Goal: Task Accomplishment & Management: Complete application form

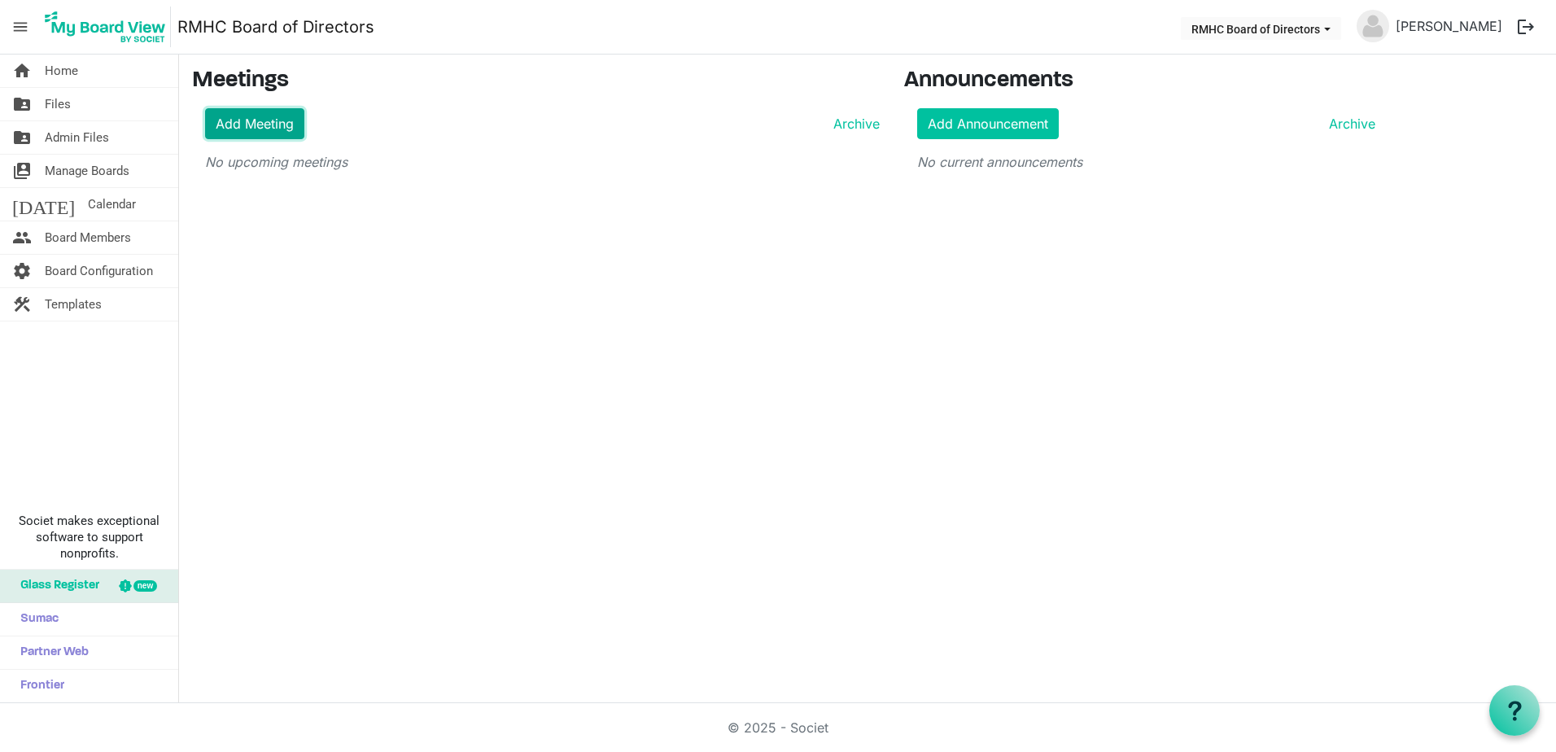
click at [230, 124] on link "Add Meeting" at bounding box center [254, 123] width 99 height 31
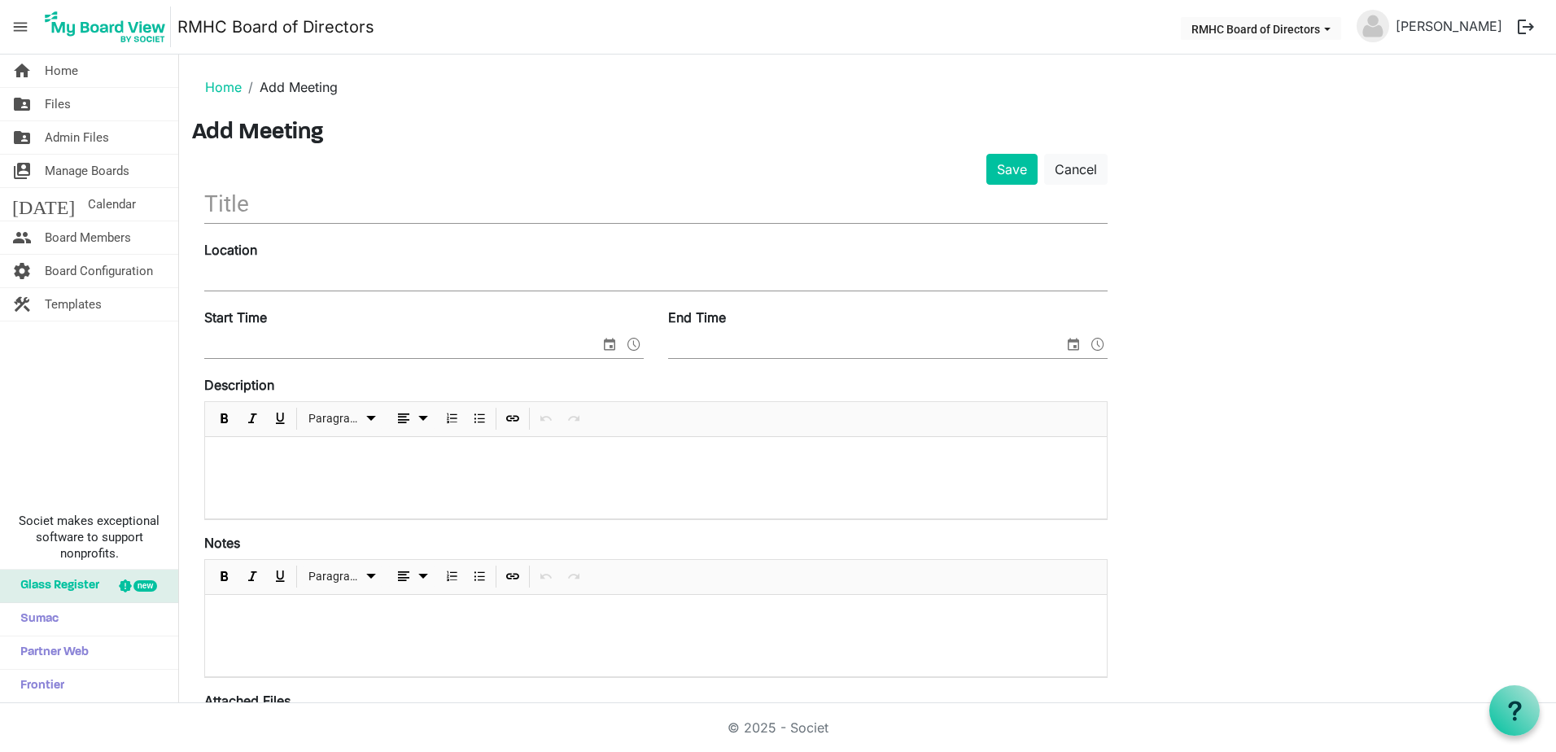
click at [222, 207] on input "text" at bounding box center [655, 204] width 903 height 38
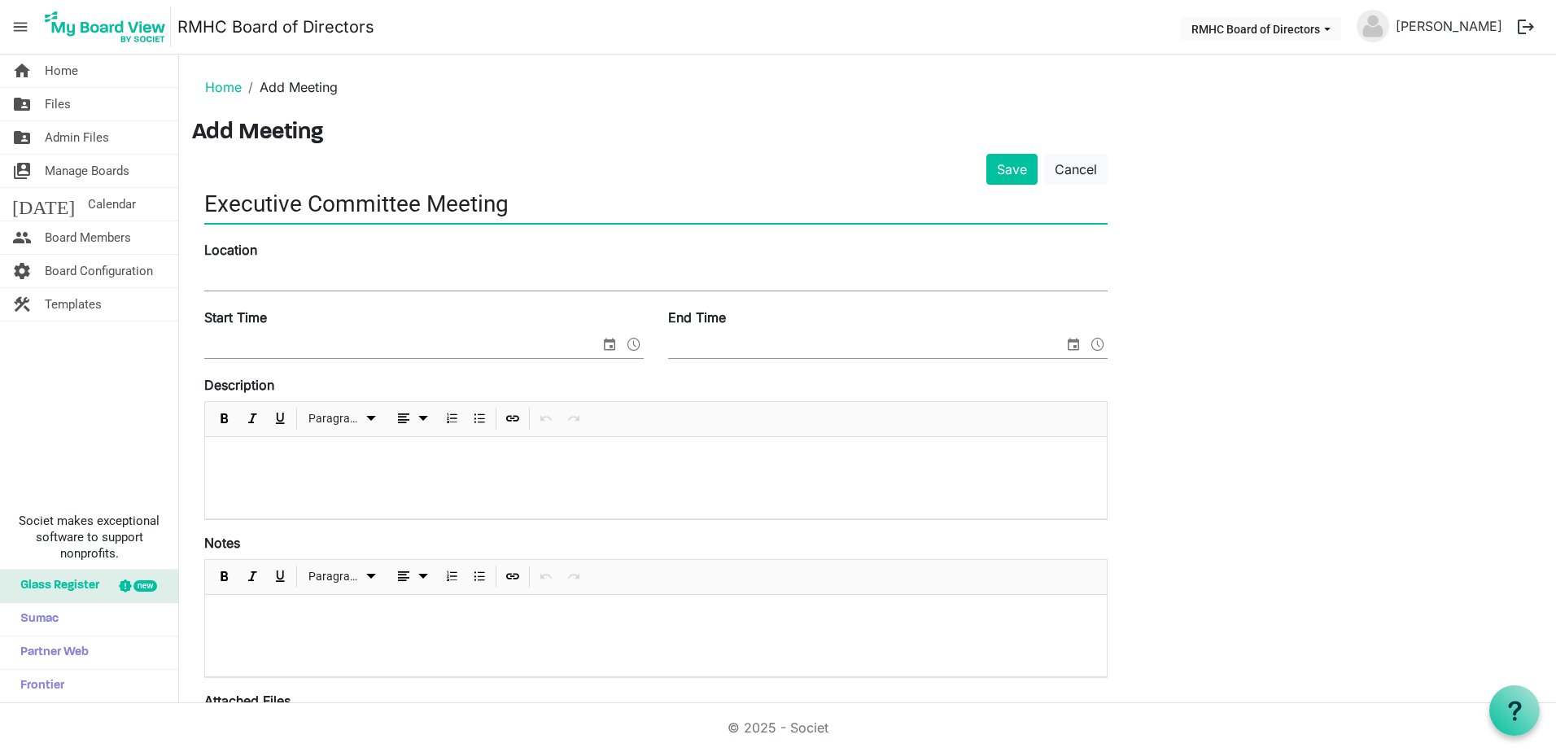
type input "Executive Committee Meeting"
click at [228, 273] on input "Location" at bounding box center [655, 278] width 903 height 24
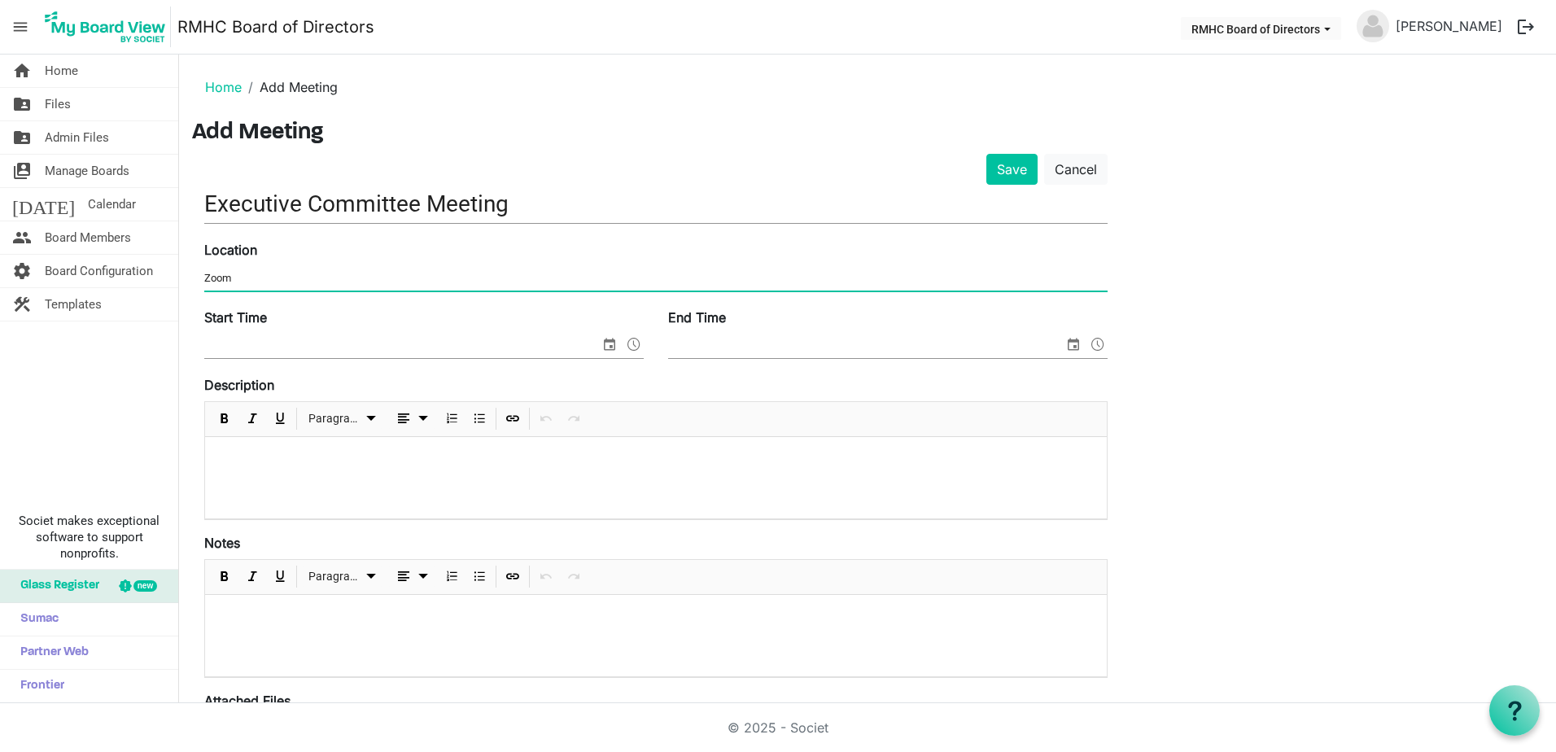
type input "Zoom"
click at [212, 351] on input "Start Time" at bounding box center [401, 346] width 395 height 24
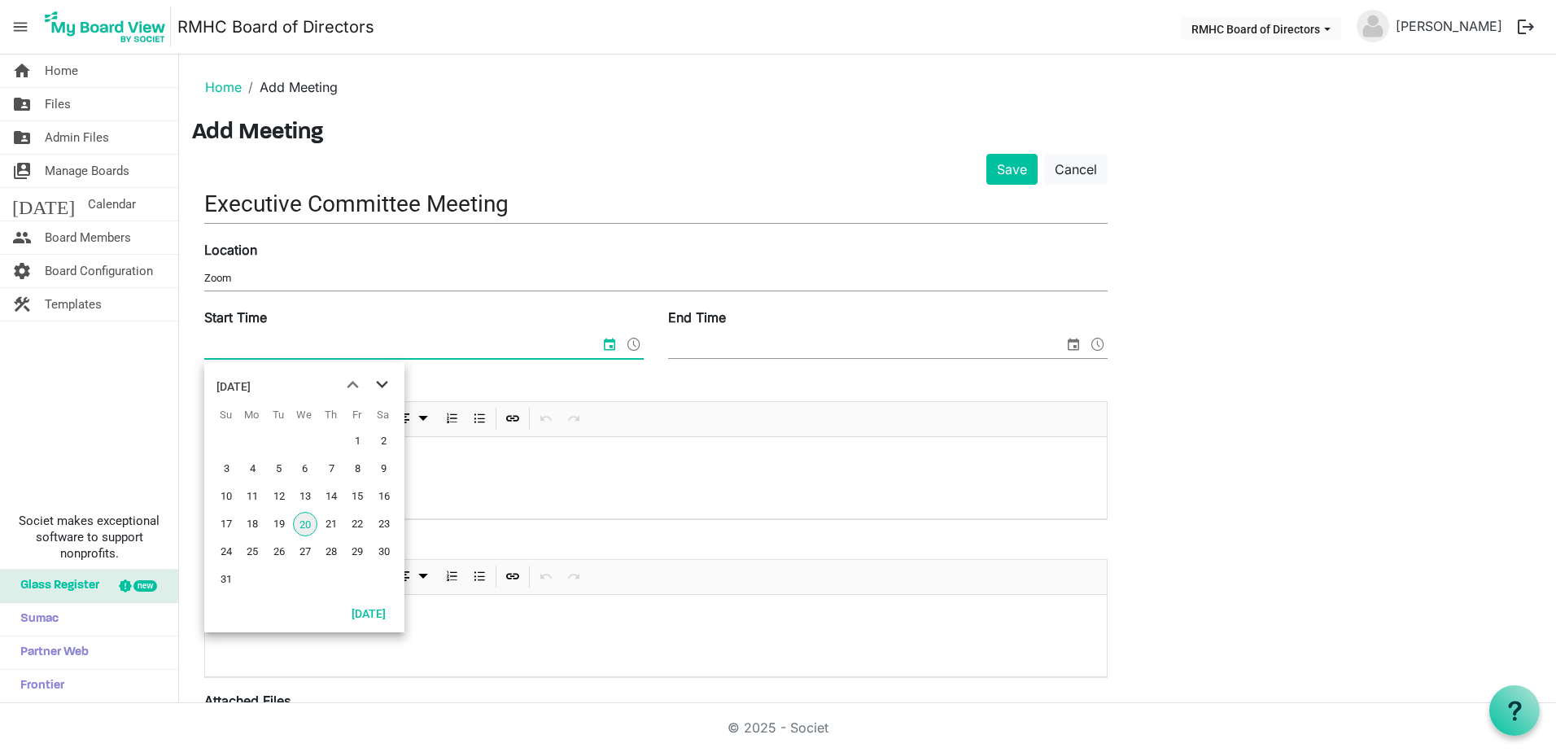
click at [383, 385] on span "next month" at bounding box center [382, 384] width 28 height 29
click at [310, 443] on span "3" at bounding box center [305, 441] width 24 height 24
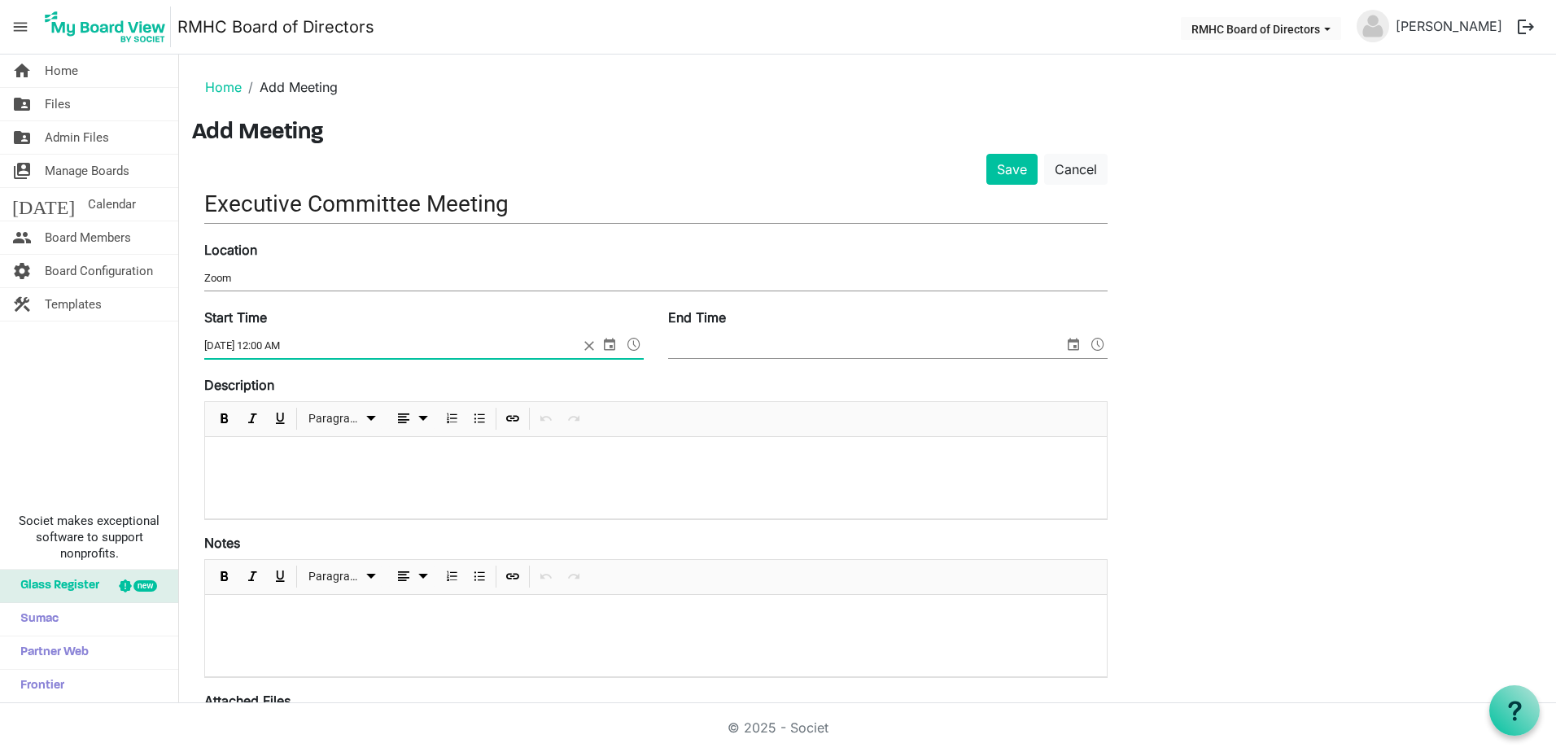
drag, startPoint x: 281, startPoint y: 343, endPoint x: 296, endPoint y: 347, distance: 15.4
click at [296, 347] on input "9/3/2025 12:00 AM" at bounding box center [391, 346] width 374 height 24
type input "9/3/2025 12:00 PM"
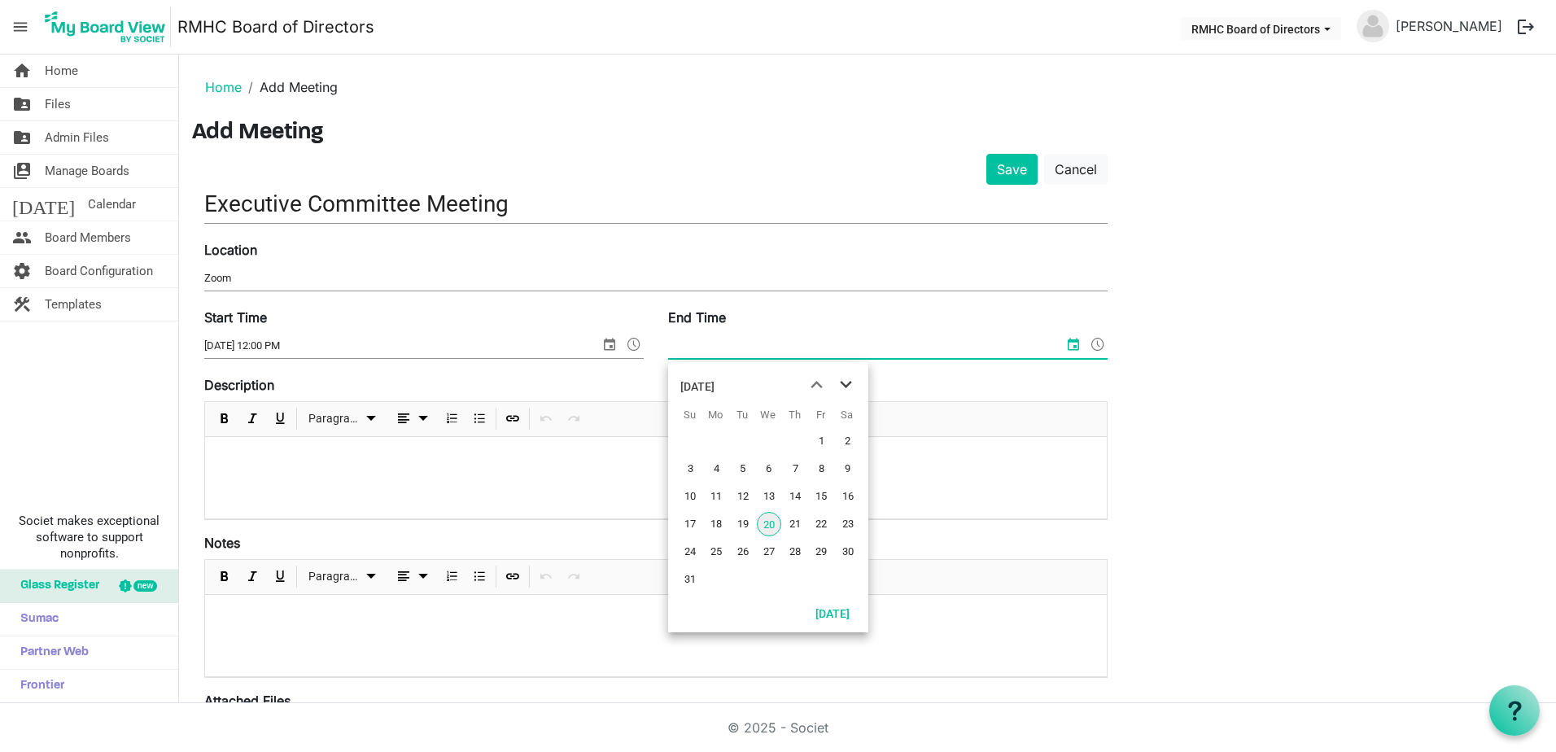
click at [840, 380] on span "next month" at bounding box center [845, 384] width 28 height 29
click at [770, 438] on span "3" at bounding box center [769, 441] width 24 height 24
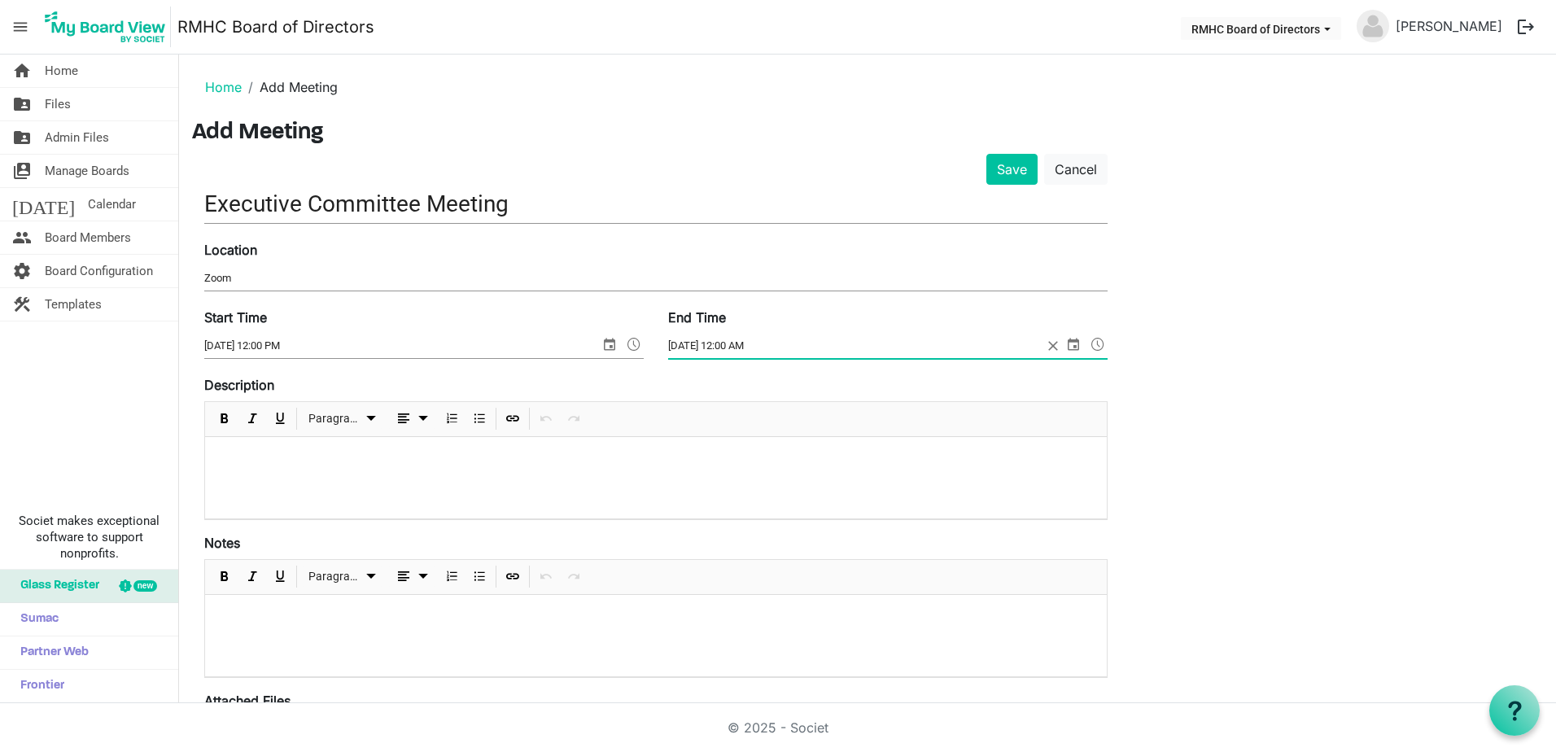
drag, startPoint x: 716, startPoint y: 341, endPoint x: 739, endPoint y: 342, distance: 22.8
click at [739, 342] on input "9/3/2025 12:00 AM" at bounding box center [855, 346] width 374 height 24
type input "9/3/2025 1:00 PM"
click at [248, 623] on p at bounding box center [655, 616] width 875 height 17
click at [229, 446] on div at bounding box center [655, 477] width 901 height 81
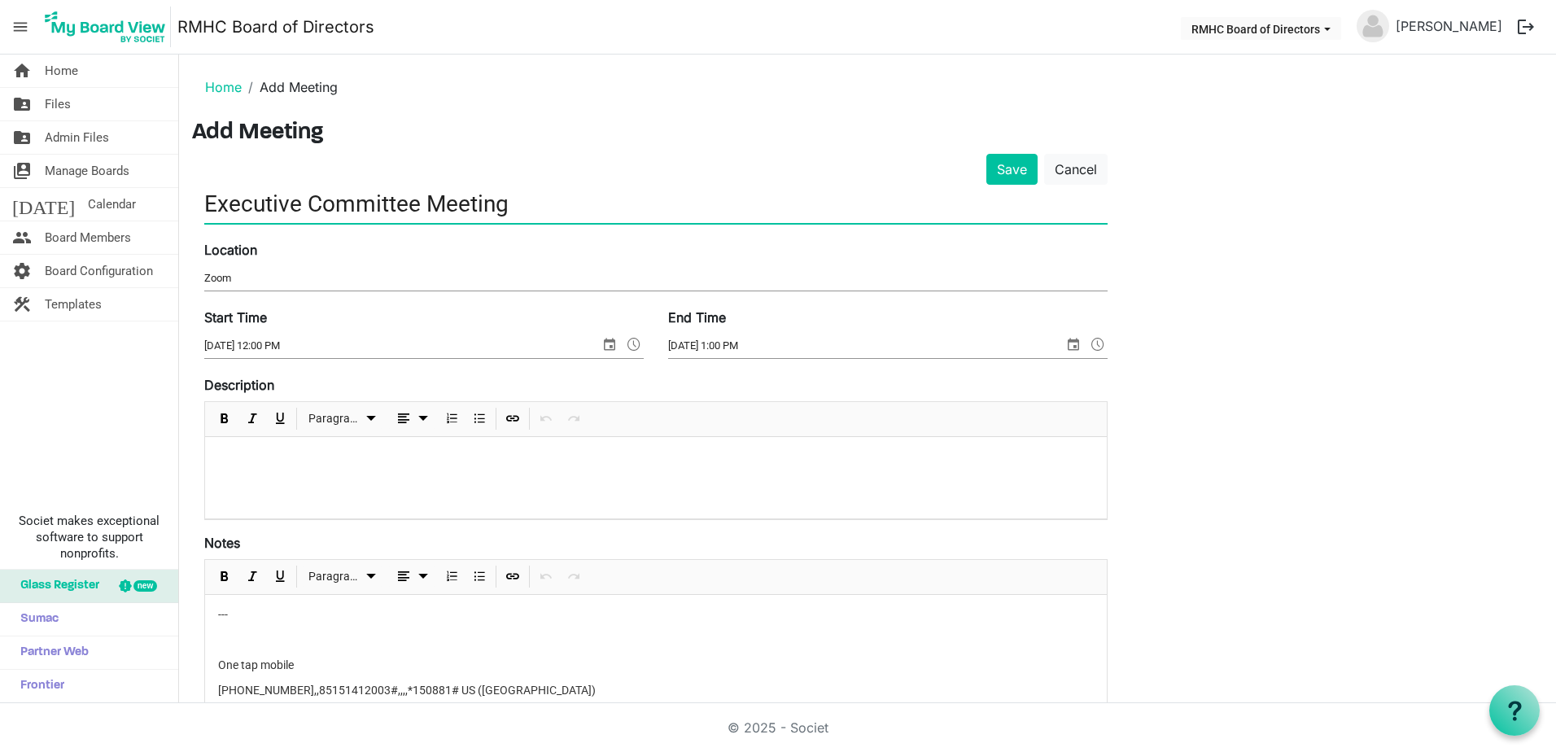
click at [207, 197] on input "Executive Committee Meeting" at bounding box center [655, 204] width 903 height 38
type input "RMHC Executive Committee Meeting"
click at [289, 447] on div at bounding box center [655, 477] width 901 height 81
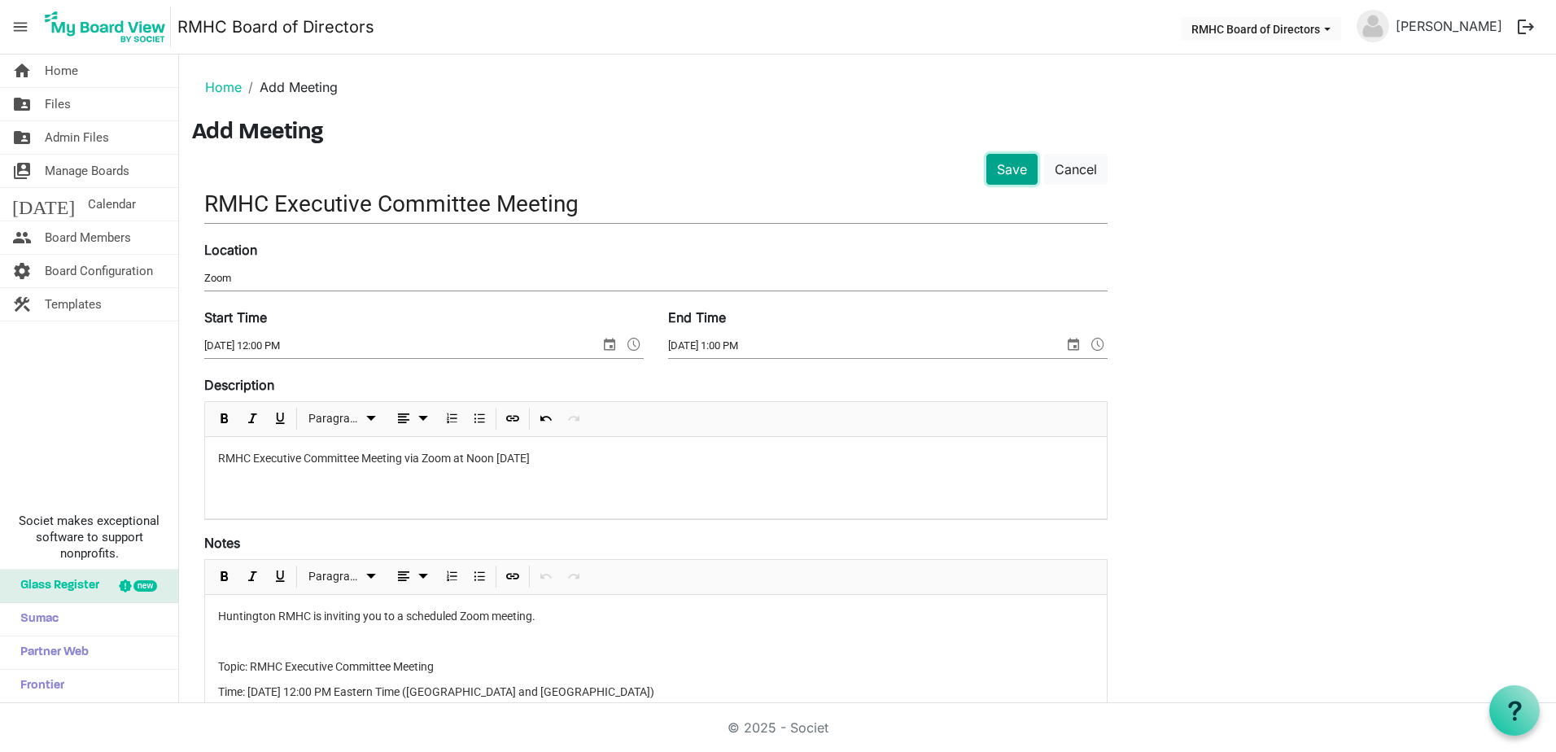
click at [1001, 164] on button "Save" at bounding box center [1011, 169] width 51 height 31
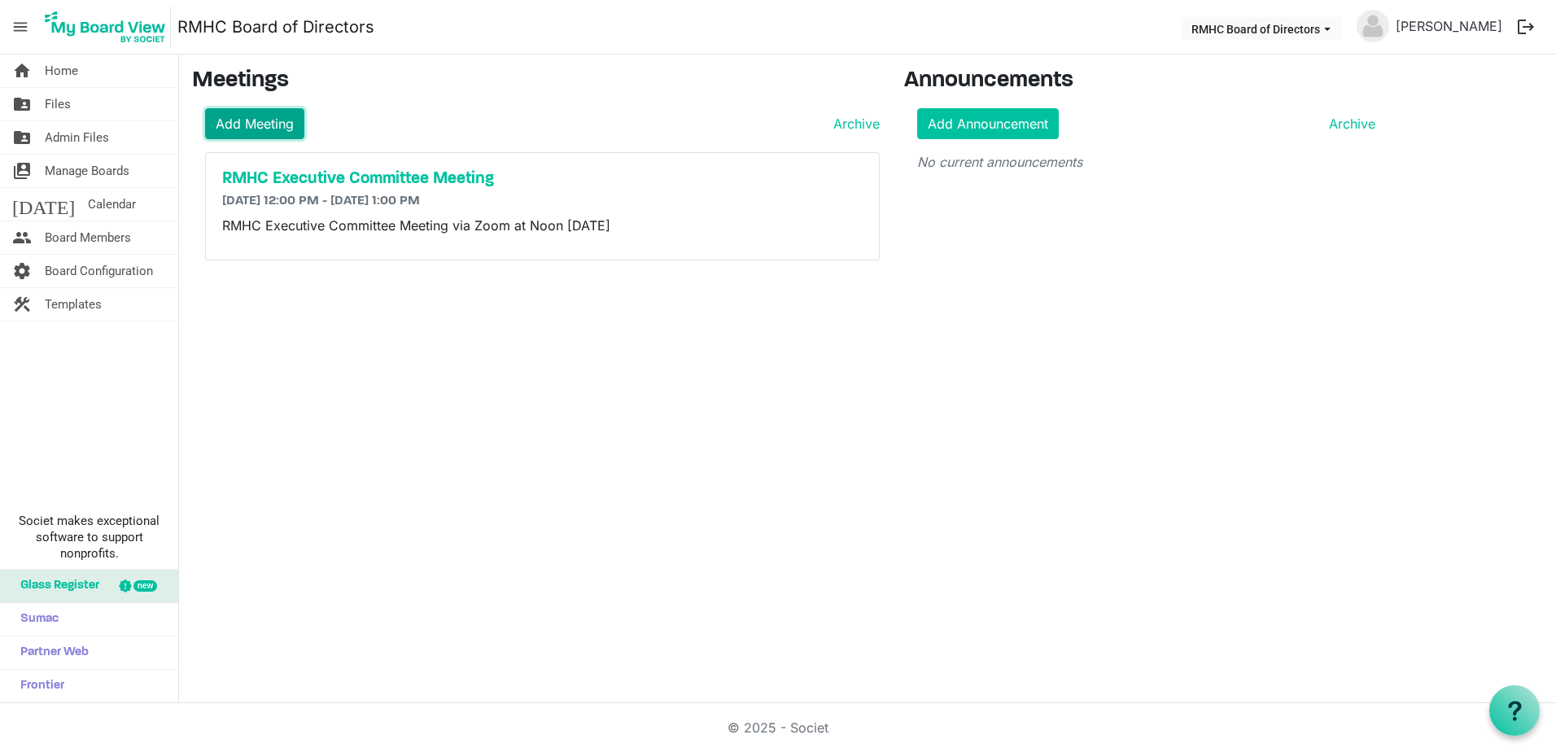
click at [255, 119] on link "Add Meeting" at bounding box center [254, 123] width 99 height 31
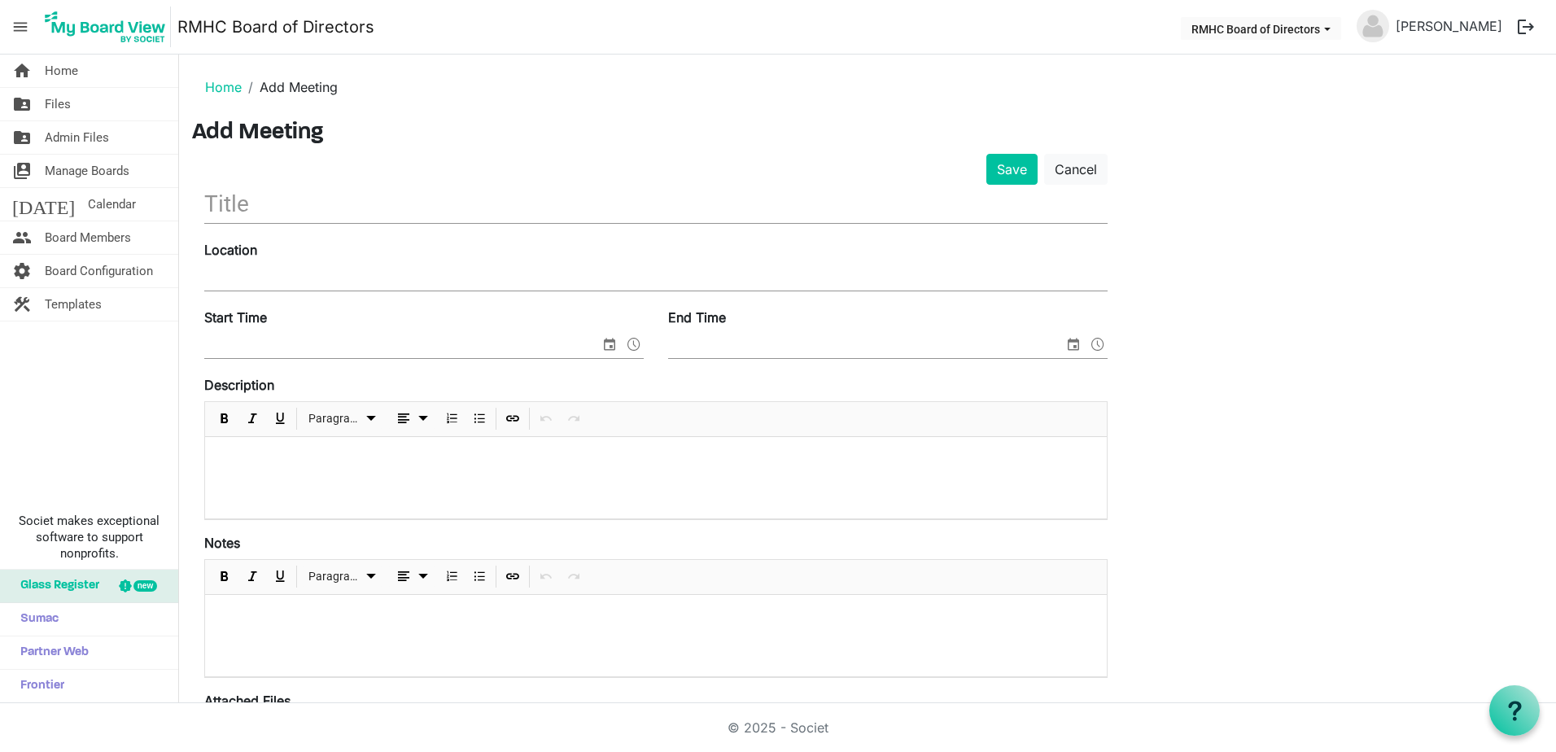
click at [250, 205] on input "text" at bounding box center [655, 204] width 903 height 38
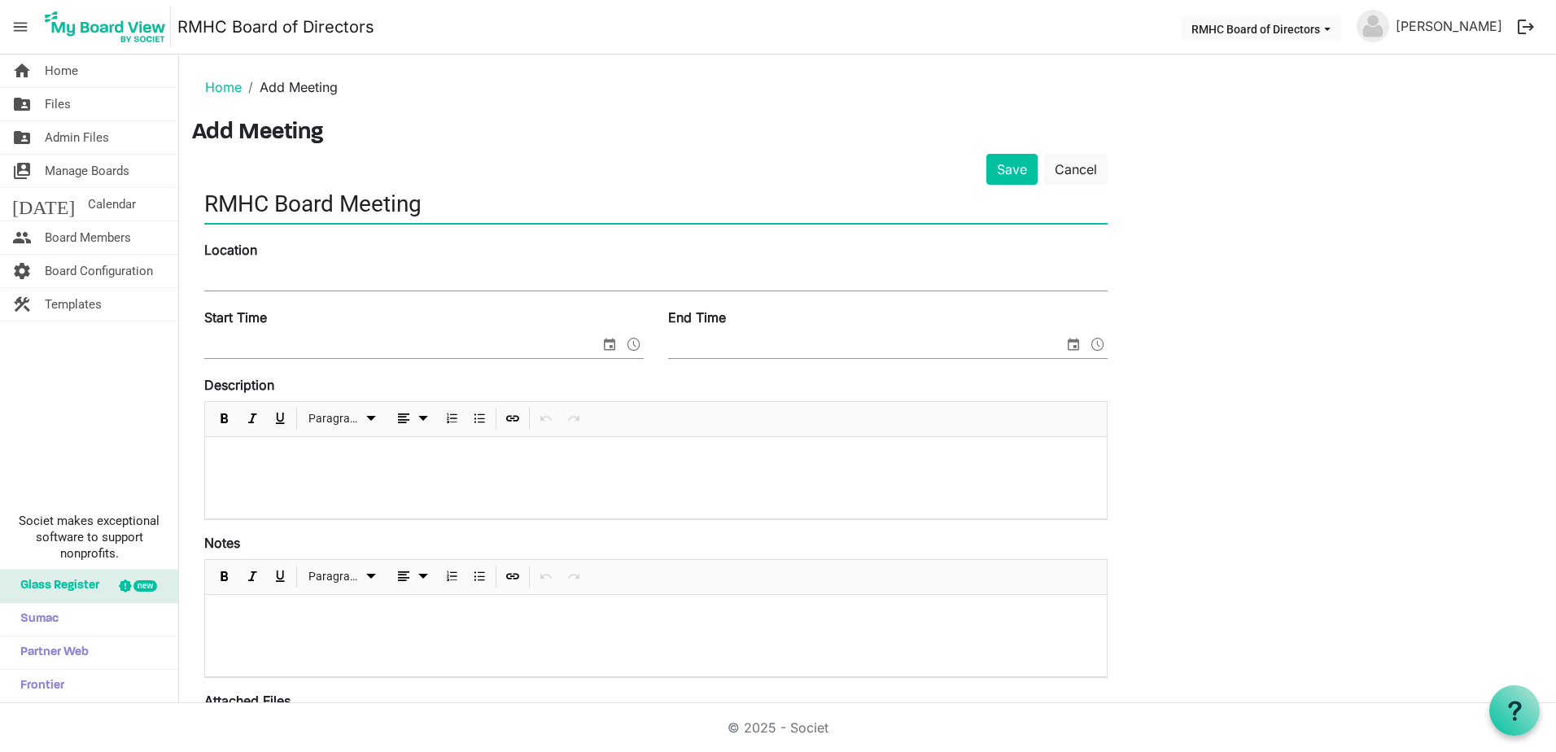
type input "RMHC Board Meeting"
click at [227, 271] on input "Location" at bounding box center [655, 278] width 903 height 24
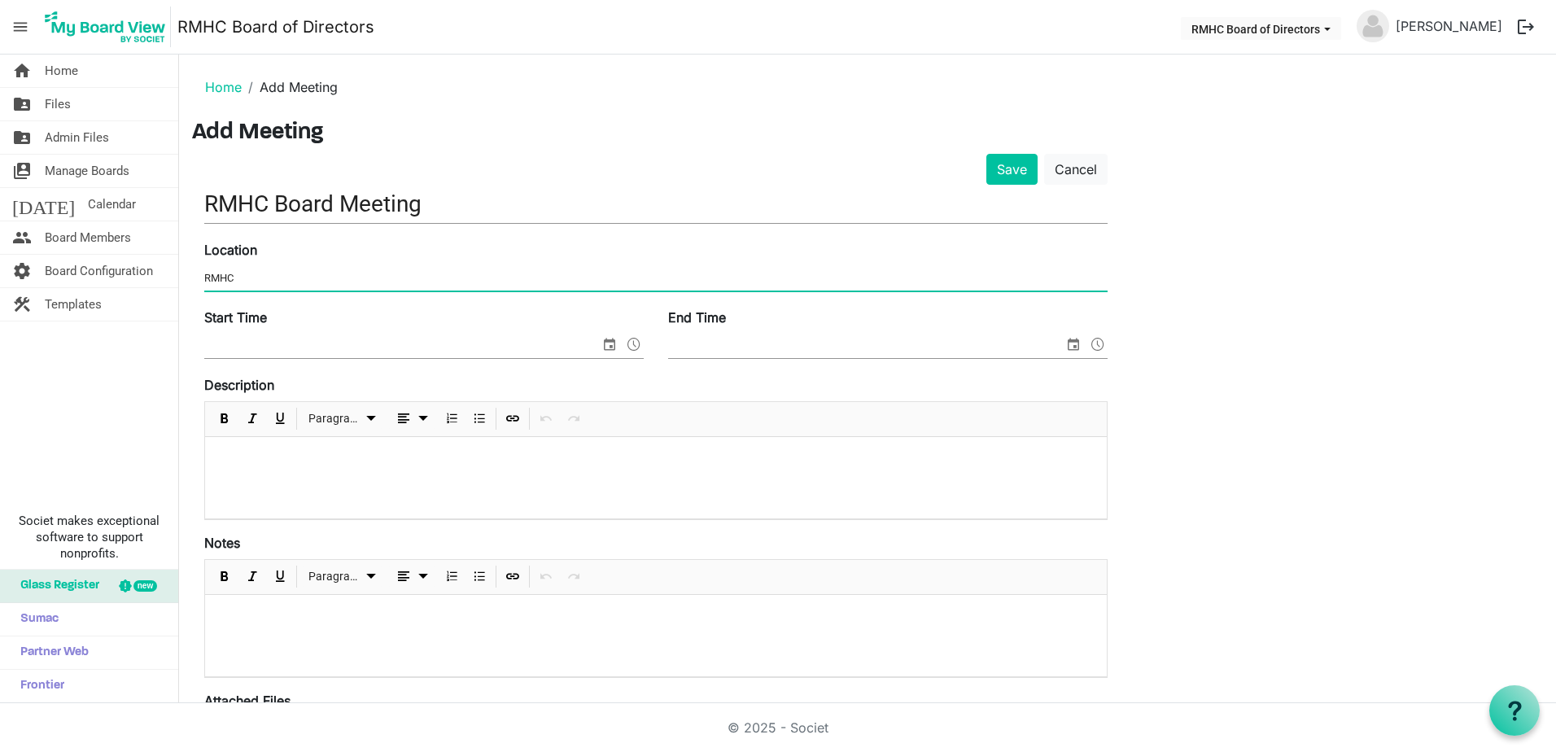
click at [203, 274] on div "Location RMHC" at bounding box center [655, 267] width 927 height 55
click at [206, 274] on input "RMHC" at bounding box center [655, 278] width 903 height 24
click at [289, 274] on input "Hybrid RMHC" at bounding box center [655, 278] width 903 height 24
type input "Hybrid RMHC & Zoom"
click at [286, 346] on input "Start Time" at bounding box center [401, 346] width 395 height 24
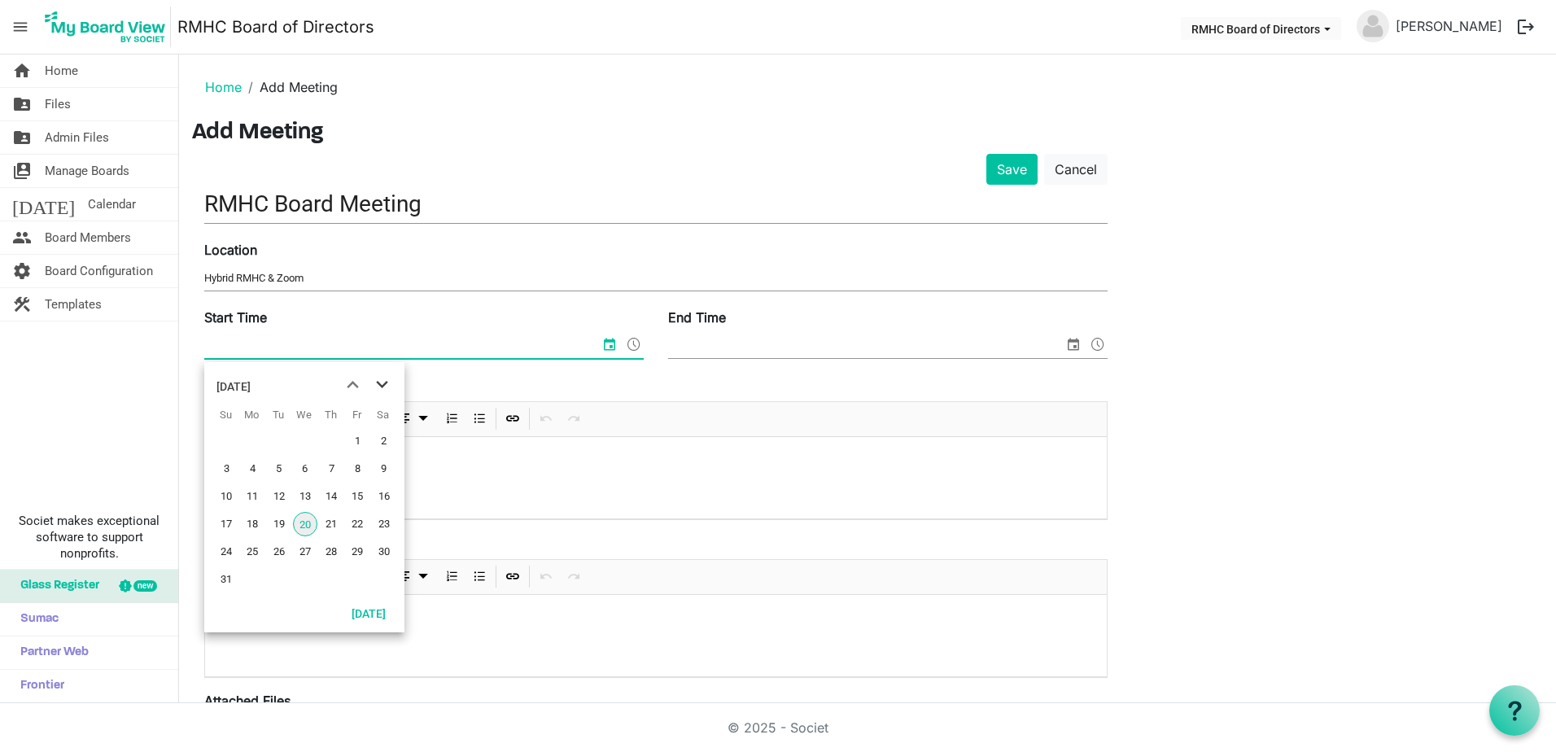
click at [387, 382] on span "next month" at bounding box center [382, 384] width 28 height 29
click at [330, 501] on span "18" at bounding box center [331, 496] width 24 height 24
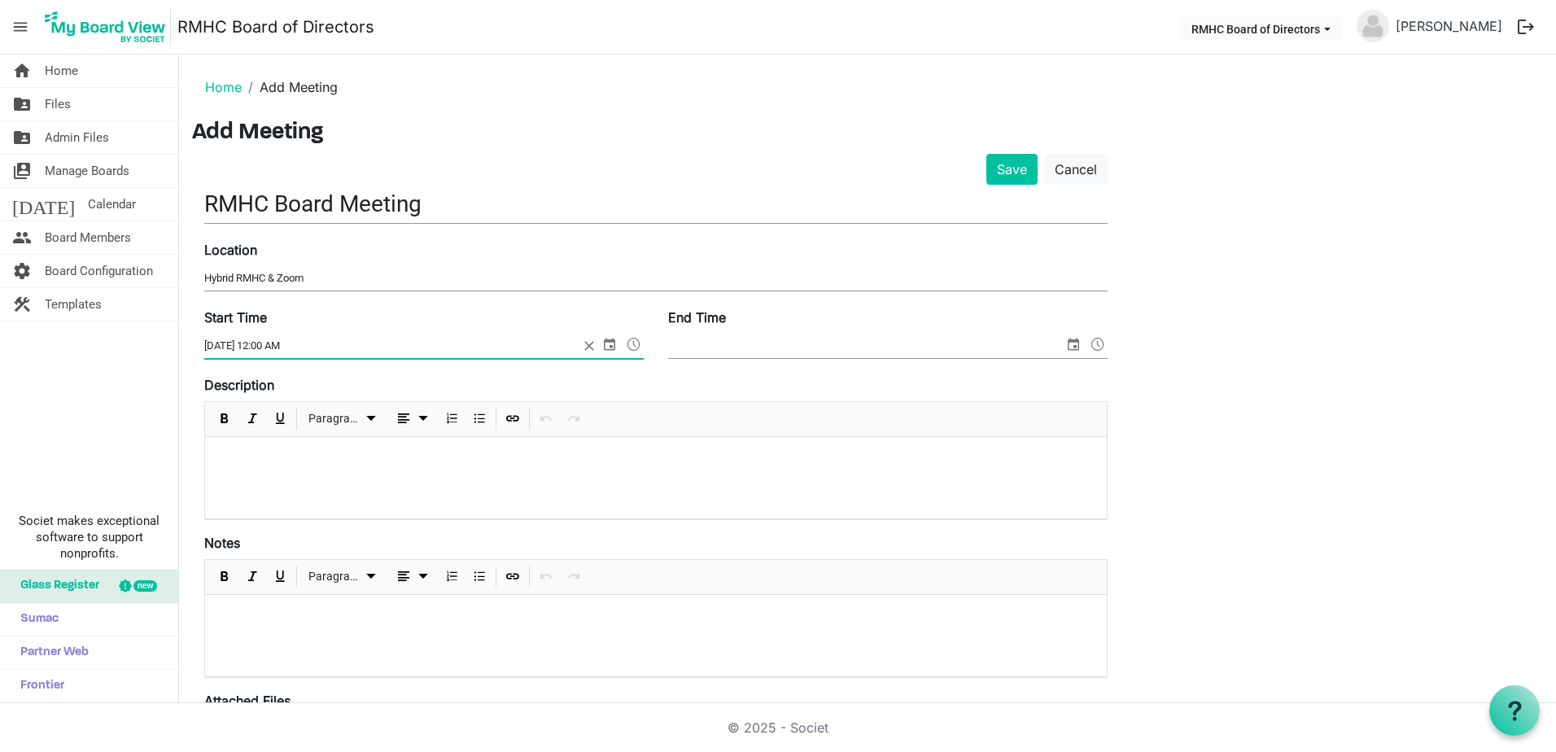
click at [290, 346] on input "9/18/2025 12:00 AM" at bounding box center [391, 346] width 374 height 24
type input "9/18/2025 12:00 PM"
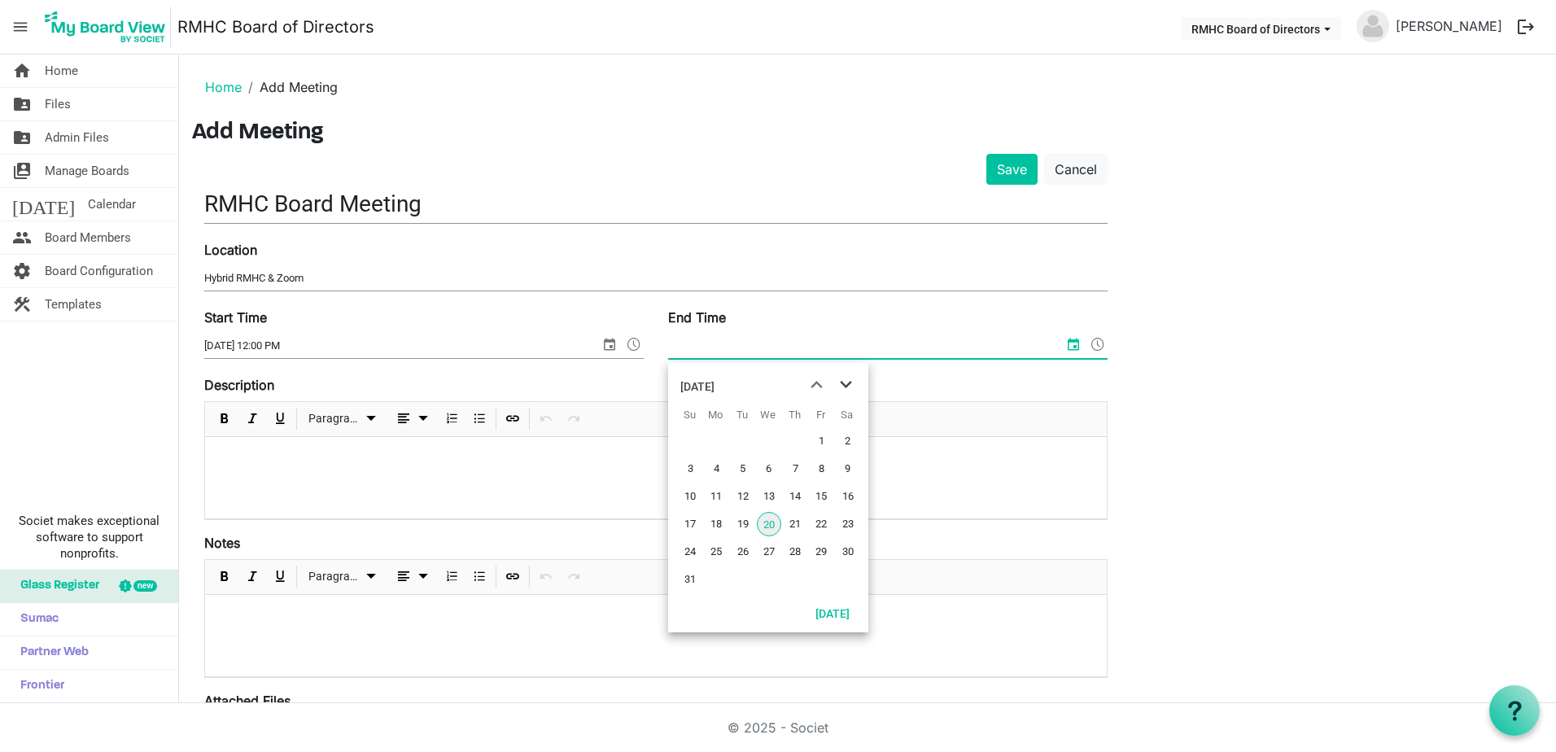
click at [843, 379] on span "next month" at bounding box center [845, 384] width 28 height 29
click at [795, 491] on span "18" at bounding box center [795, 496] width 24 height 24
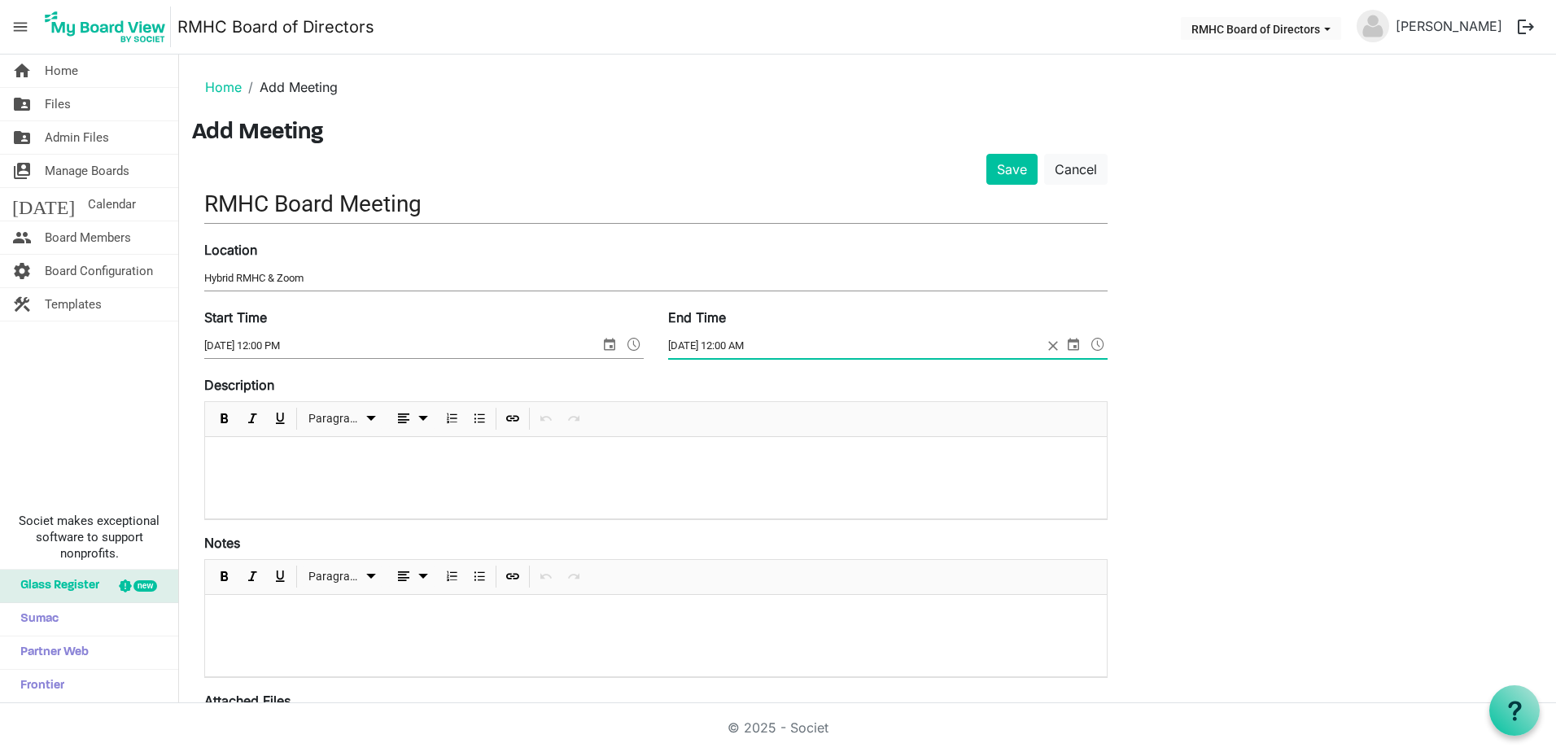
click at [731, 343] on input "9/18/2025 12:00 AM" at bounding box center [855, 346] width 374 height 24
type input "9/18/2025 1:00 PM"
click at [275, 445] on div at bounding box center [655, 477] width 901 height 81
click at [233, 613] on p at bounding box center [655, 616] width 875 height 17
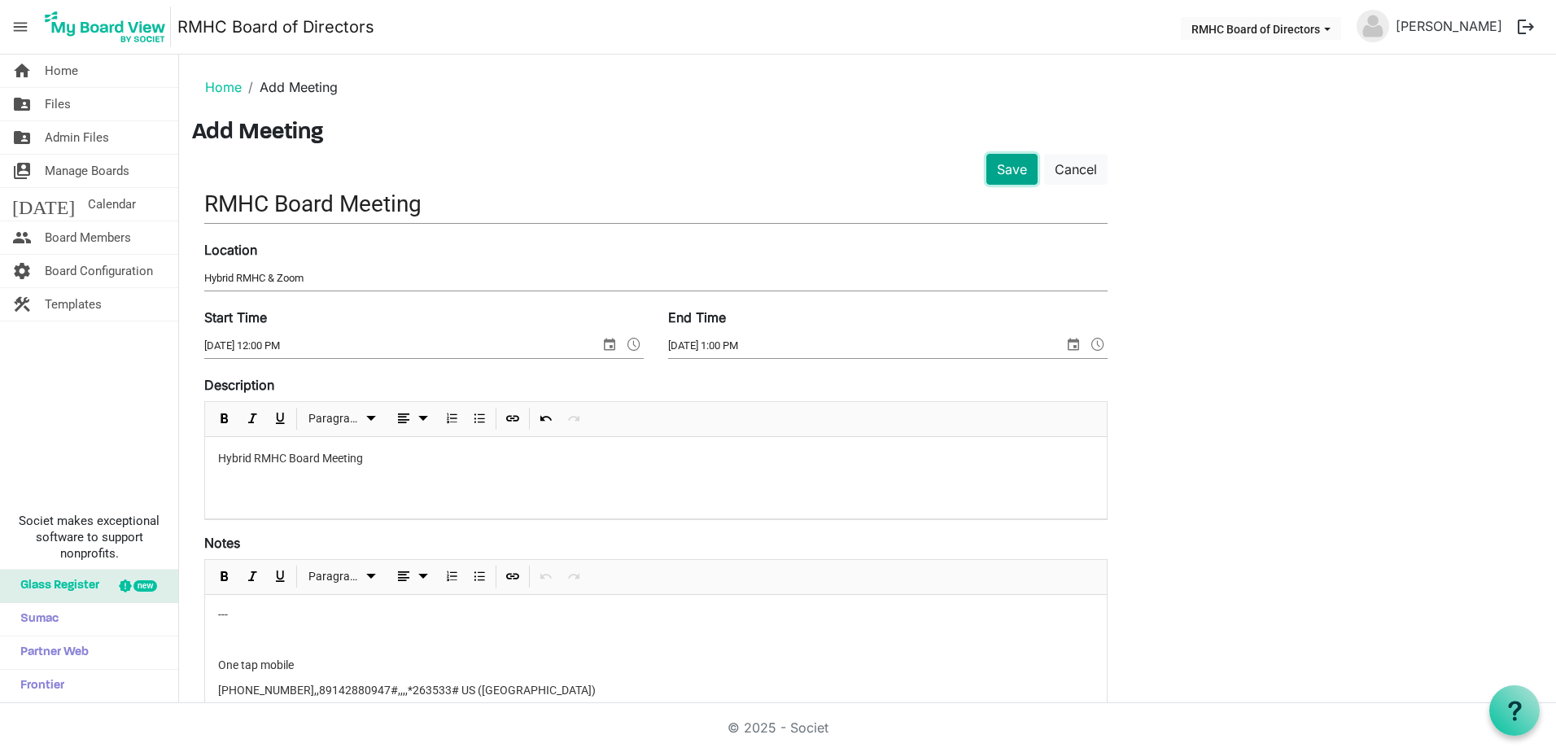
click at [1006, 166] on button "Save" at bounding box center [1011, 169] width 51 height 31
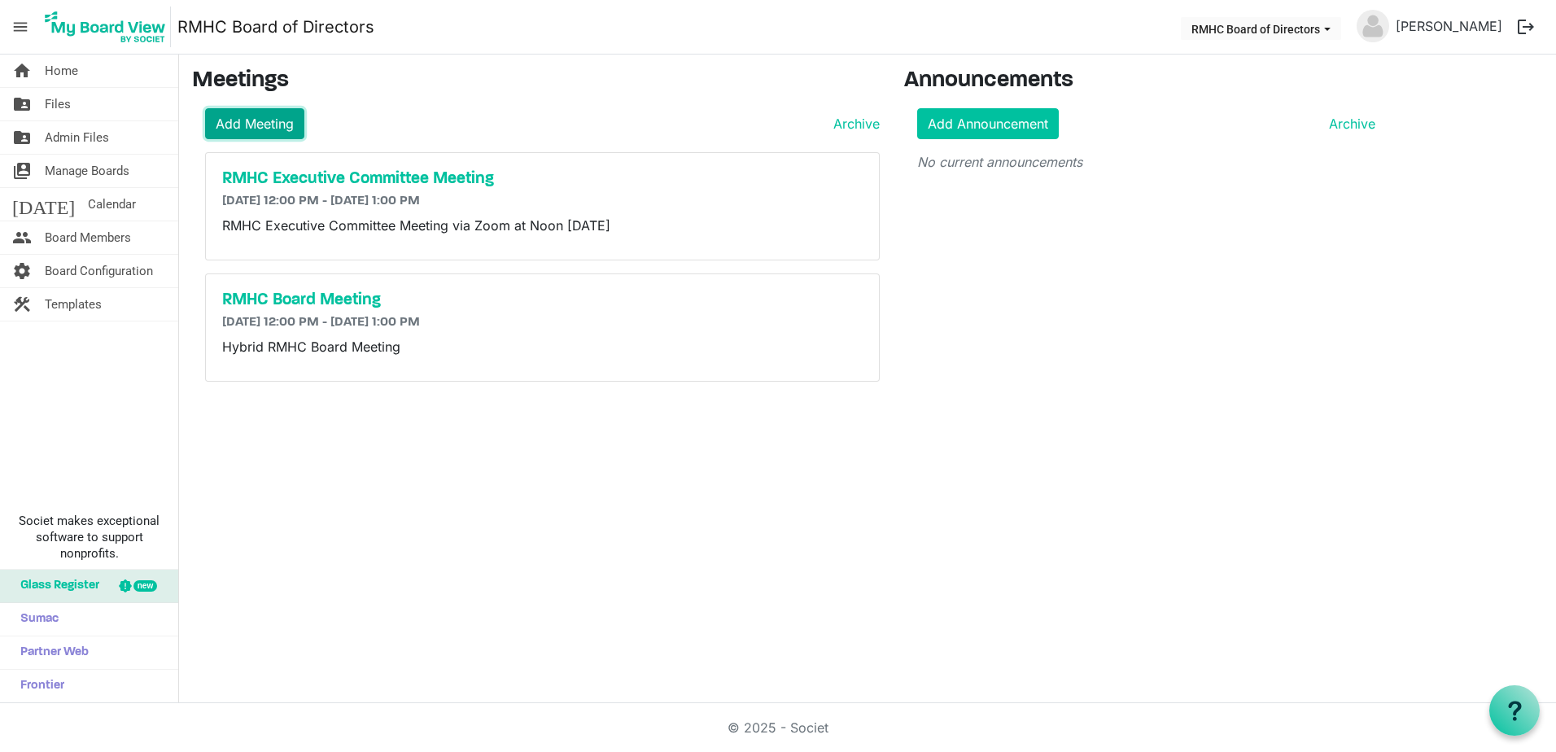
click at [232, 129] on link "Add Meeting" at bounding box center [254, 123] width 99 height 31
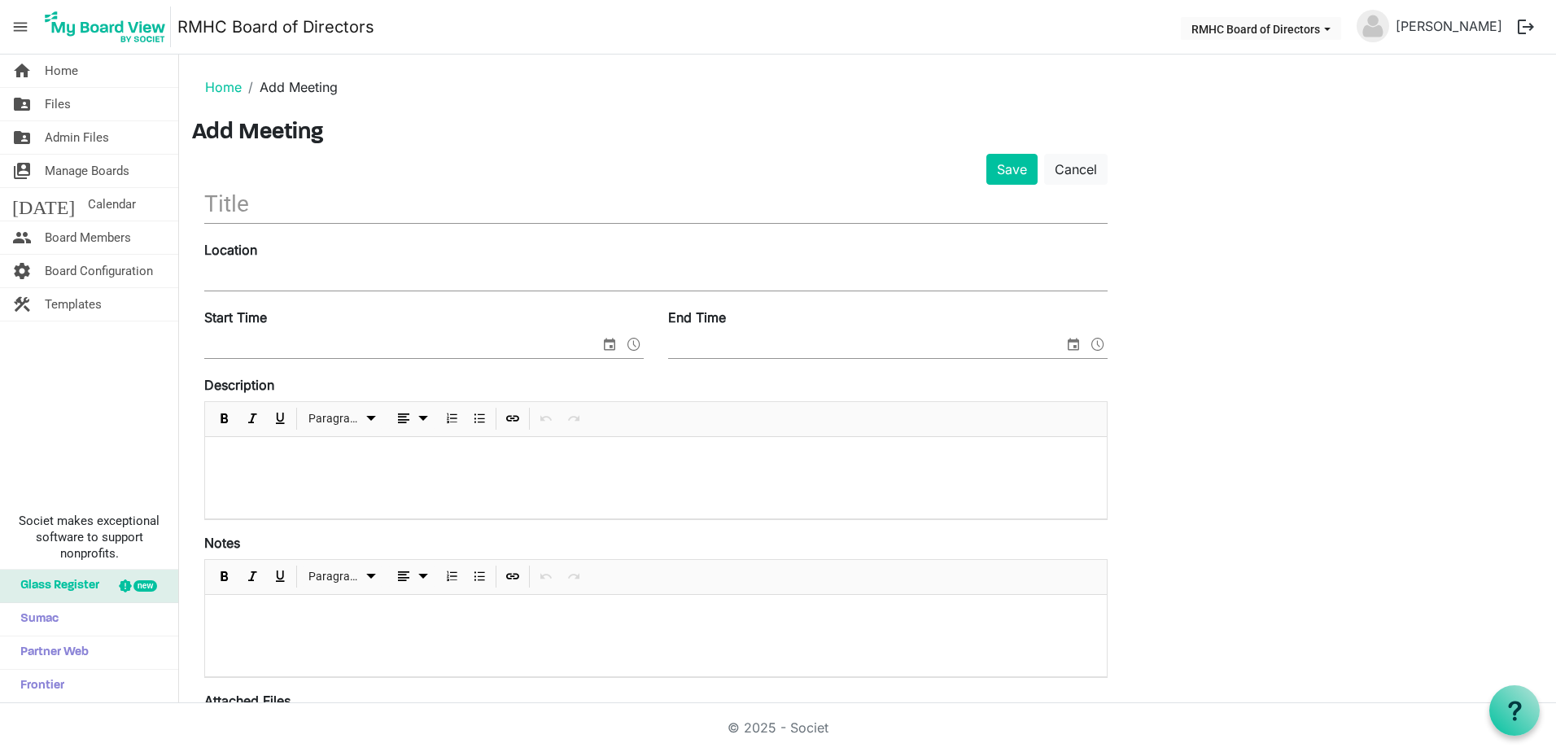
click at [247, 201] on input "text" at bounding box center [655, 204] width 903 height 38
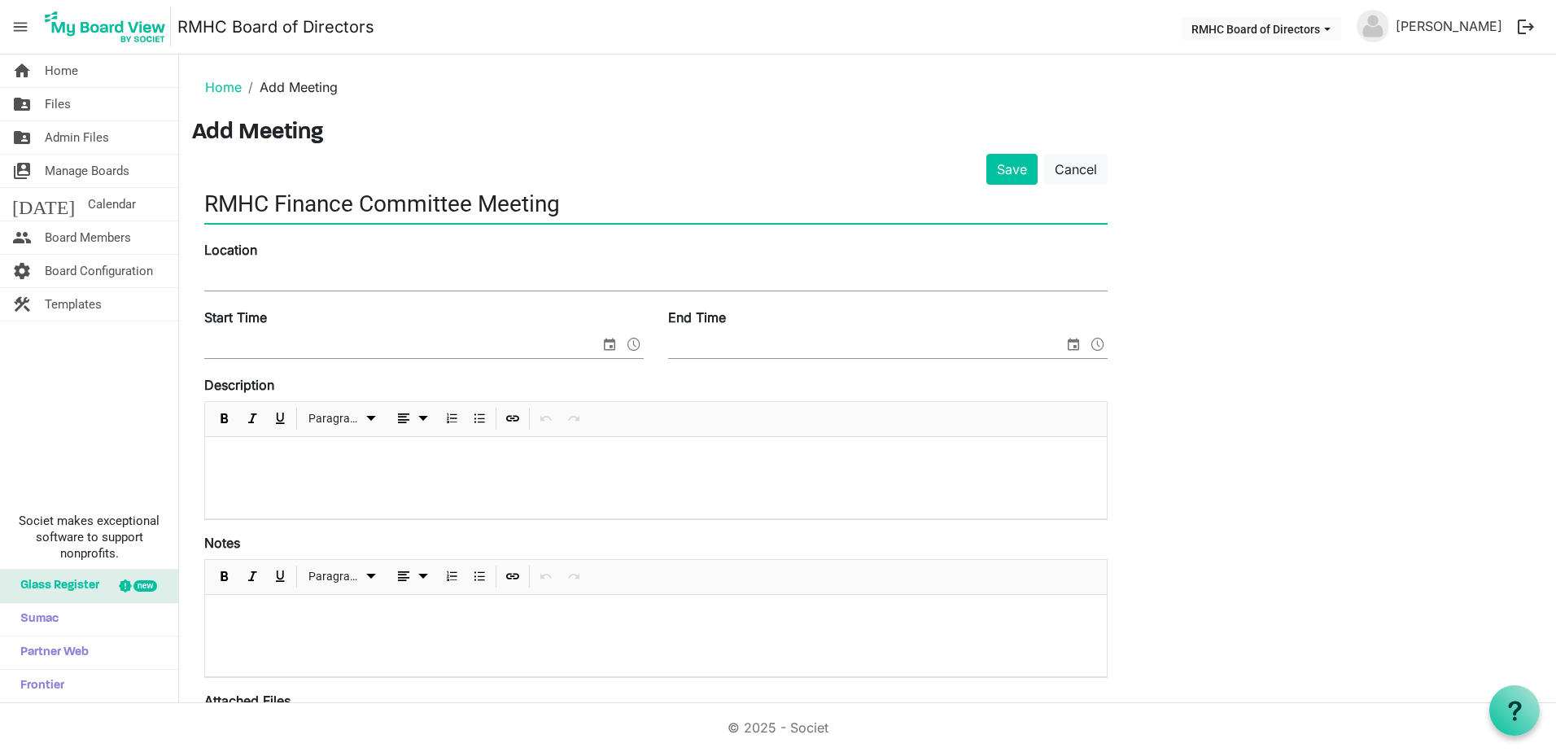
type input "RMHC Finance Committee Meeting"
click at [284, 257] on div "Location" at bounding box center [655, 267] width 927 height 55
click at [284, 263] on div "Location" at bounding box center [655, 267] width 927 height 55
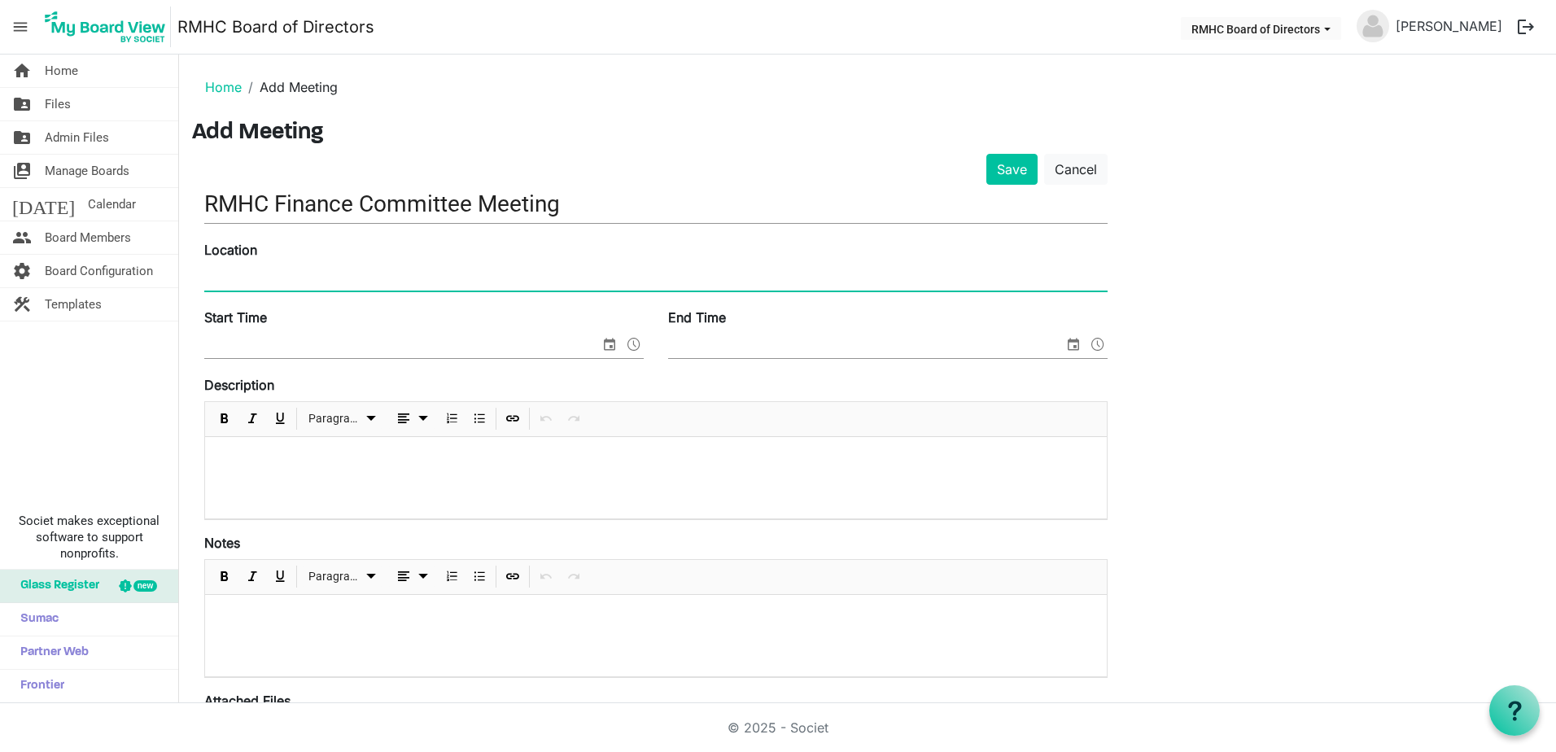
click at [250, 276] on input "Location" at bounding box center [655, 278] width 903 height 24
type input "Zoom"
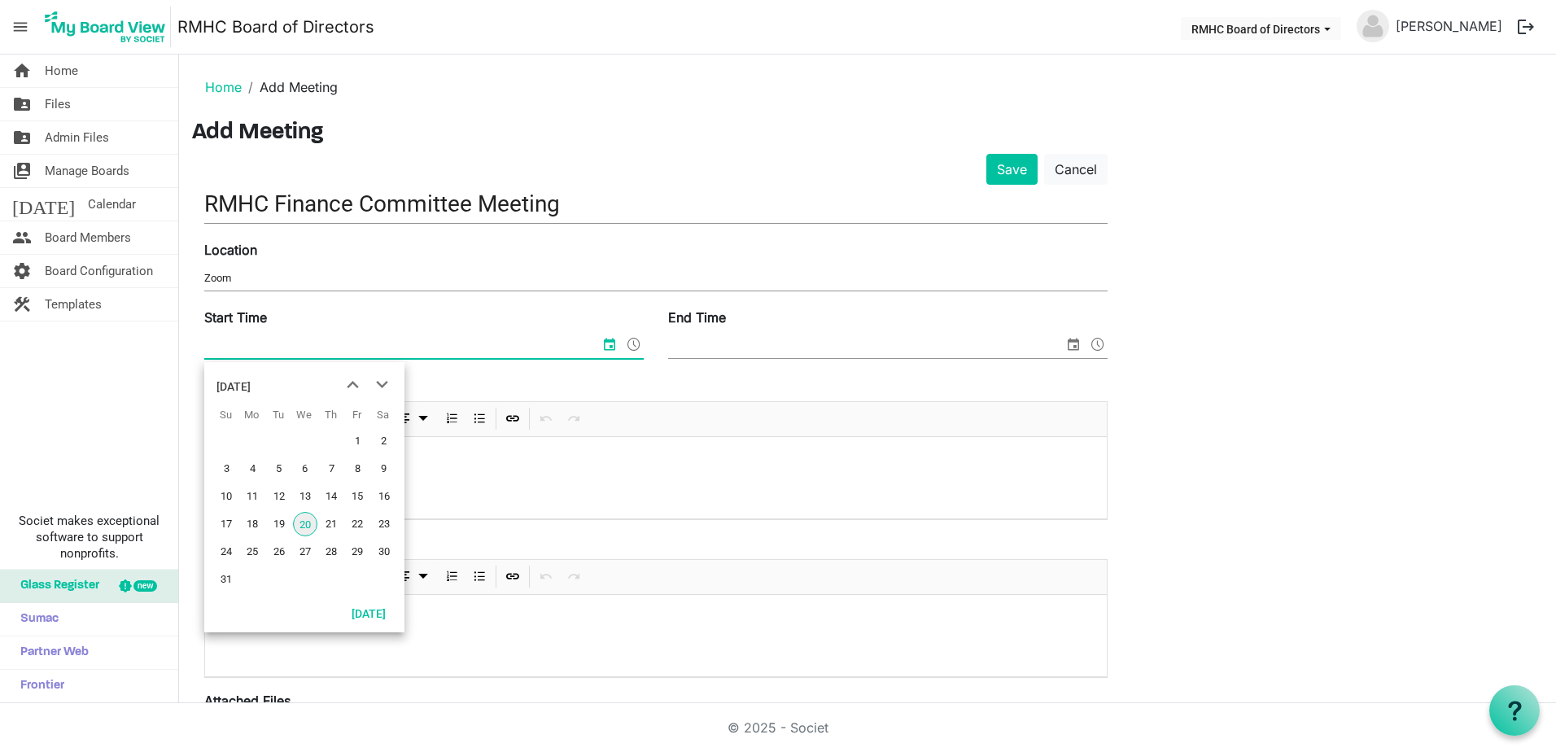
click at [260, 346] on input "Start Time" at bounding box center [401, 346] width 395 height 24
click at [383, 379] on span "next month" at bounding box center [382, 384] width 28 height 29
click at [286, 495] on span "16" at bounding box center [279, 496] width 24 height 24
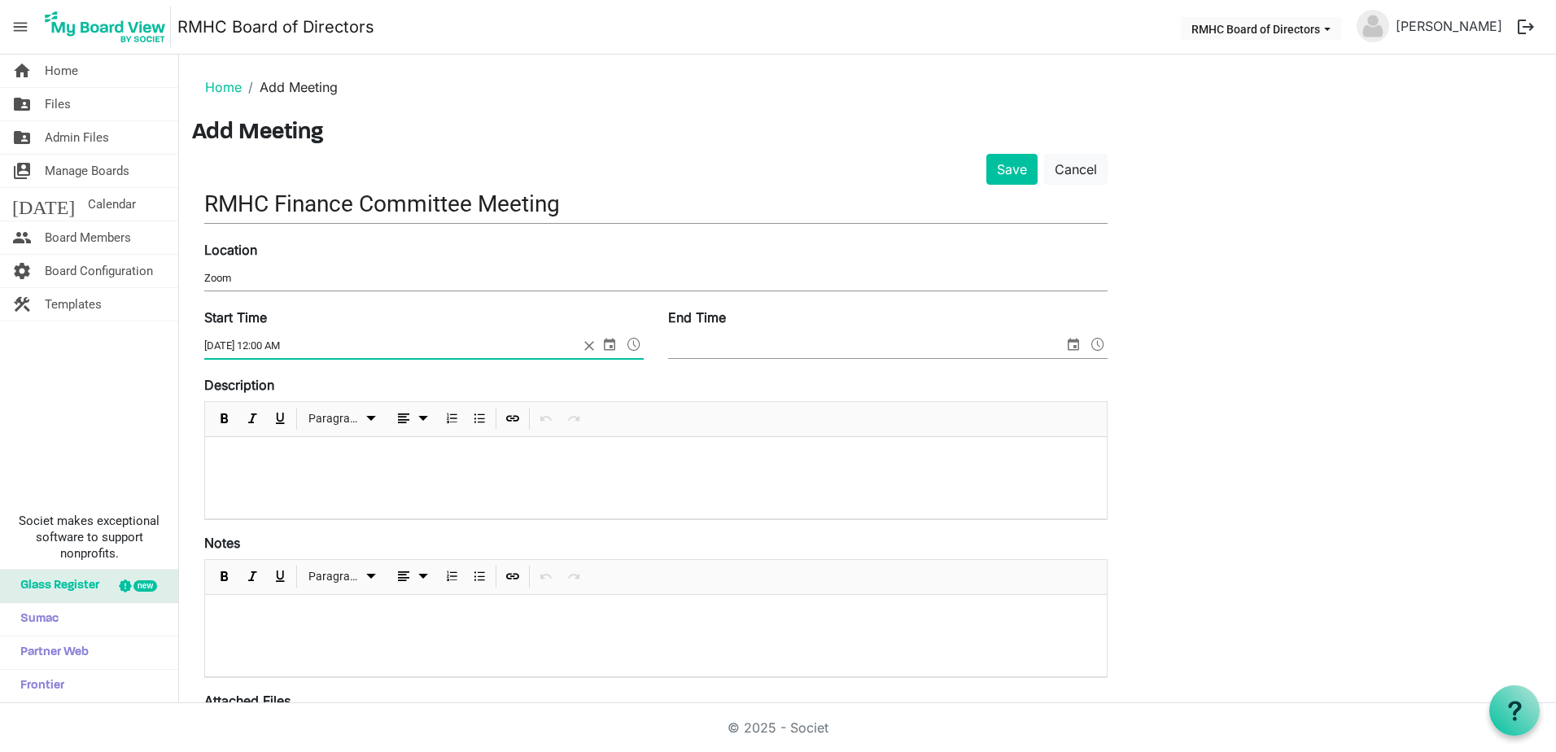
click at [296, 343] on input "9/16/2025 12:00 AM" at bounding box center [391, 346] width 374 height 24
type input "9/16/2025 12:00 PM"
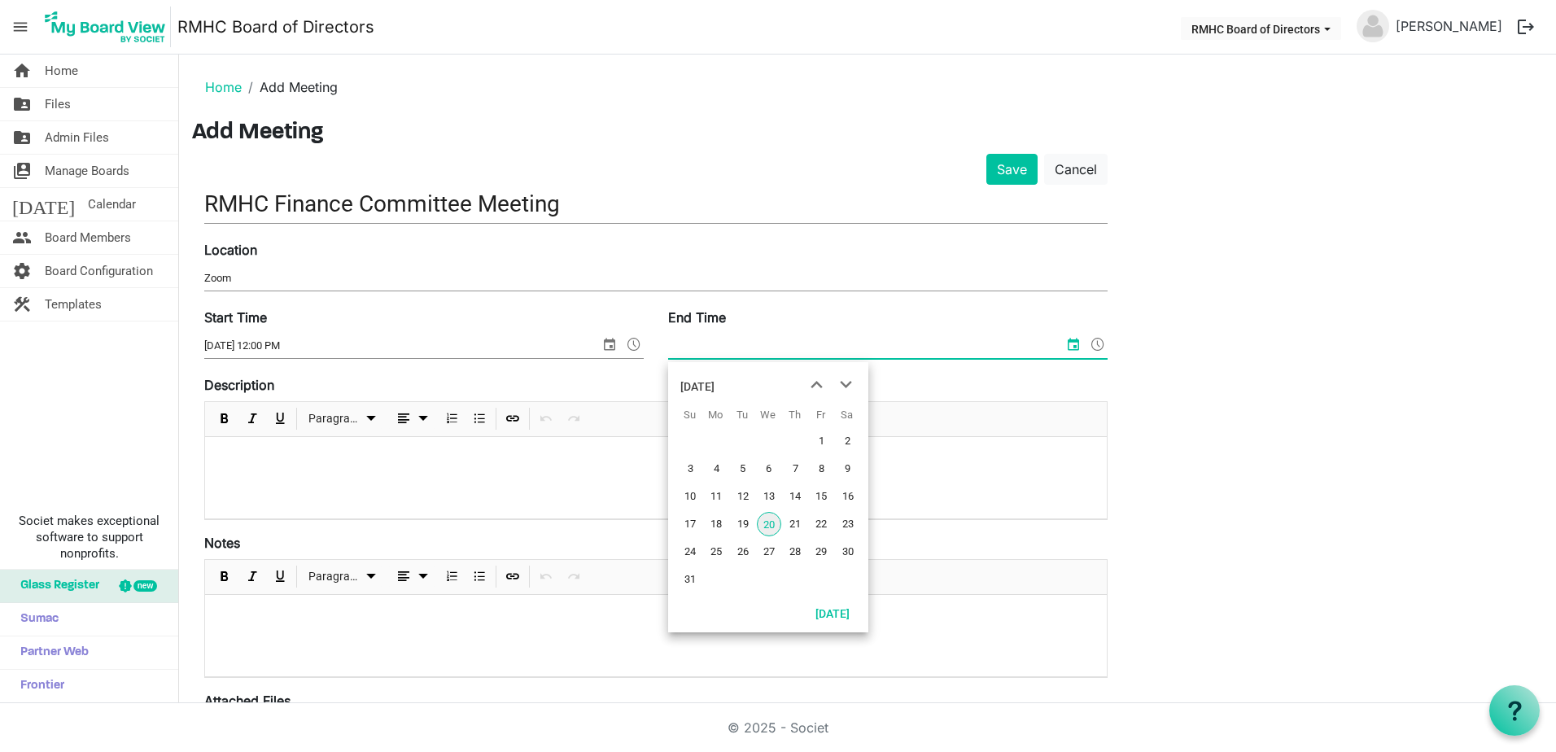
click at [713, 340] on input "End Time" at bounding box center [865, 346] width 395 height 24
click at [852, 386] on span "next month" at bounding box center [845, 384] width 28 height 29
click at [741, 496] on span "16" at bounding box center [743, 496] width 24 height 24
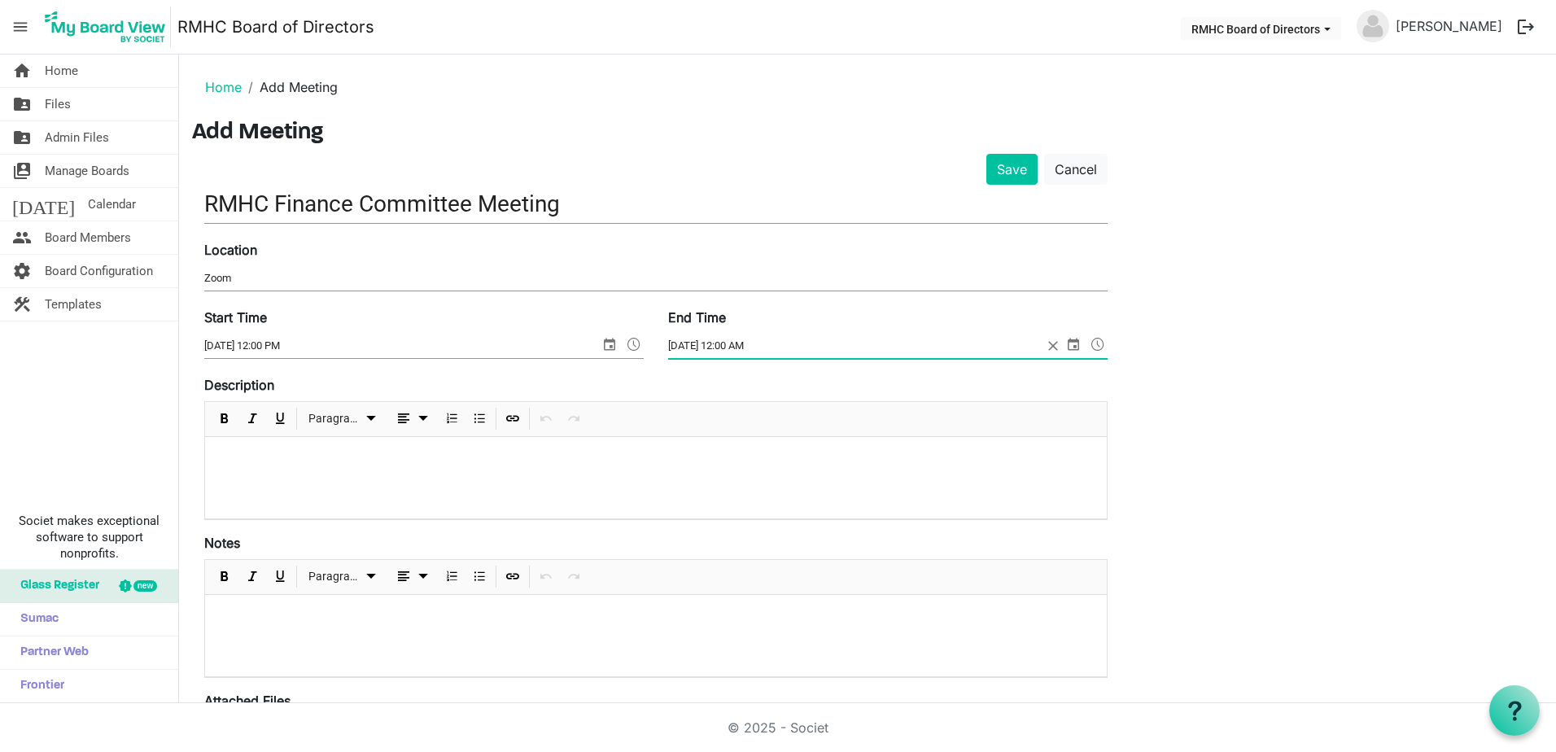
click at [731, 345] on input "9/16/2025 12:00 AM" at bounding box center [855, 346] width 374 height 24
type input "9/16/2025 1:00 PM"
click at [291, 467] on div at bounding box center [655, 477] width 901 height 81
click at [246, 608] on p at bounding box center [655, 616] width 875 height 17
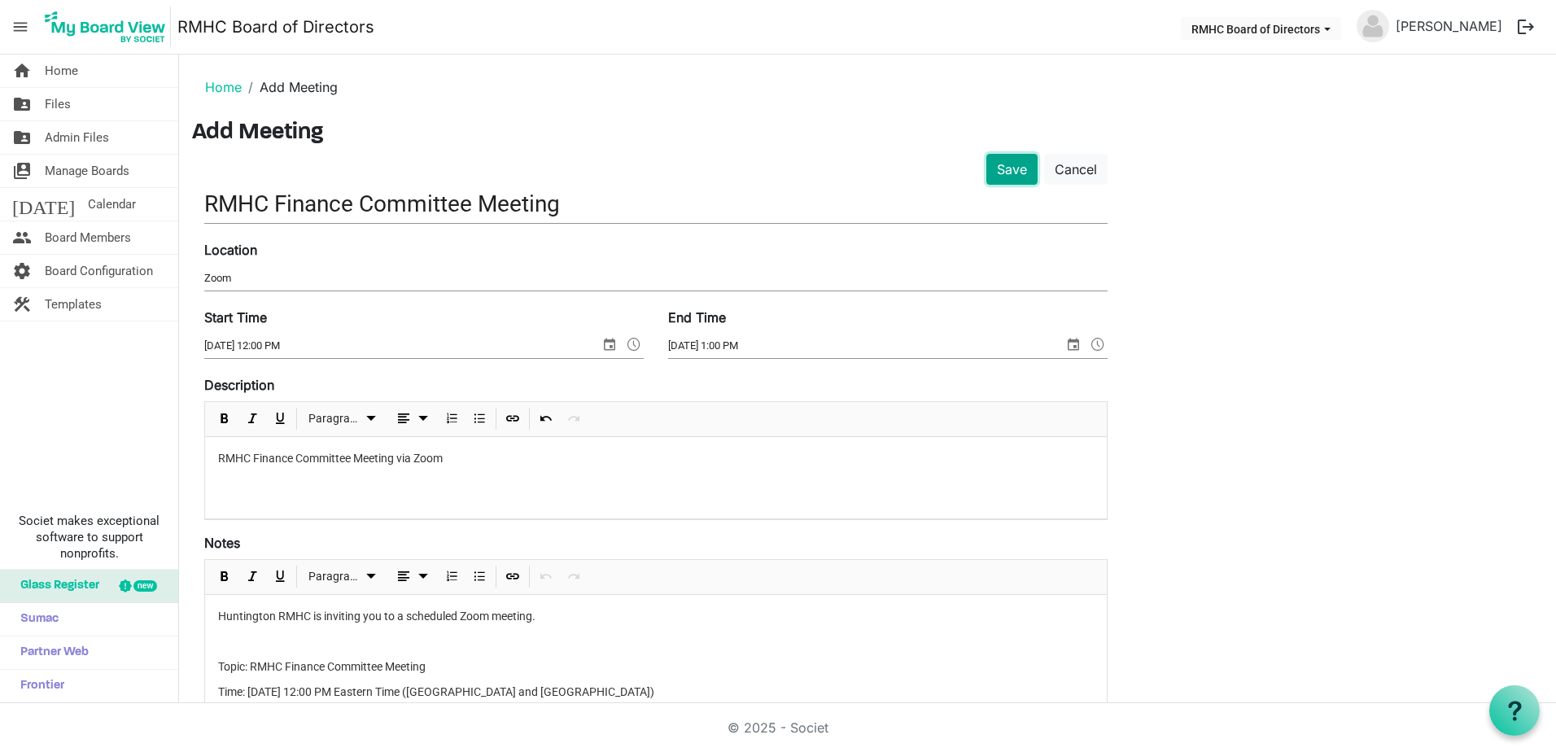
click at [1001, 163] on button "Save" at bounding box center [1011, 169] width 51 height 31
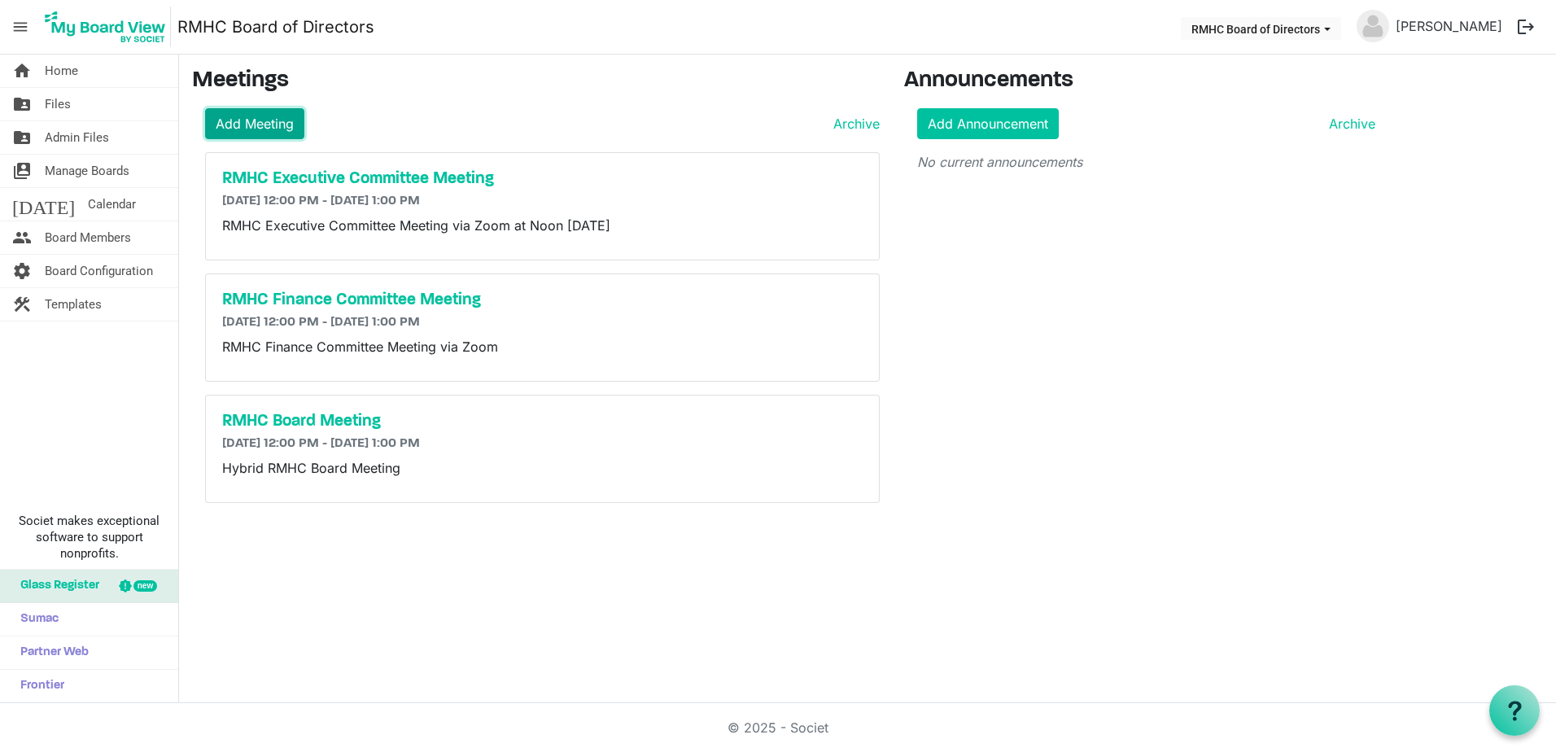
click at [276, 127] on link "Add Meeting" at bounding box center [254, 123] width 99 height 31
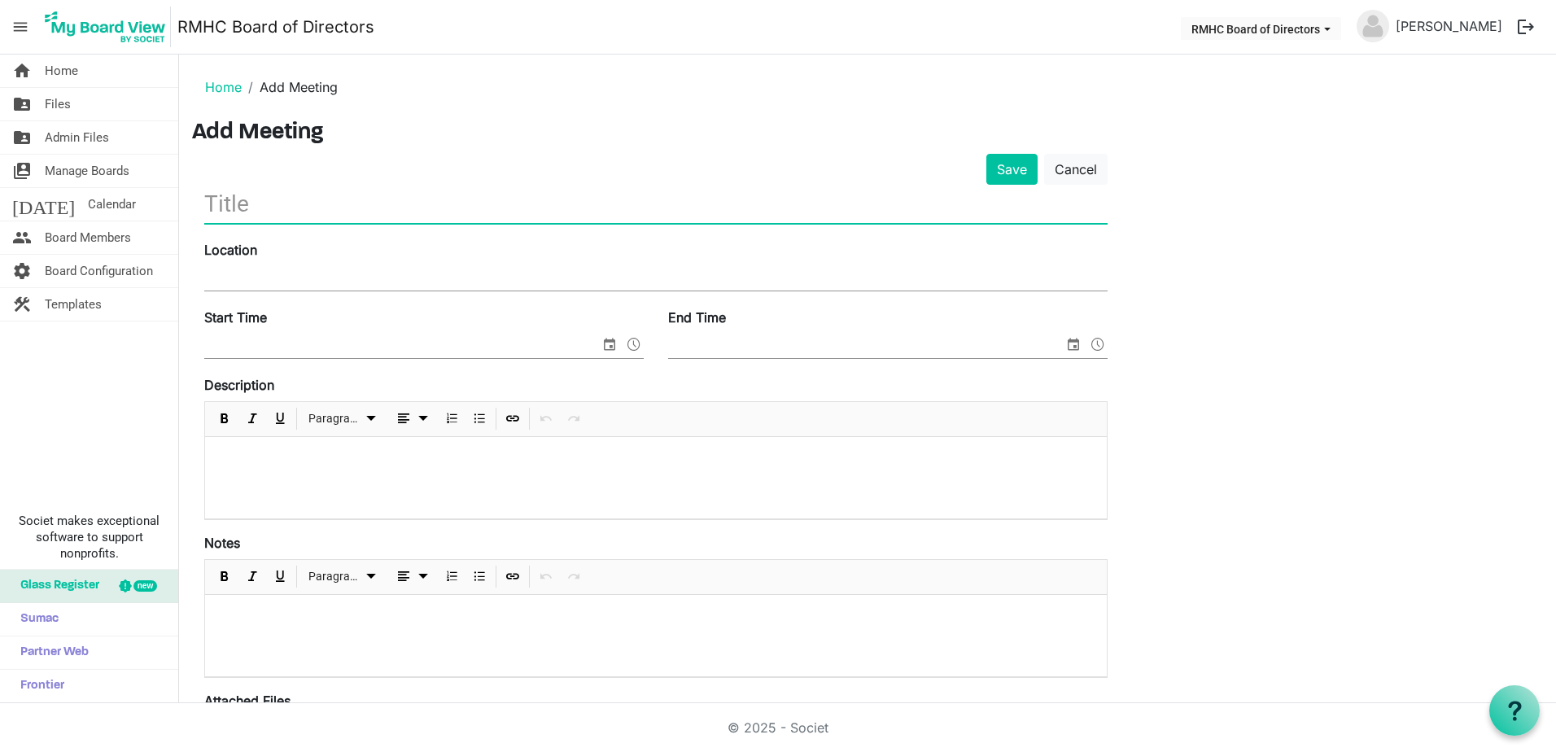
click at [224, 206] on input "text" at bounding box center [655, 204] width 903 height 38
type input "ChiliFest 2025"
click at [274, 261] on div "Location" at bounding box center [655, 267] width 927 height 55
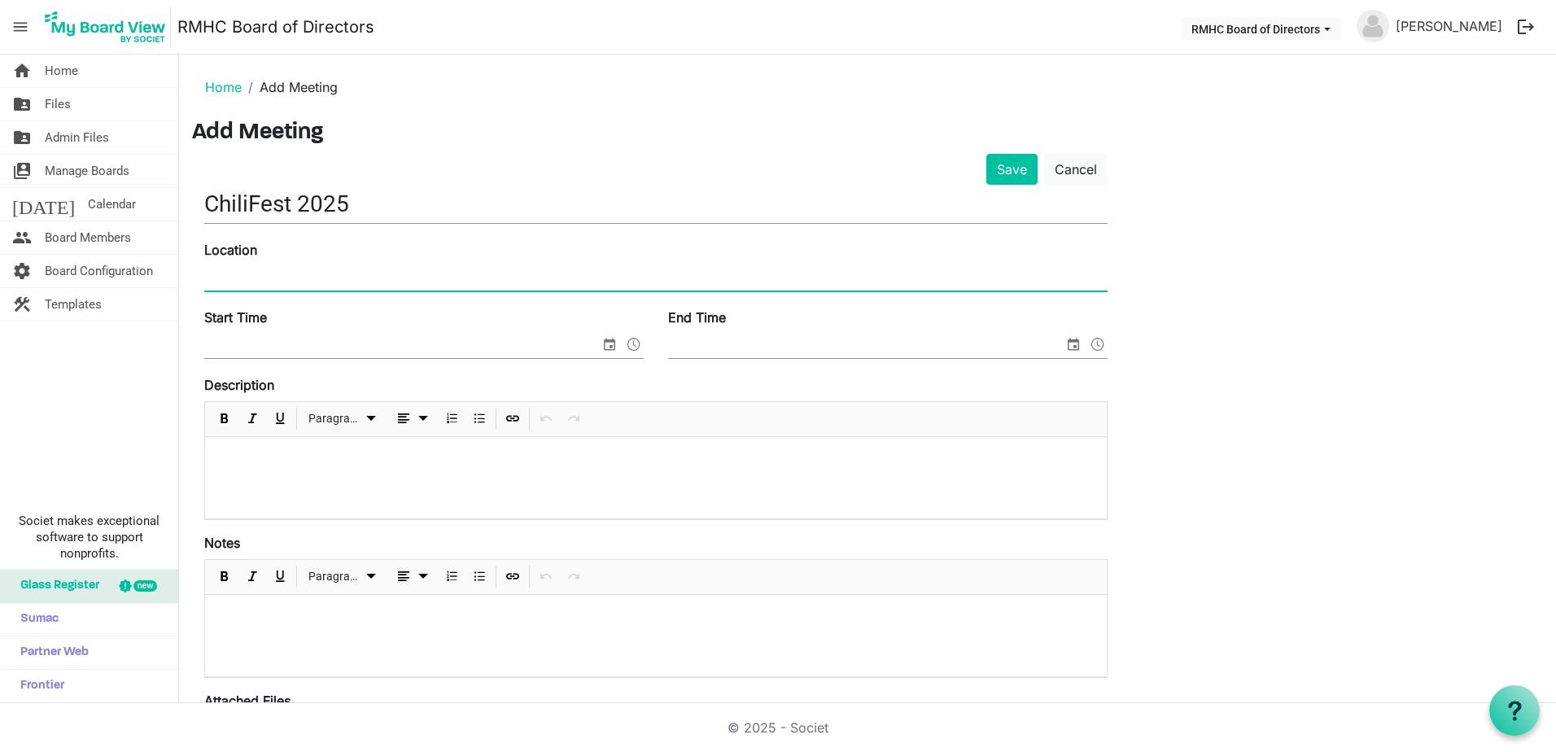
click at [256, 274] on input "Location" at bounding box center [655, 278] width 903 height 24
type input "Pullman Square"
click at [607, 344] on span "select" at bounding box center [610, 344] width 20 height 21
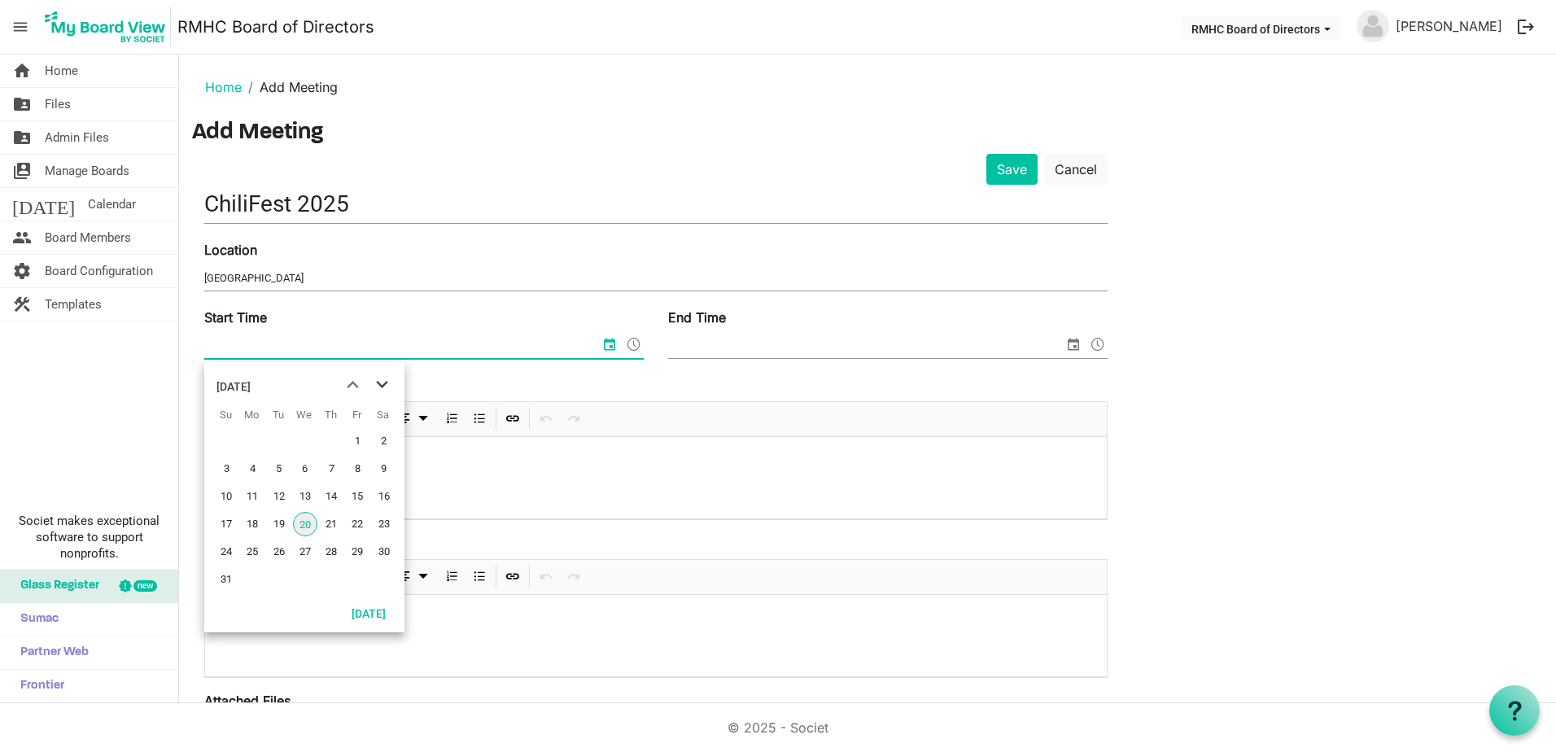
click at [382, 394] on span "next month" at bounding box center [382, 384] width 28 height 29
click at [382, 518] on span "27" at bounding box center [384, 524] width 24 height 24
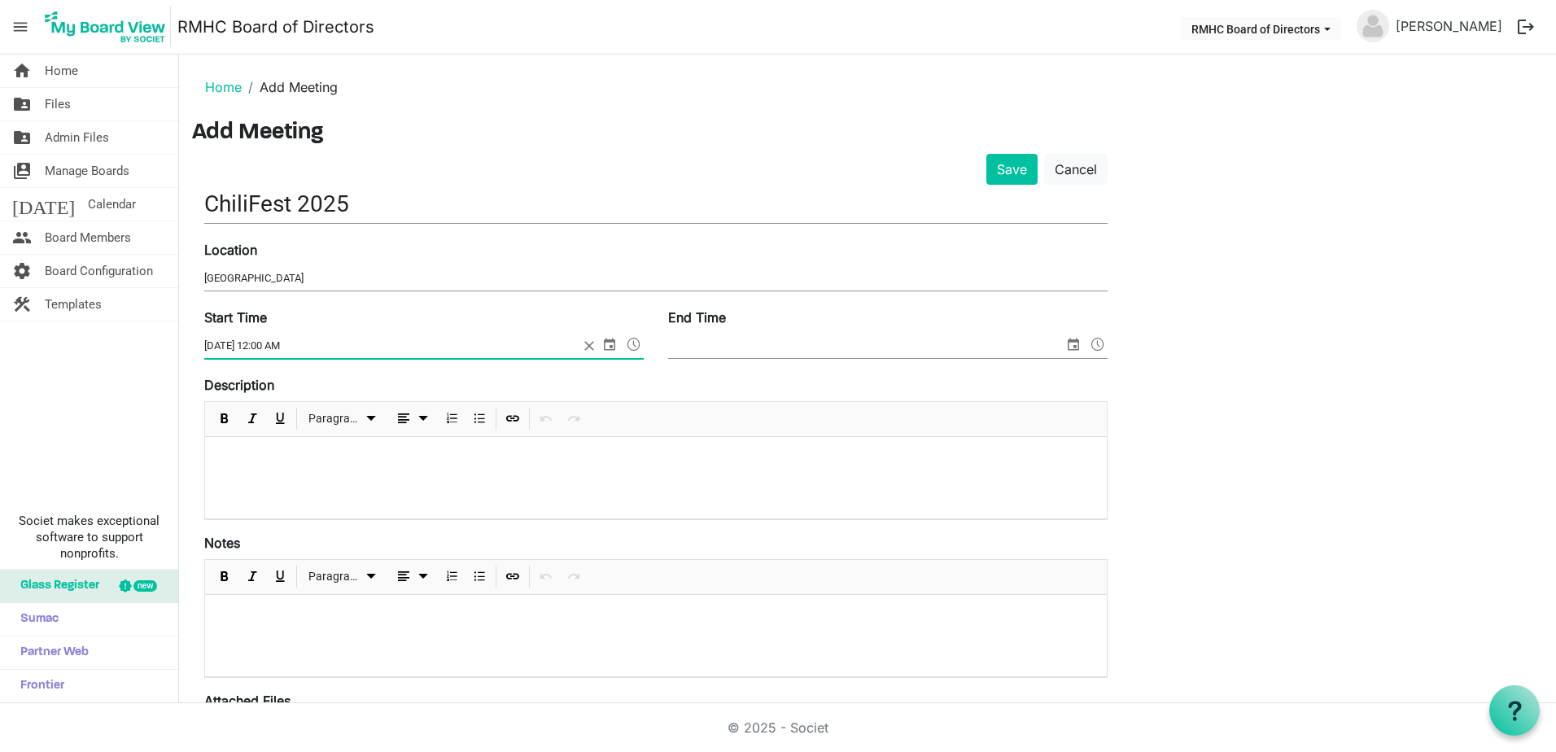
drag, startPoint x: 259, startPoint y: 346, endPoint x: 282, endPoint y: 346, distance: 23.6
click at [282, 346] on input "9/27/2025 12:00 AM" at bounding box center [391, 346] width 374 height 24
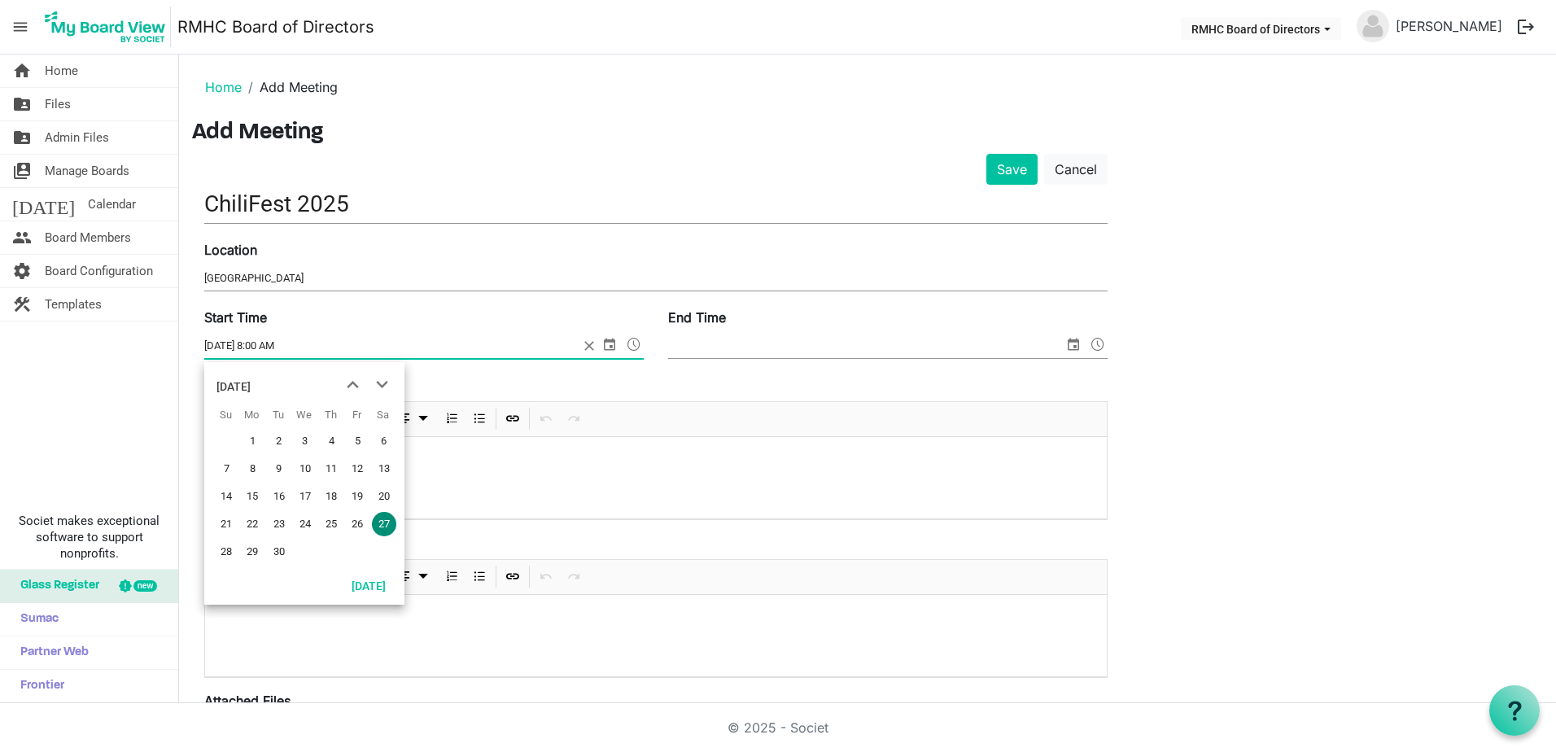
click at [615, 346] on span "select" at bounding box center [610, 344] width 20 height 21
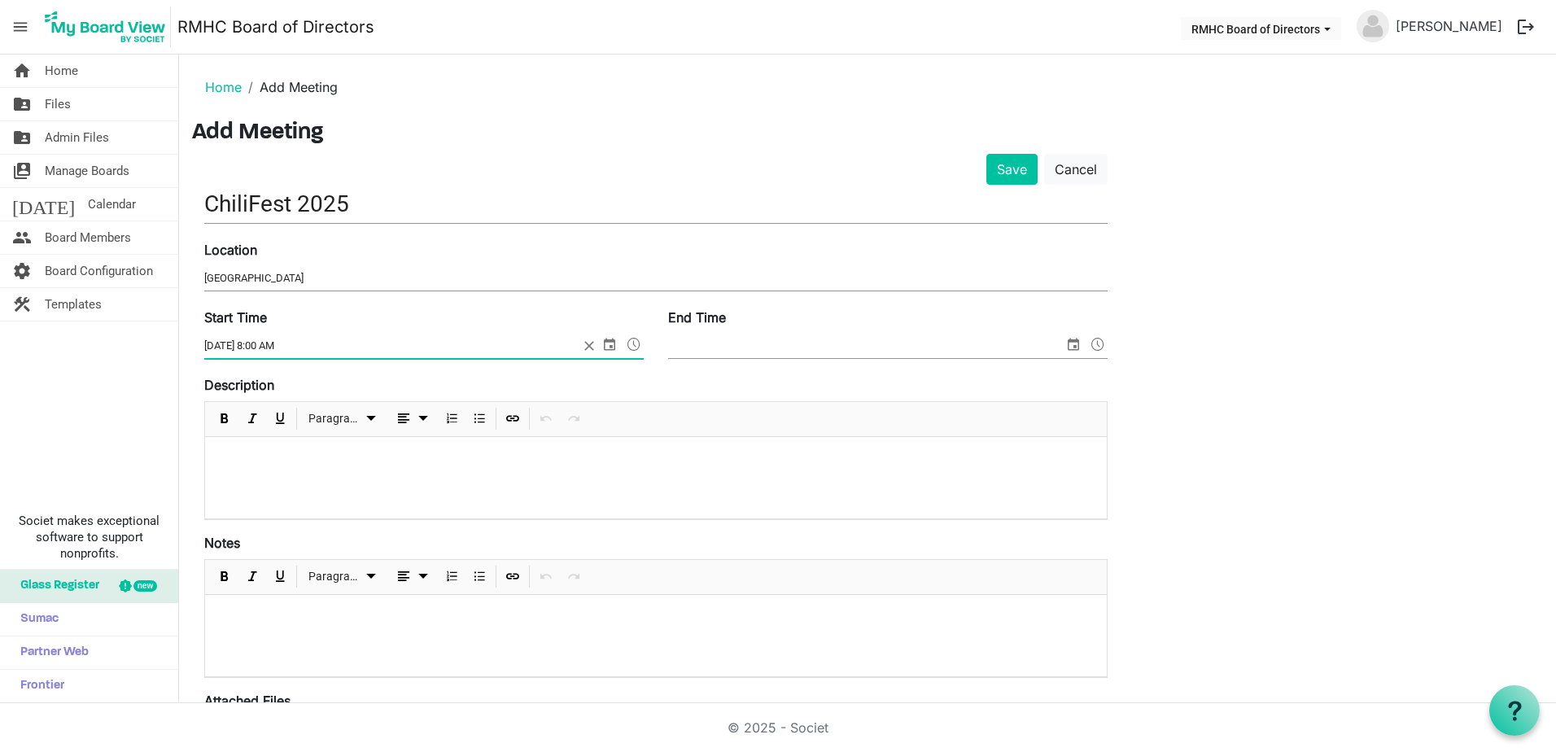
type input "9/27/2025 8:00 AM"
click at [1072, 351] on span "select" at bounding box center [1073, 344] width 20 height 21
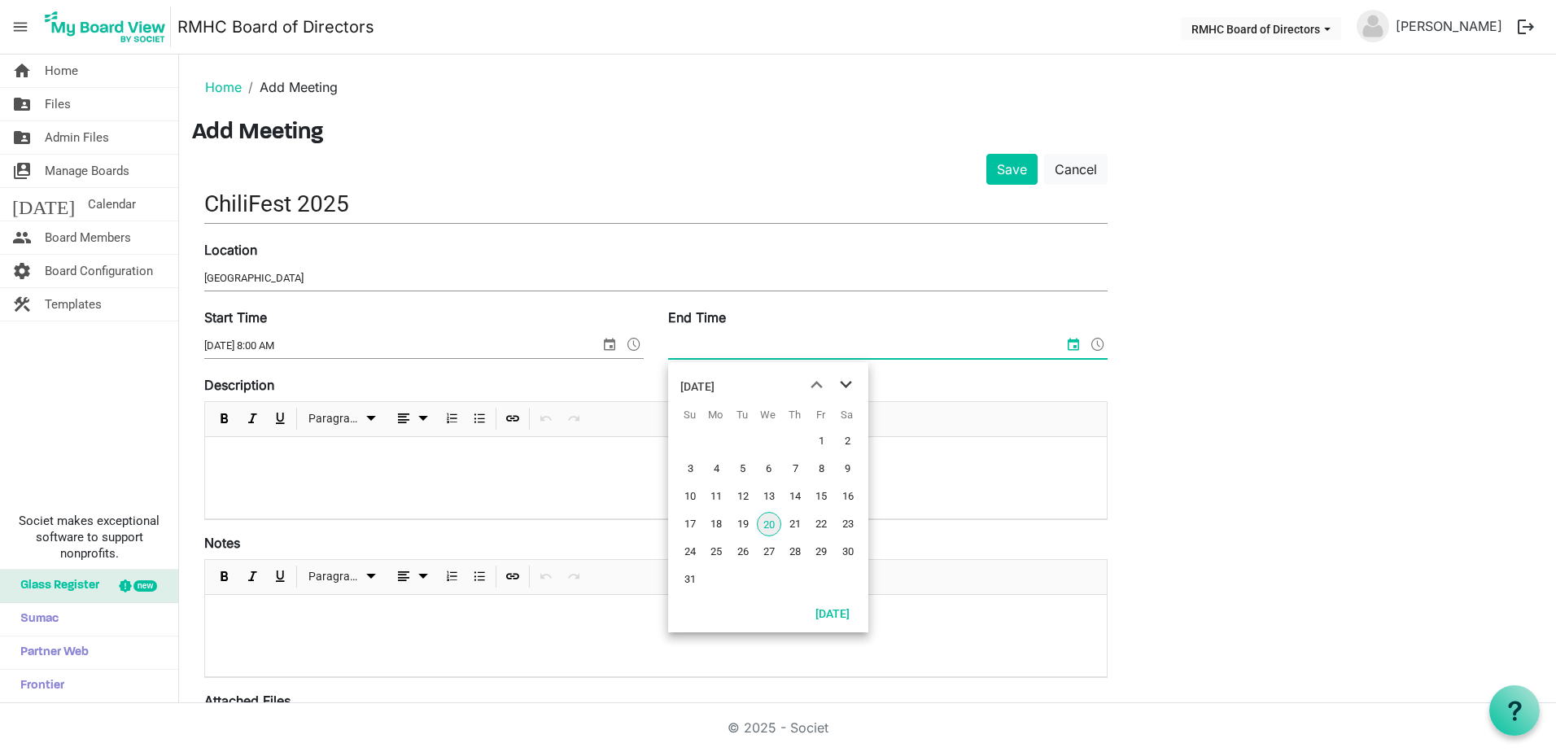
click at [849, 382] on span "next month" at bounding box center [845, 384] width 28 height 29
click at [843, 517] on span "27" at bounding box center [848, 524] width 24 height 24
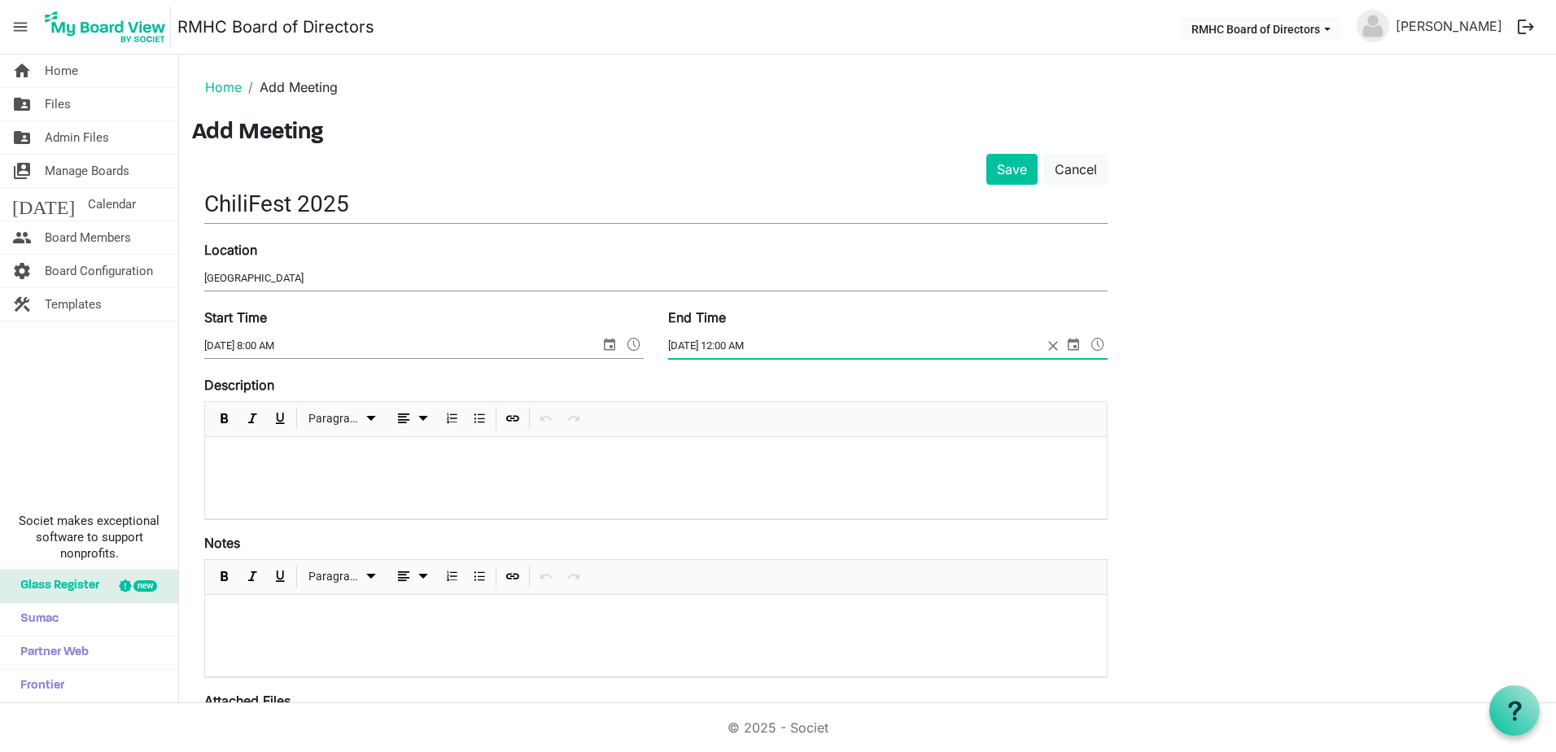
drag, startPoint x: 722, startPoint y: 344, endPoint x: 731, endPoint y: 347, distance: 9.3
click at [731, 347] on input "9/27/2025 12:00 AM" at bounding box center [855, 346] width 374 height 24
click at [756, 340] on input "9/27/2025 8:00 AM" at bounding box center [855, 346] width 374 height 24
type input "9/27/2025 8:00 PM"
click at [242, 465] on p at bounding box center [655, 458] width 875 height 17
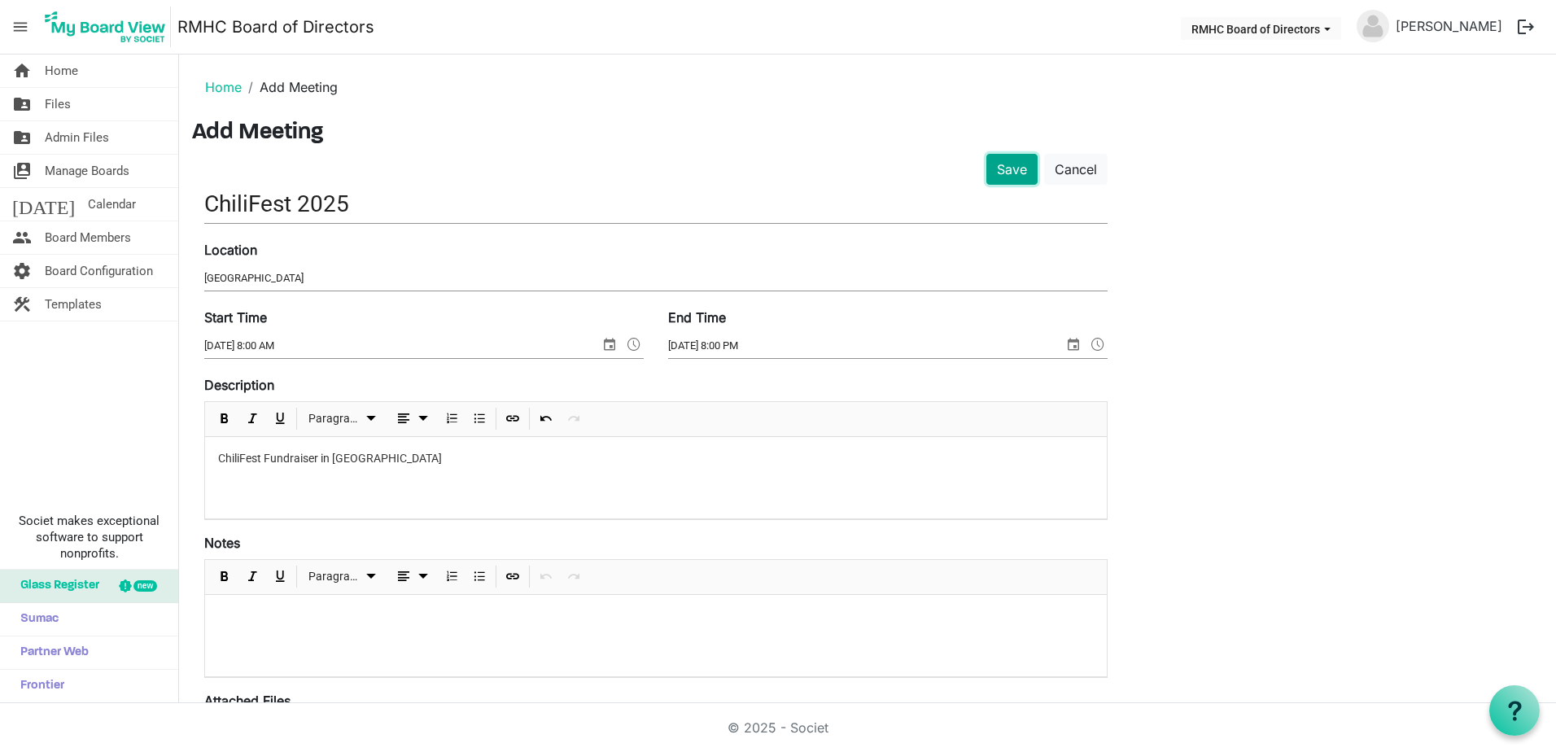
click at [1000, 168] on button "Save" at bounding box center [1011, 169] width 51 height 31
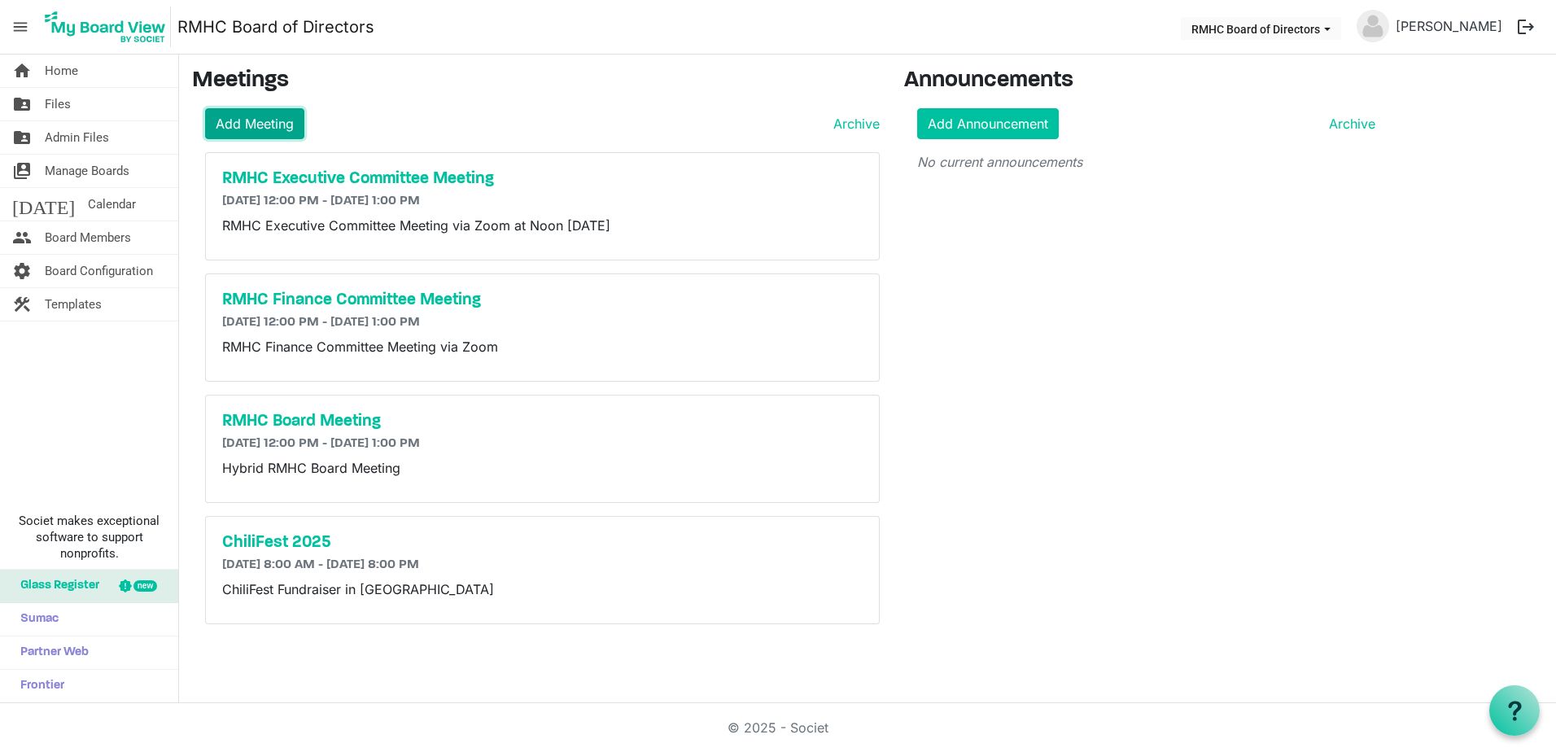
click at [263, 120] on link "Add Meeting" at bounding box center [254, 123] width 99 height 31
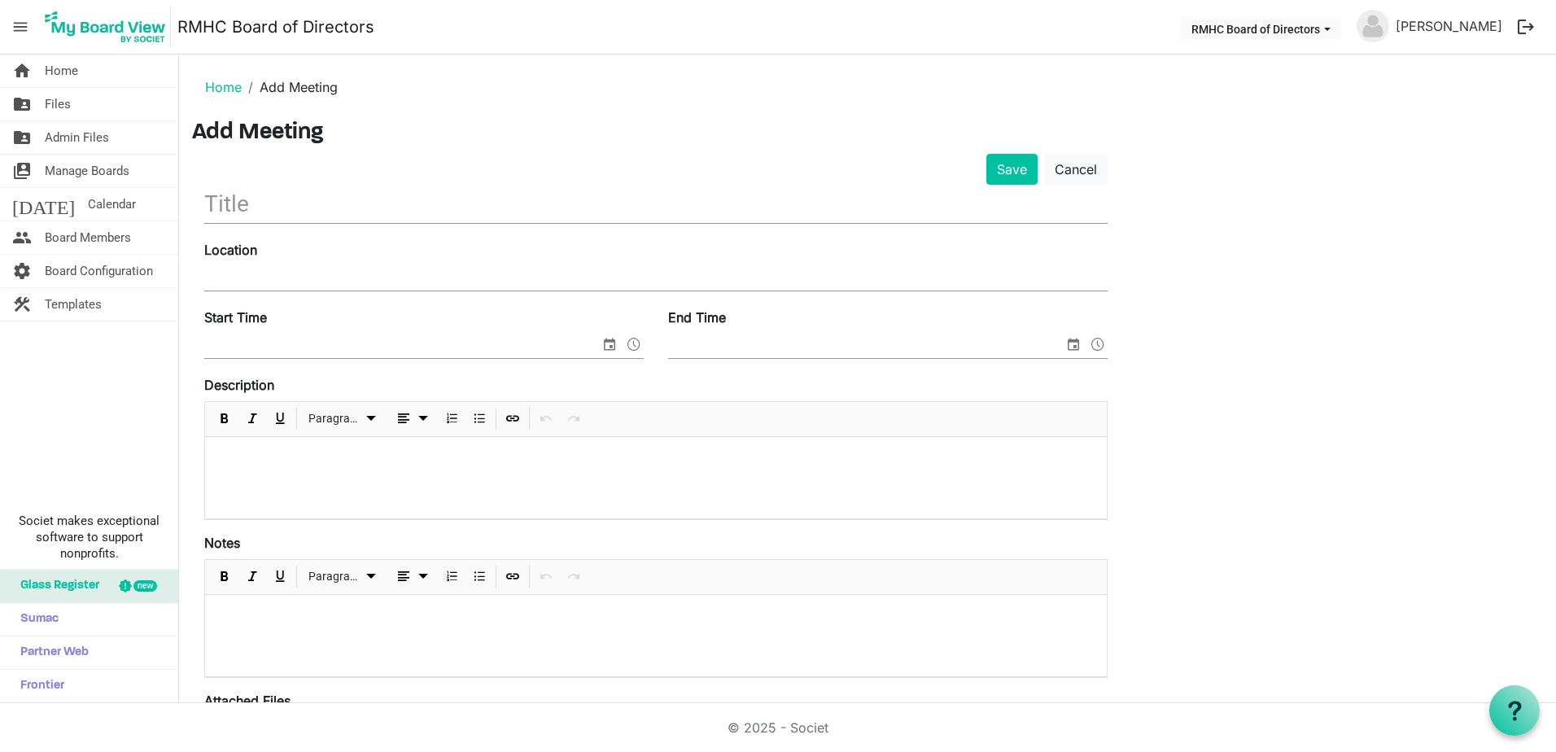
click at [252, 198] on input "text" at bounding box center [655, 204] width 903 height 38
type input "RMHC 5-K"
click at [259, 277] on input "Location" at bounding box center [655, 278] width 903 height 24
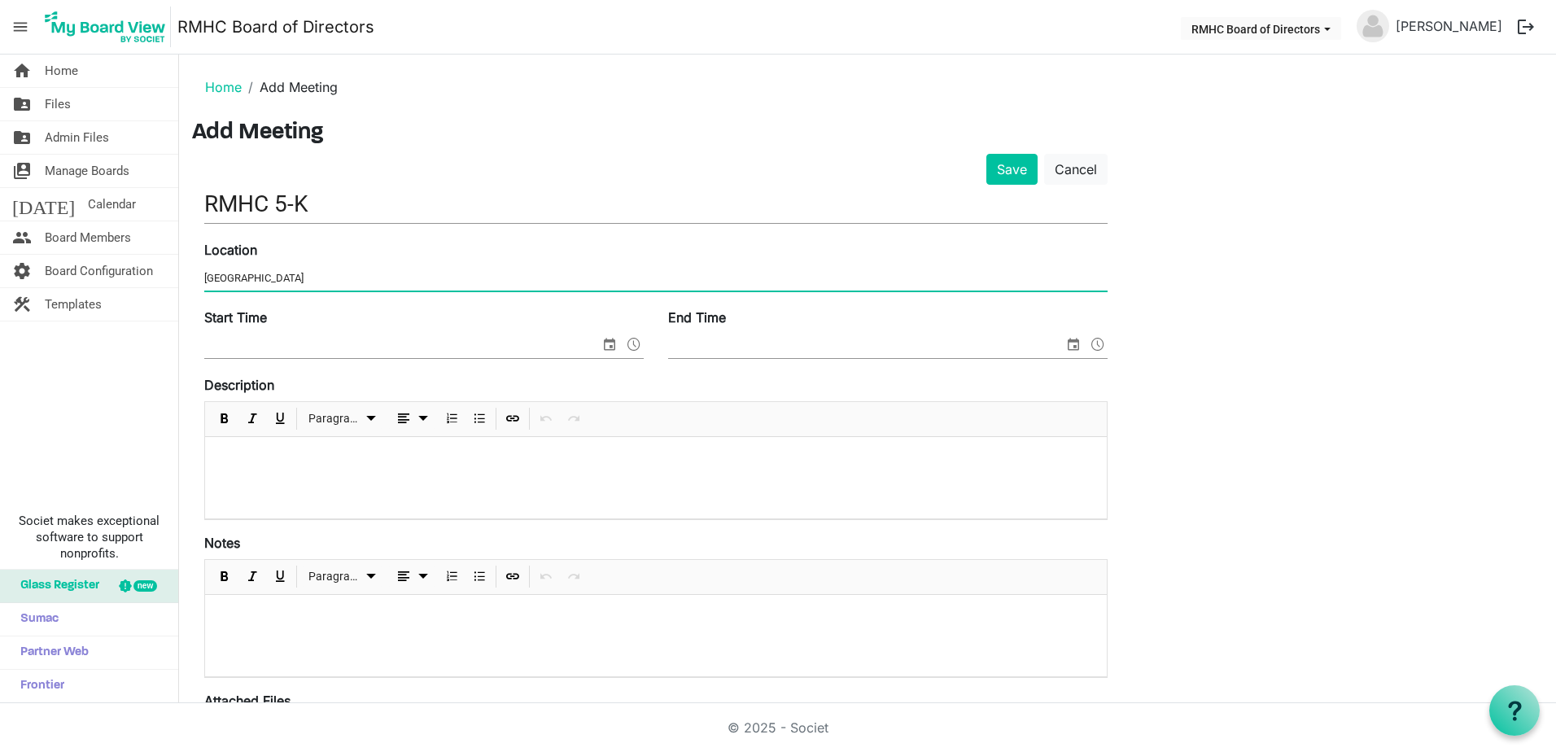
type input "Barboursville Park"
click at [260, 346] on input "Start Time" at bounding box center [401, 346] width 395 height 24
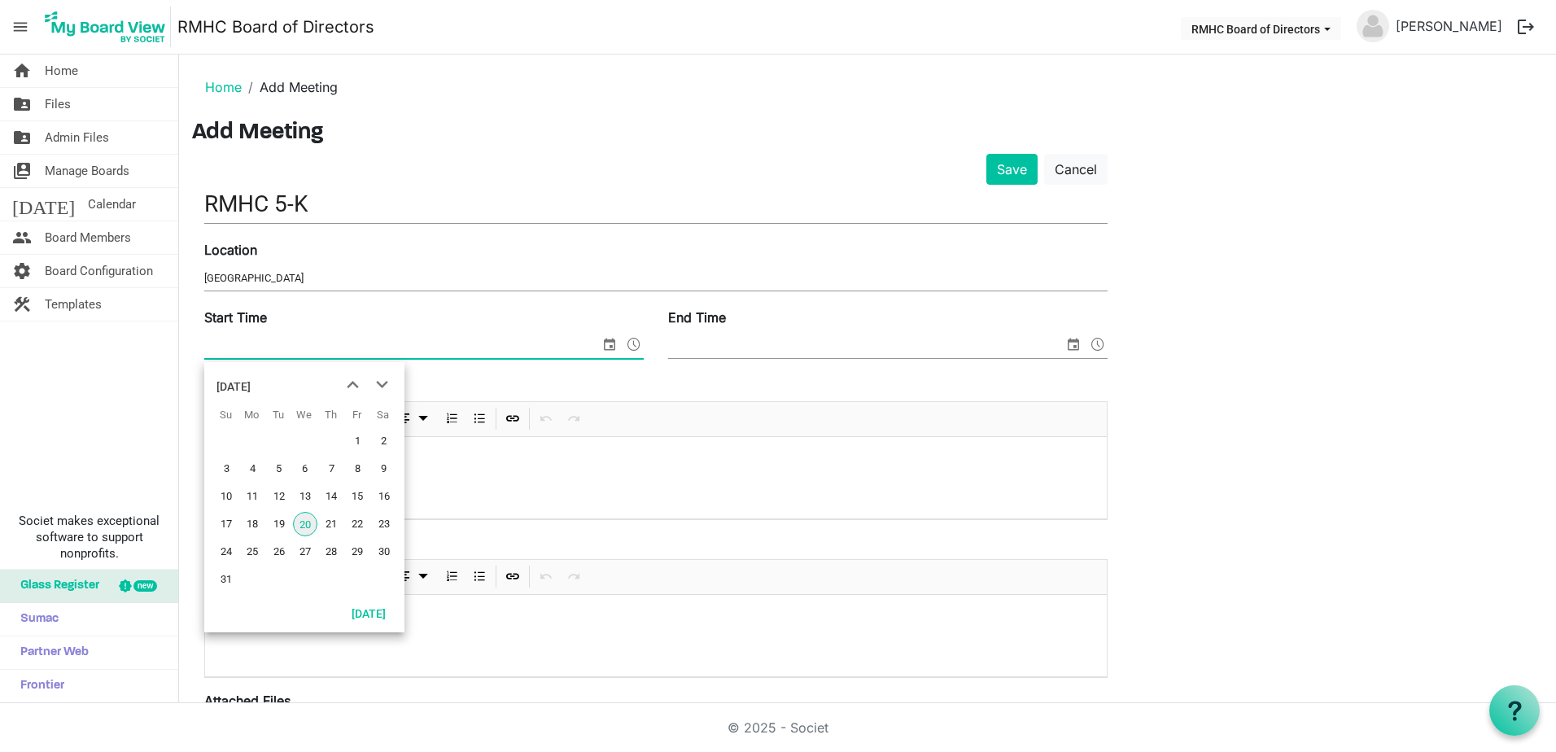
click at [604, 343] on span "select" at bounding box center [610, 344] width 20 height 21
click at [610, 345] on span "select" at bounding box center [610, 344] width 20 height 21
click at [380, 380] on span "next month" at bounding box center [382, 384] width 28 height 29
click at [391, 525] on span "25" at bounding box center [384, 524] width 24 height 24
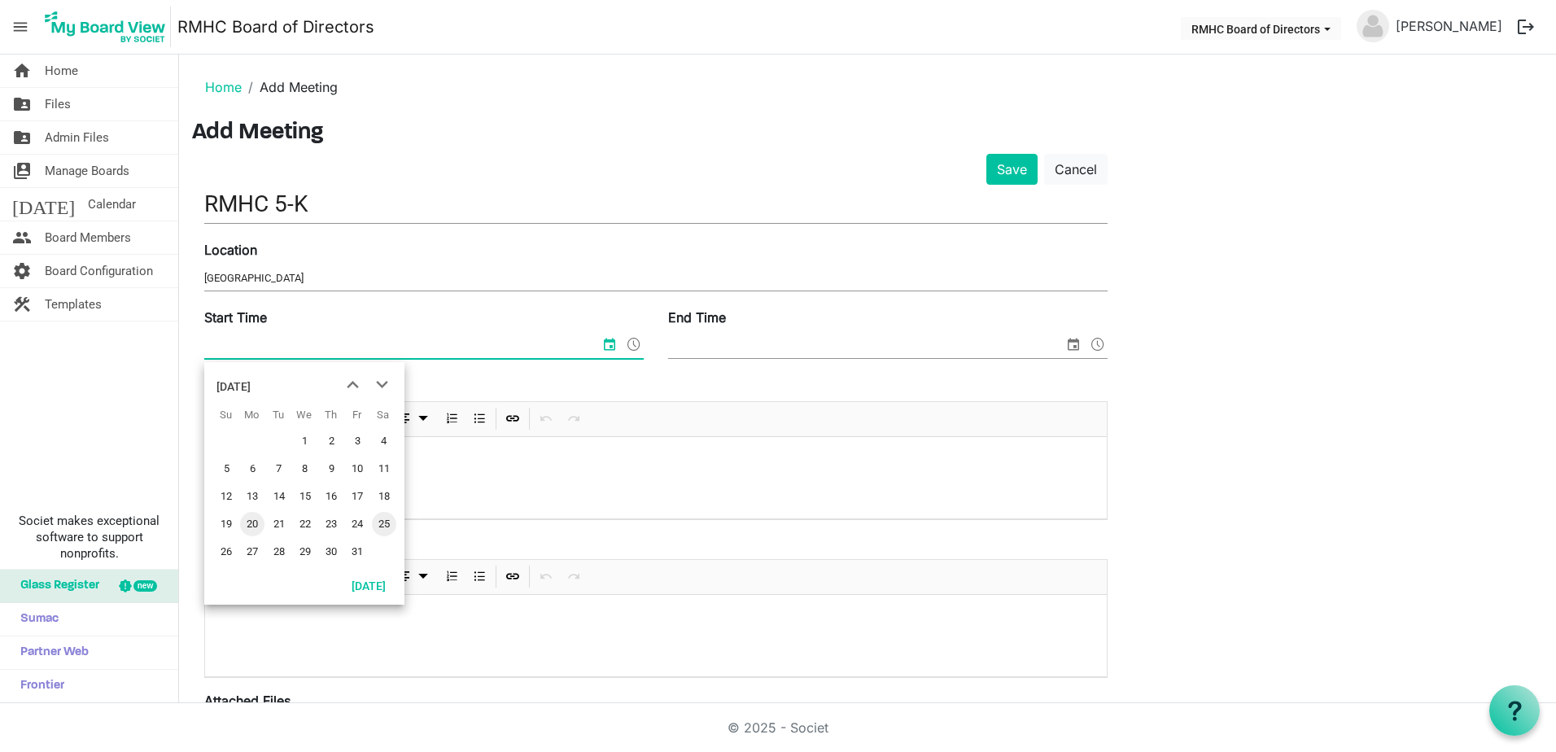
type input "10/25/2025 12:00 AM"
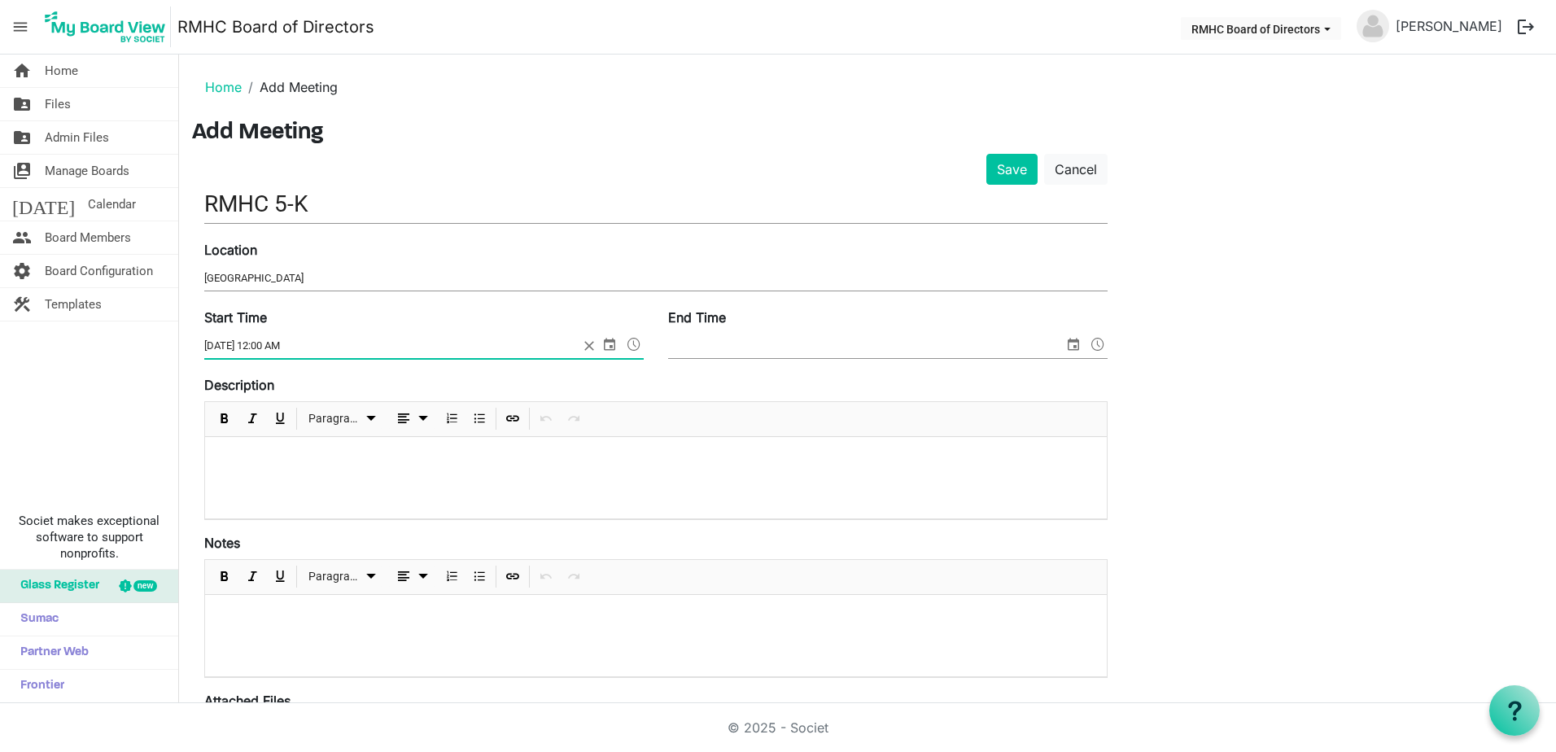
click at [1070, 344] on span "select" at bounding box center [1073, 344] width 20 height 21
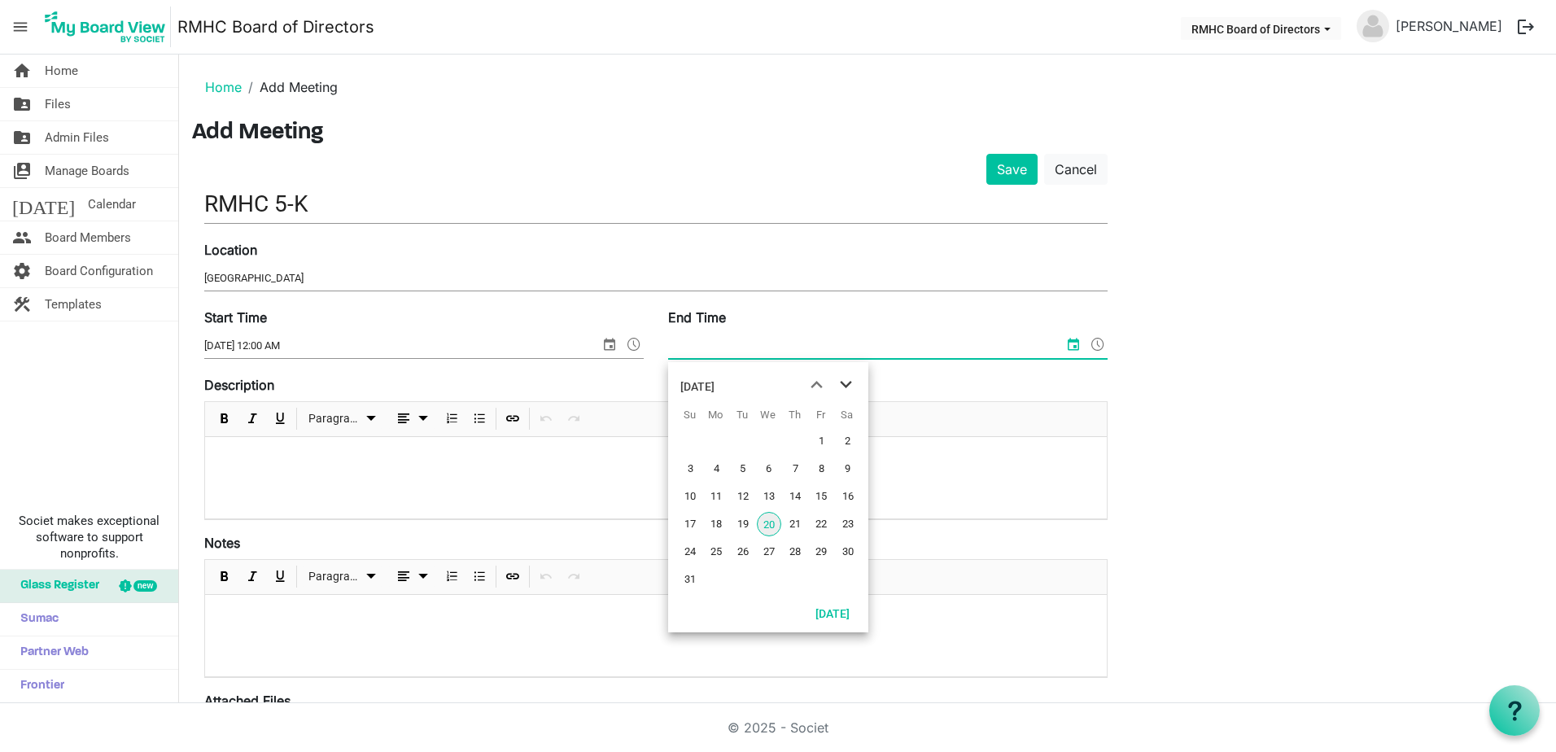
click at [847, 386] on span "next month" at bounding box center [845, 384] width 28 height 29
click at [846, 525] on span "25" at bounding box center [848, 524] width 24 height 24
type input "10/25/2025 12:00 AM"
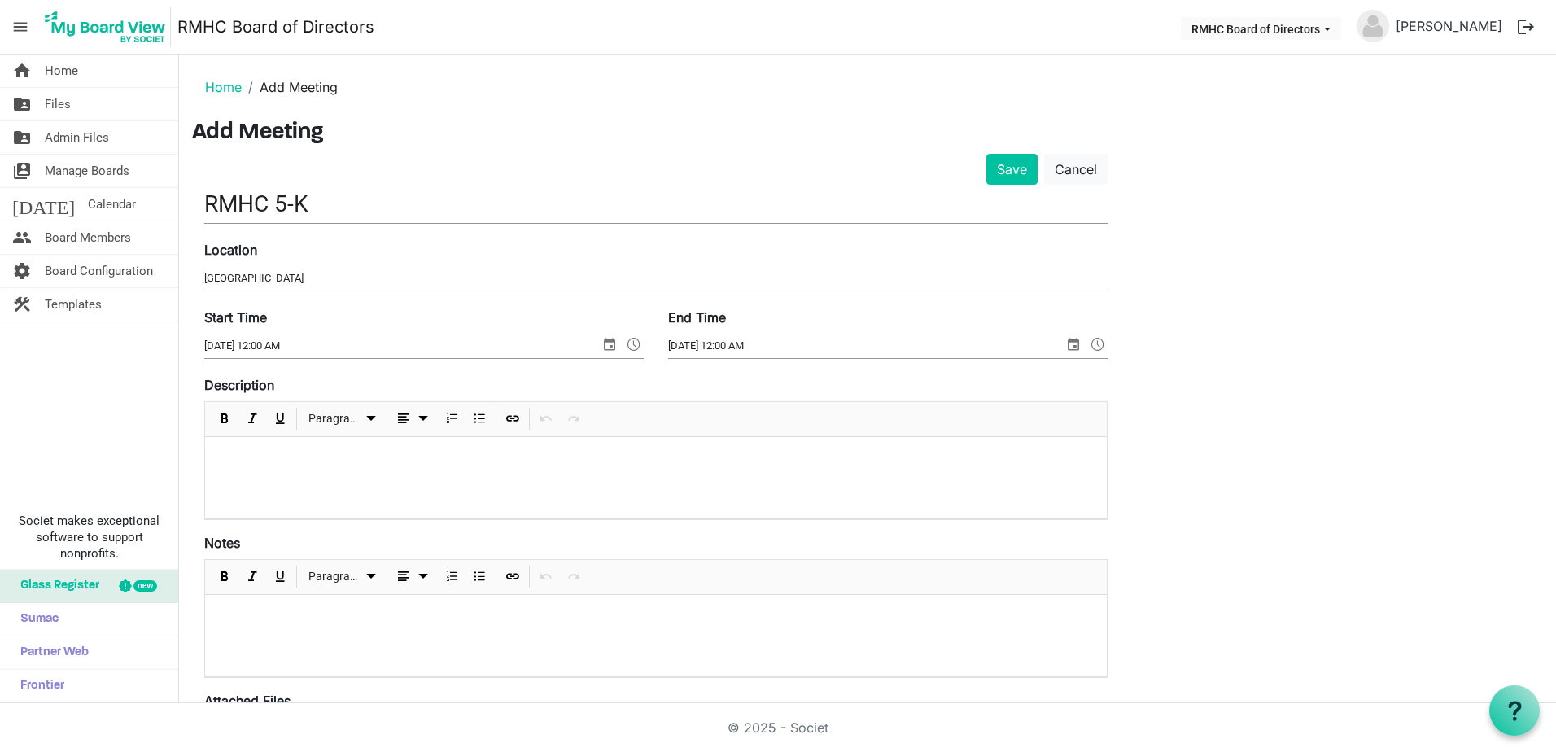
click at [231, 475] on div at bounding box center [655, 477] width 901 height 81
click at [347, 207] on input "RMHC 5-K" at bounding box center [655, 204] width 903 height 38
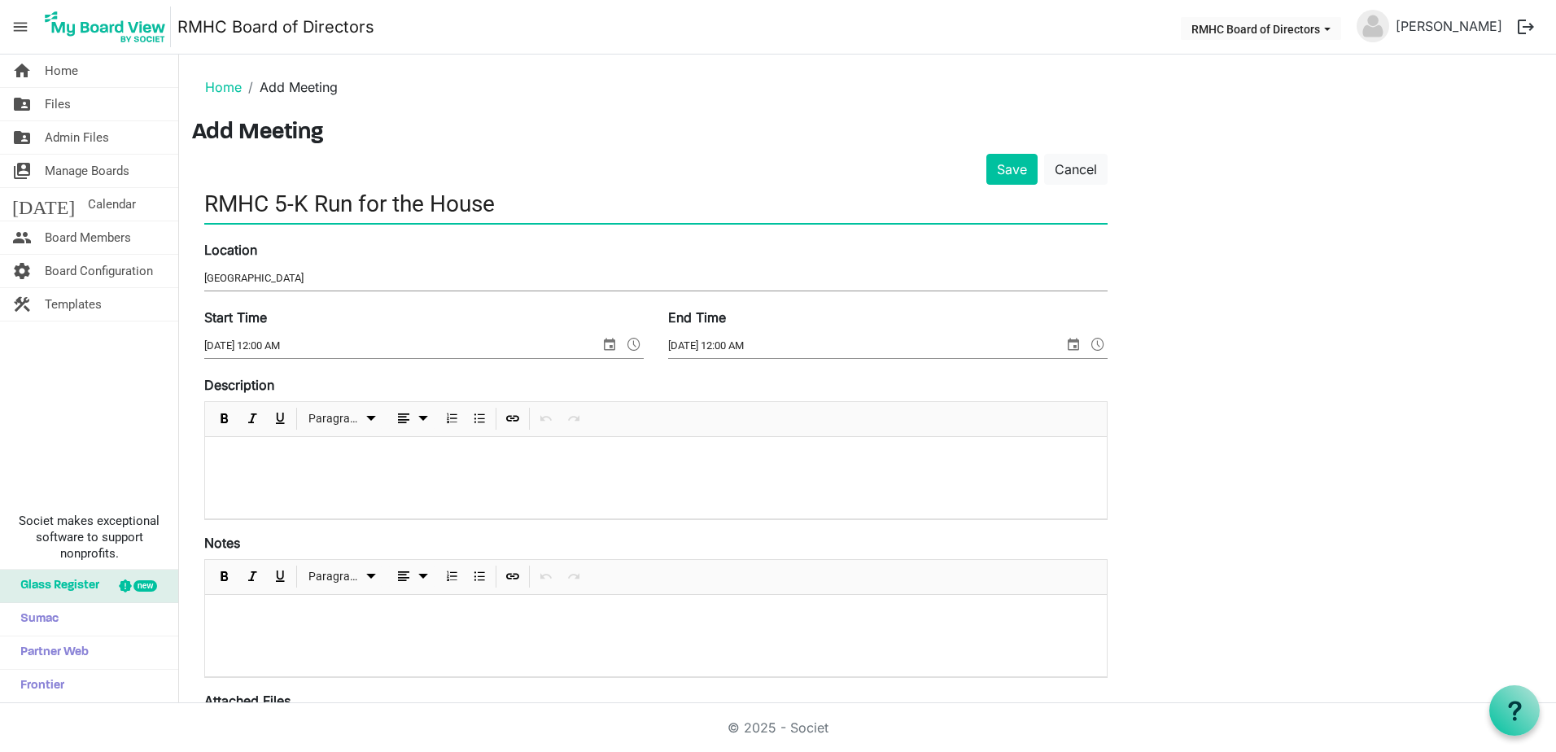
type input "RMHC 5-K Run for the House"
click at [199, 208] on div "Save Cancel RMHC 5-K Run for the House Location Barboursville Park Start Time 1…" at bounding box center [655, 591] width 927 height 874
drag, startPoint x: 210, startPoint y: 200, endPoint x: 539, endPoint y: 196, distance: 329.5
click at [539, 196] on input "RMHC 5-K Run for the House" at bounding box center [655, 204] width 903 height 38
click at [303, 457] on p at bounding box center [655, 458] width 875 height 17
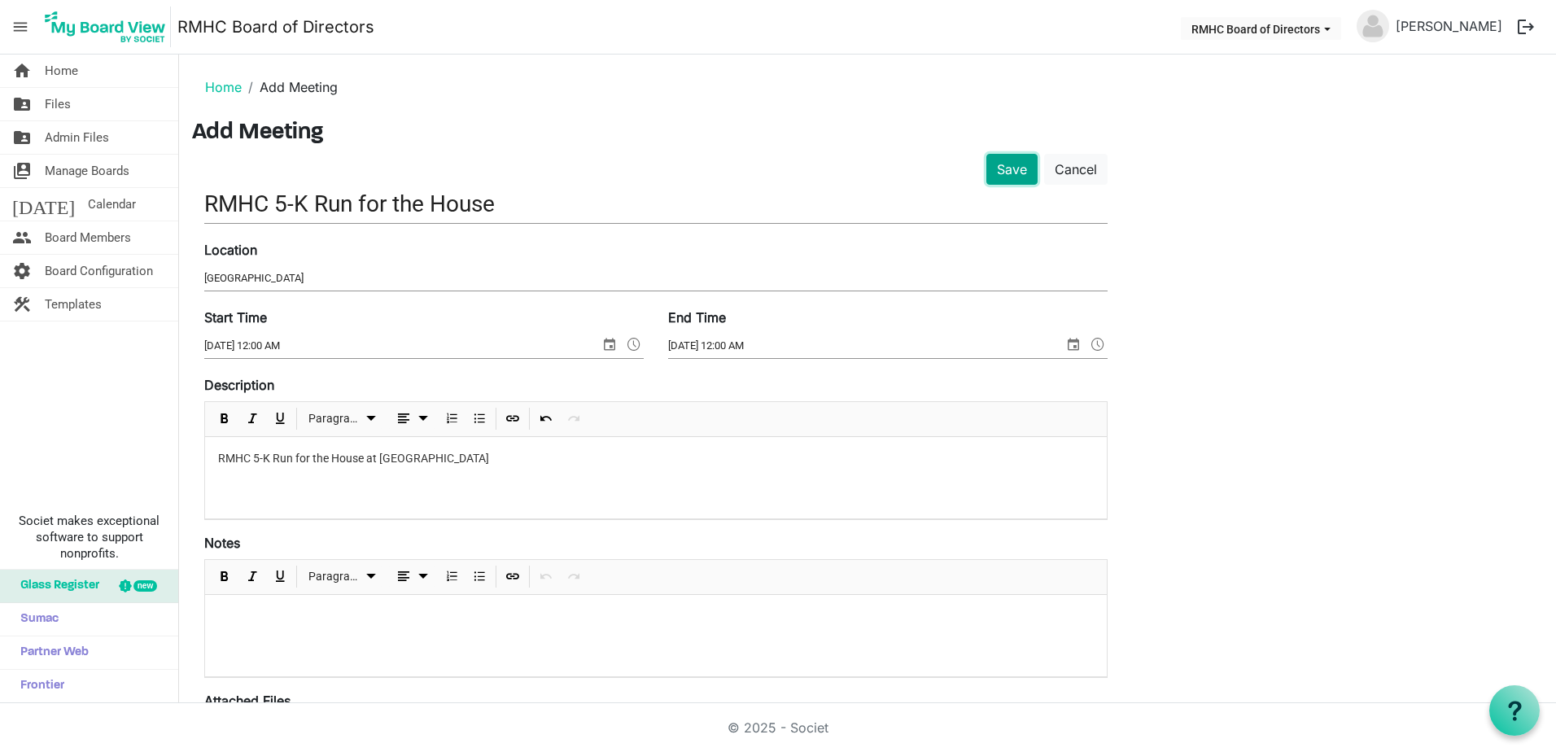
click at [1005, 169] on button "Save" at bounding box center [1011, 169] width 51 height 31
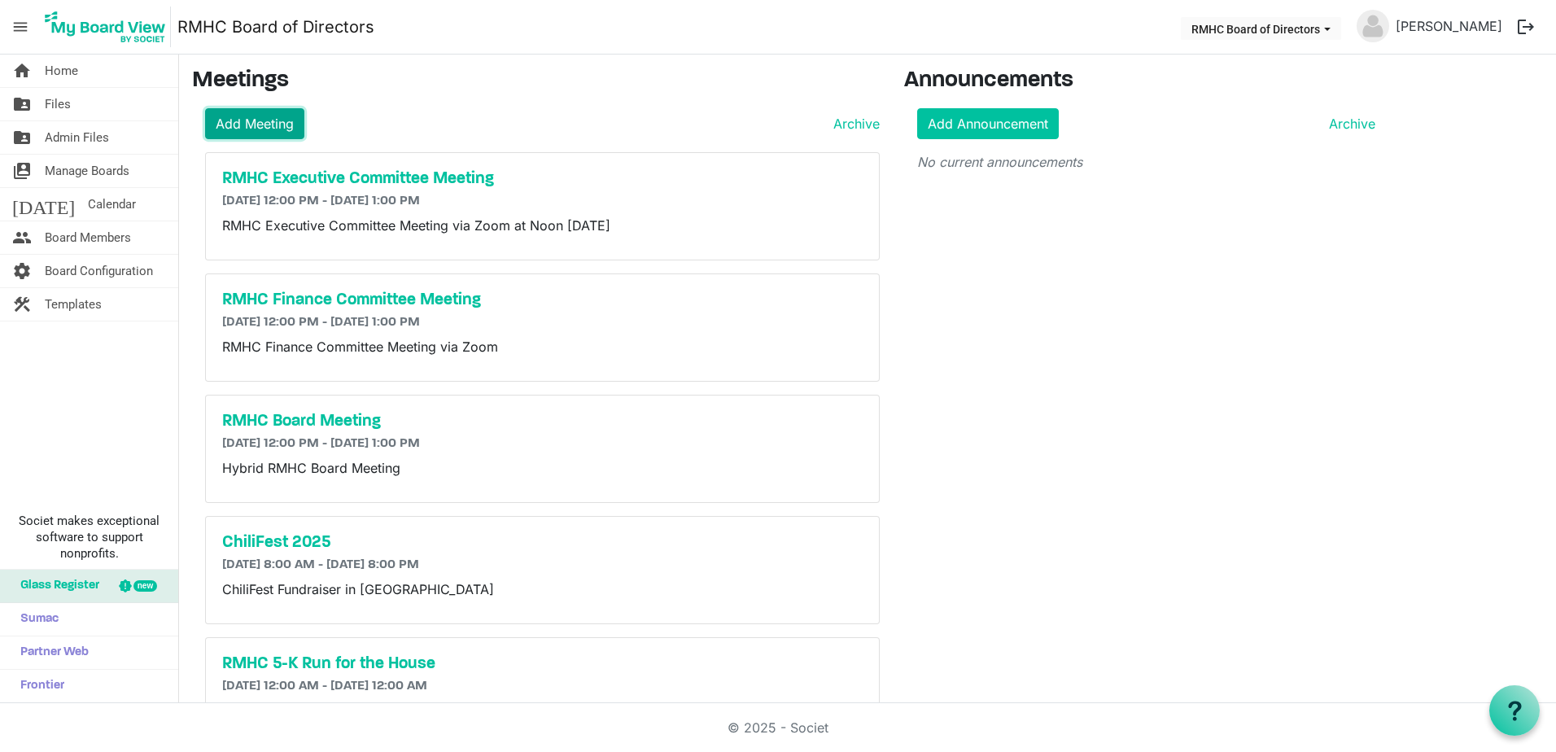
click at [251, 120] on link "Add Meeting" at bounding box center [254, 123] width 99 height 31
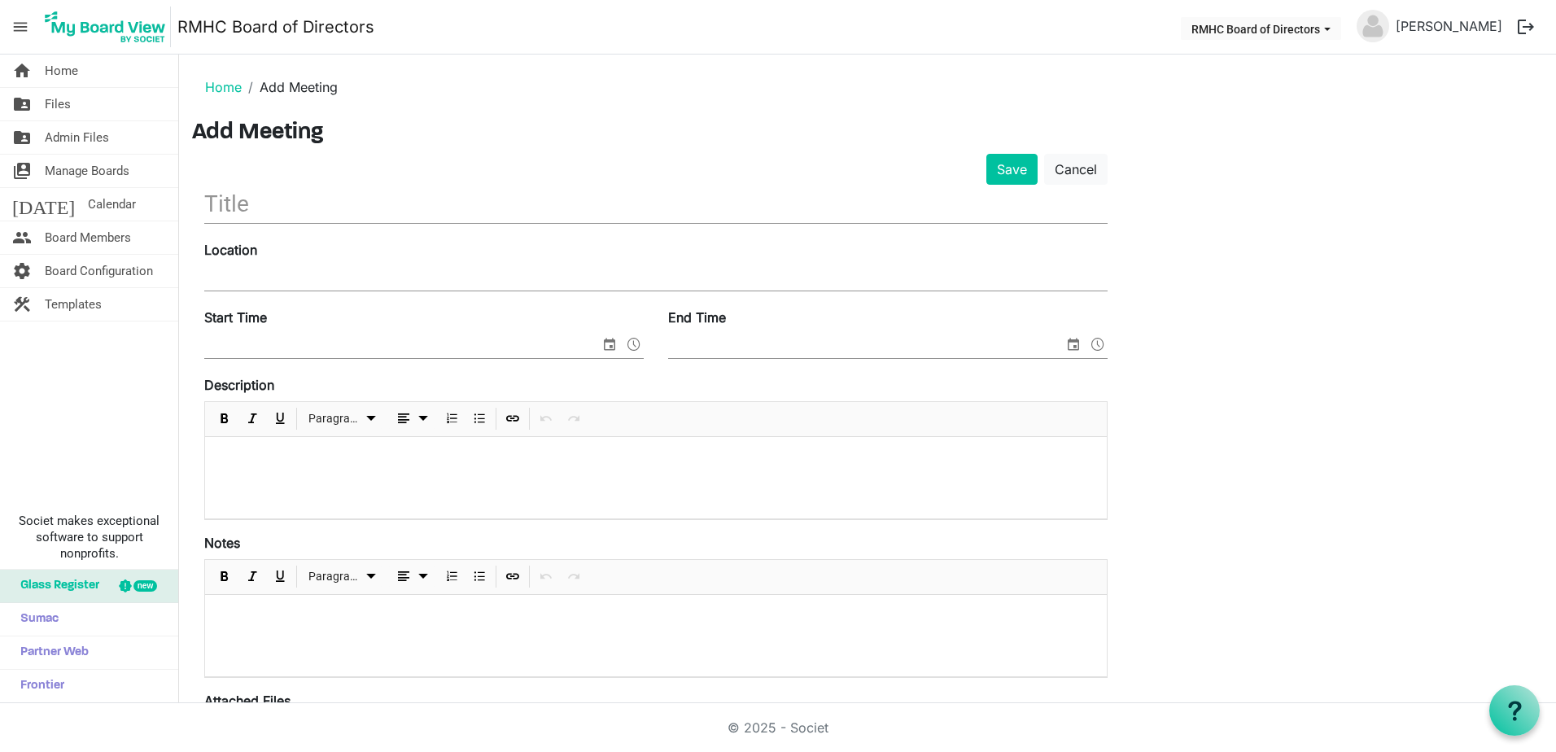
click at [253, 635] on div at bounding box center [655, 635] width 901 height 81
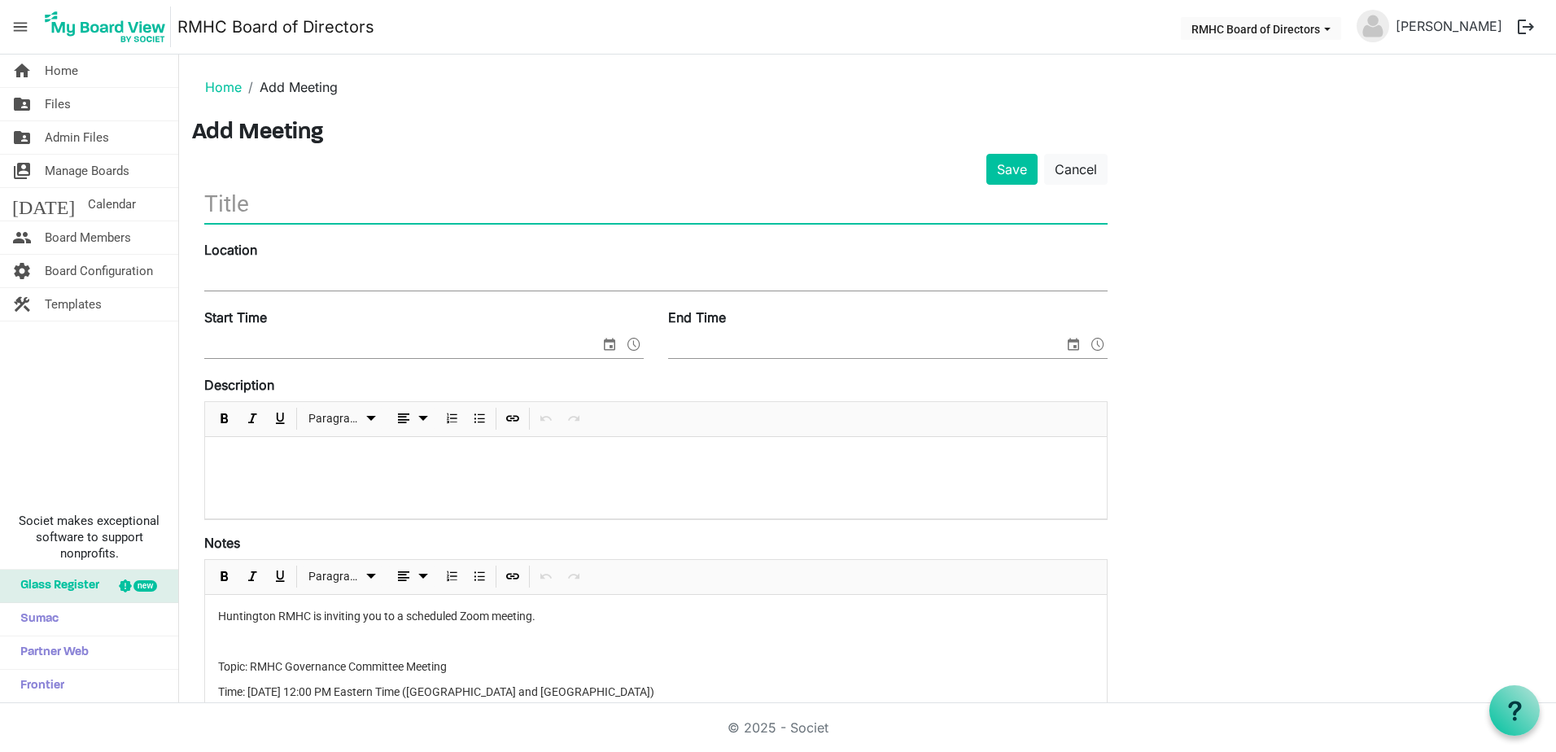
click at [238, 205] on input "text" at bounding box center [655, 204] width 903 height 38
type input "RMHC Governance Committee Meeting"
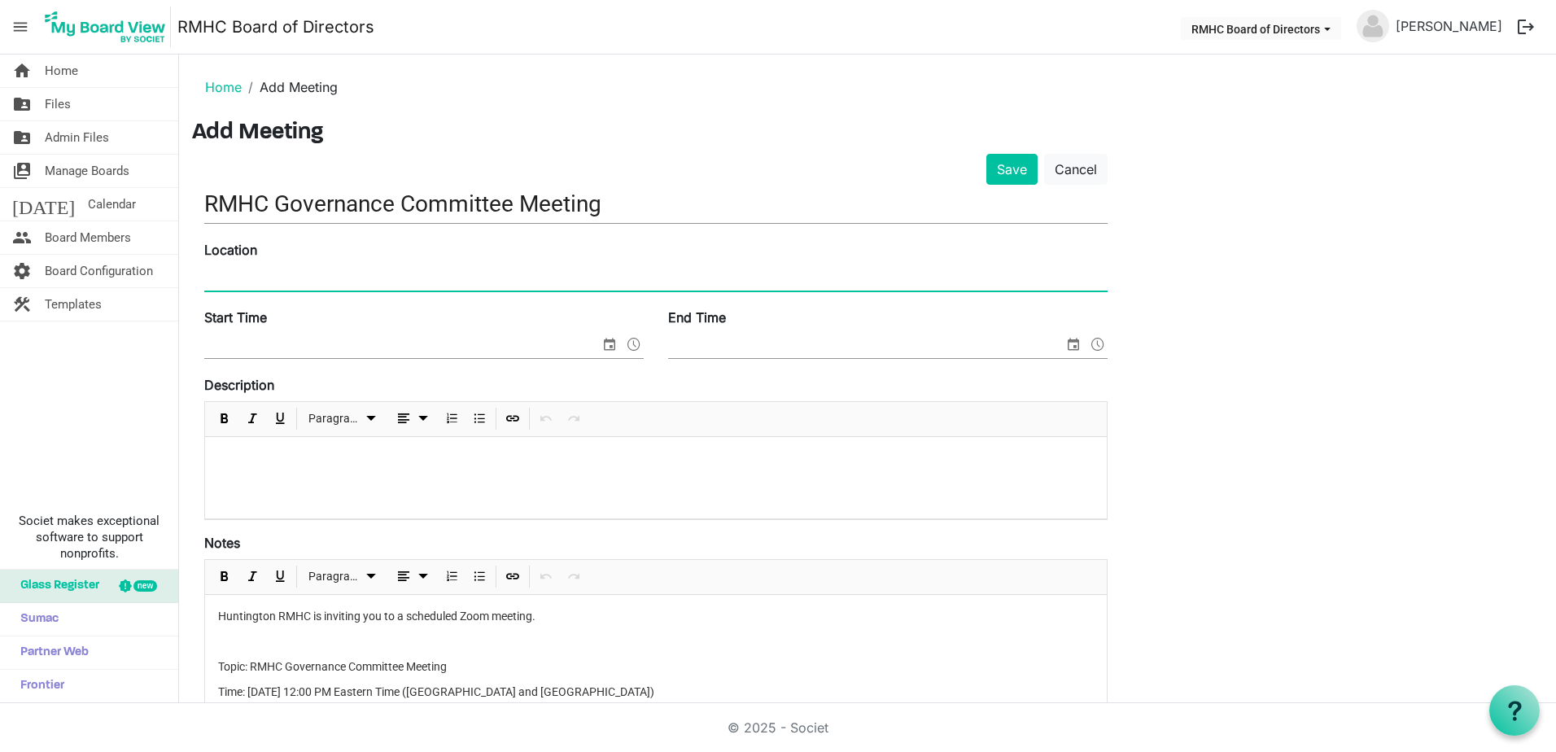
click at [285, 279] on input "Location" at bounding box center [655, 278] width 903 height 24
type input "Zoom"
click at [251, 344] on input "Start Time" at bounding box center [401, 346] width 395 height 24
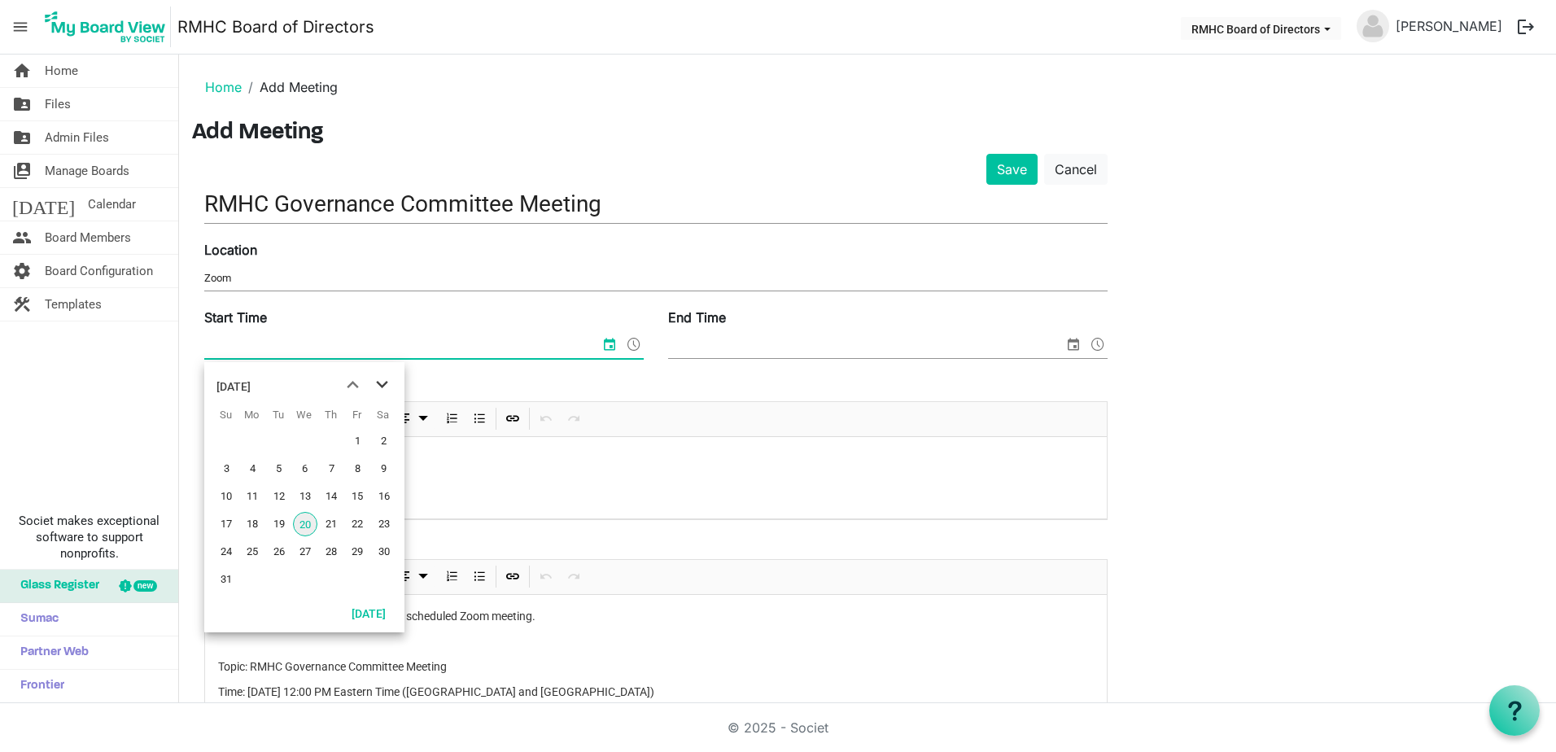
click at [383, 388] on span "next month" at bounding box center [382, 384] width 28 height 29
click at [382, 386] on span "next month" at bounding box center [382, 384] width 28 height 29
click at [302, 520] on span "22" at bounding box center [305, 524] width 24 height 24
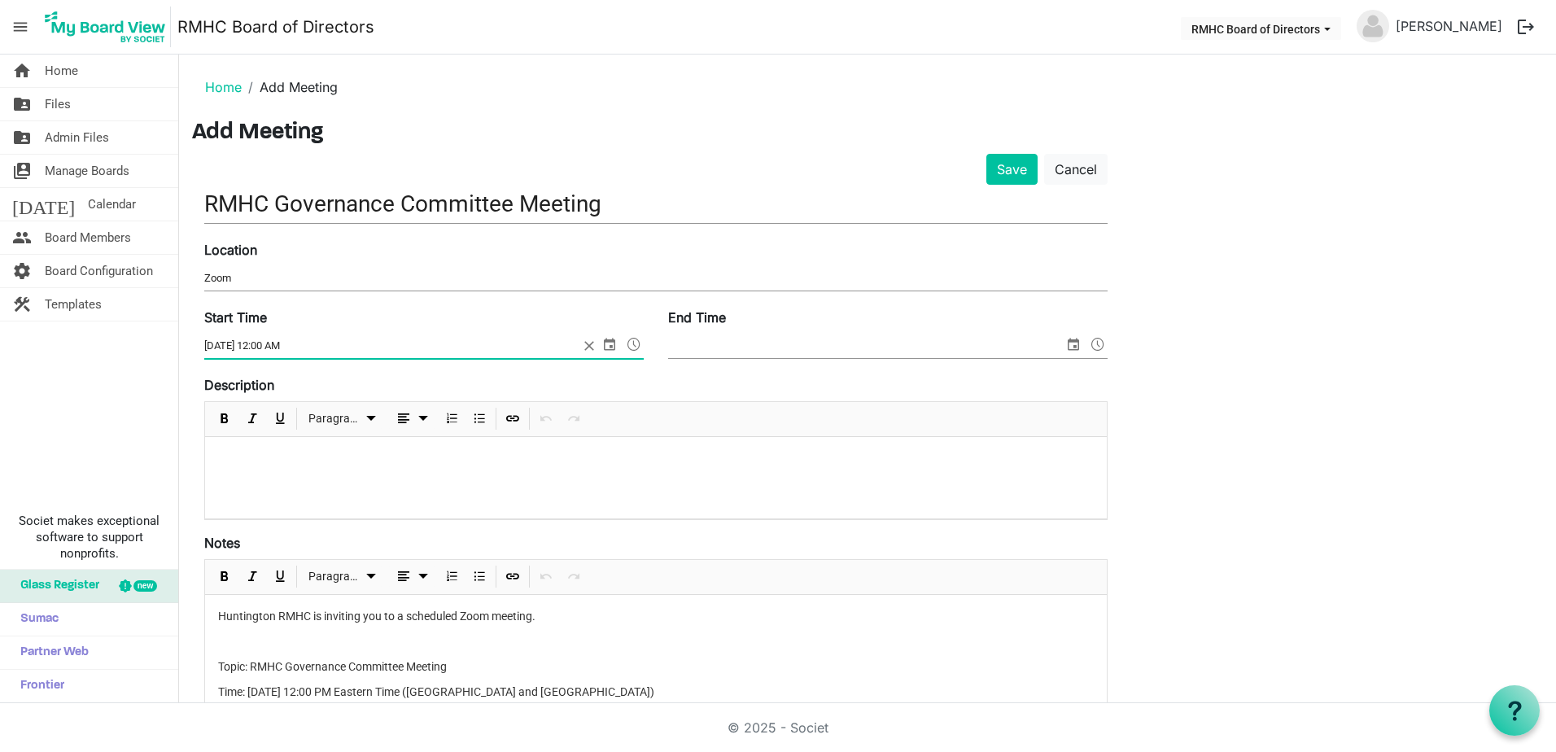
click at [295, 347] on input "10/22/2025 12:00 AM" at bounding box center [391, 346] width 374 height 24
type input "10/22/2025 12:00 PM"
click at [1068, 339] on span "select" at bounding box center [1073, 344] width 20 height 21
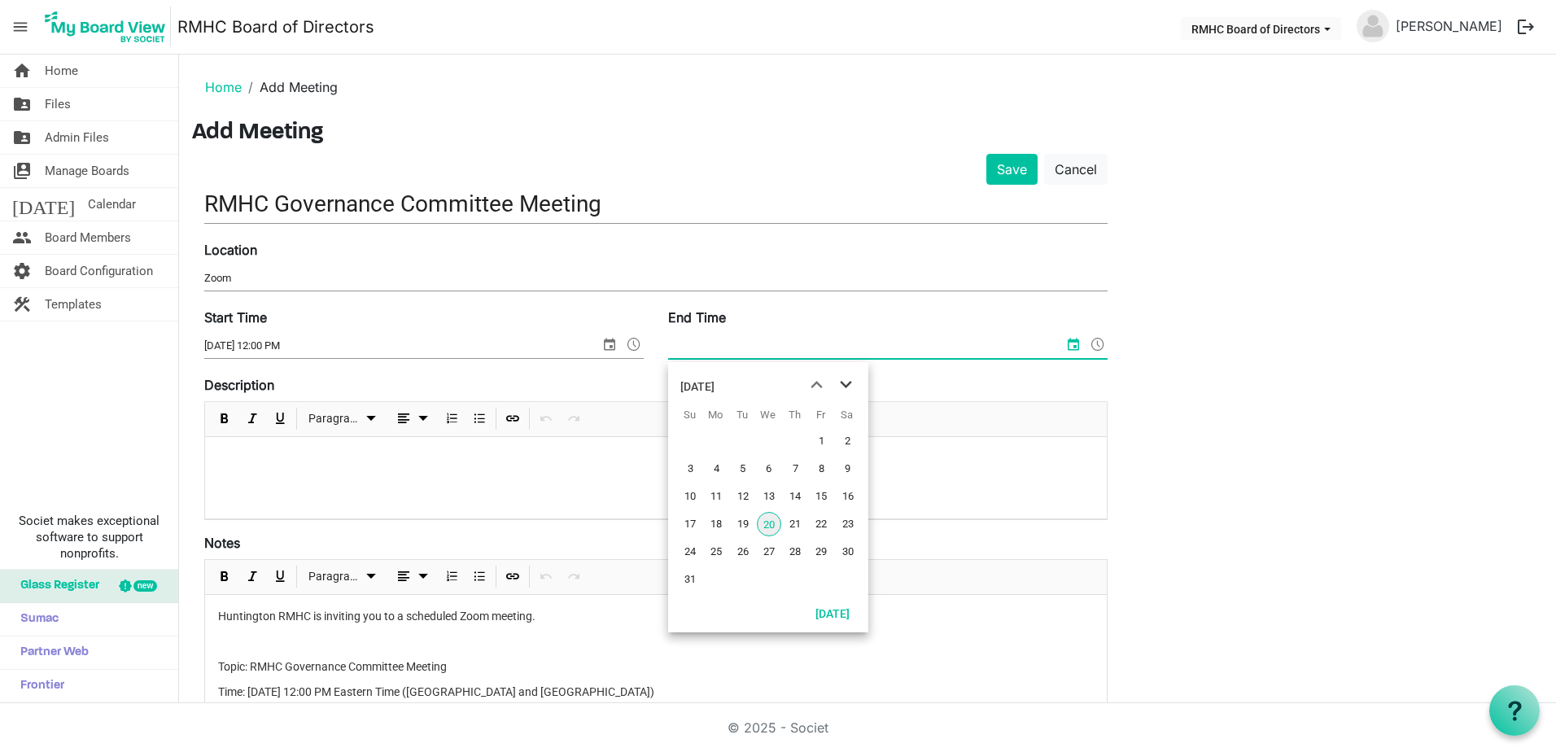
click at [845, 387] on span "next month" at bounding box center [845, 384] width 28 height 29
click at [844, 386] on span "next month" at bounding box center [845, 384] width 28 height 29
click at [775, 523] on span "22" at bounding box center [769, 524] width 24 height 24
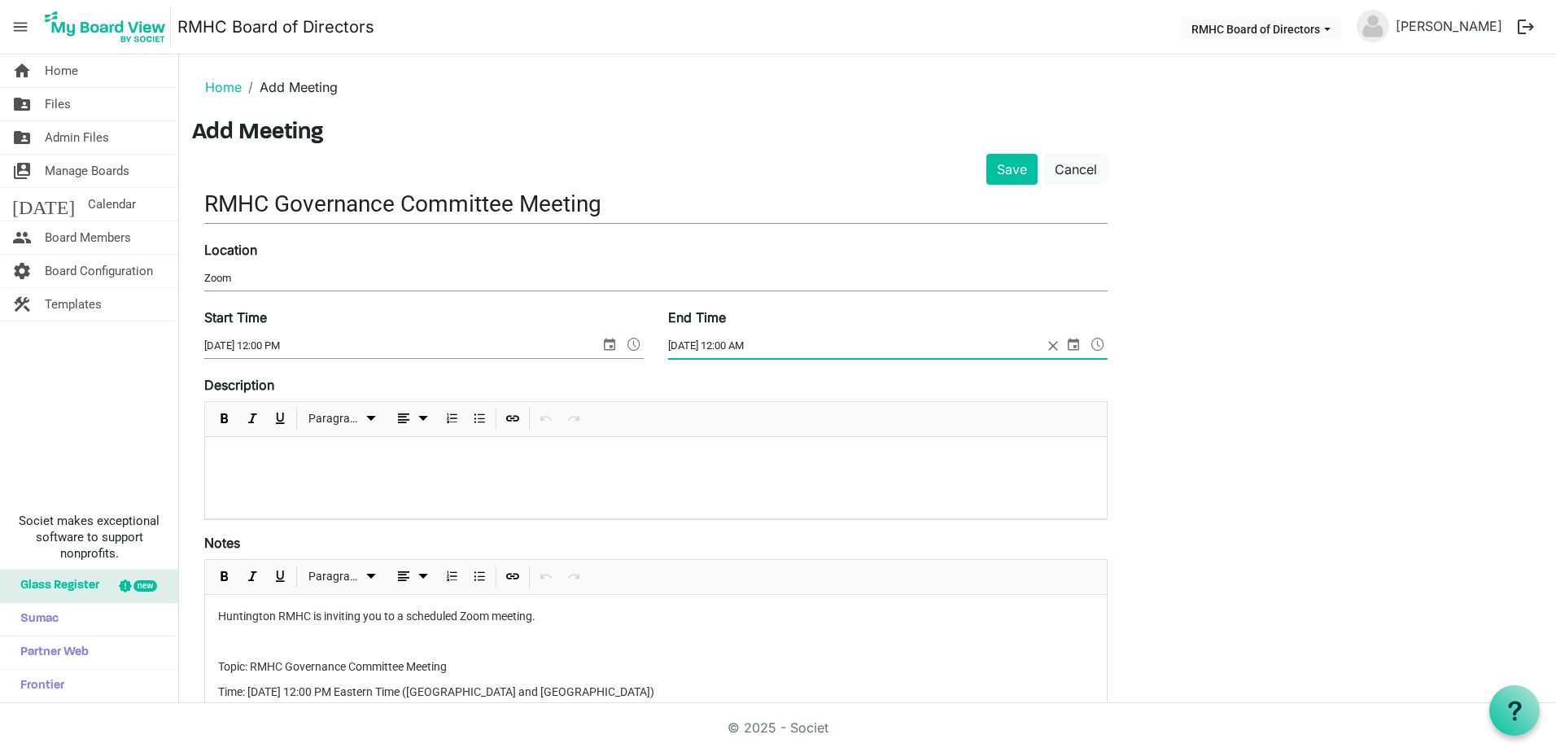
click at [739, 344] on input "10/22/2025 12:00 AM" at bounding box center [855, 346] width 374 height 24
type input "10/22/2025 1:00 PM"
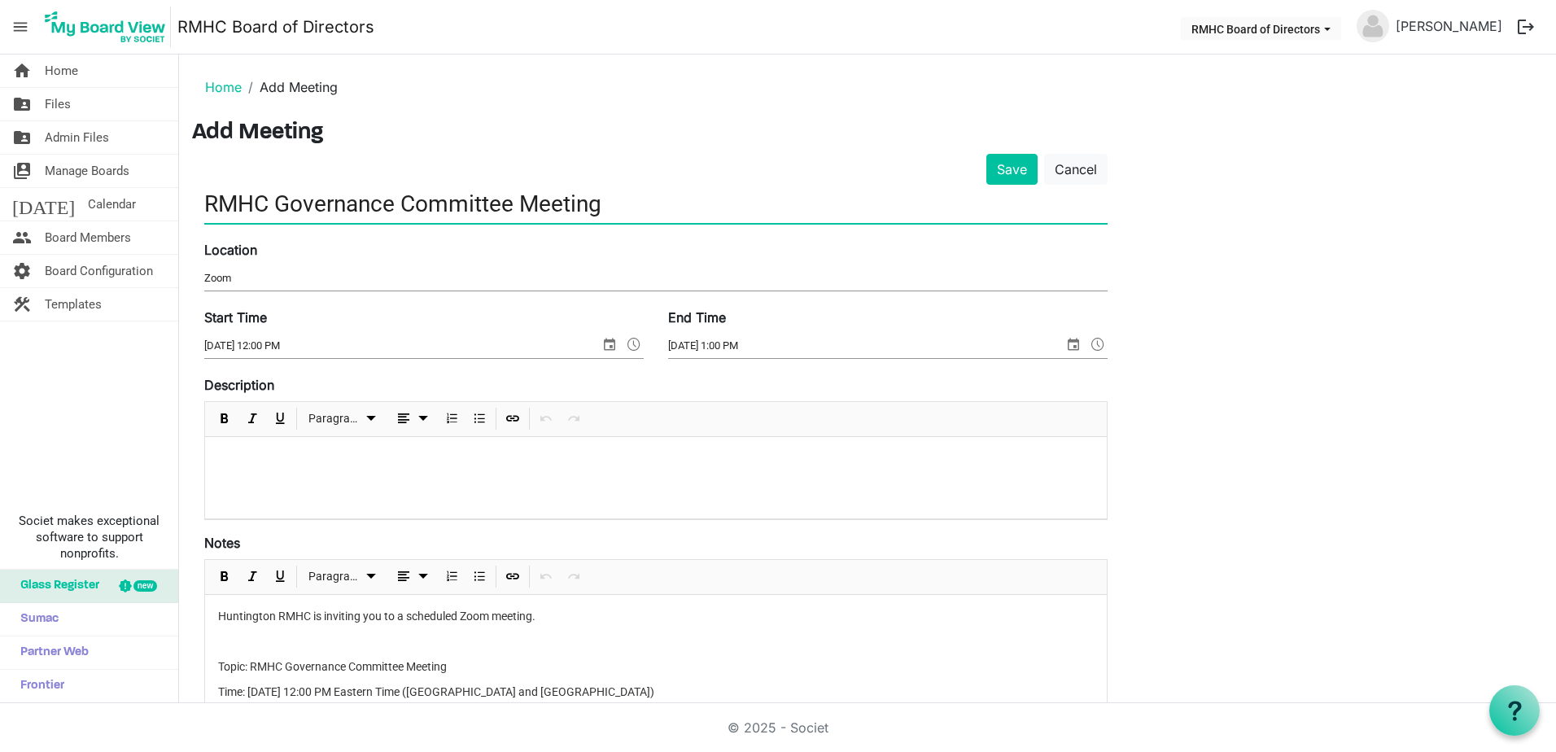
drag, startPoint x: 208, startPoint y: 205, endPoint x: 635, endPoint y: 188, distance: 427.5
click at [635, 188] on input "RMHC Governance Committee Meeting" at bounding box center [655, 204] width 903 height 38
click at [317, 455] on p at bounding box center [655, 458] width 875 height 17
paste div
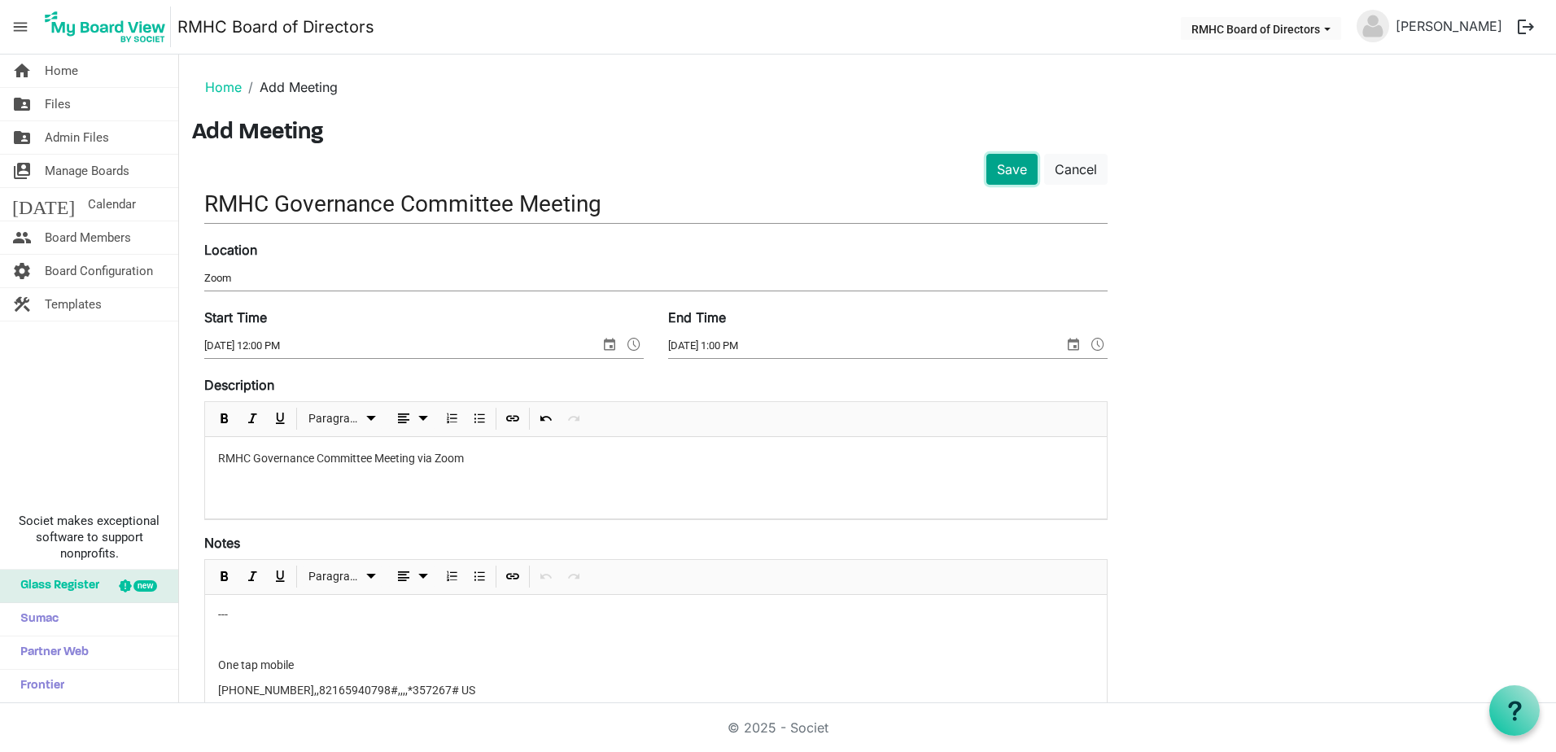
click at [1005, 171] on button "Save" at bounding box center [1011, 169] width 51 height 31
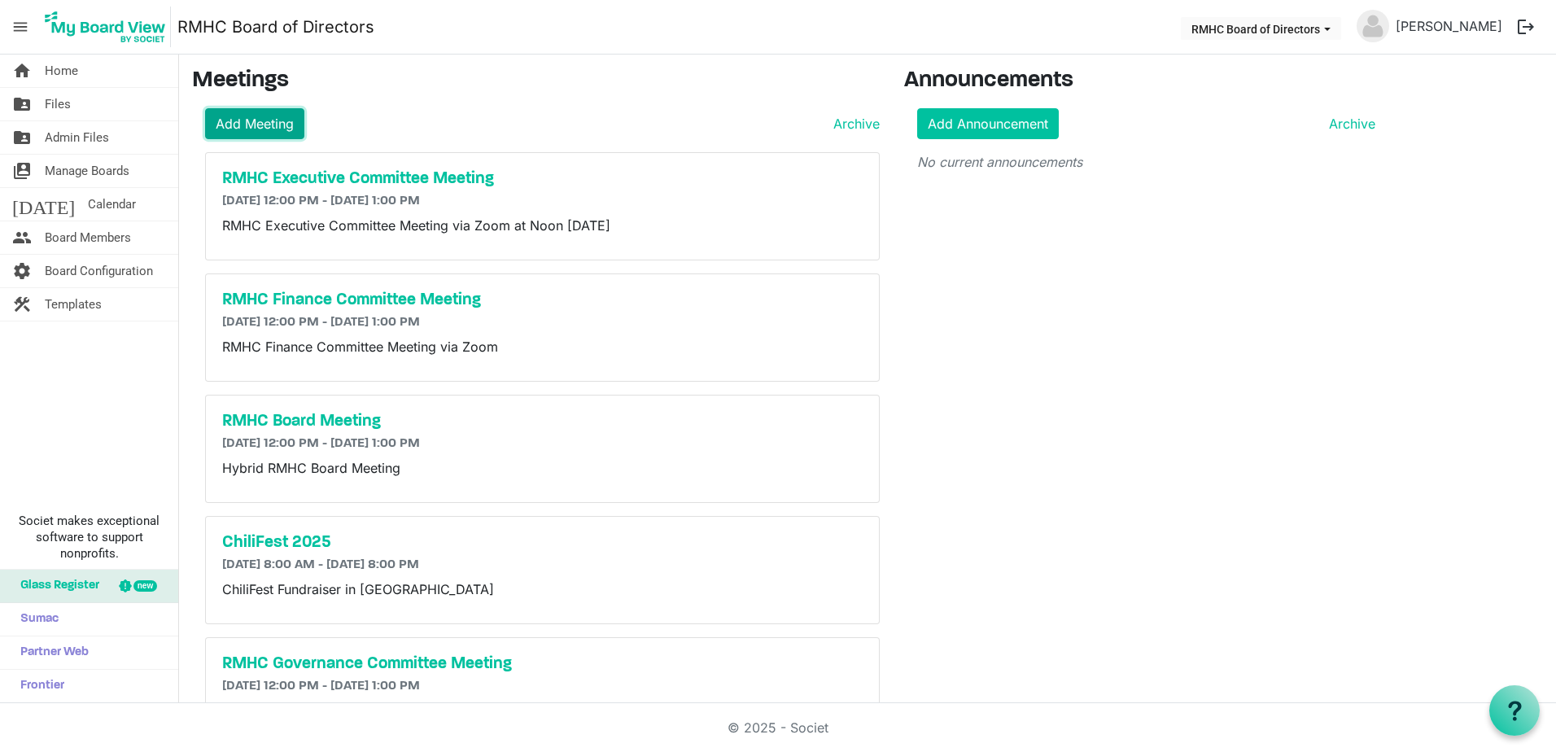
click at [249, 122] on link "Add Meeting" at bounding box center [254, 123] width 99 height 31
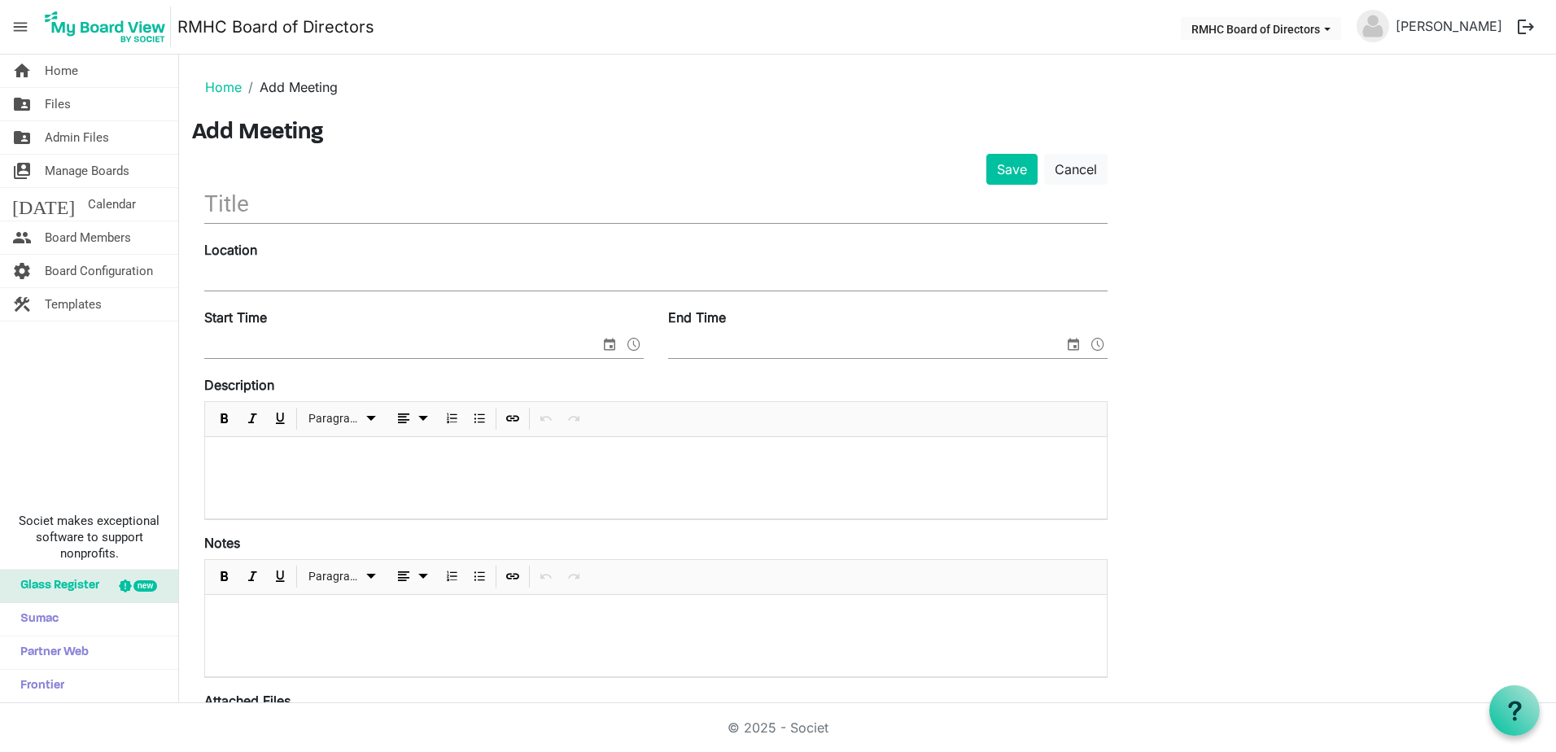
click at [238, 609] on p at bounding box center [655, 616] width 875 height 17
click at [263, 458] on p at bounding box center [655, 458] width 875 height 17
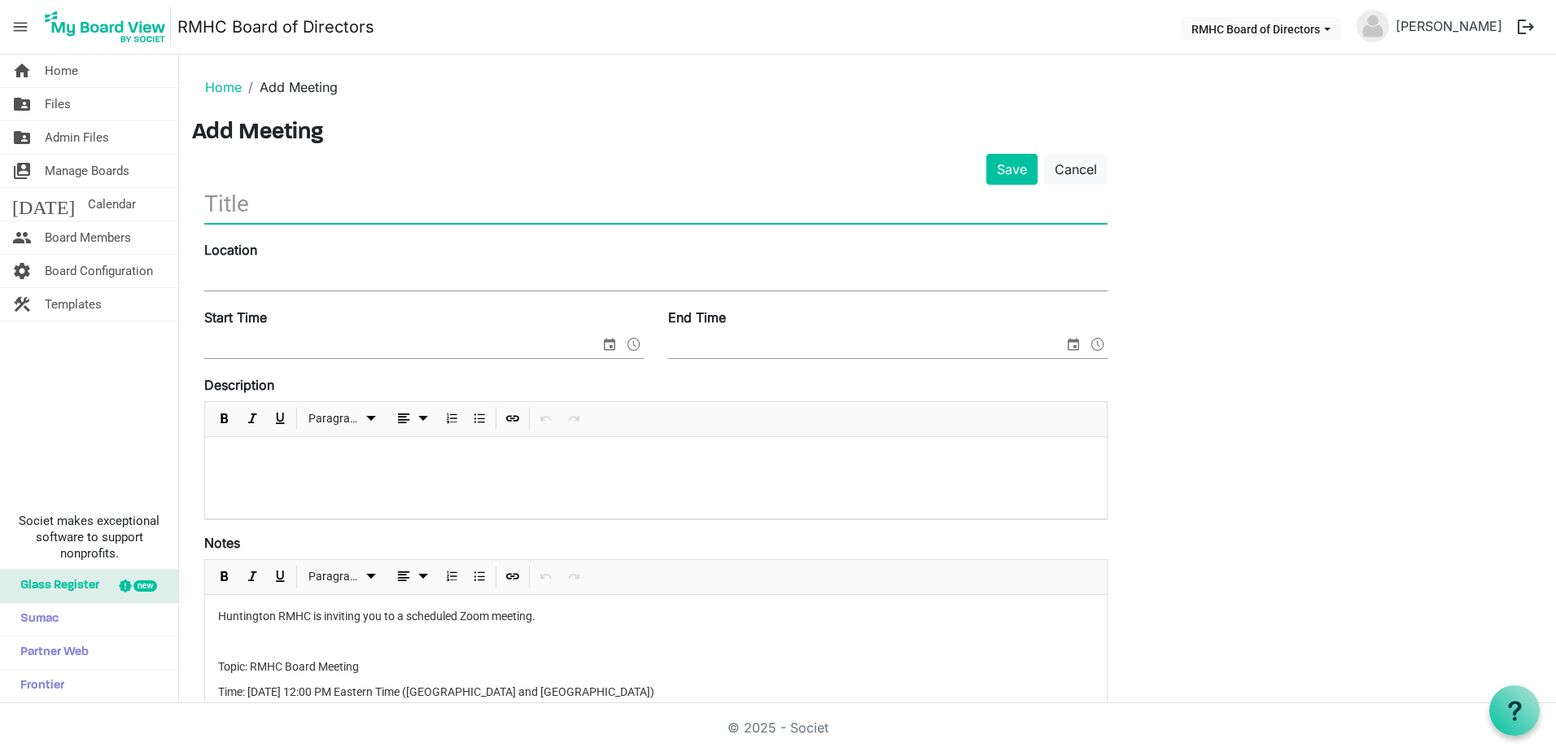
click at [227, 209] on input "text" at bounding box center [655, 204] width 903 height 38
type input "RMHC Board Meeting"
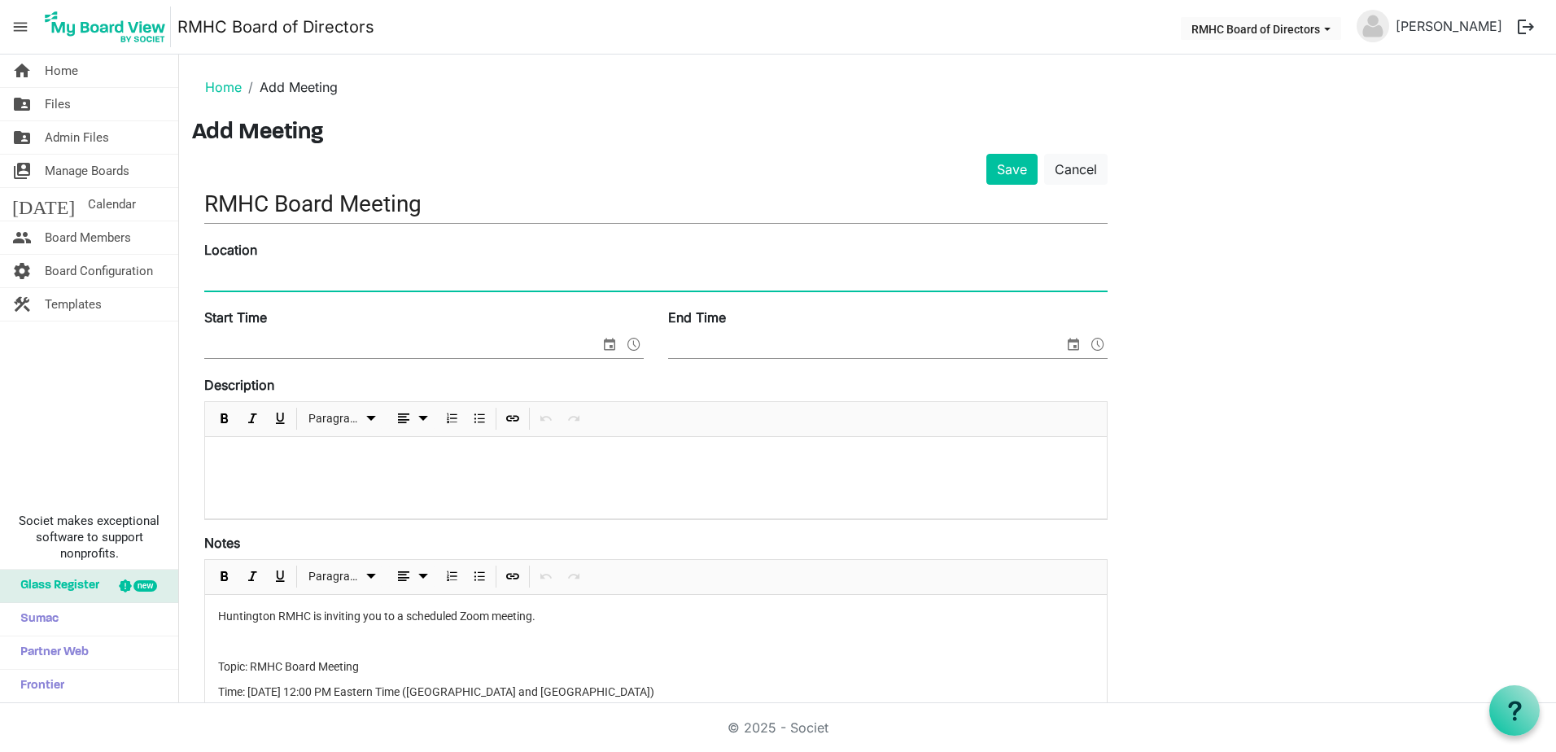
click at [208, 272] on input "Location" at bounding box center [655, 278] width 903 height 24
type input "Hybrid RMHC & Zoom"
click at [310, 347] on input "Start Time" at bounding box center [401, 346] width 395 height 24
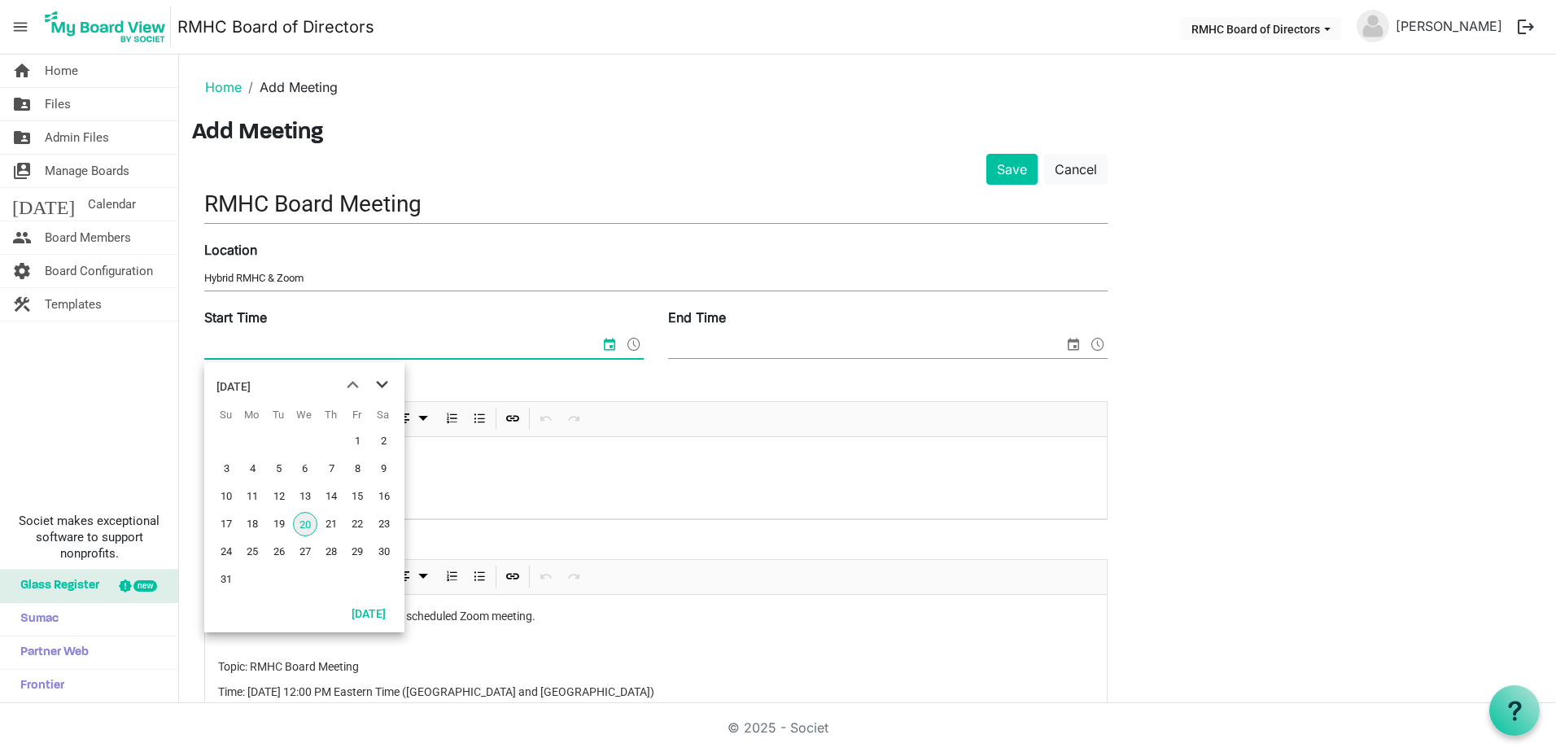
click at [382, 381] on span "next month" at bounding box center [382, 384] width 28 height 29
click at [329, 523] on span "20" at bounding box center [331, 524] width 24 height 24
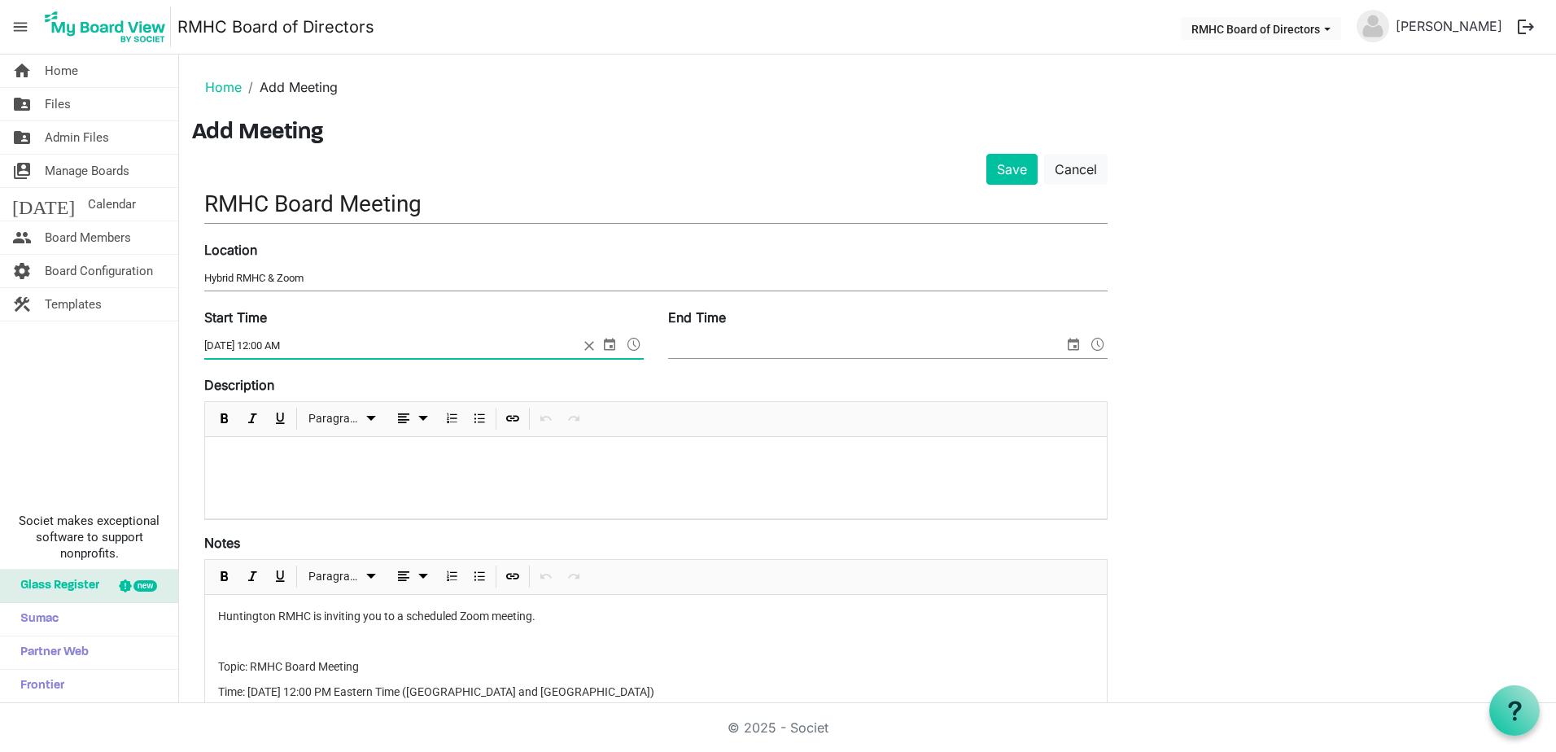
click at [302, 343] on input "[DATE] 12:00 AM" at bounding box center [391, 346] width 374 height 24
type input "[DATE] 12:00 PM"
click at [885, 326] on div "End Time" at bounding box center [888, 335] width 464 height 55
click at [1070, 348] on span "select" at bounding box center [1073, 344] width 20 height 21
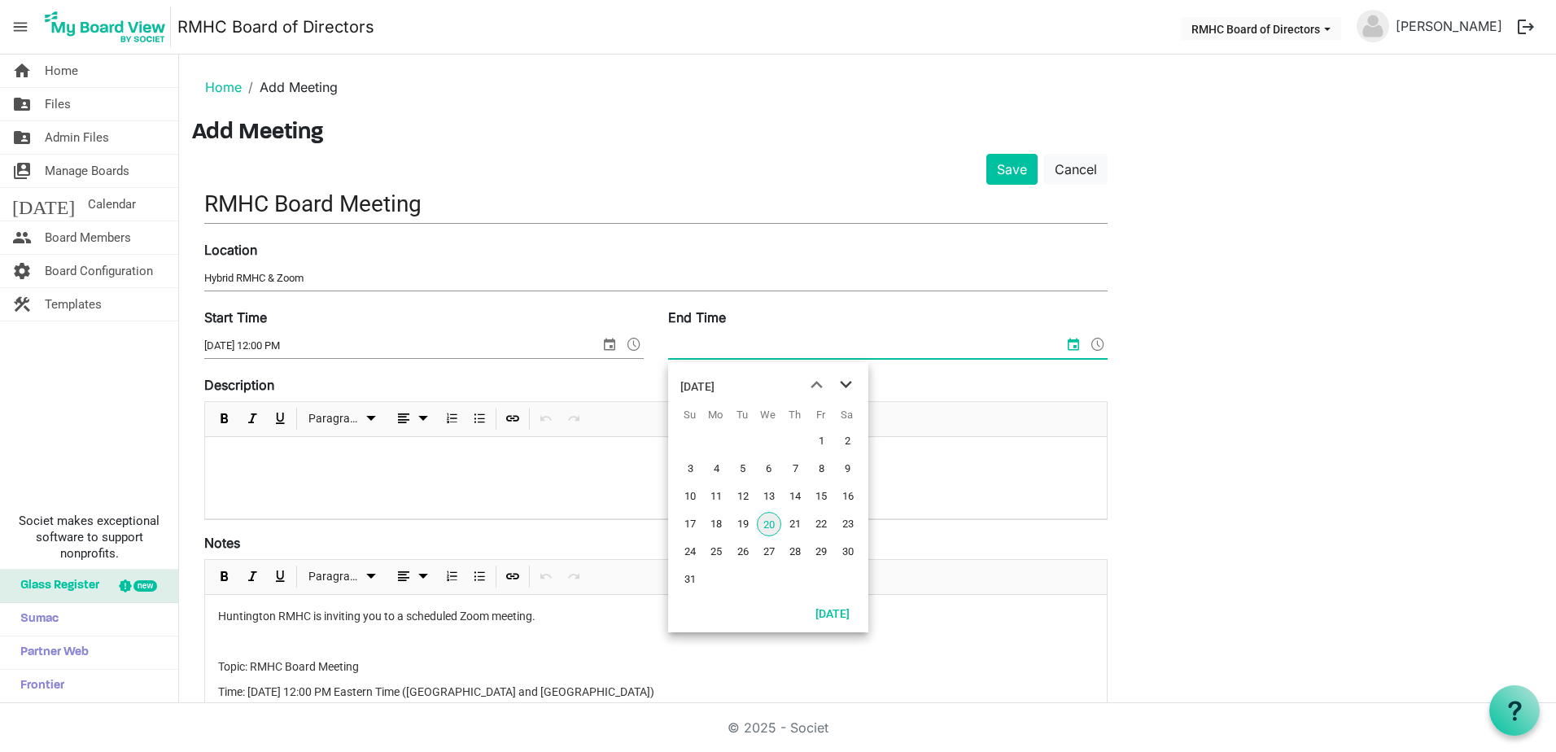
click at [853, 384] on span "next month" at bounding box center [845, 384] width 28 height 29
click at [849, 383] on span "next month" at bounding box center [845, 384] width 28 height 29
click at [818, 386] on span "previous month" at bounding box center [816, 384] width 28 height 29
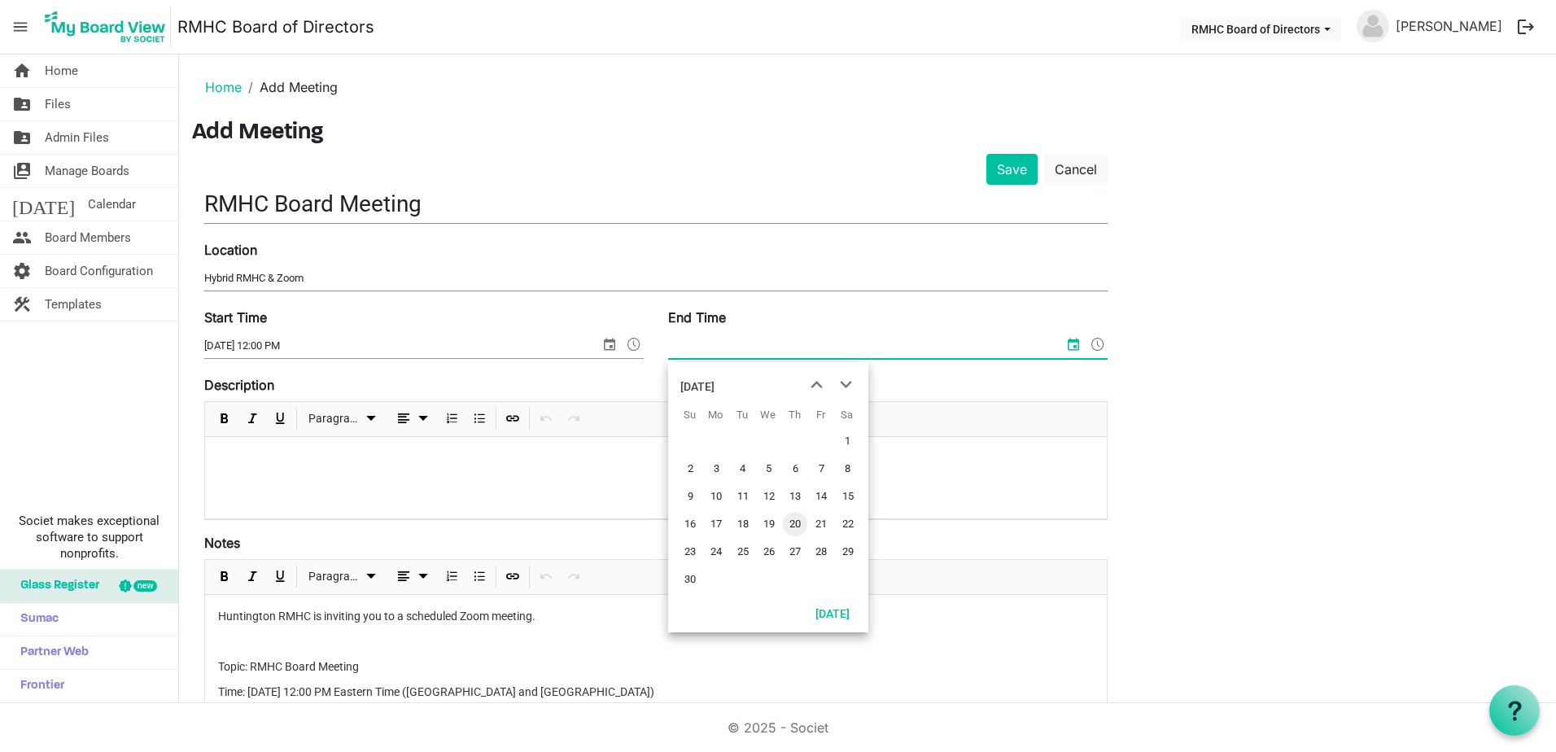
click at [796, 525] on span "20" at bounding box center [795, 524] width 24 height 24
click at [734, 345] on input "11/20/2025 12:00 AM" at bounding box center [855, 346] width 374 height 24
type input "11/20/2025 1:00 PM"
click at [225, 456] on p at bounding box center [655, 458] width 875 height 17
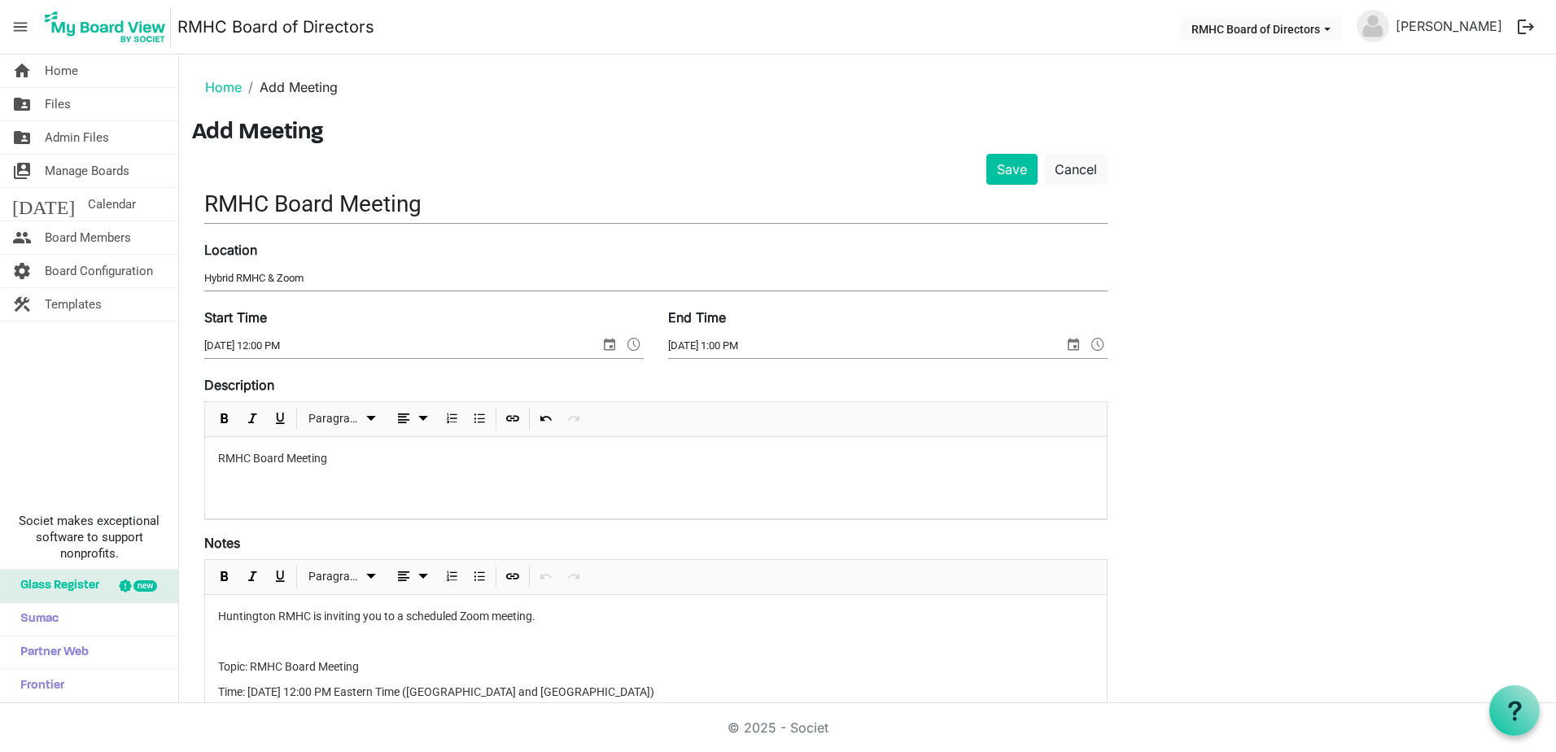
click at [216, 458] on div "RMHC Board Meeting" at bounding box center [655, 477] width 901 height 81
click at [975, 162] on div "Save Cancel" at bounding box center [655, 169] width 927 height 31
click at [1012, 168] on button "Save" at bounding box center [1011, 169] width 51 height 31
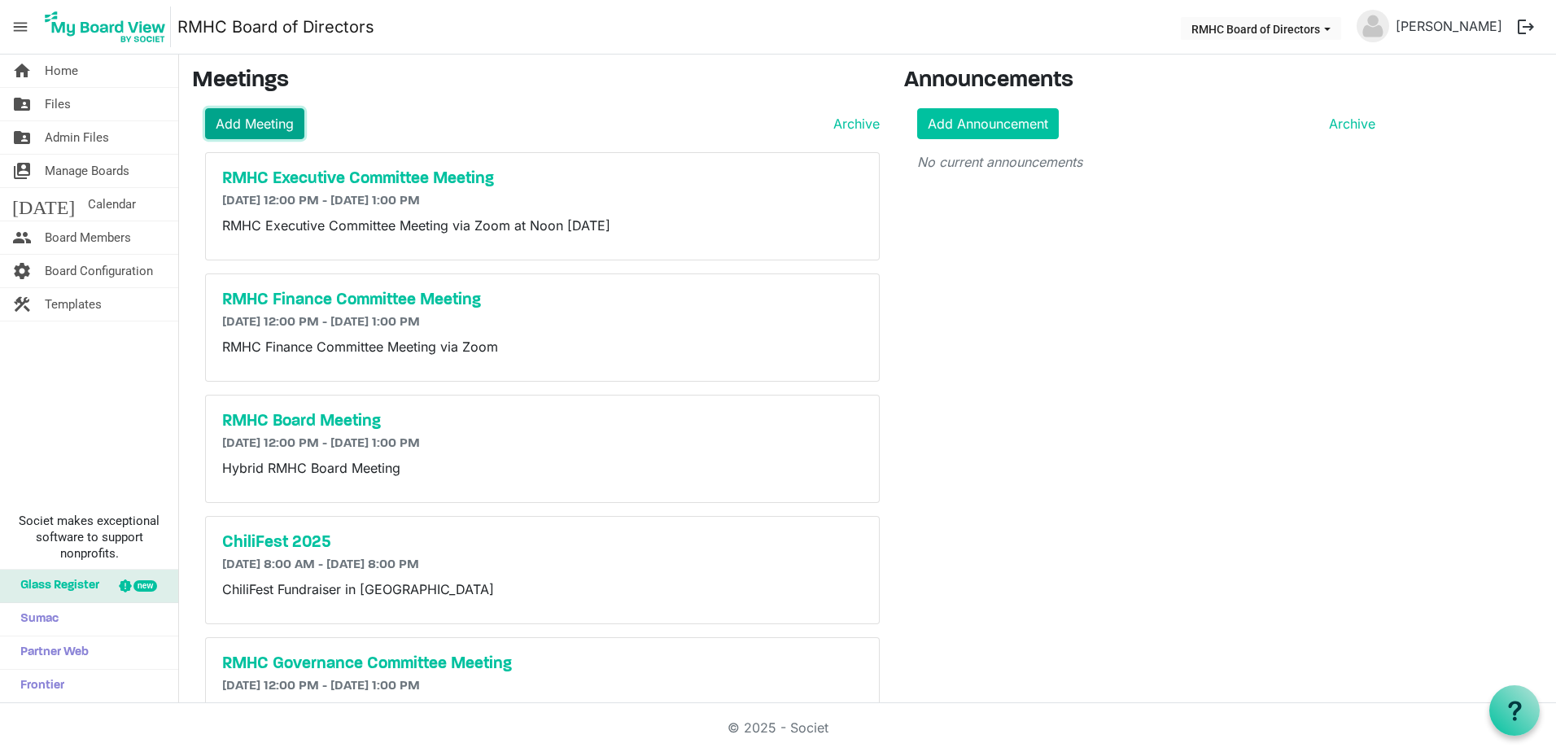
click at [257, 125] on link "Add Meeting" at bounding box center [254, 123] width 99 height 31
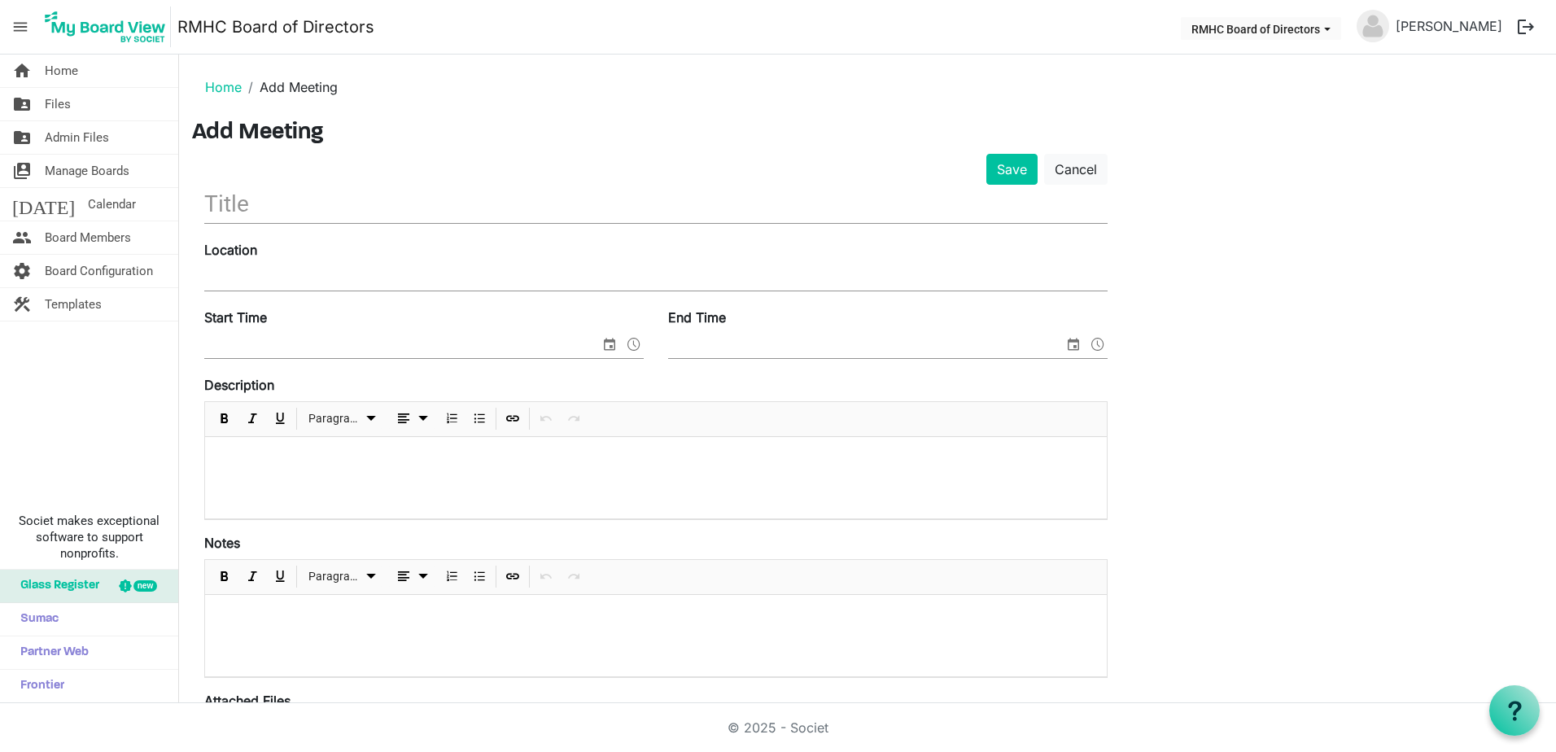
click at [230, 209] on input "text" at bounding box center [655, 204] width 903 height 38
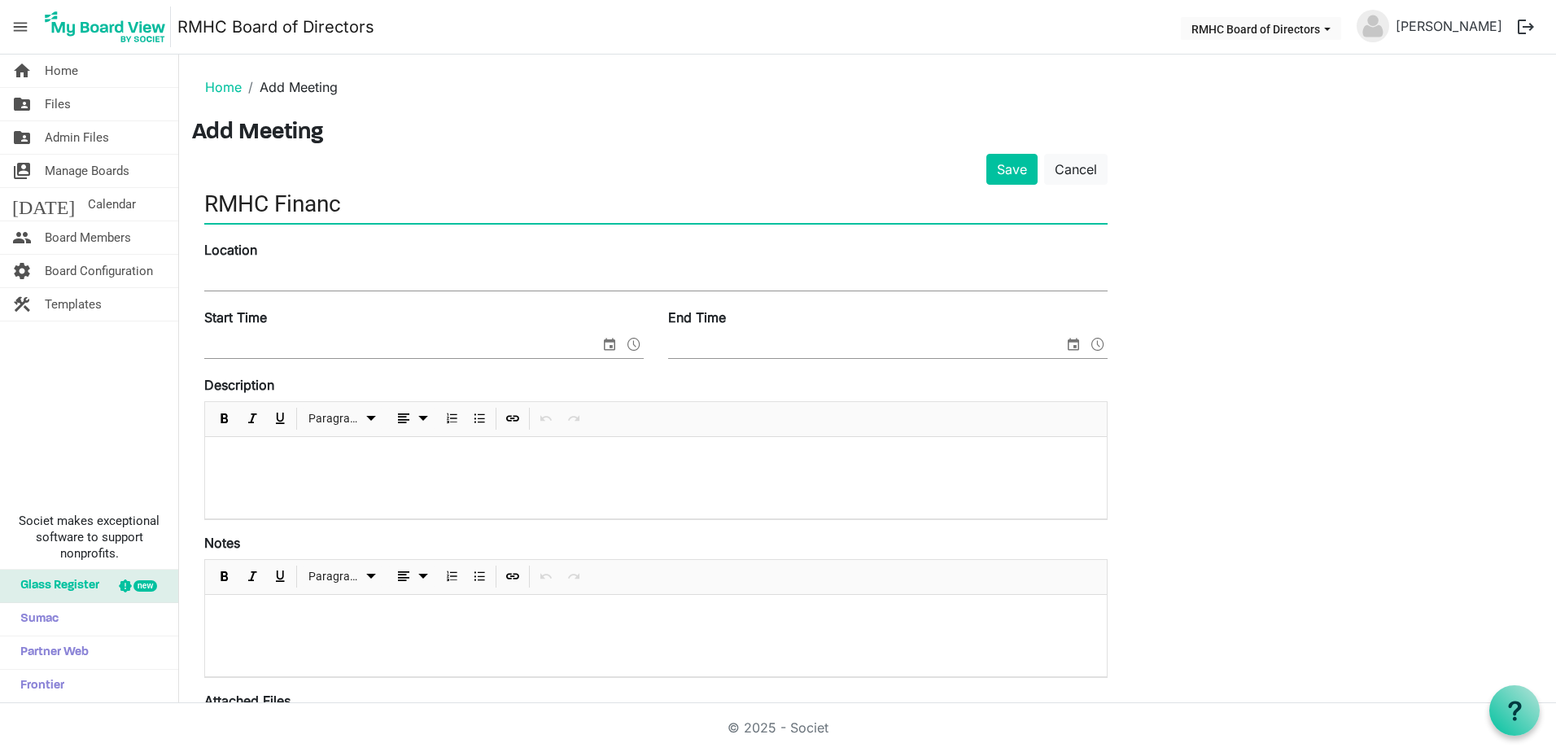
type input "RMHC Finance Committee Meeting"
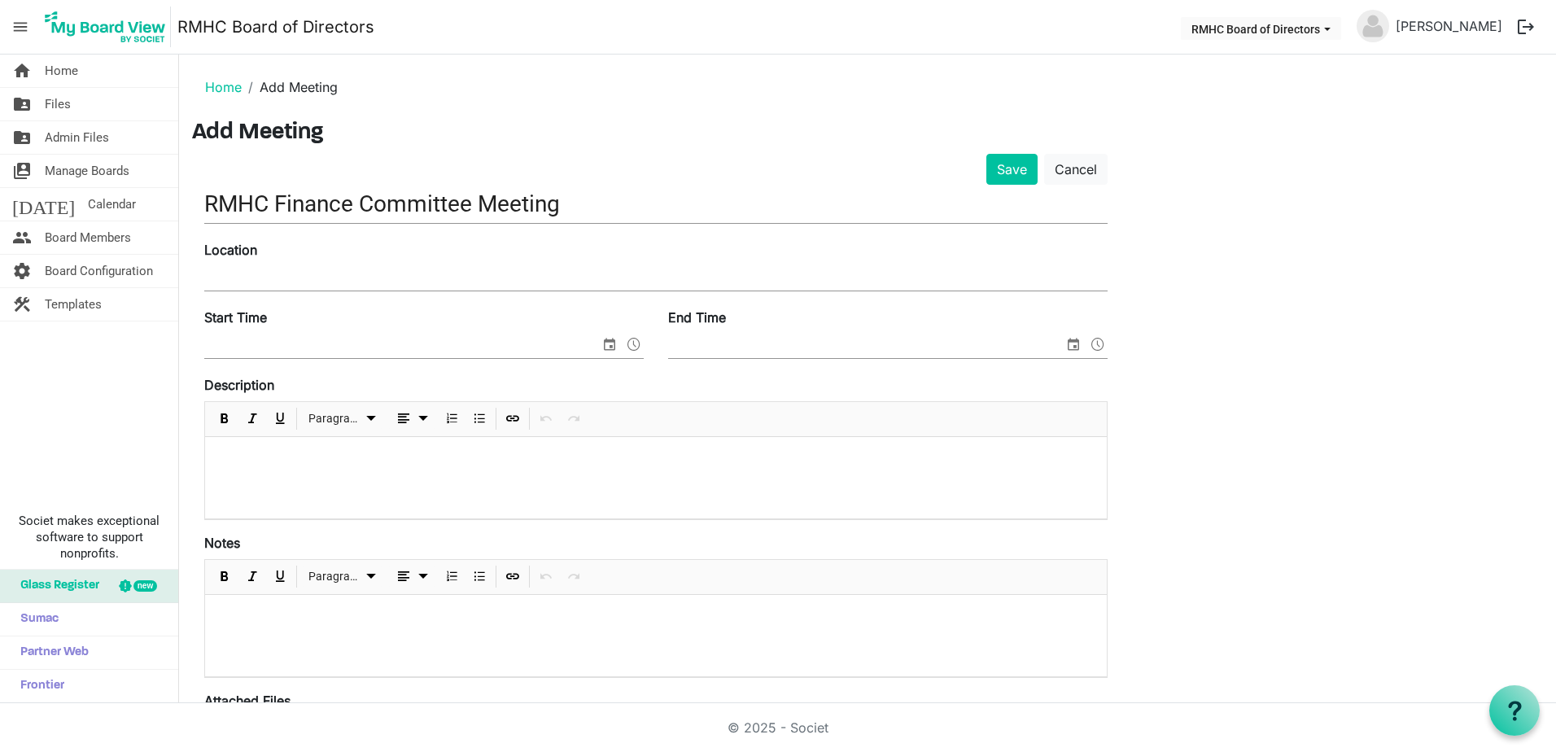
click at [245, 291] on div "Location" at bounding box center [655, 267] width 927 height 55
click at [245, 277] on input "Location" at bounding box center [655, 278] width 903 height 24
type input "Zoom"
click at [268, 337] on input "Start Time" at bounding box center [401, 346] width 395 height 24
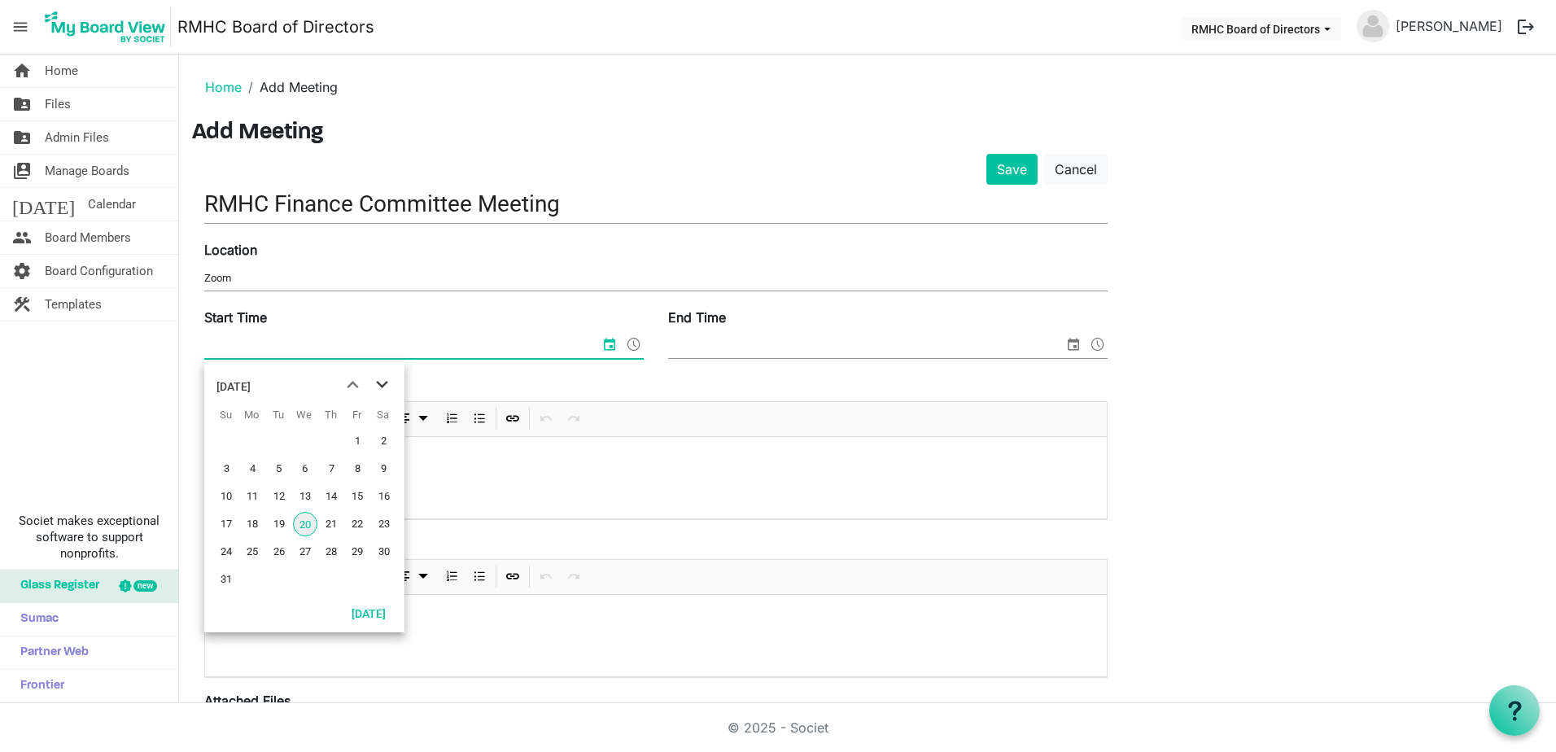
click at [383, 385] on span "next month" at bounding box center [382, 384] width 28 height 29
click at [276, 527] on span "18" at bounding box center [279, 524] width 24 height 24
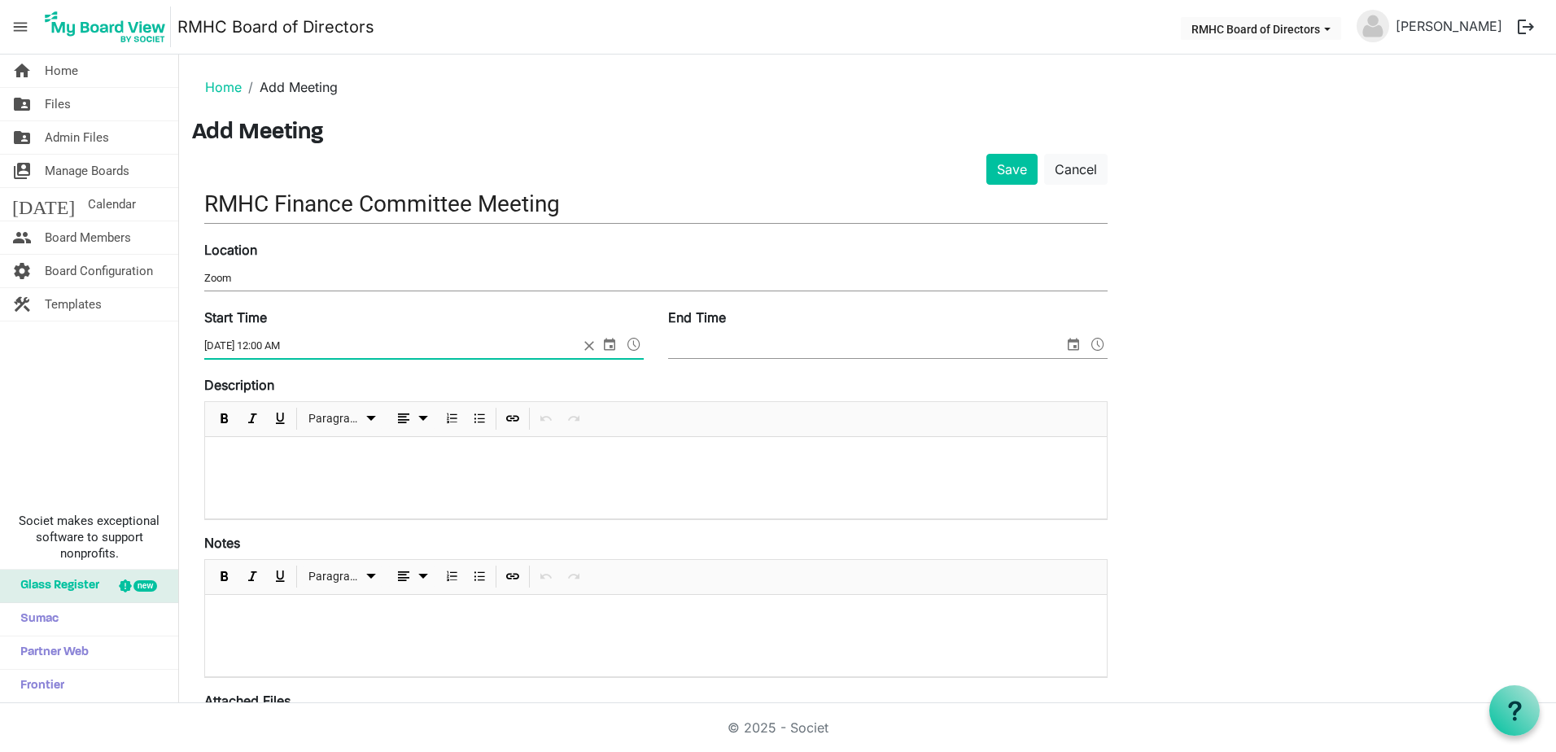
click at [296, 340] on input "11/18/2025 12:00 AM" at bounding box center [391, 346] width 374 height 24
type input "11/18/2025 12:00 PM"
click at [1078, 343] on span "select" at bounding box center [1073, 344] width 20 height 21
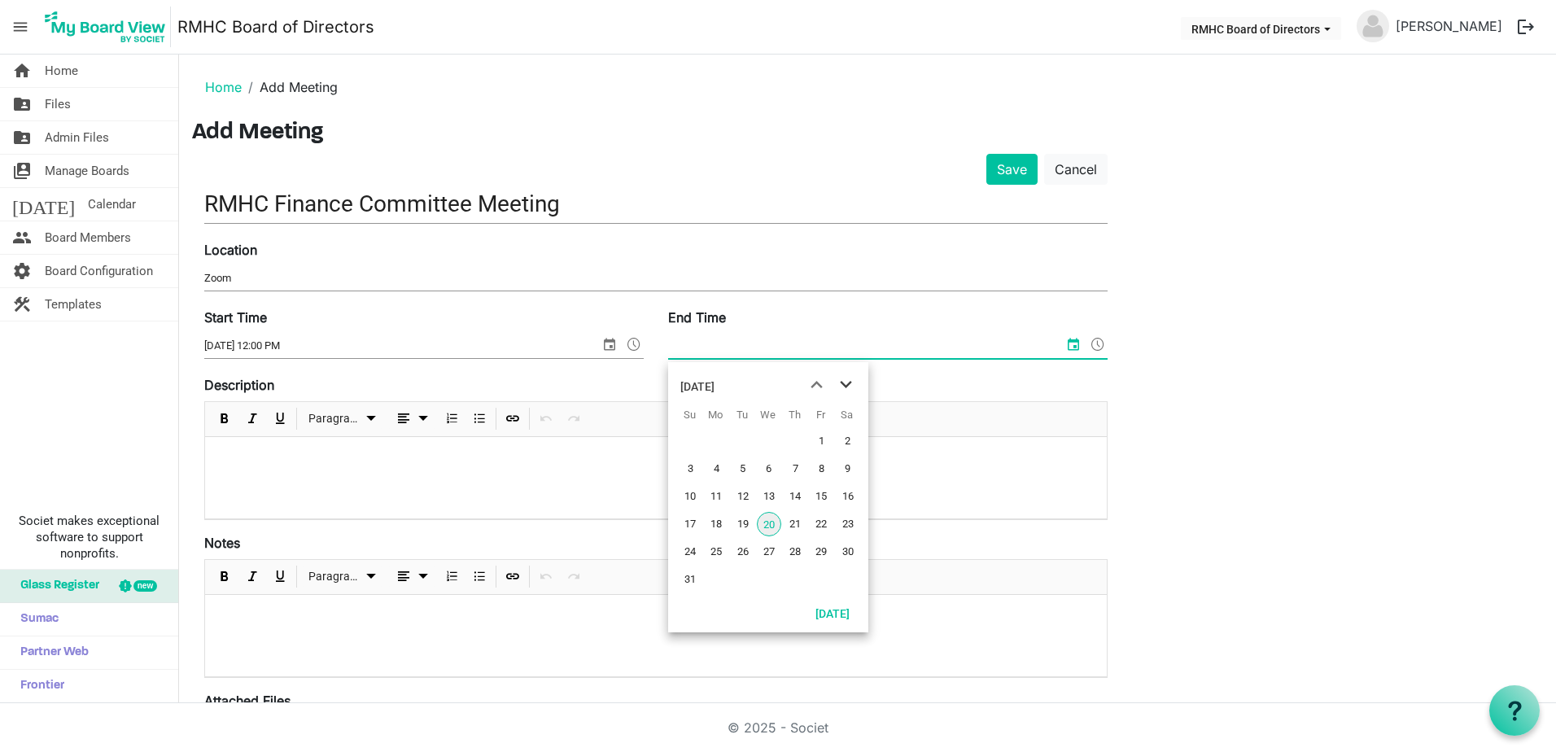
click at [846, 389] on span "next month" at bounding box center [845, 384] width 28 height 29
click at [744, 528] on span "18" at bounding box center [743, 524] width 24 height 24
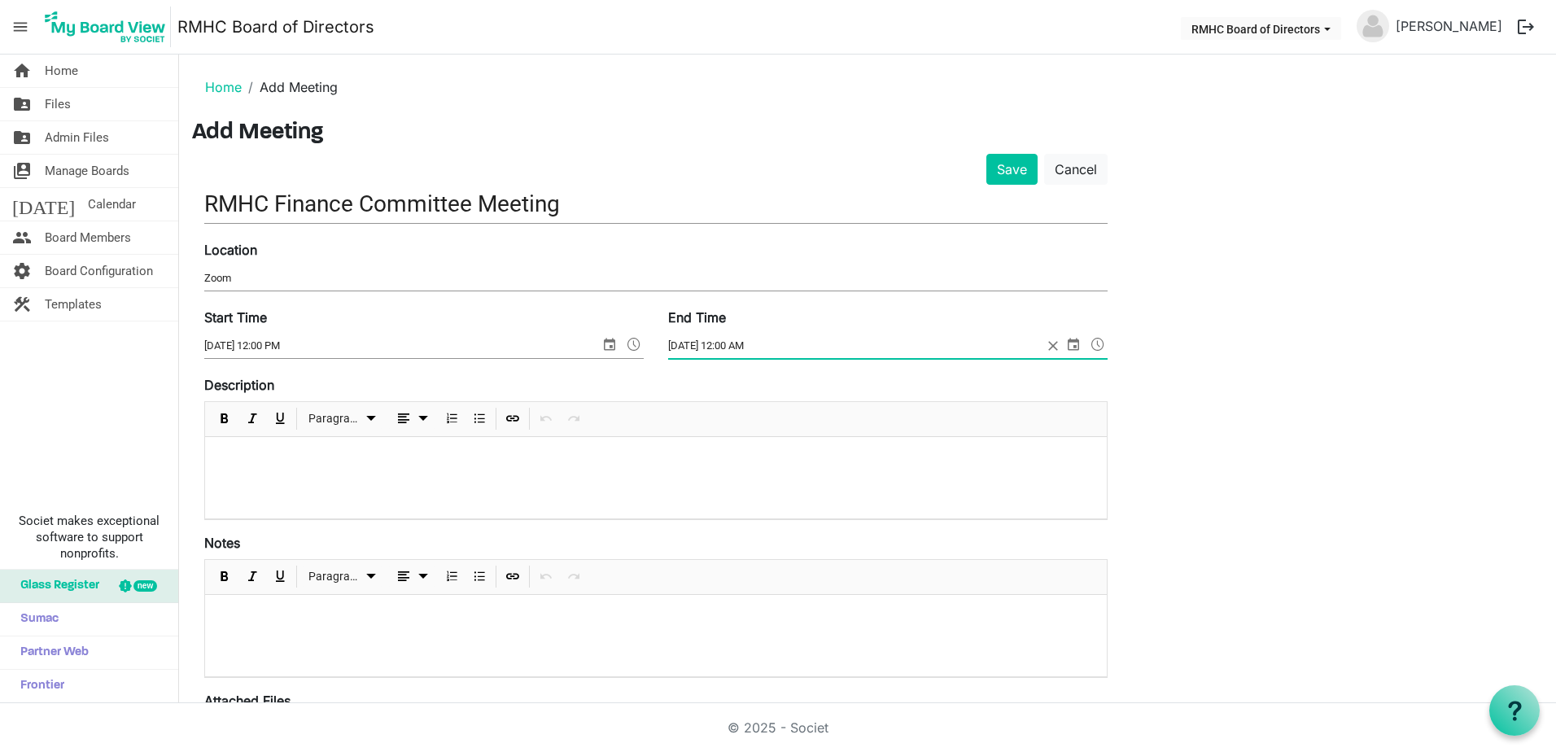
click at [737, 351] on input "11/18/2025 12:00 AM" at bounding box center [855, 346] width 374 height 24
type input "11/18/2025 1:00 PM"
click at [258, 457] on p at bounding box center [655, 458] width 875 height 17
click at [232, 598] on div at bounding box center [655, 635] width 901 height 81
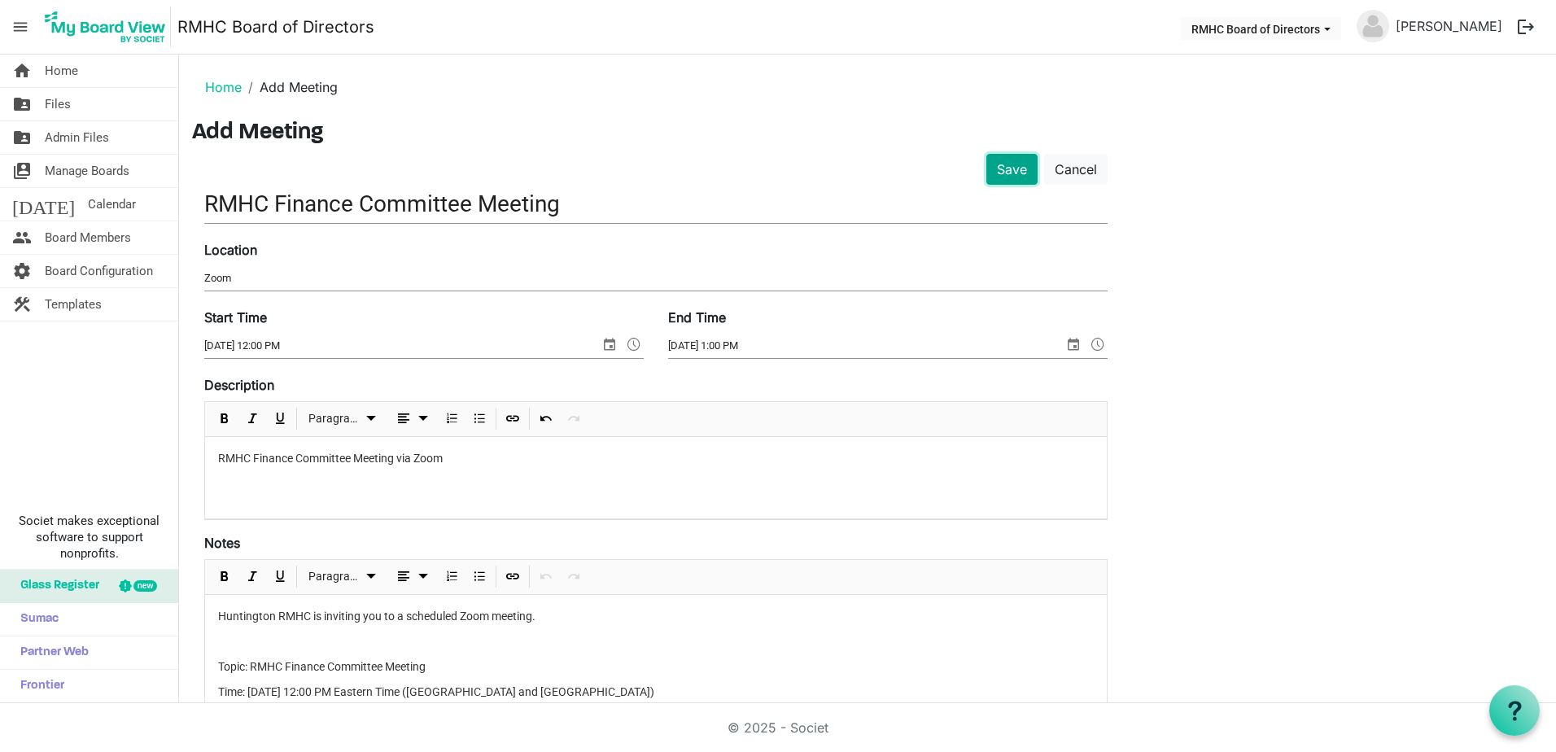
click at [993, 172] on button "Save" at bounding box center [1011, 169] width 51 height 31
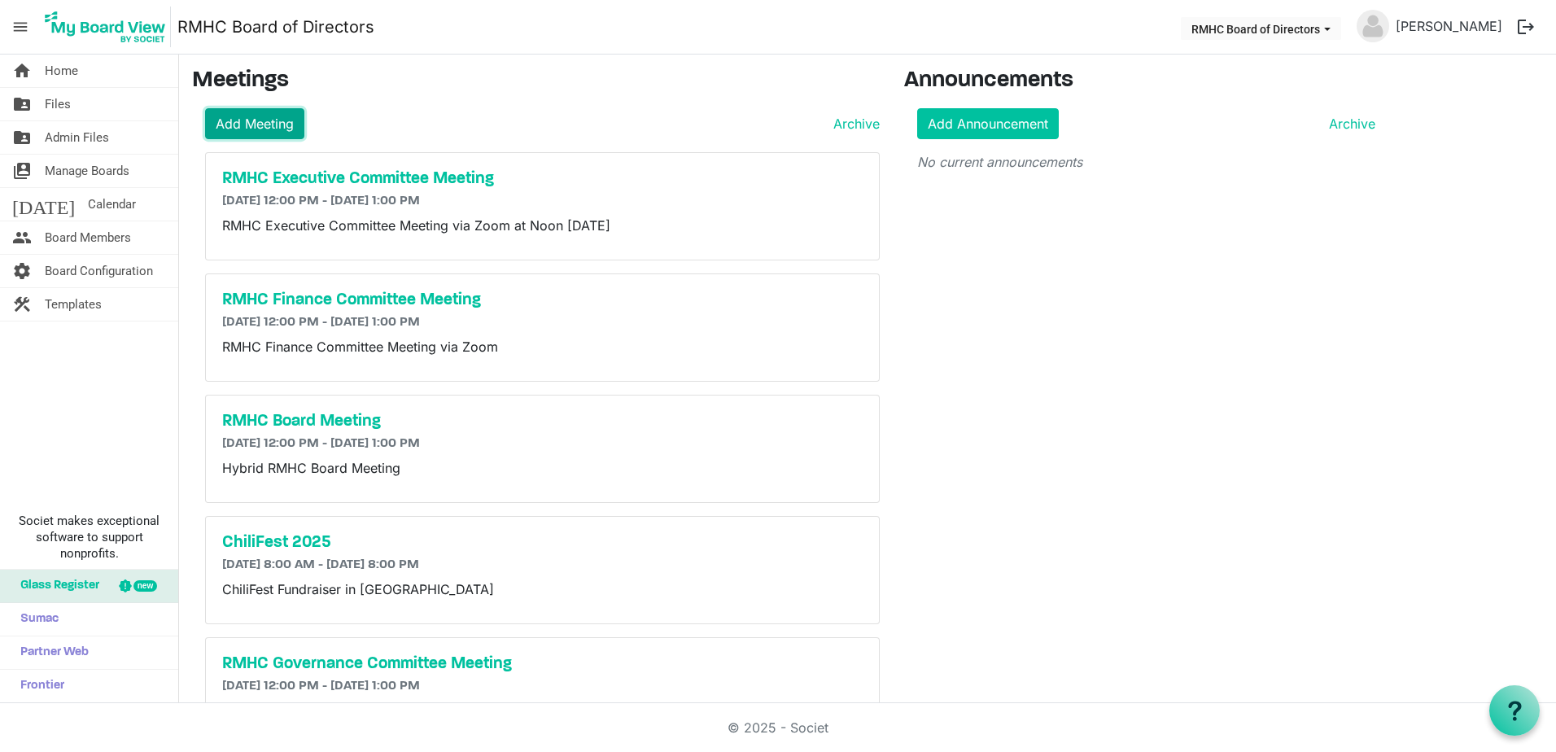
click at [238, 124] on link "Add Meeting" at bounding box center [254, 123] width 99 height 31
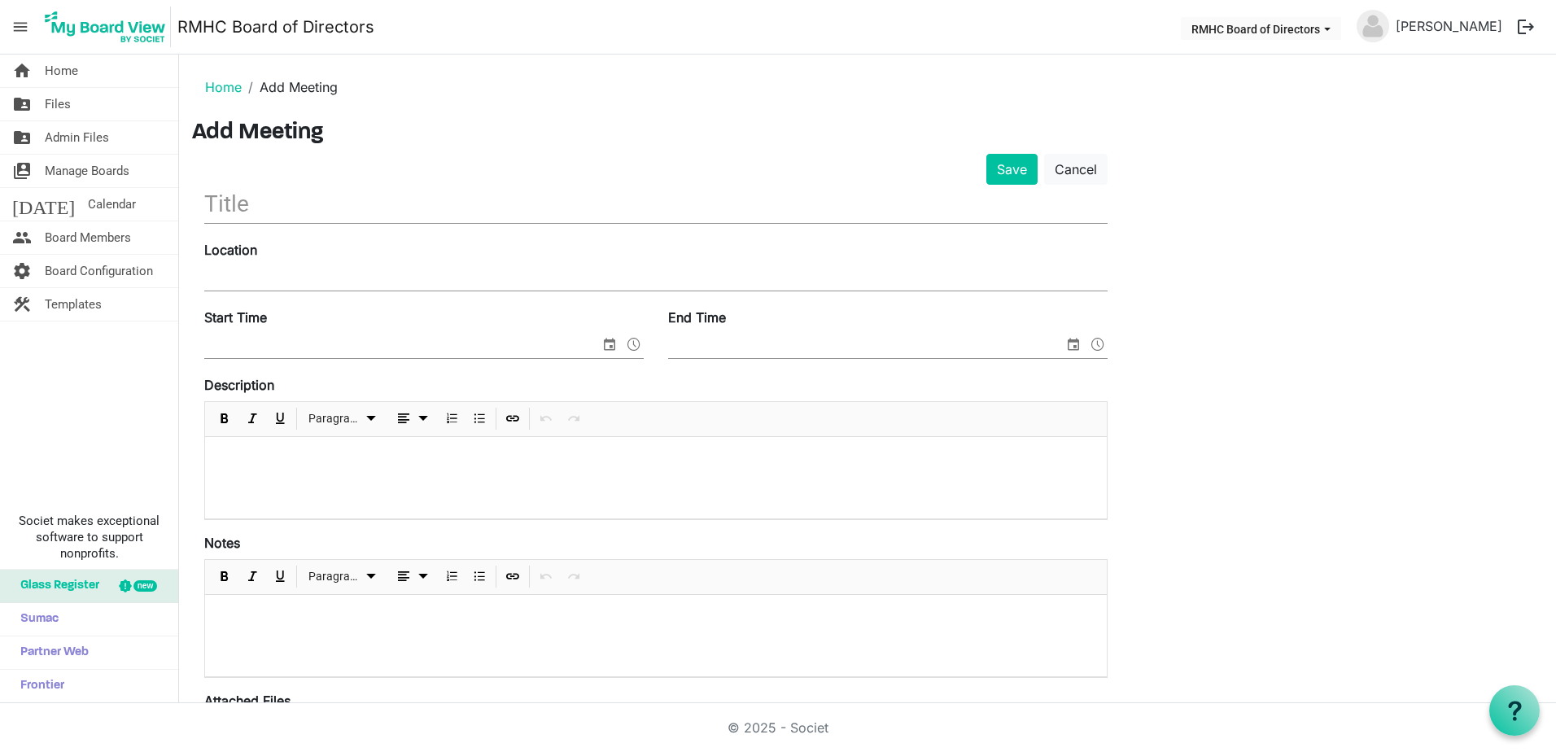
click at [225, 609] on p at bounding box center [655, 616] width 875 height 17
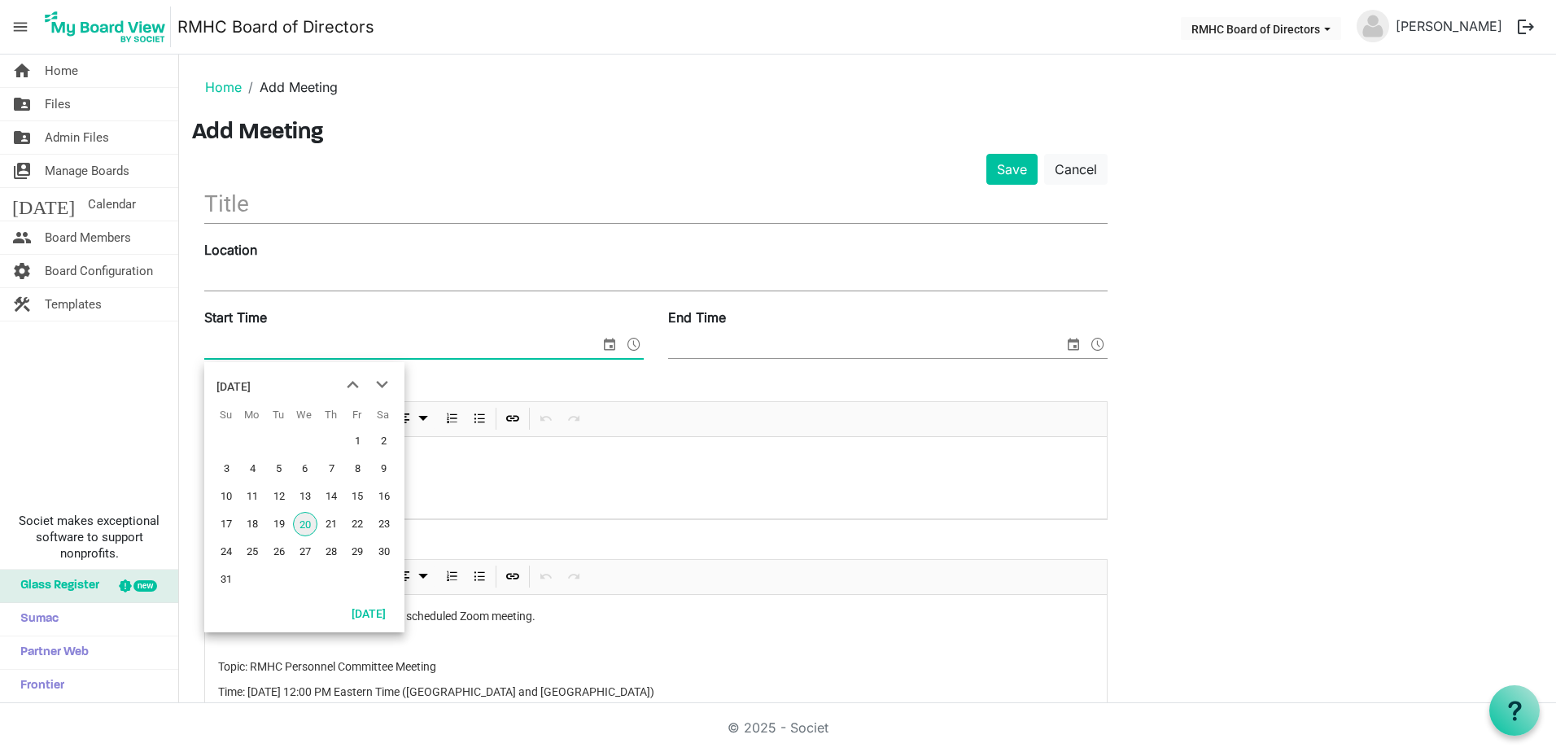
click at [609, 344] on span "select" at bounding box center [610, 344] width 20 height 21
click at [379, 381] on span "next month" at bounding box center [382, 384] width 28 height 29
click at [357, 492] on span "14" at bounding box center [357, 496] width 24 height 24
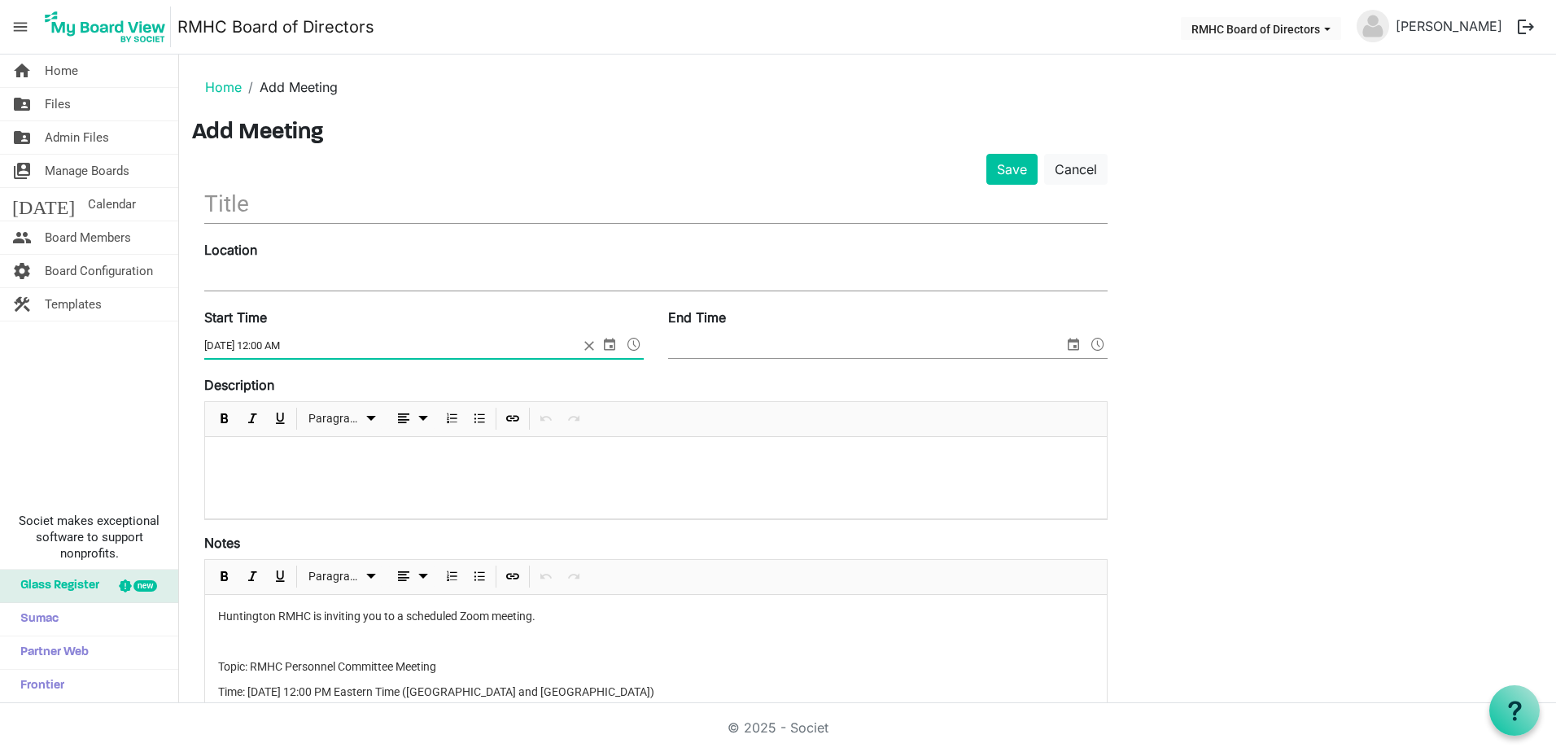
click at [299, 343] on input "11/14/2025 12:00 AM" at bounding box center [391, 346] width 374 height 24
type input "11/14/2025 12:00 PM"
click at [1073, 343] on span "select" at bounding box center [1073, 344] width 20 height 21
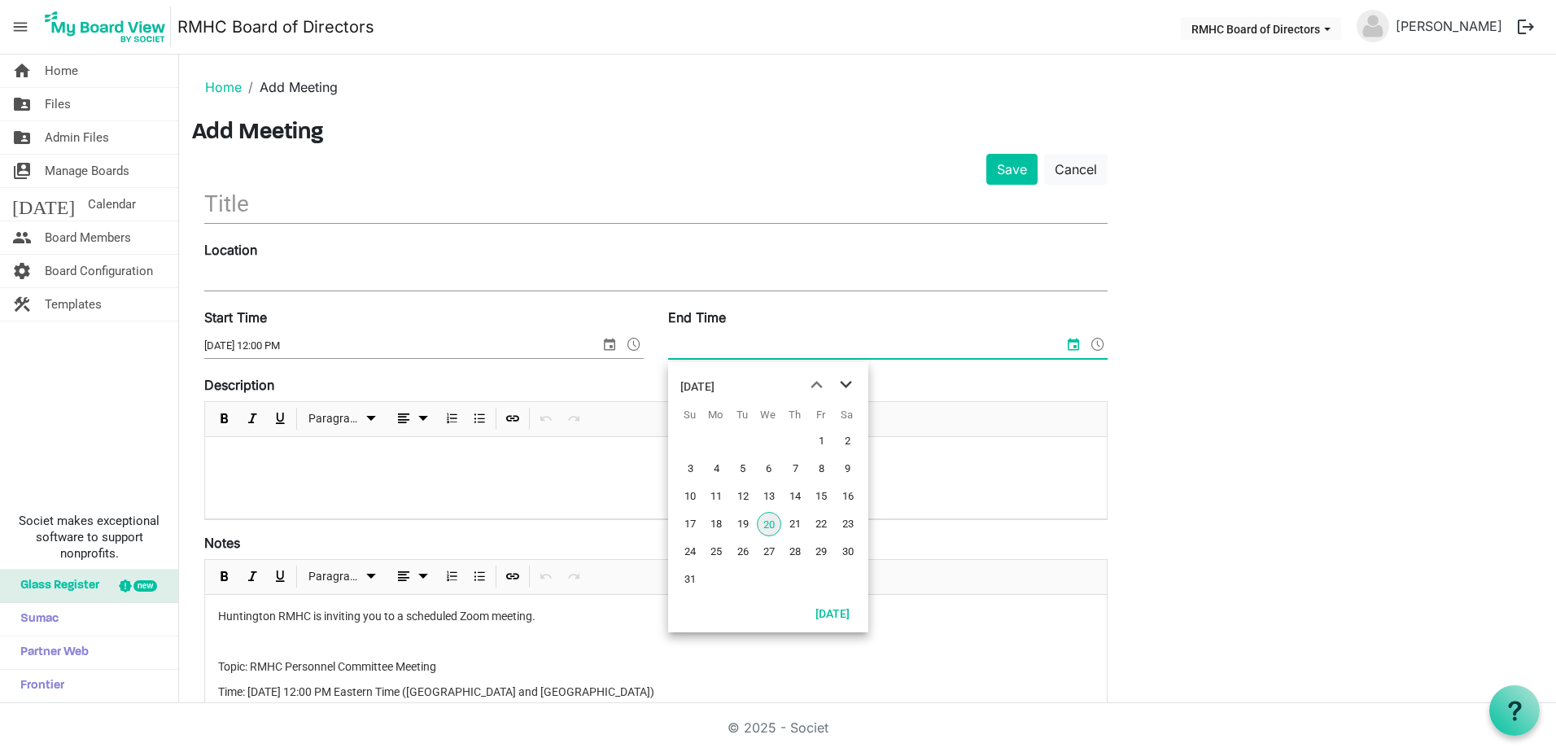
click at [844, 388] on span "next month" at bounding box center [845, 384] width 28 height 29
click at [819, 496] on span "14" at bounding box center [821, 496] width 24 height 24
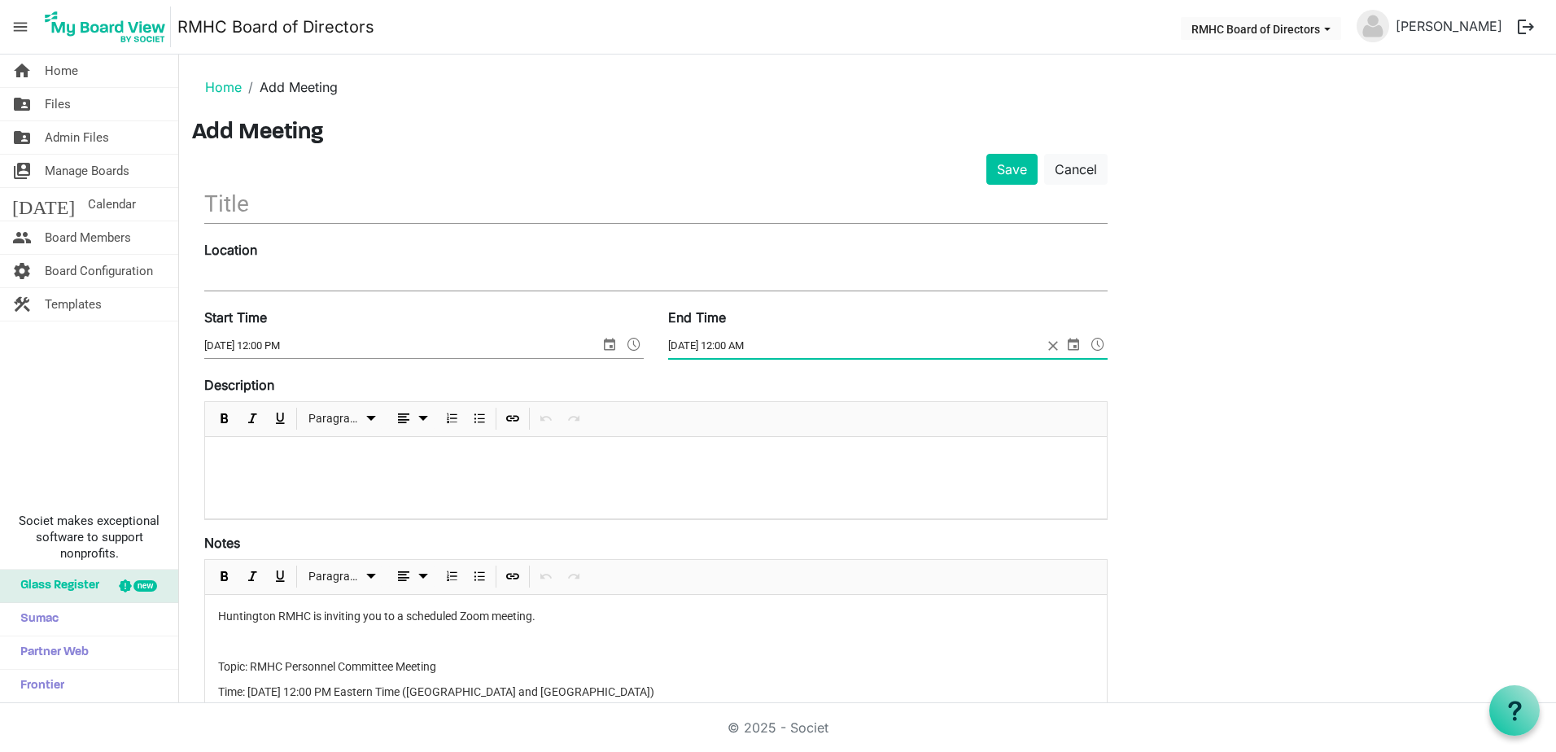
click at [733, 349] on input "11/14/2025 12:00 AM" at bounding box center [855, 346] width 374 height 24
click at [754, 343] on input "11/14/2025 1:00 AM" at bounding box center [855, 346] width 374 height 24
type input "11/14/2025 1:00 PM"
click at [228, 198] on input "text" at bounding box center [655, 204] width 903 height 38
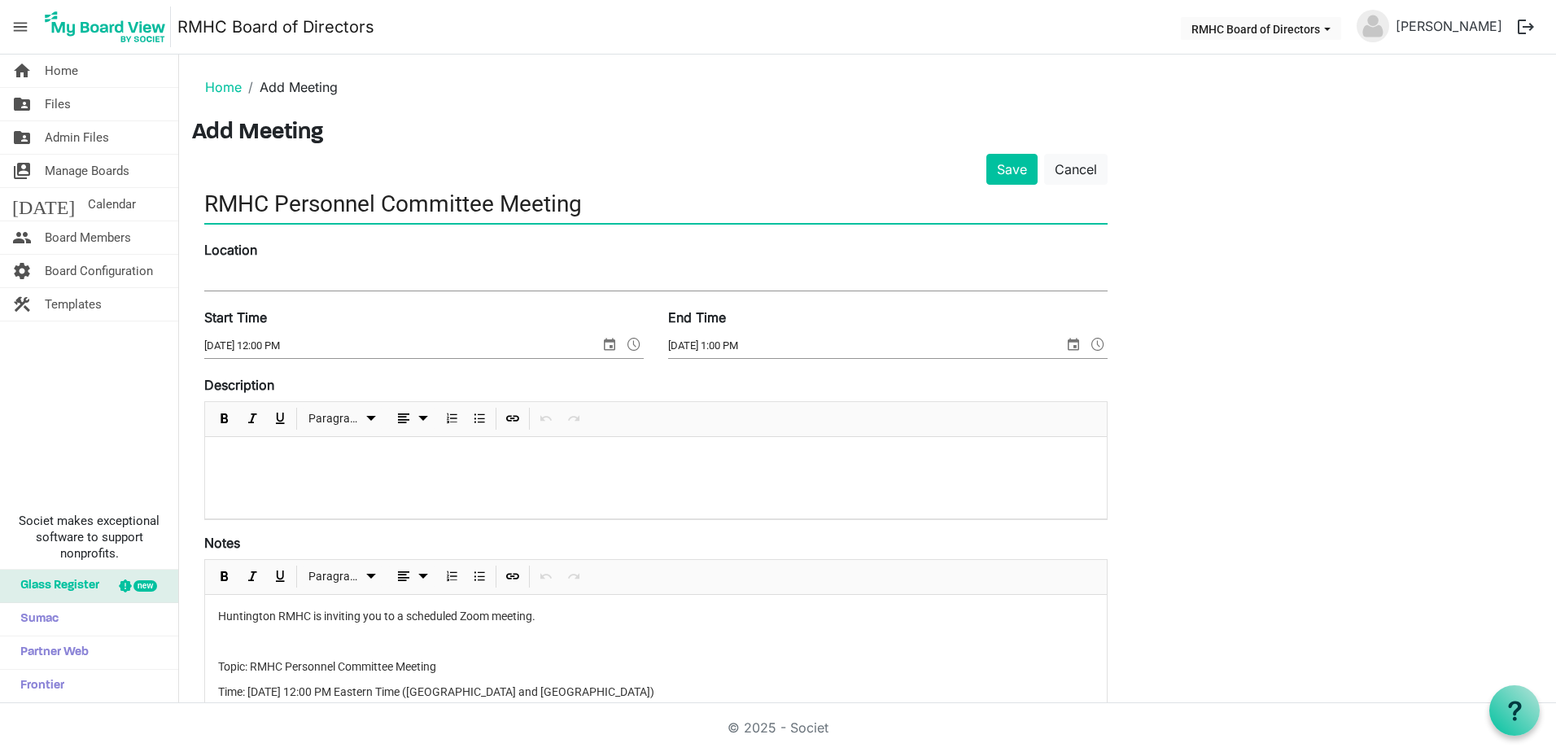
type input "RMHC Personnel Committee Meeting"
click at [244, 262] on div "Location" at bounding box center [655, 267] width 927 height 55
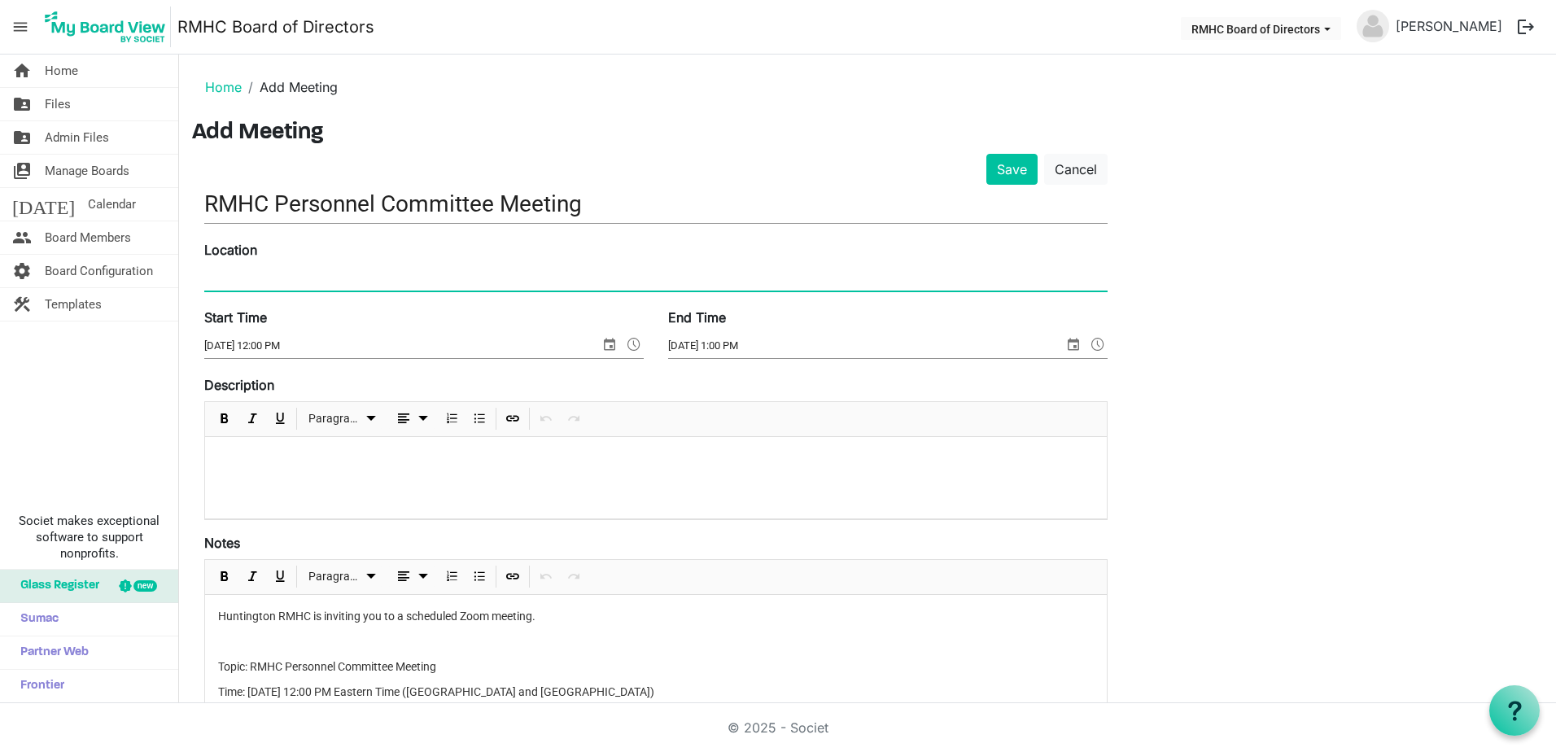
click at [244, 272] on input "Location" at bounding box center [655, 278] width 903 height 24
type input "Zoom"
click at [356, 444] on div at bounding box center [655, 477] width 901 height 81
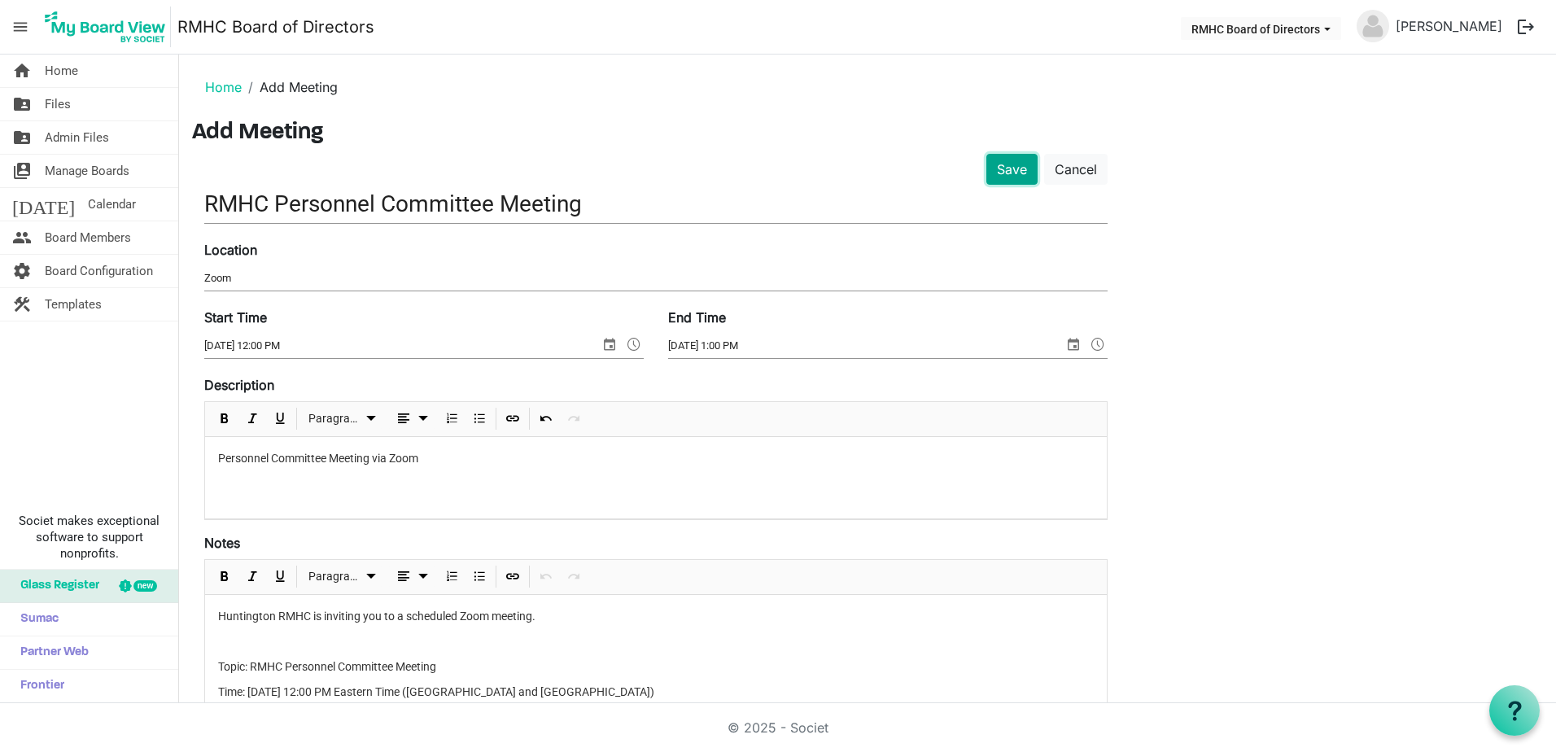
click at [1006, 172] on button "Save" at bounding box center [1011, 169] width 51 height 31
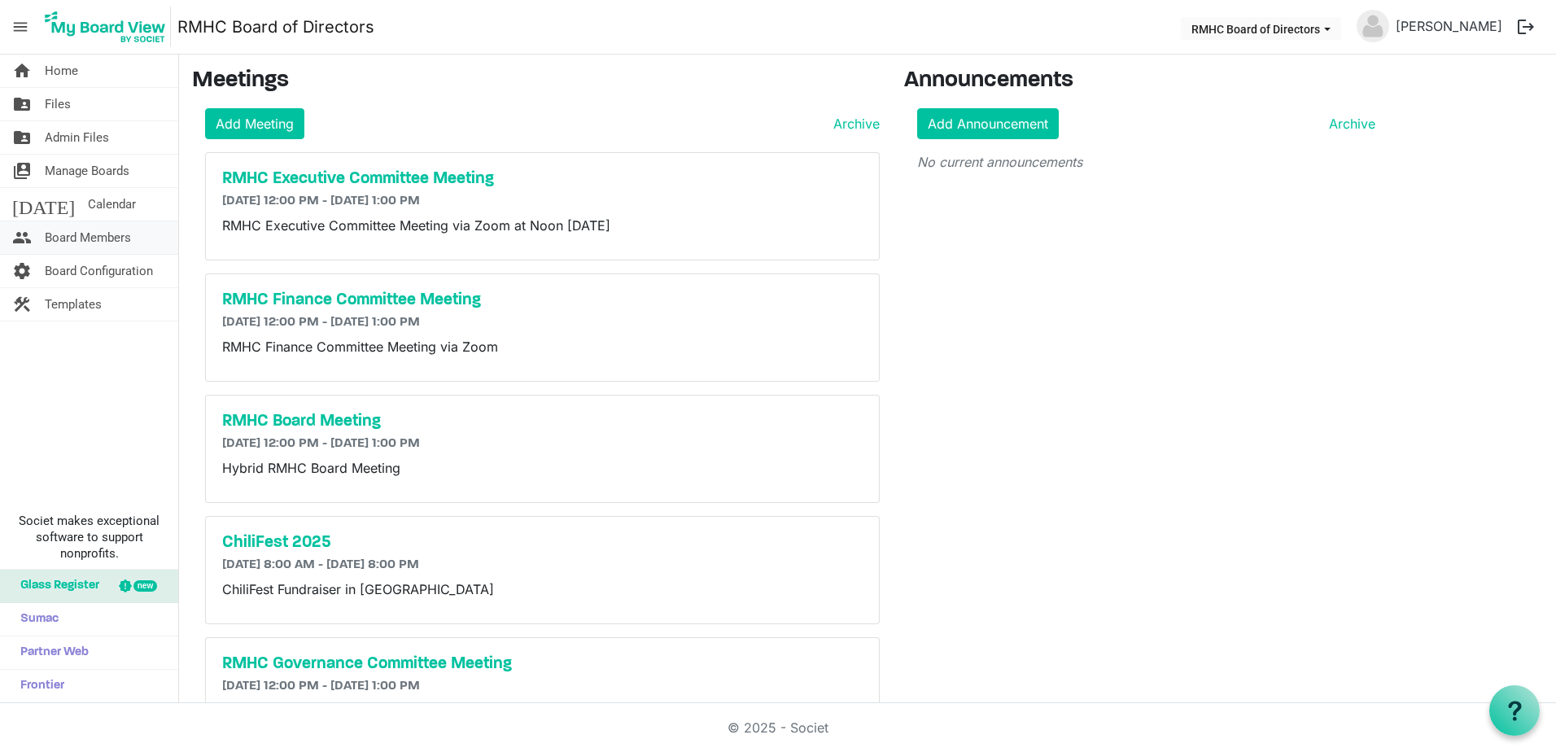
click at [64, 238] on span "Board Members" at bounding box center [88, 237] width 86 height 33
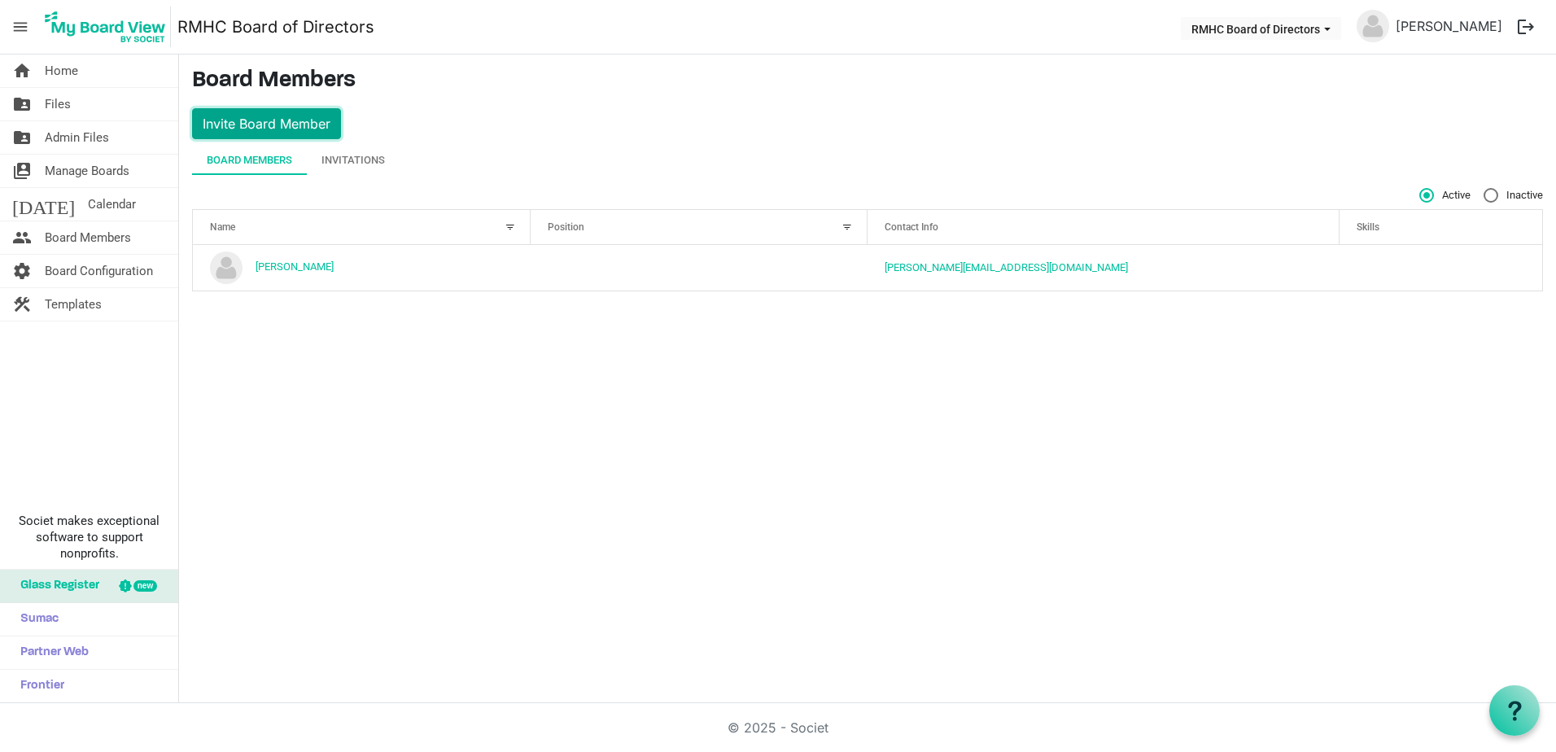
click at [274, 125] on button "Invite Board Member" at bounding box center [266, 123] width 149 height 31
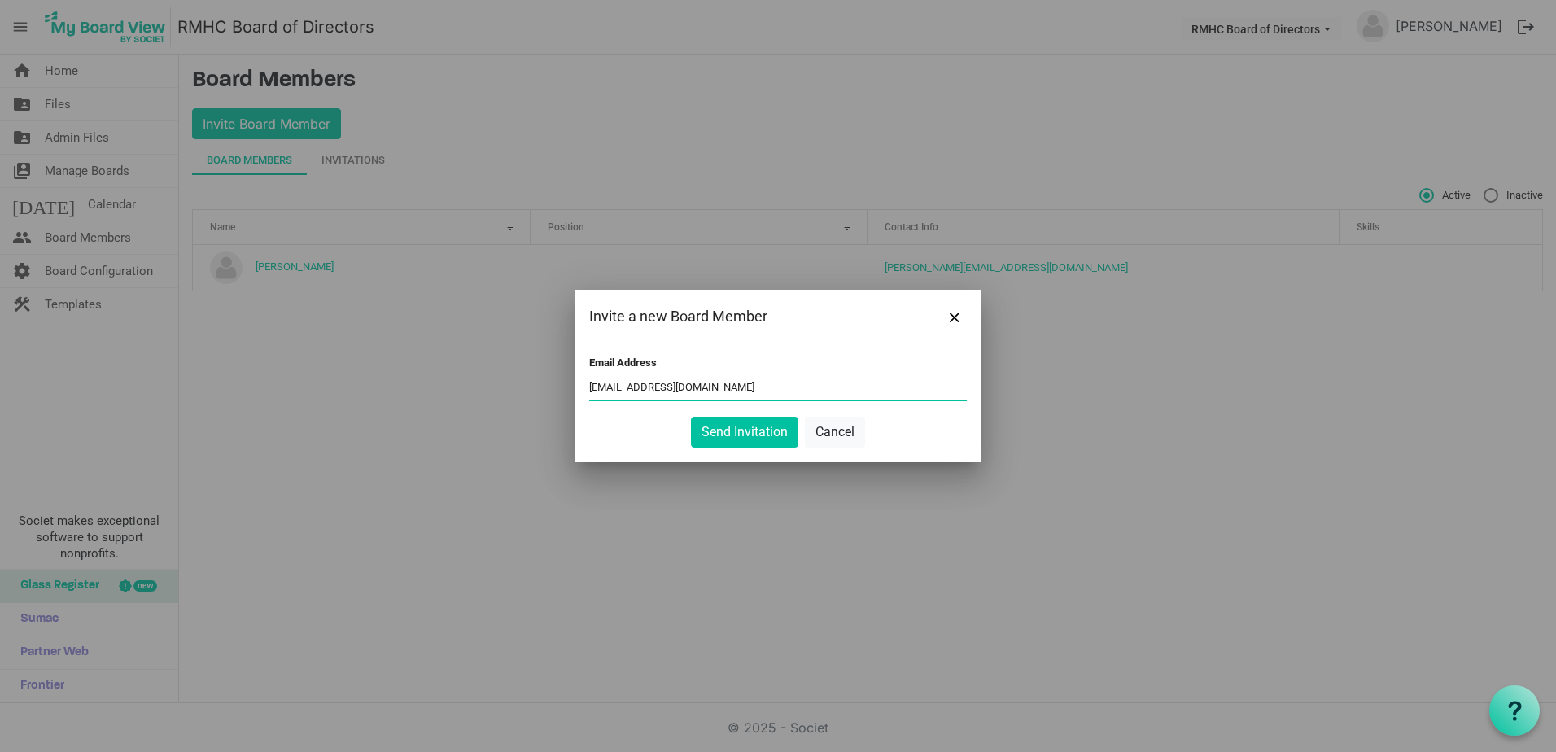
type input "[EMAIL_ADDRESS][DOMAIN_NAME]"
drag, startPoint x: 959, startPoint y: 312, endPoint x: 849, endPoint y: 67, distance: 269.1
click at [959, 312] on button "Close" at bounding box center [954, 316] width 24 height 24
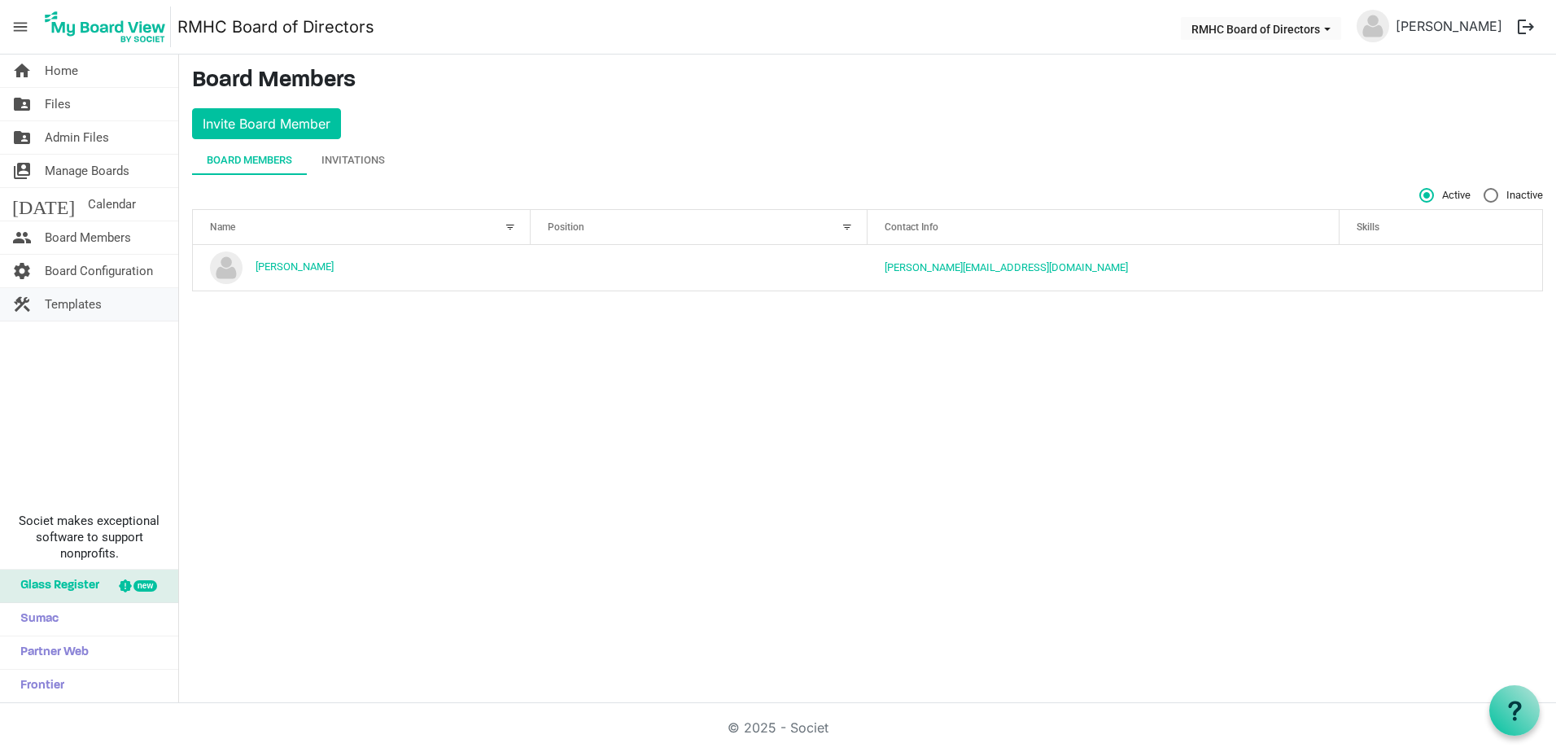
click at [63, 302] on span "Templates" at bounding box center [73, 304] width 57 height 33
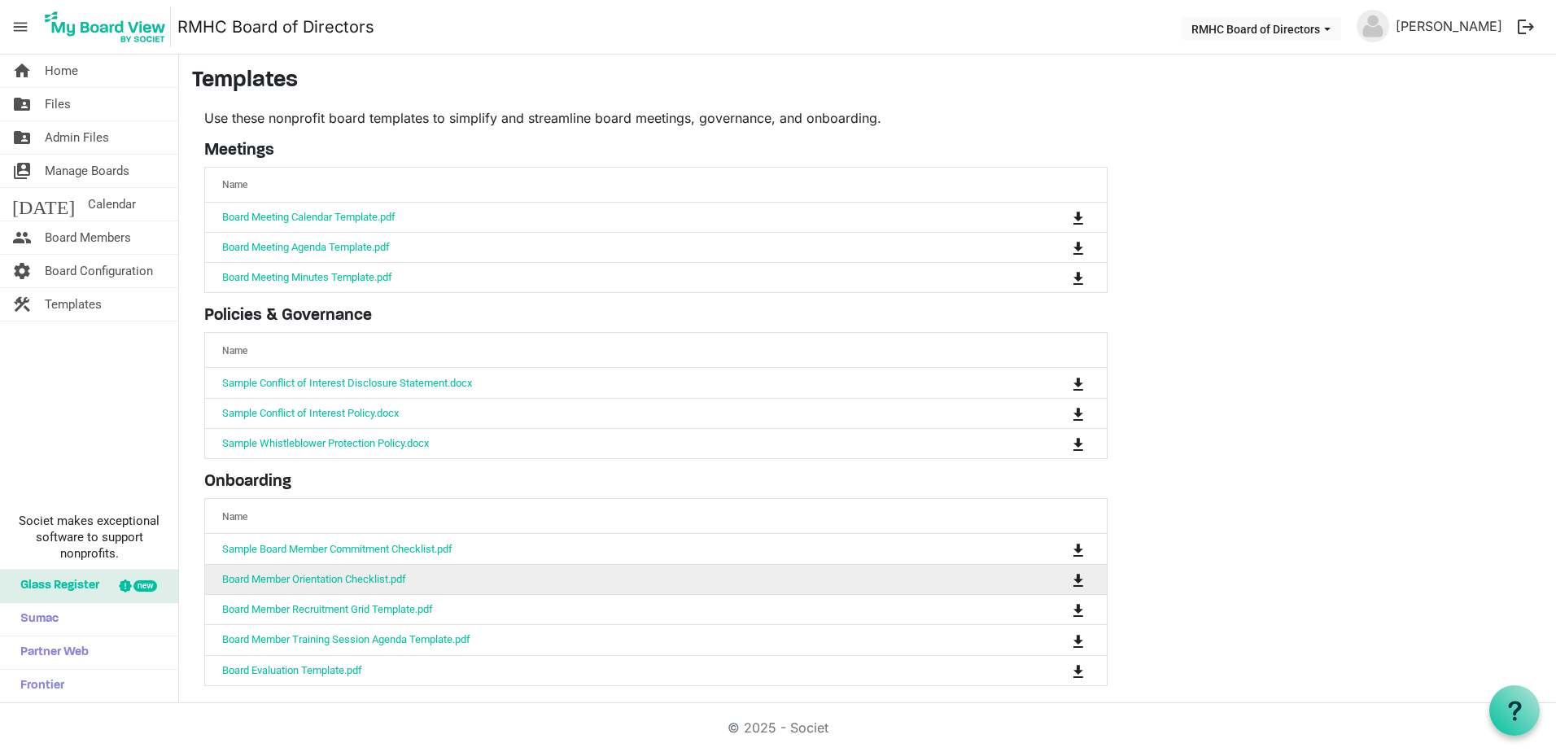
scroll to position [7, 0]
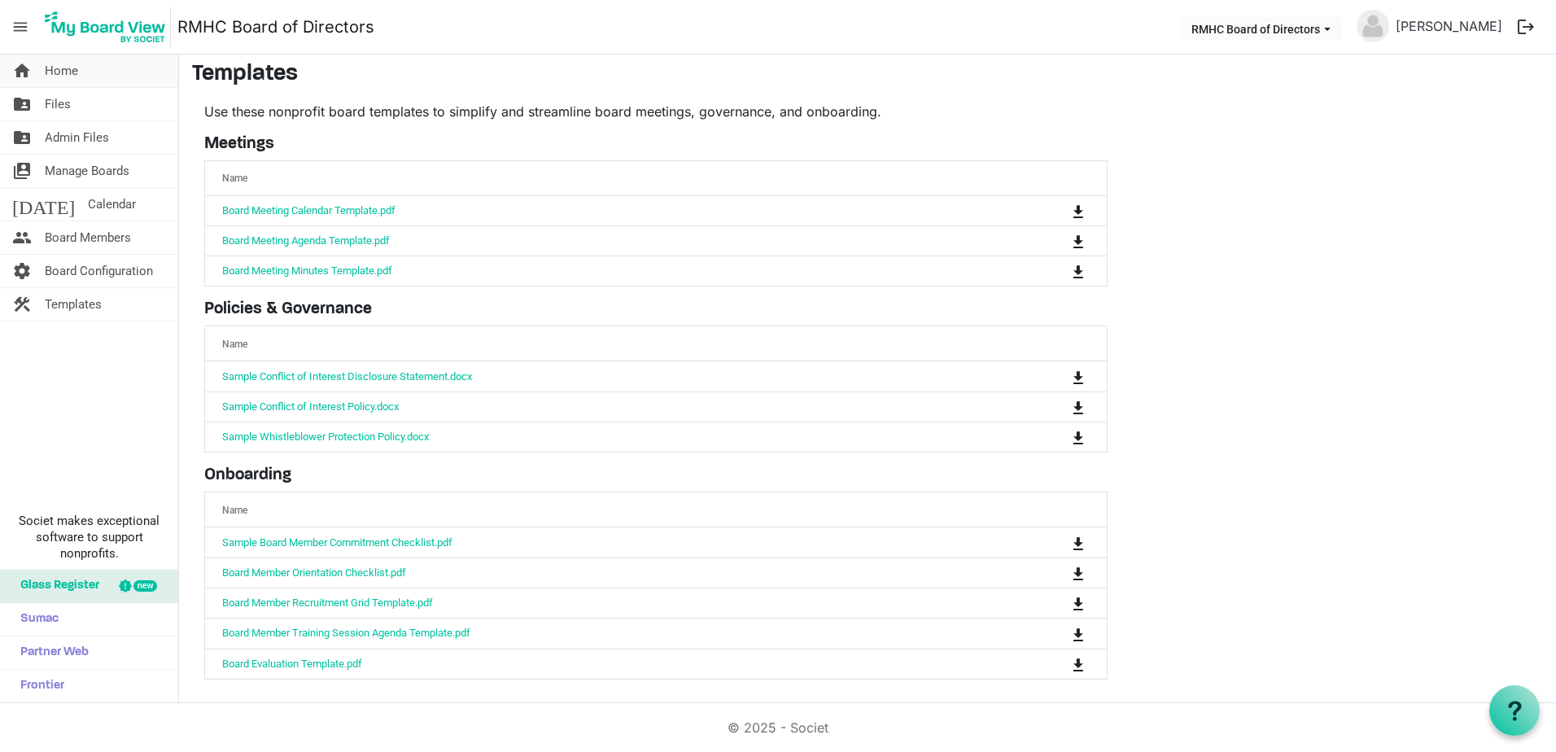
click at [70, 76] on span "Home" at bounding box center [61, 71] width 33 height 33
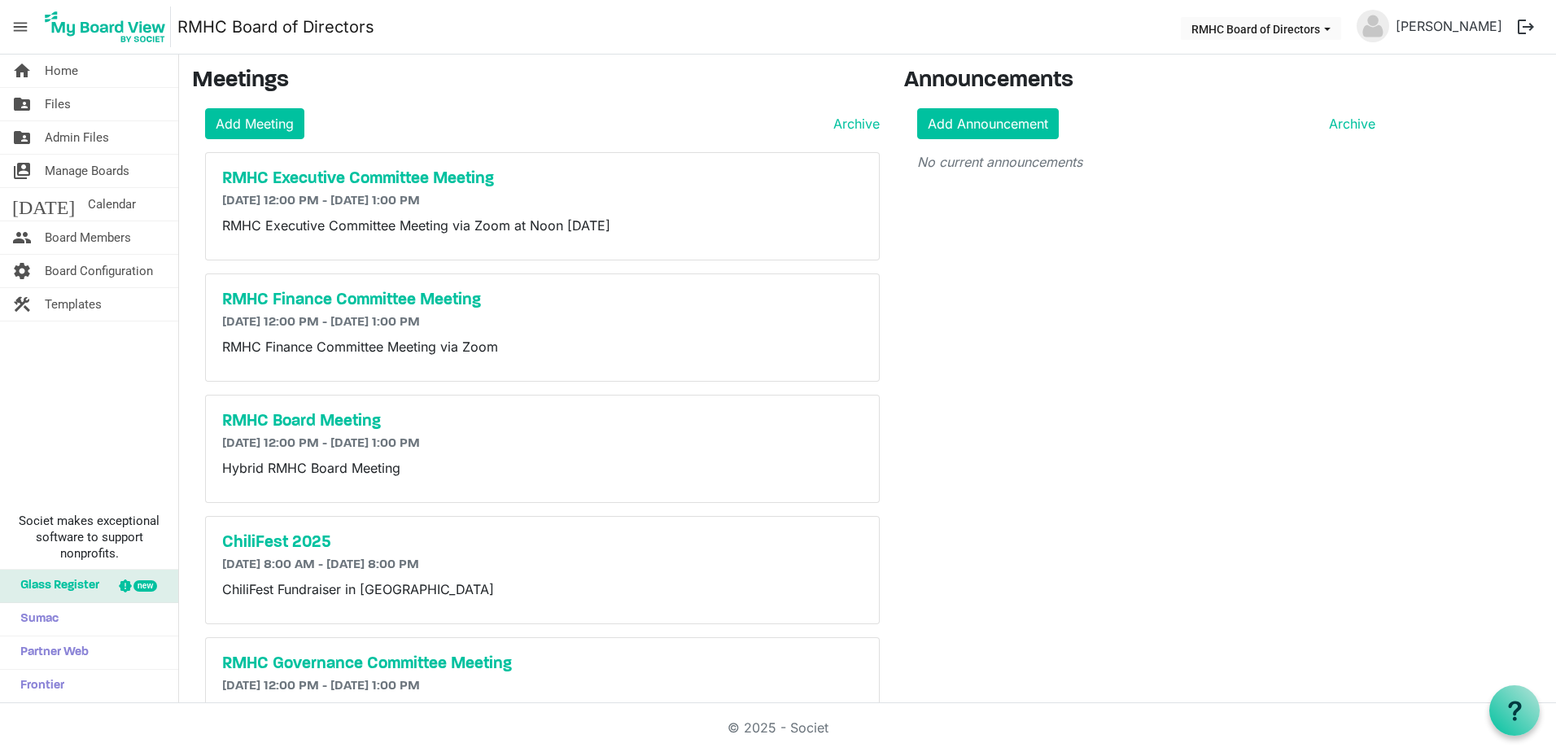
click at [20, 24] on span "menu" at bounding box center [20, 26] width 31 height 31
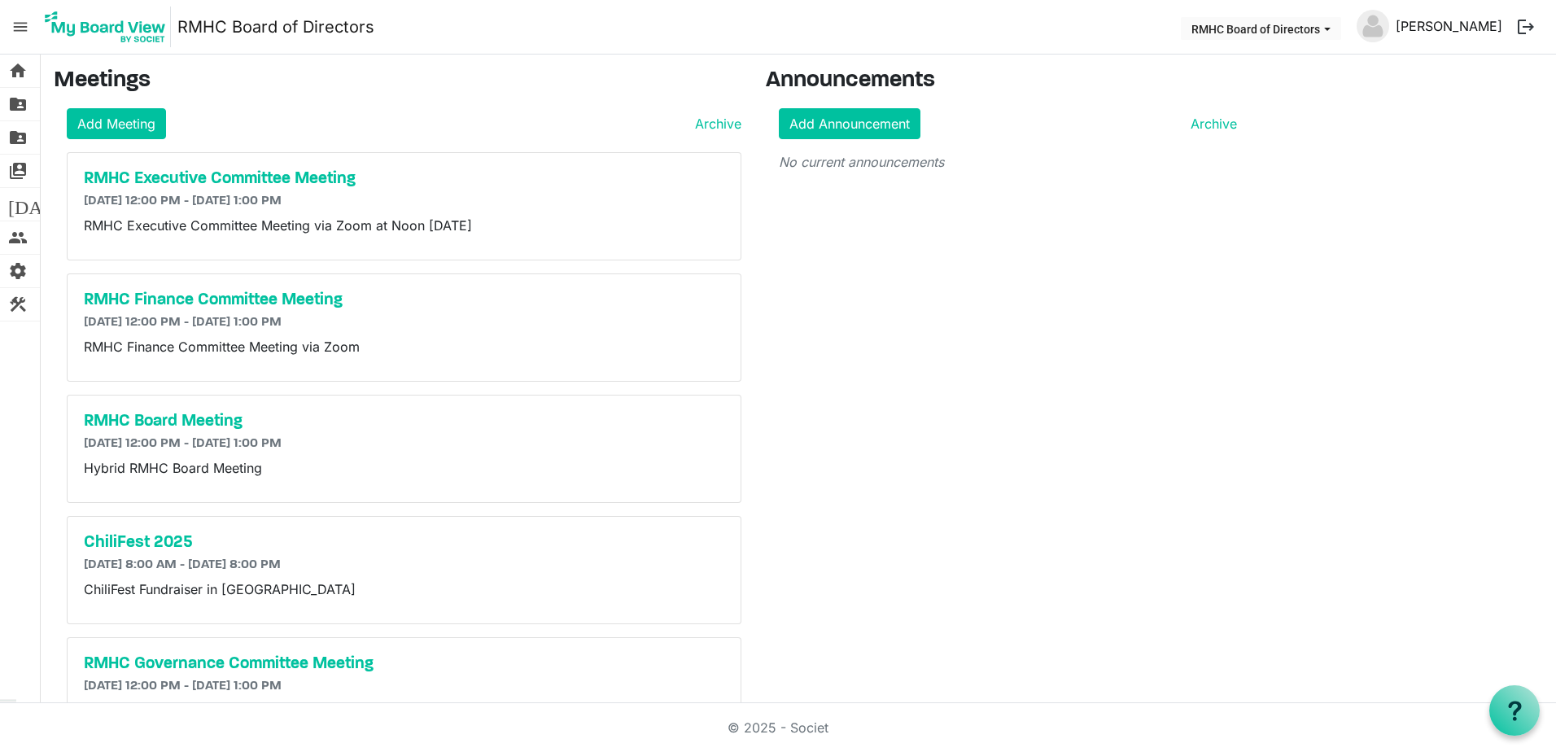
click at [1423, 28] on link "[PERSON_NAME]" at bounding box center [1449, 26] width 120 height 33
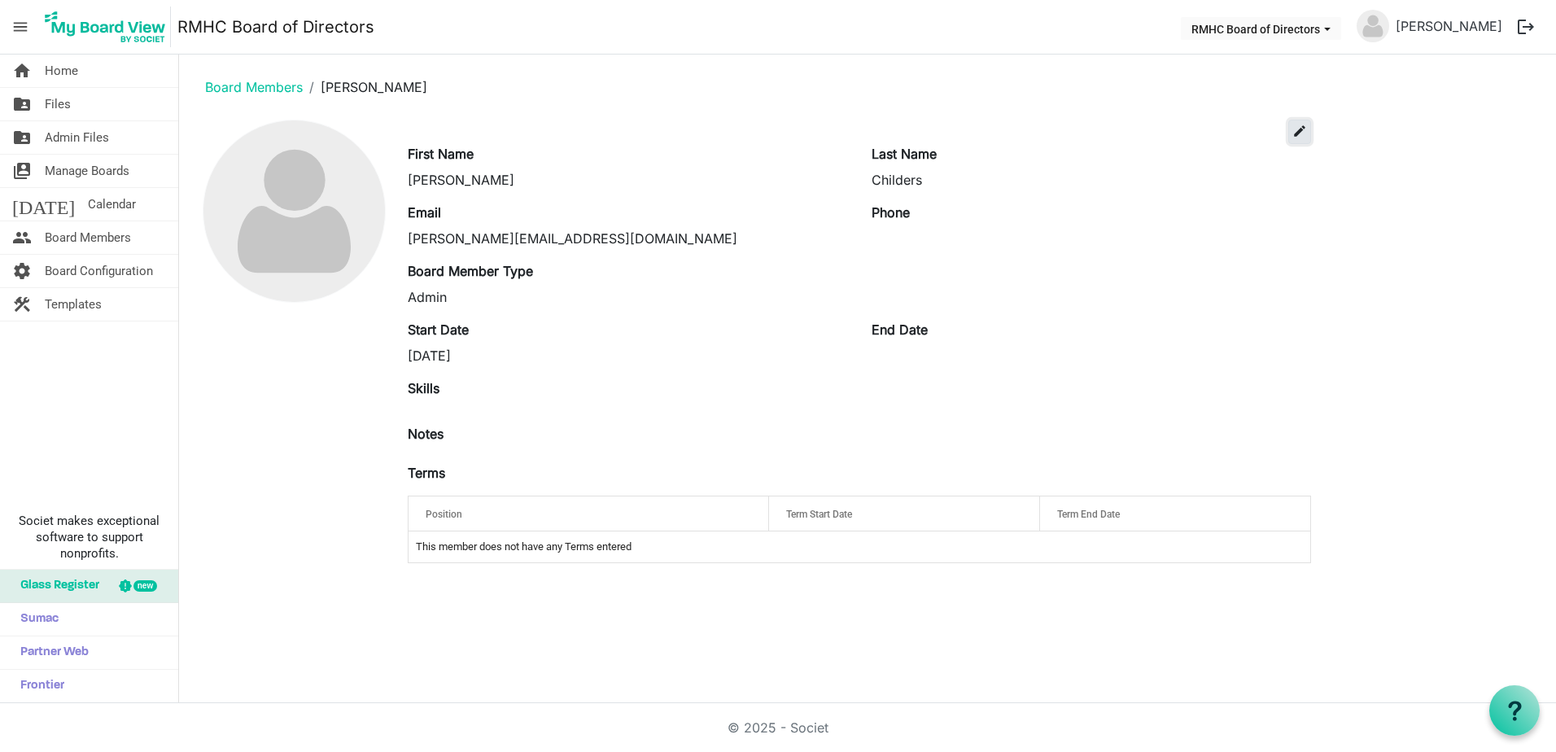
click at [1303, 128] on span "edit" at bounding box center [1299, 131] width 15 height 15
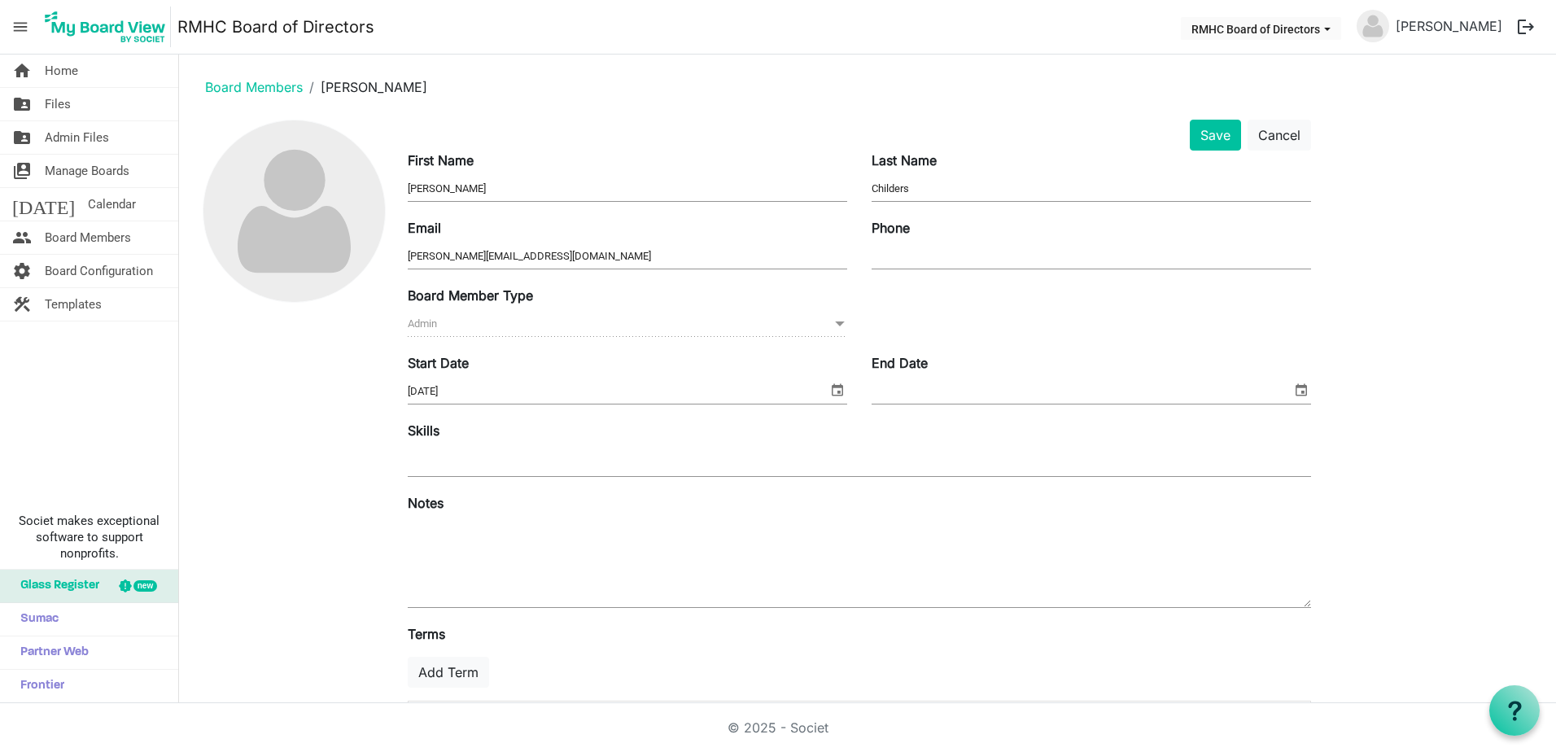
click at [452, 453] on div at bounding box center [859, 461] width 903 height 29
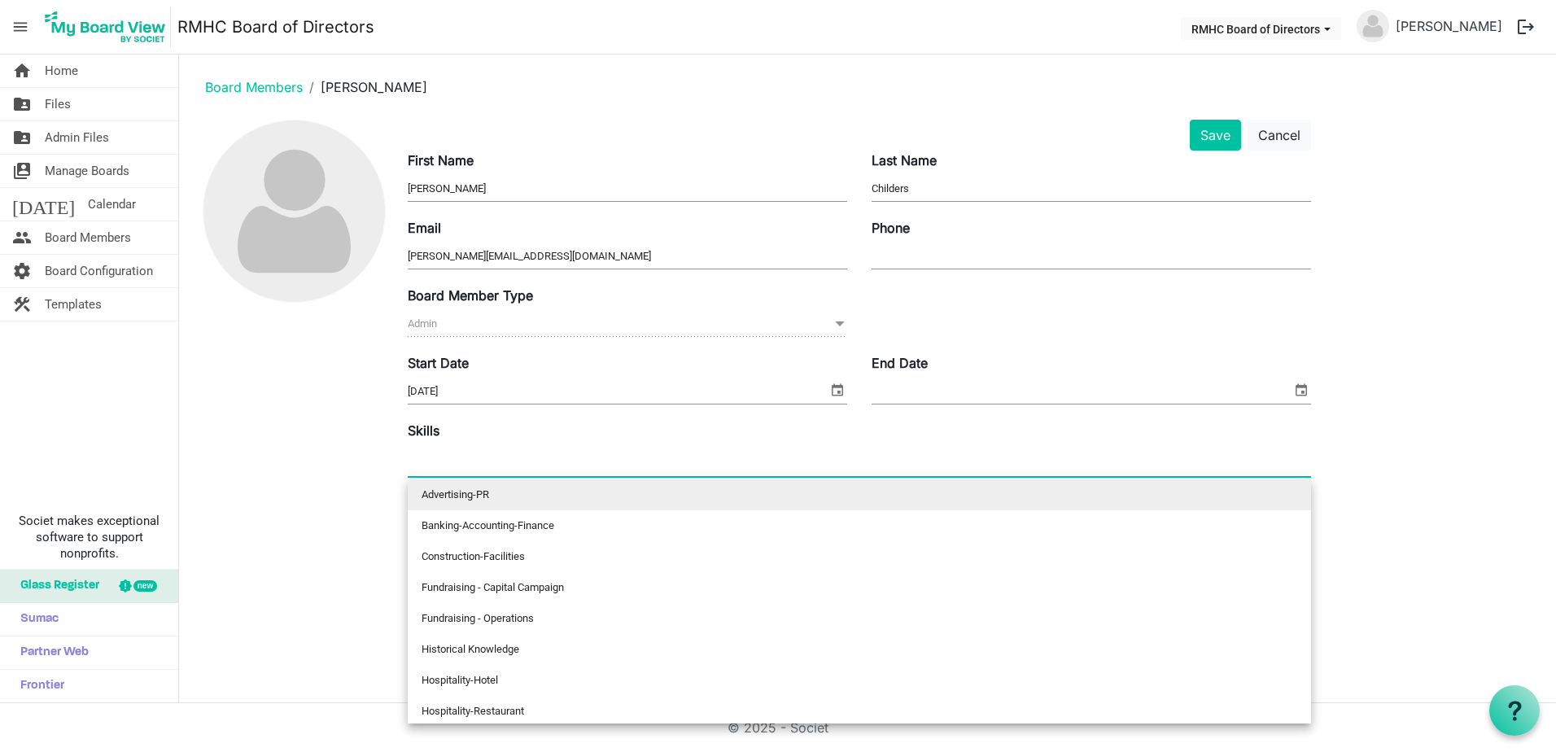
click at [350, 465] on div at bounding box center [293, 450] width 203 height 661
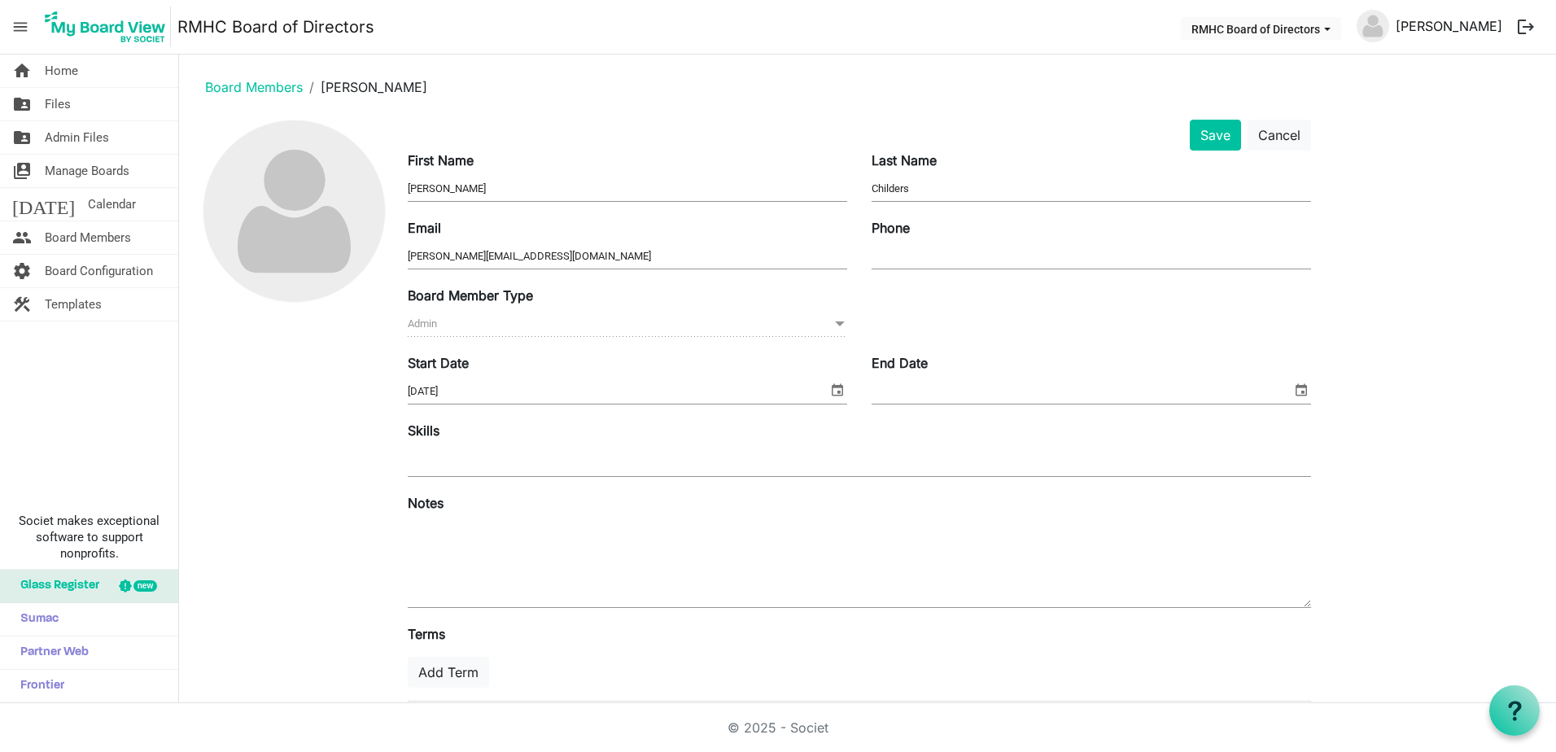
click at [1463, 26] on link "[PERSON_NAME]" at bounding box center [1449, 26] width 120 height 33
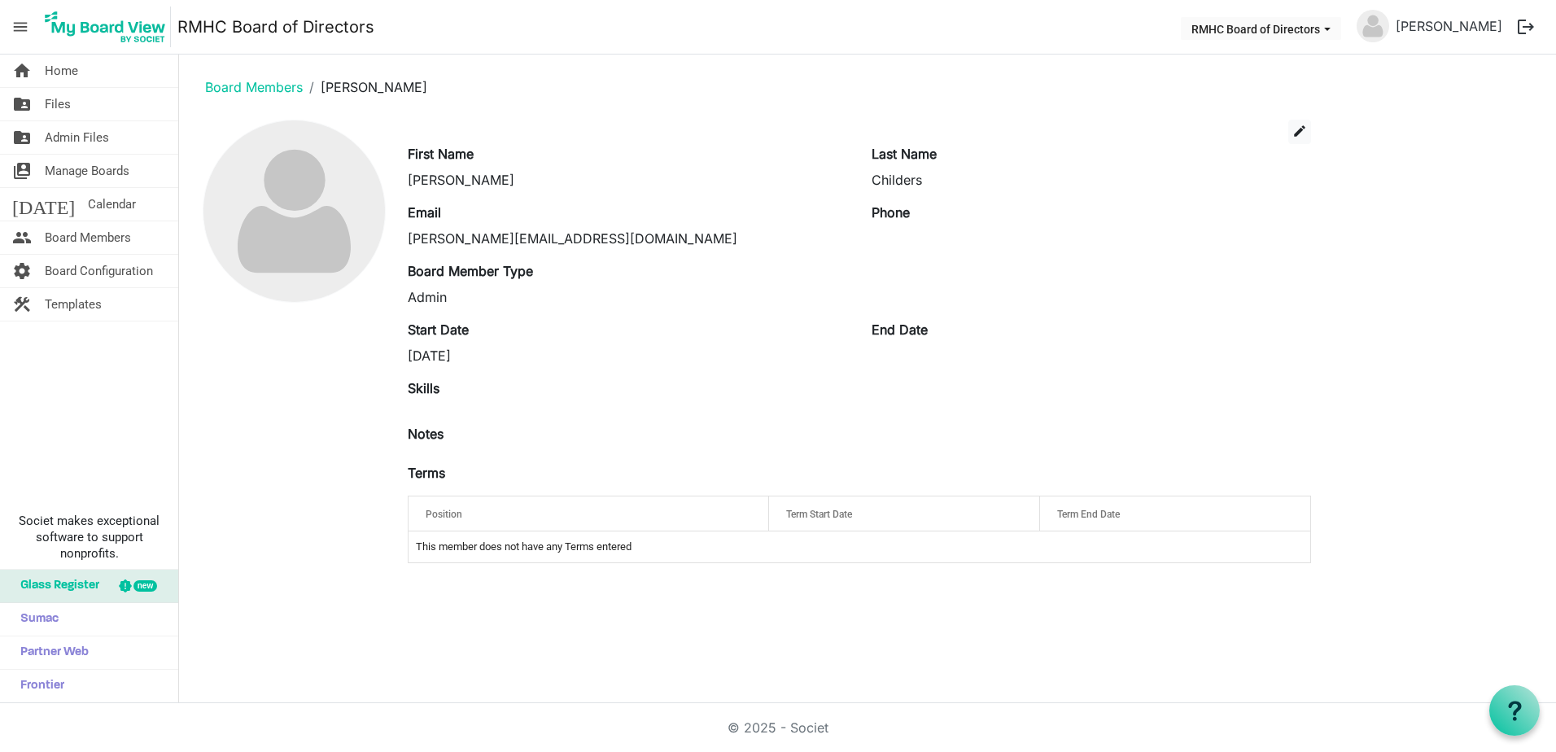
click at [28, 28] on span "menu" at bounding box center [20, 26] width 31 height 31
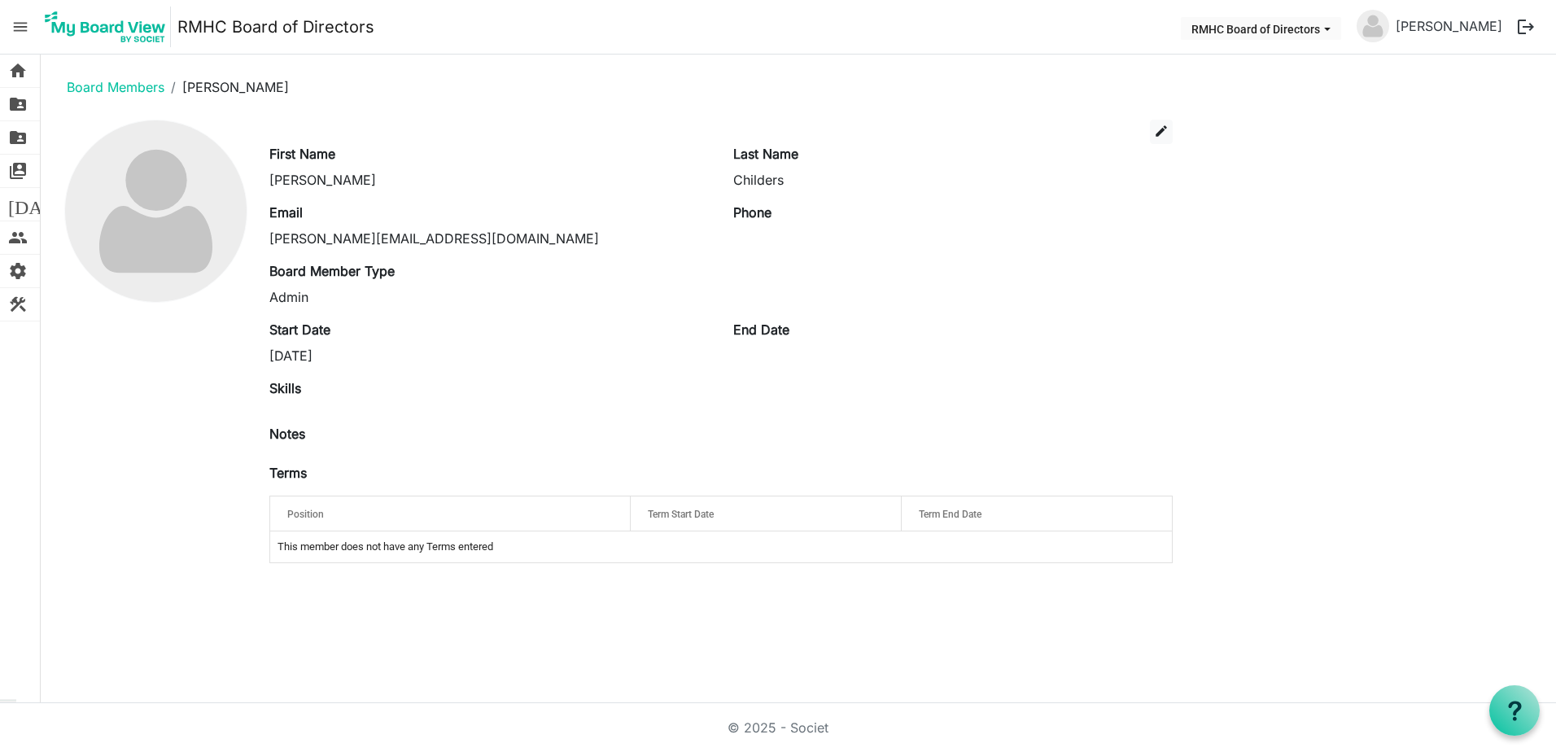
click at [28, 28] on span "menu" at bounding box center [20, 26] width 31 height 31
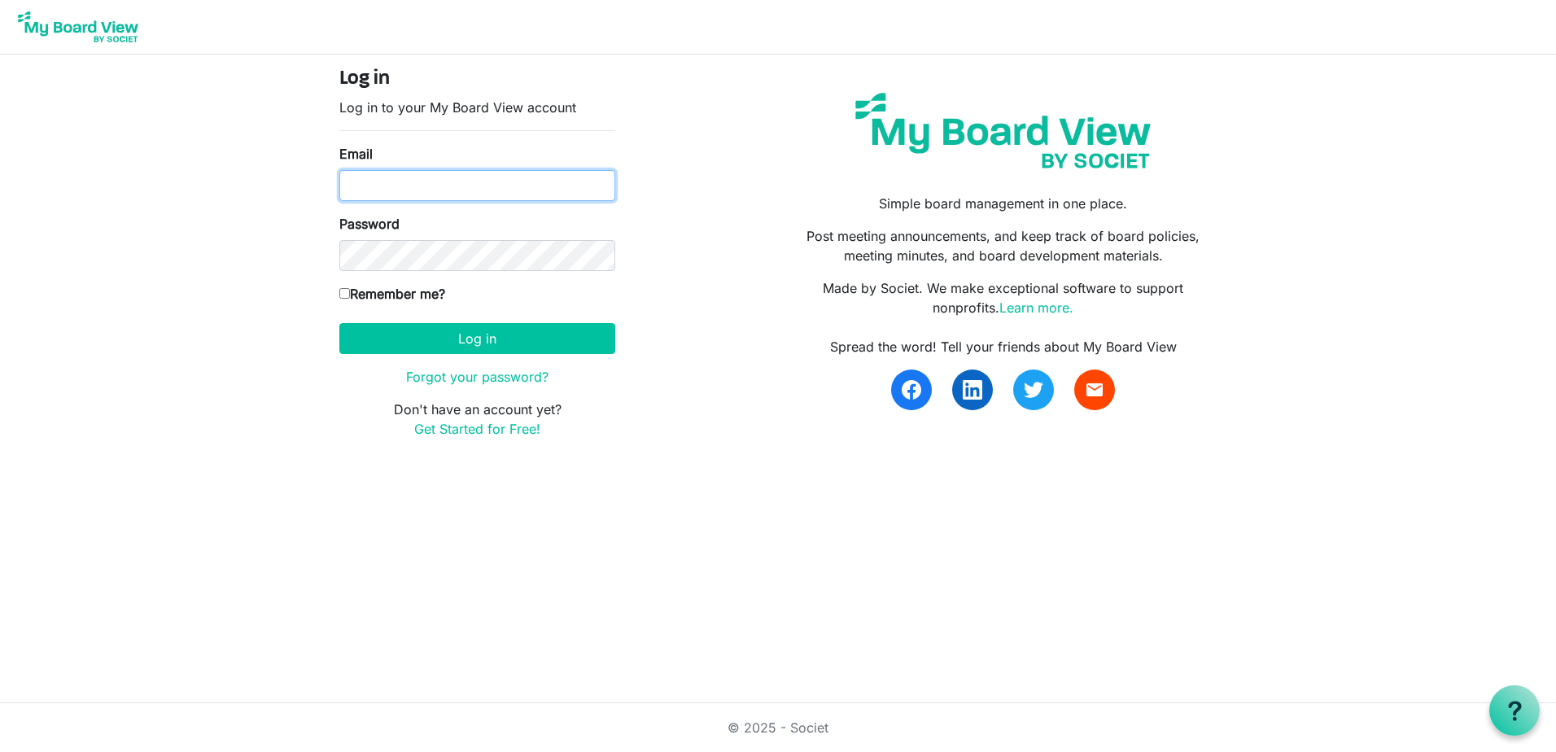
type input "julie@rmhchuntington.org"
click at [339, 290] on input "Remember me?" at bounding box center [344, 293] width 11 height 11
checkbox input "true"
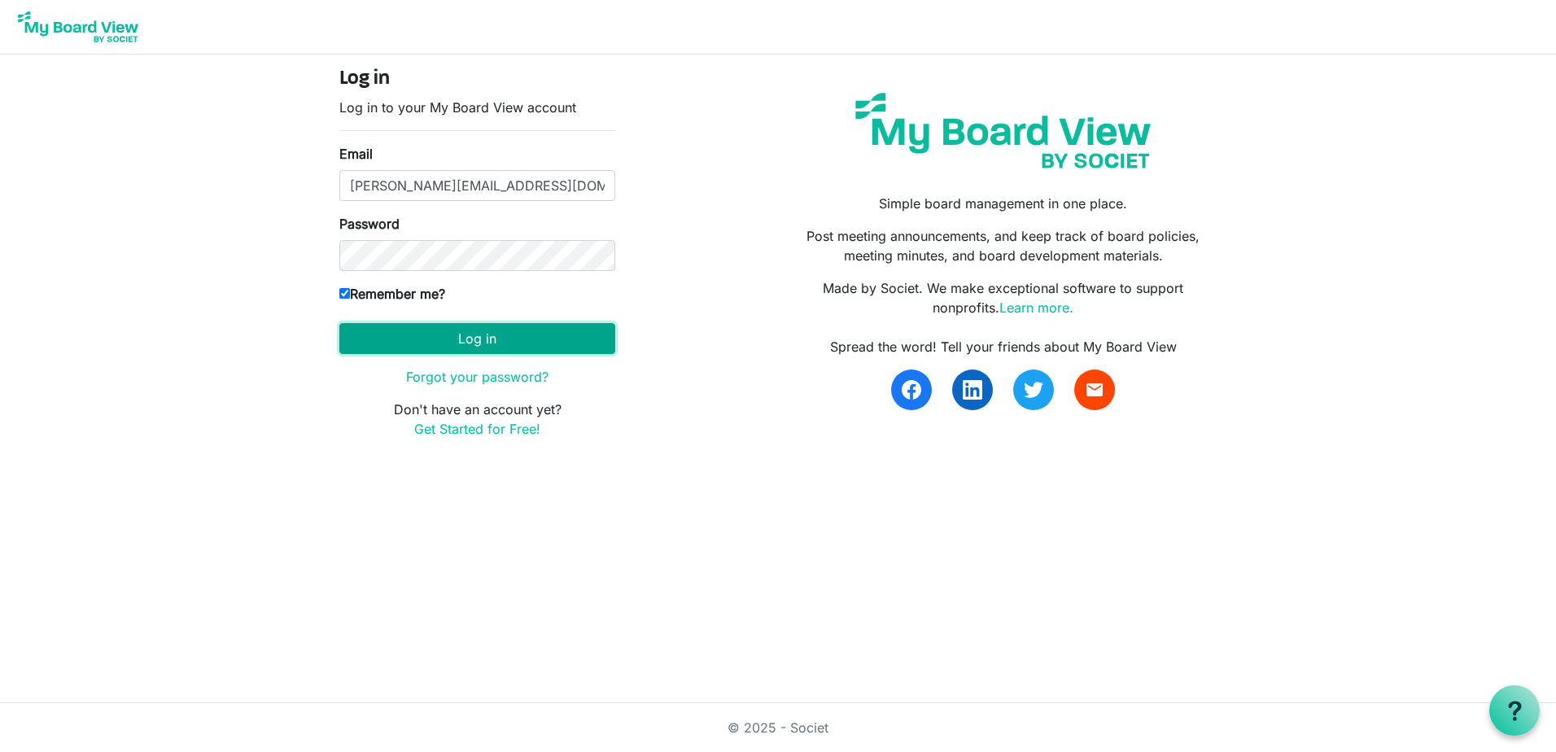
click at [470, 344] on button "Log in" at bounding box center [477, 338] width 276 height 31
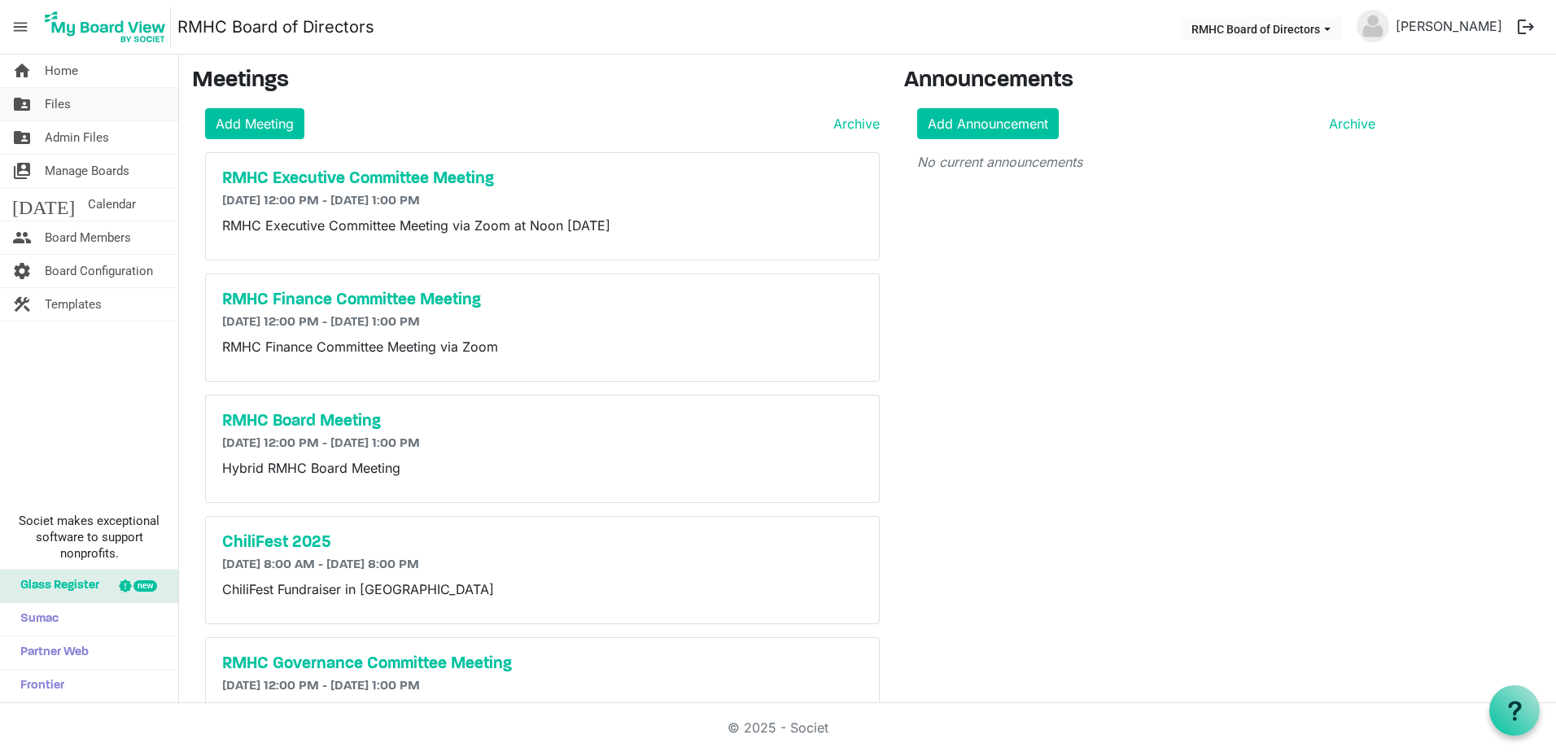
click at [68, 111] on span "Files" at bounding box center [58, 104] width 26 height 33
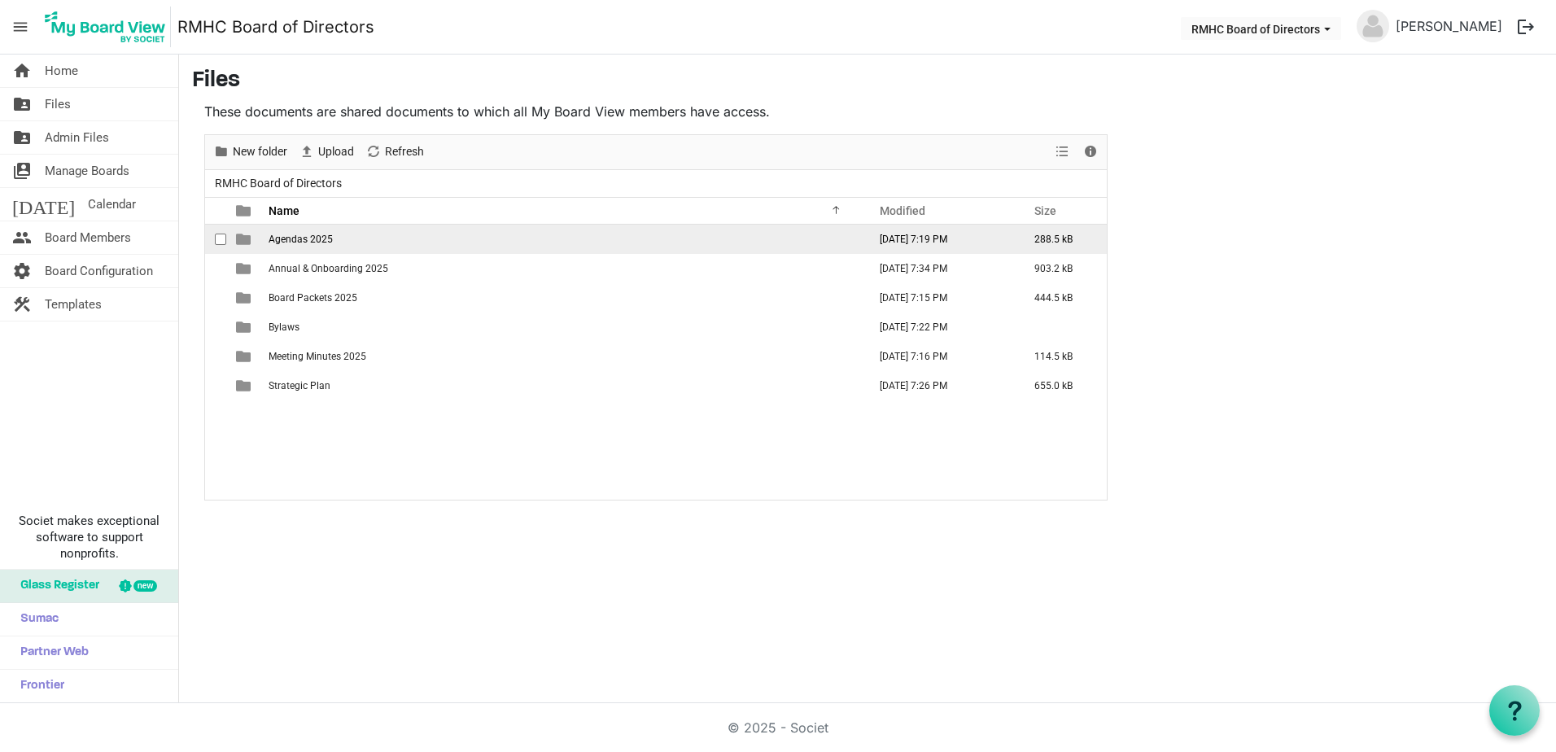
click at [308, 238] on span "Agendas 2025" at bounding box center [300, 238] width 64 height 11
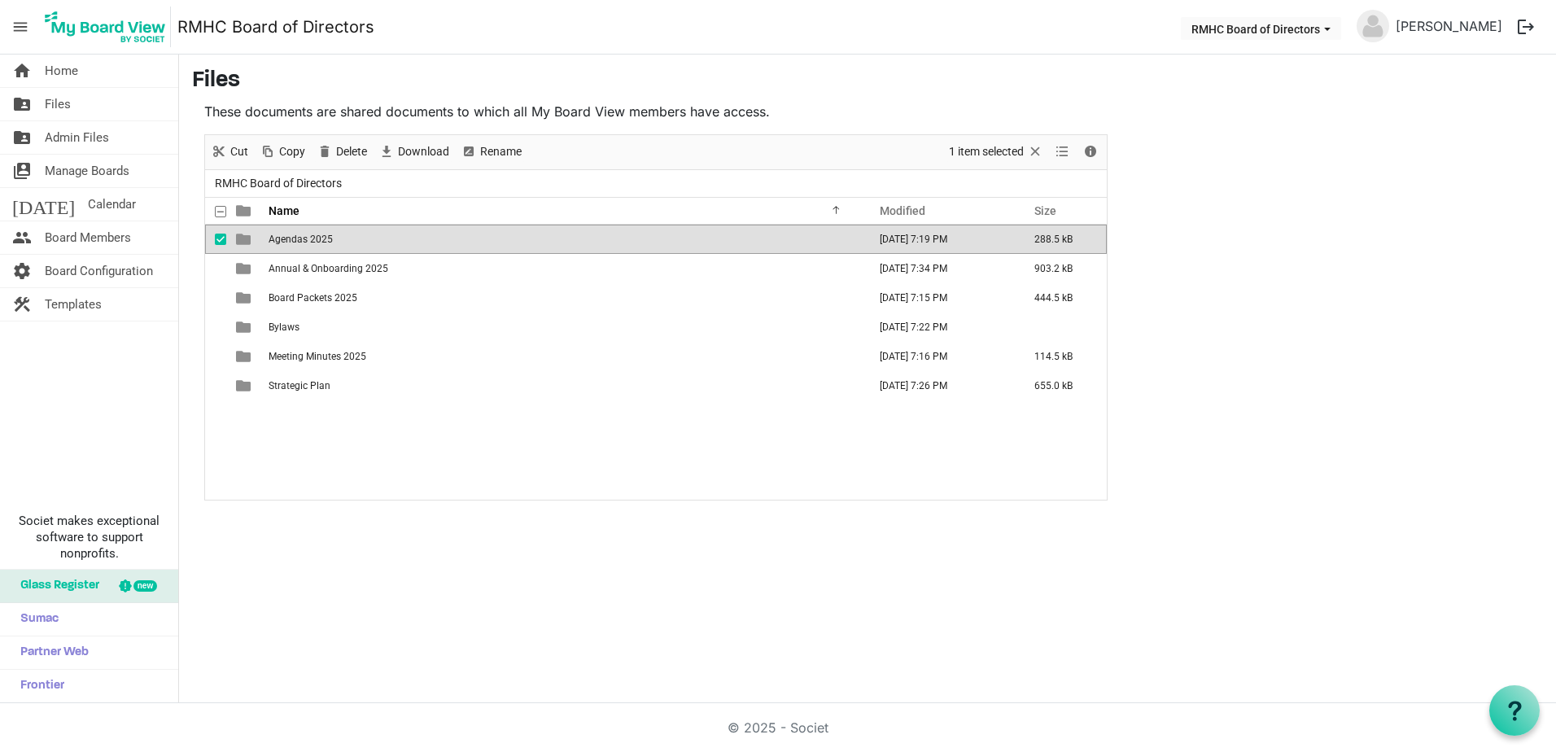
click at [308, 238] on span "Agendas 2025" at bounding box center [300, 238] width 64 height 11
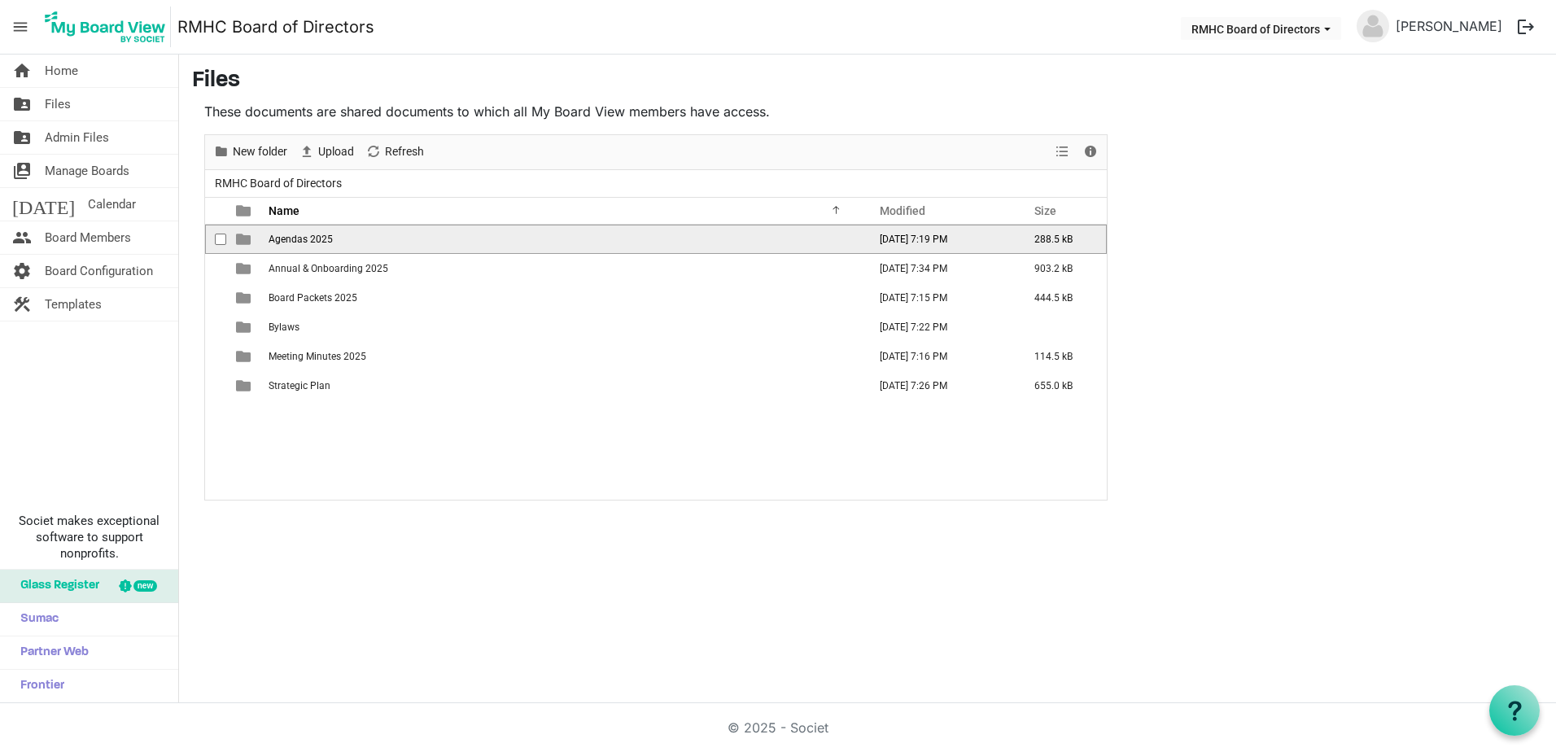
click at [308, 238] on span "Agendas 2025" at bounding box center [300, 238] width 64 height 11
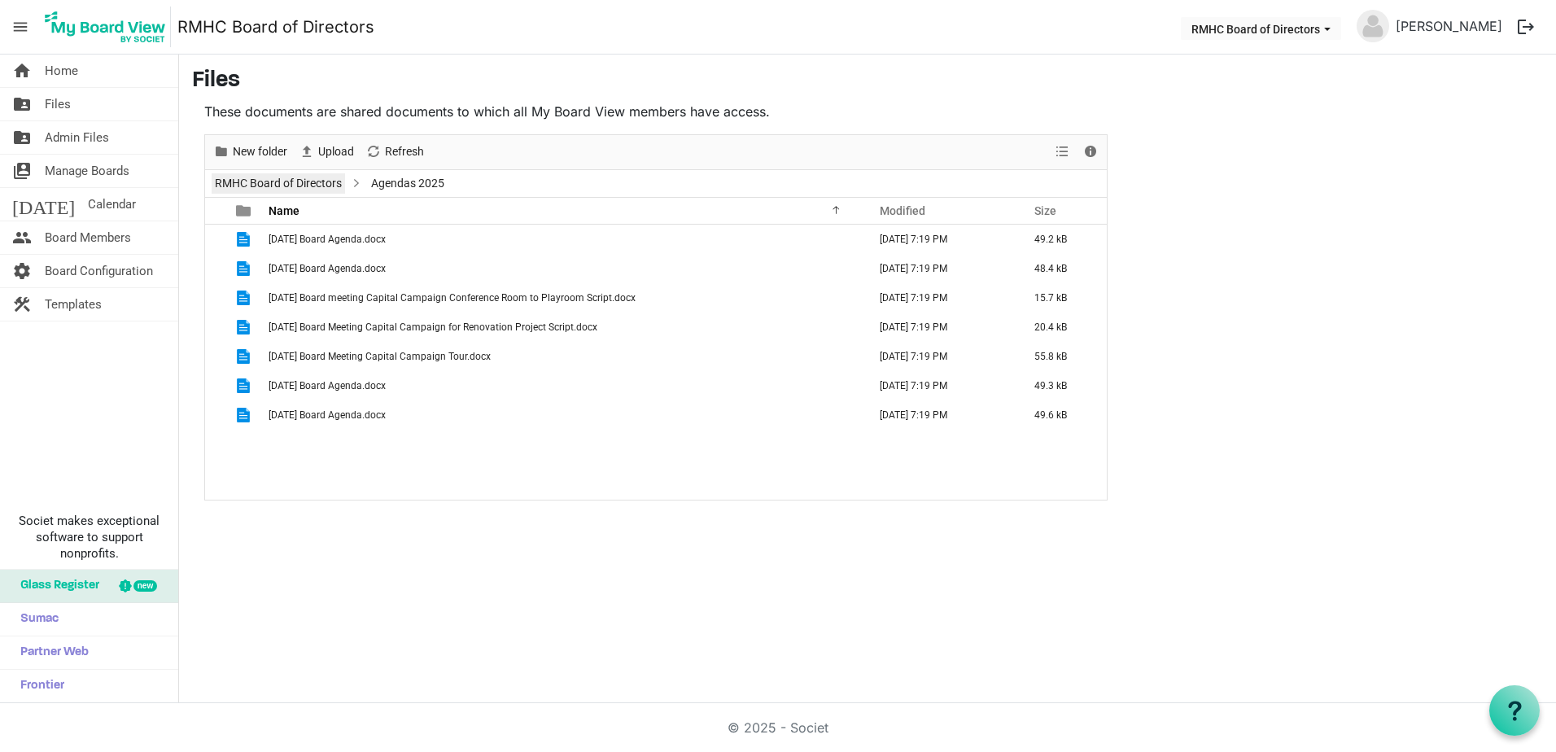
click at [244, 185] on link "RMHC Board of Directors" at bounding box center [278, 183] width 133 height 20
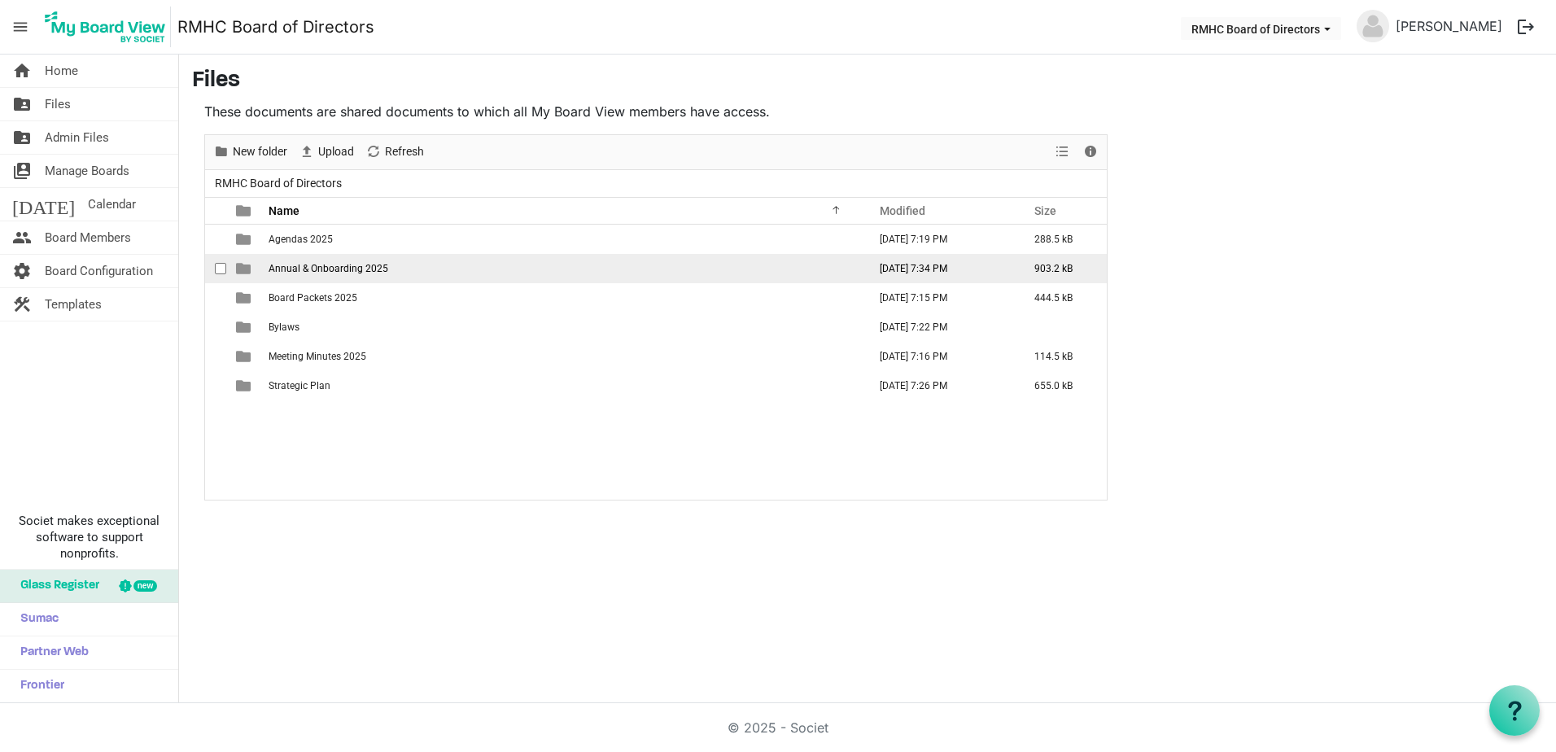
click at [273, 272] on span "Annual & Onboarding 2025" at bounding box center [328, 268] width 120 height 11
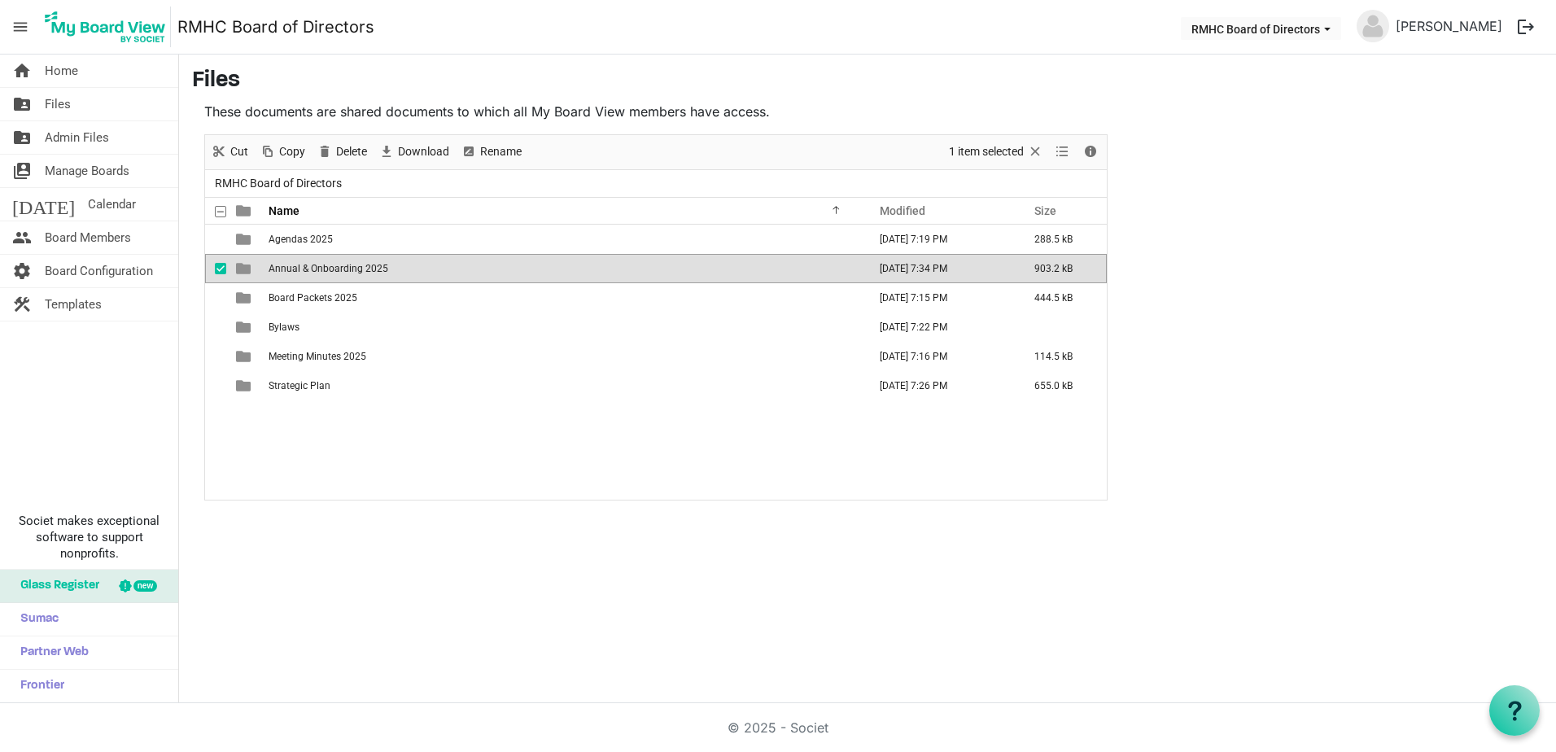
click at [273, 272] on span "Annual & Onboarding 2025" at bounding box center [328, 268] width 120 height 11
click at [273, 272] on div "New folder Upload Cut Copy Paste Delete Download Rename Sort by Refresh 1 item …" at bounding box center [655, 317] width 903 height 366
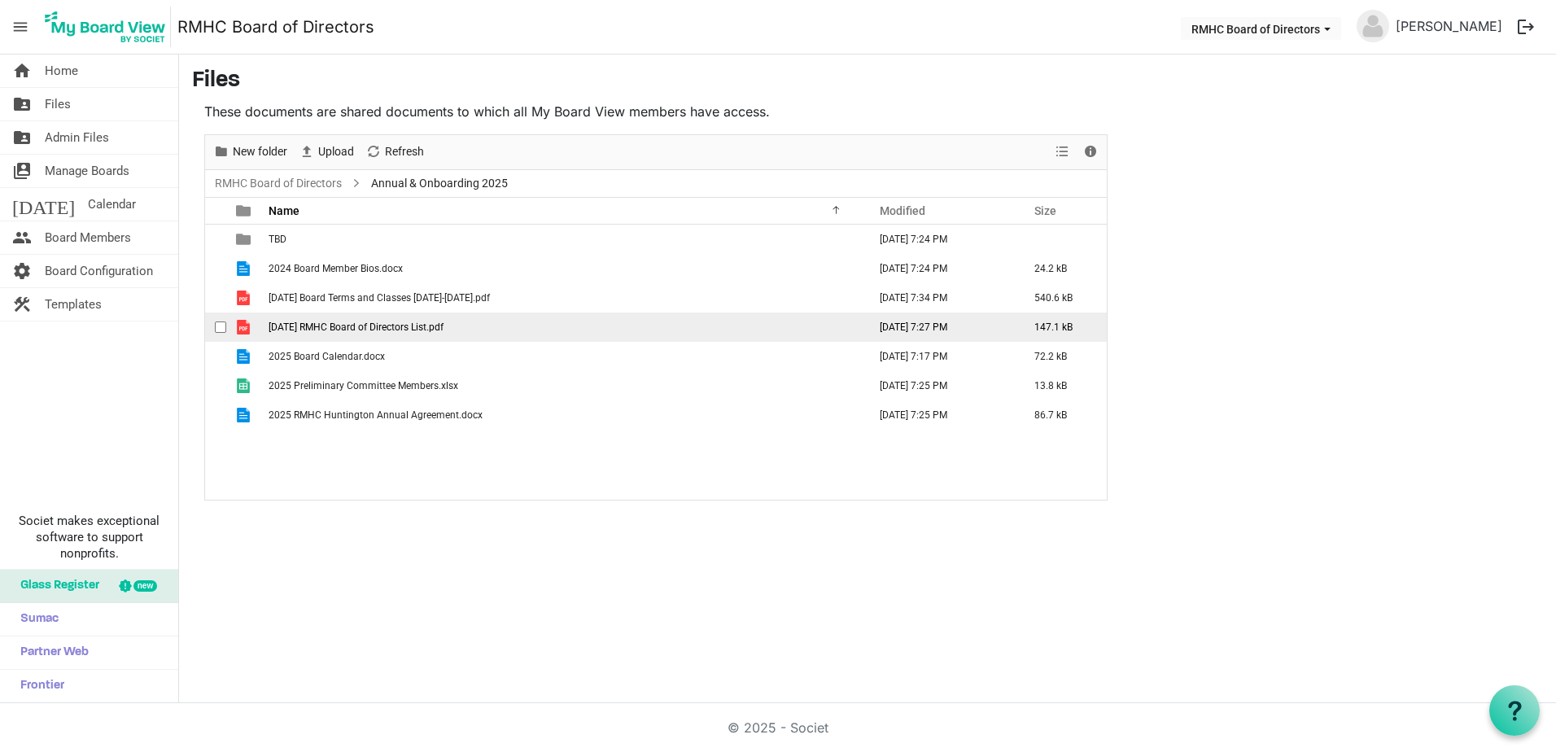
click at [322, 322] on span "2025 August 7 RMHC Board of Directors List.pdf" at bounding box center [355, 326] width 175 height 11
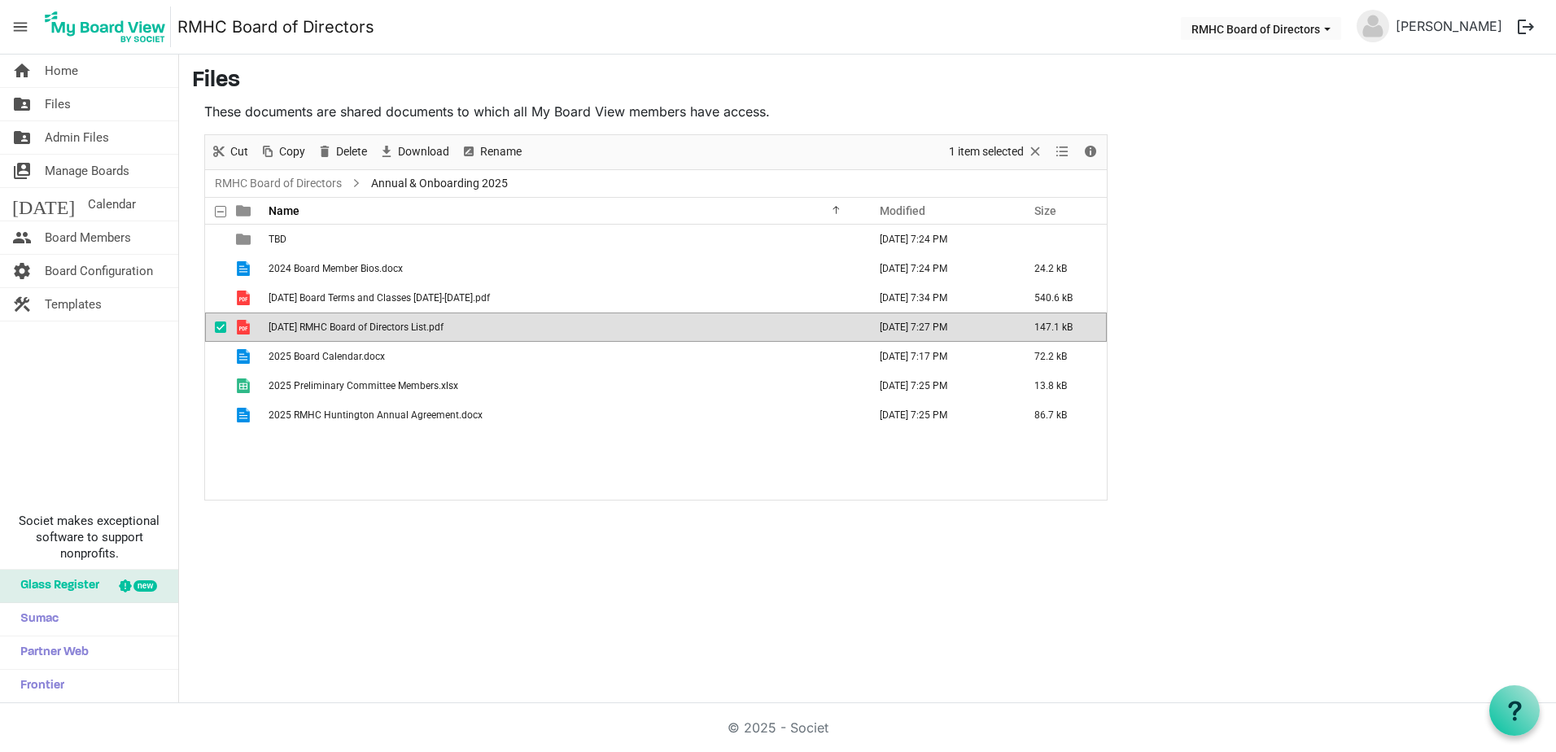
click at [322, 322] on span "2025 August 7 RMHC Board of Directors List.pdf" at bounding box center [355, 326] width 175 height 11
click at [347, 460] on div "TBD August 20, 2025 7:24 PM 2024 Board Member Bios.docx August 20, 2025 7:24 PM…" at bounding box center [655, 362] width 901 height 275
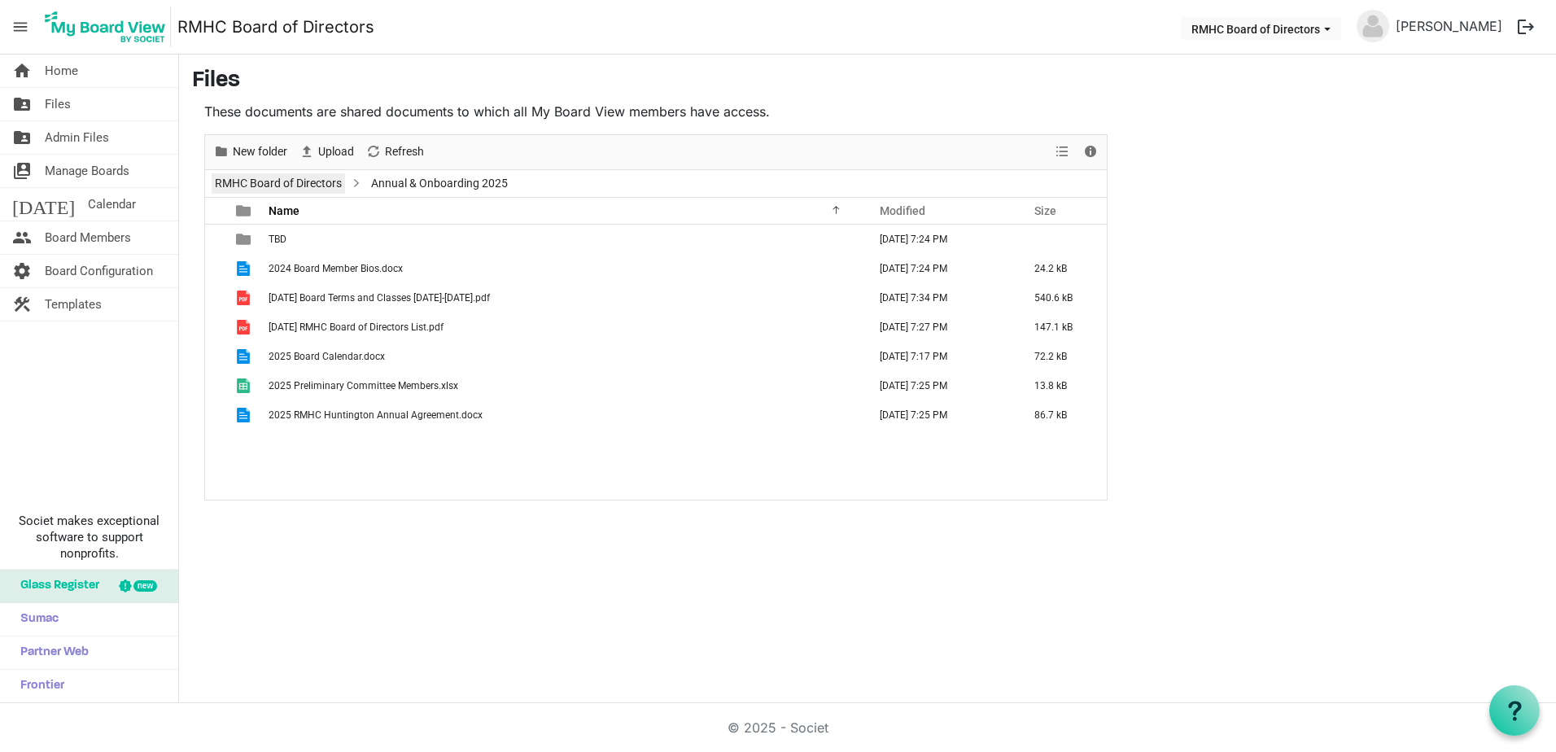
click at [266, 179] on link "RMHC Board of Directors" at bounding box center [278, 183] width 133 height 20
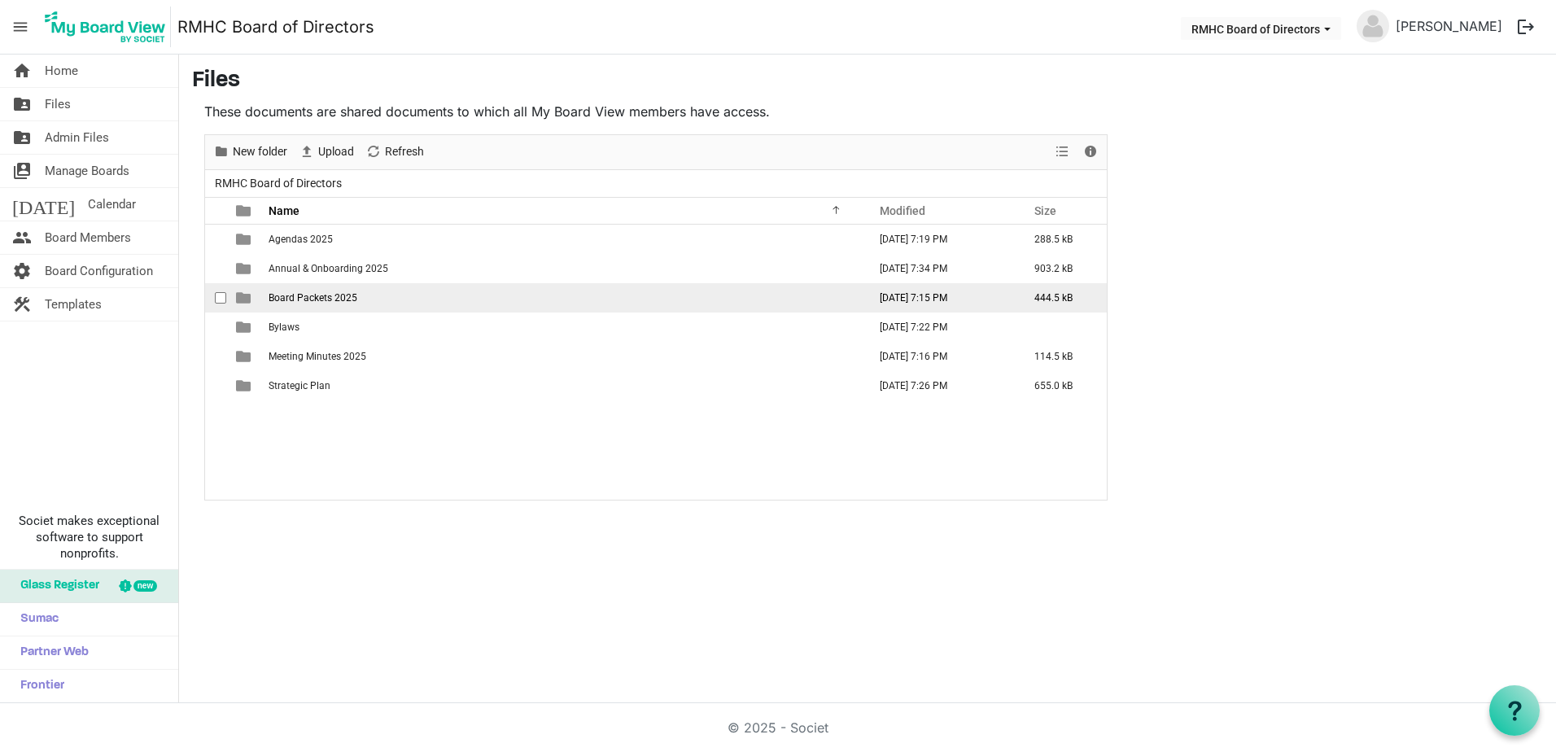
click at [295, 292] on span "Board Packets 2025" at bounding box center [312, 297] width 89 height 11
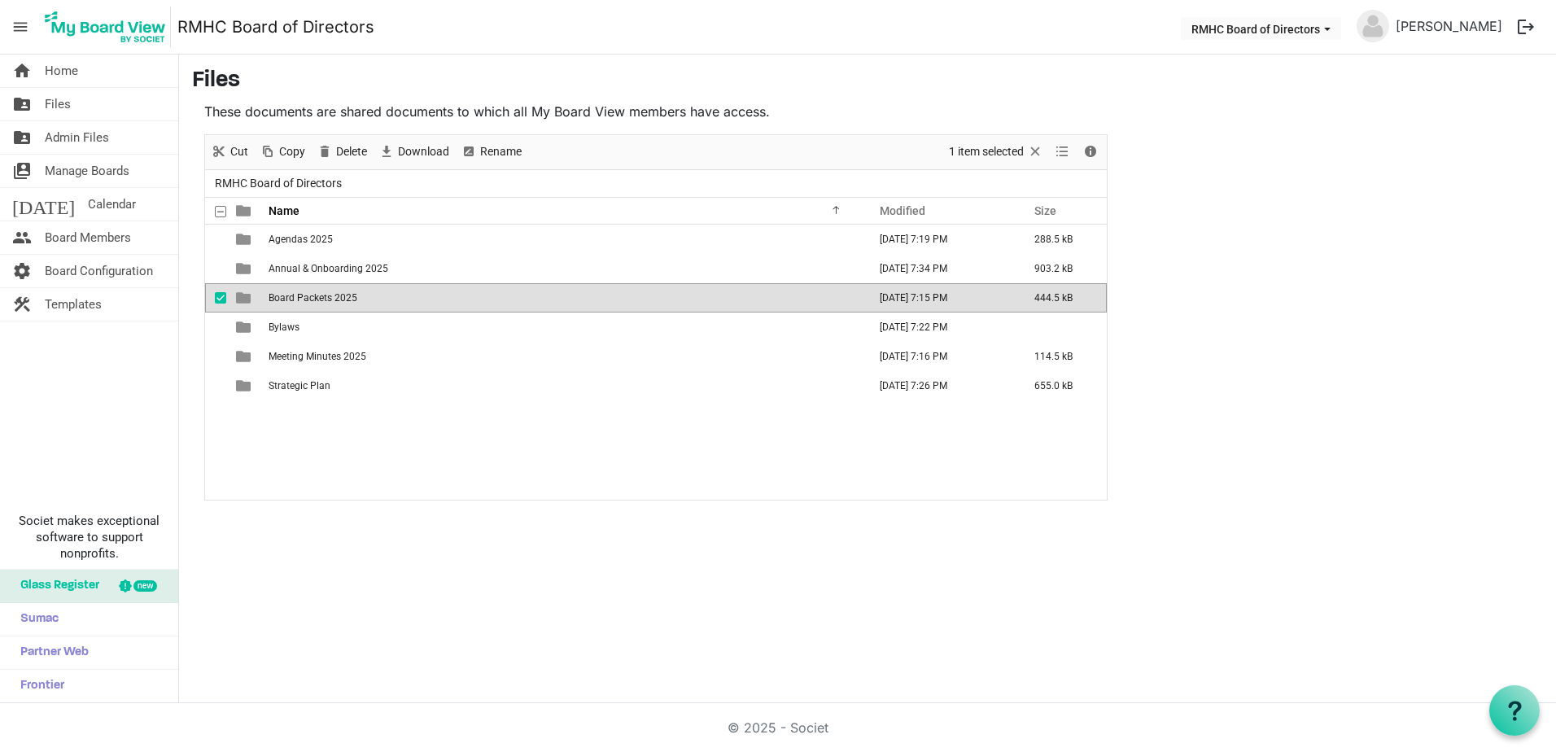
click at [295, 292] on span "Board Packets 2025" at bounding box center [312, 297] width 89 height 11
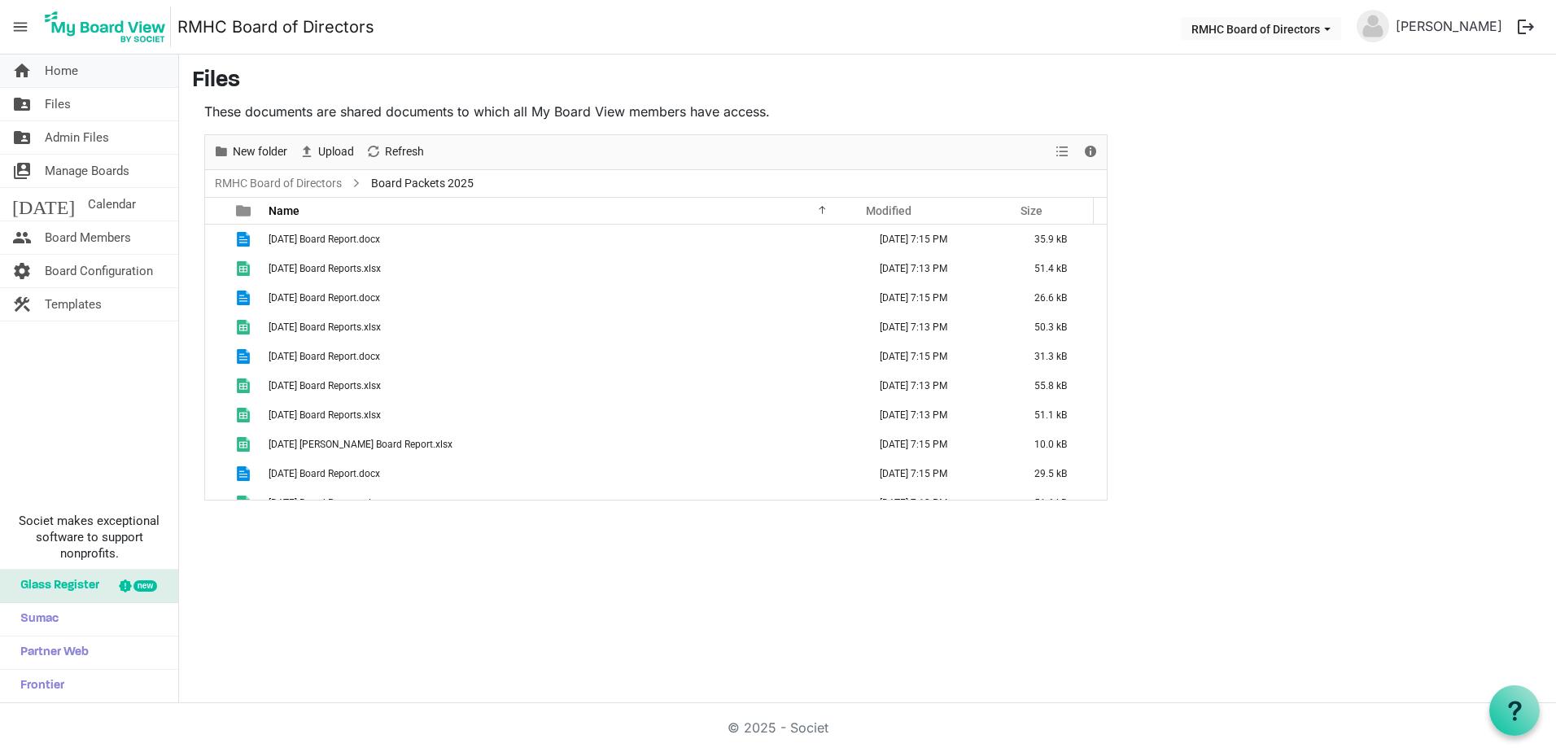
click at [47, 68] on span "Home" at bounding box center [61, 71] width 33 height 33
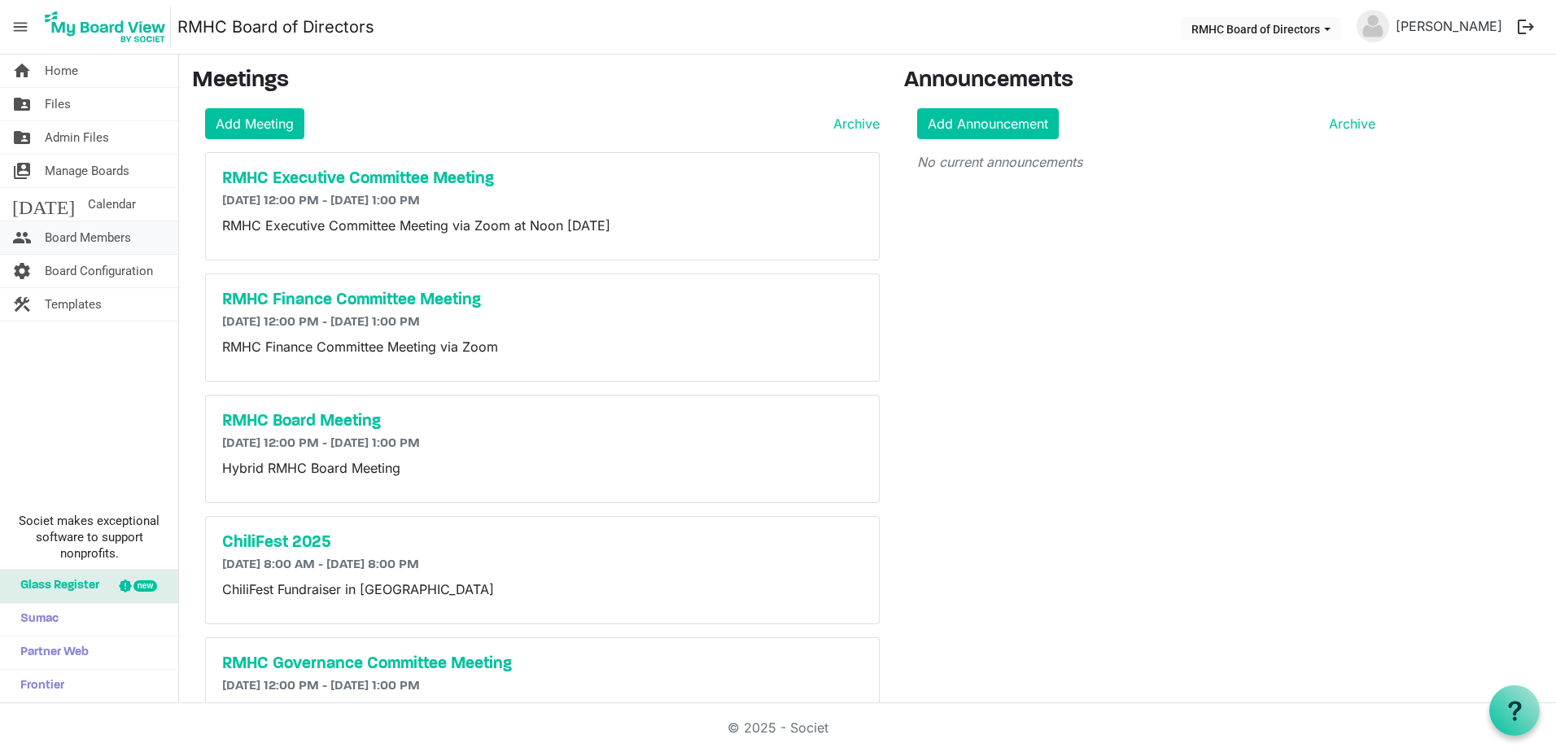
click at [81, 238] on span "Board Members" at bounding box center [88, 237] width 86 height 33
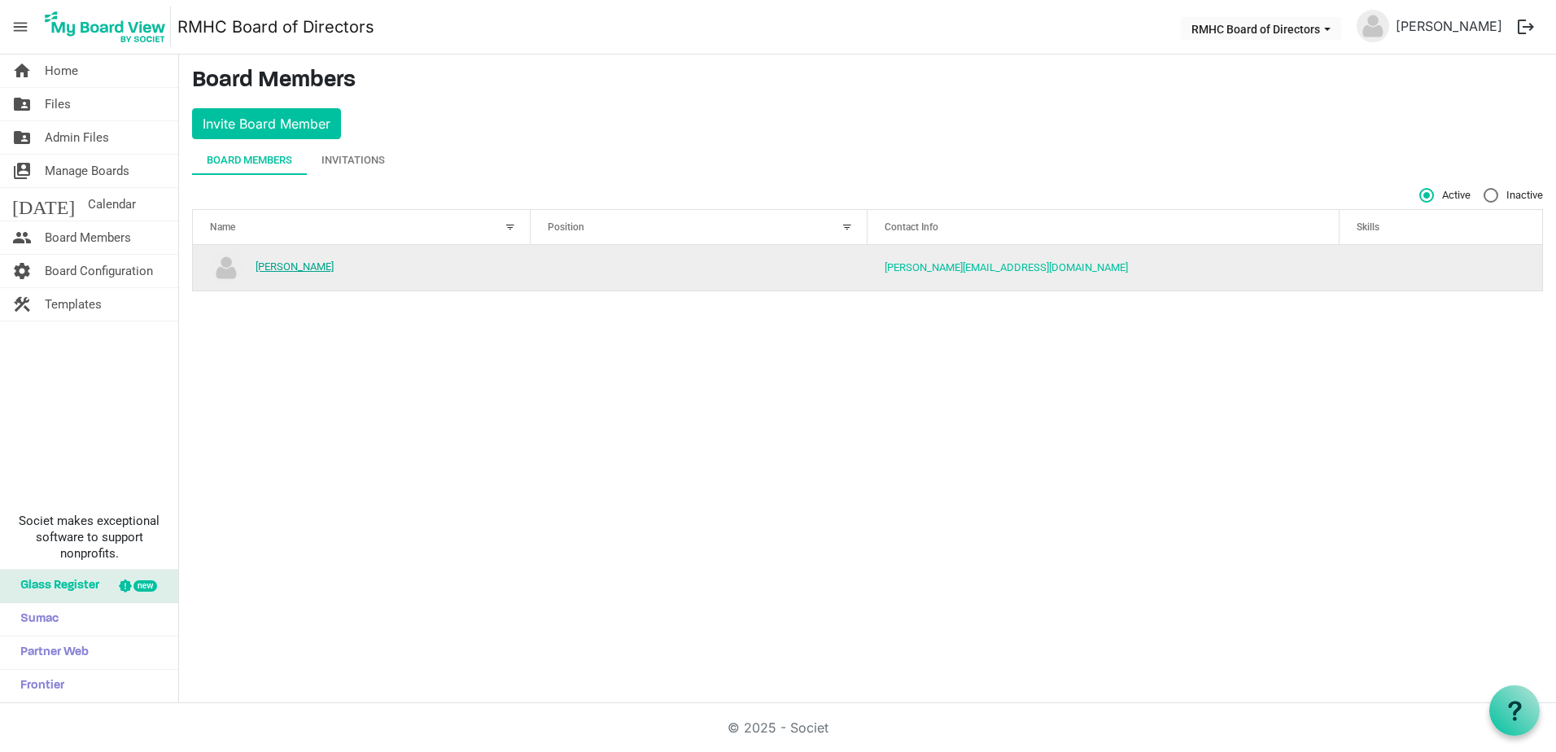
click at [281, 261] on link "[PERSON_NAME]" at bounding box center [294, 266] width 78 height 12
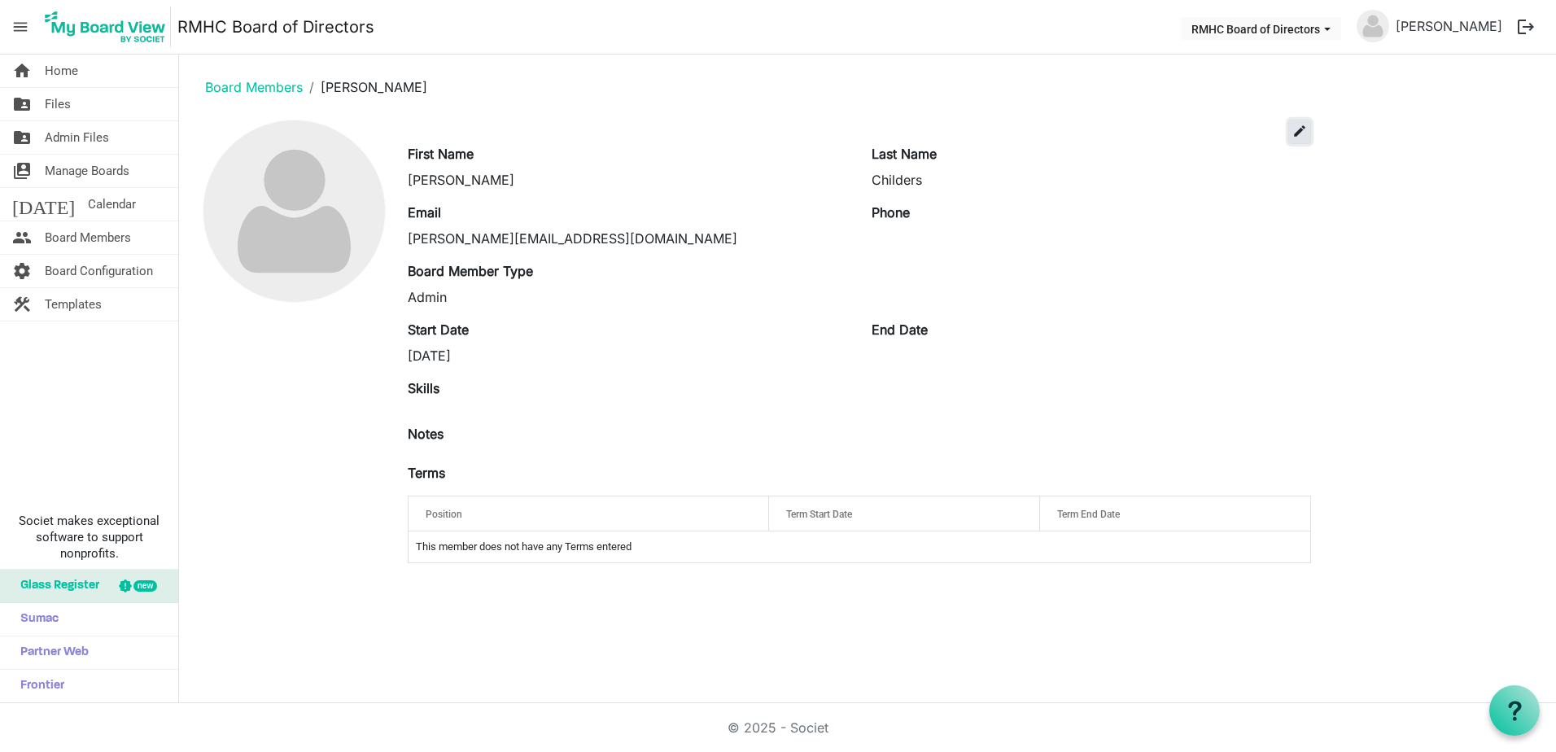
click at [1299, 128] on span "edit" at bounding box center [1299, 131] width 15 height 15
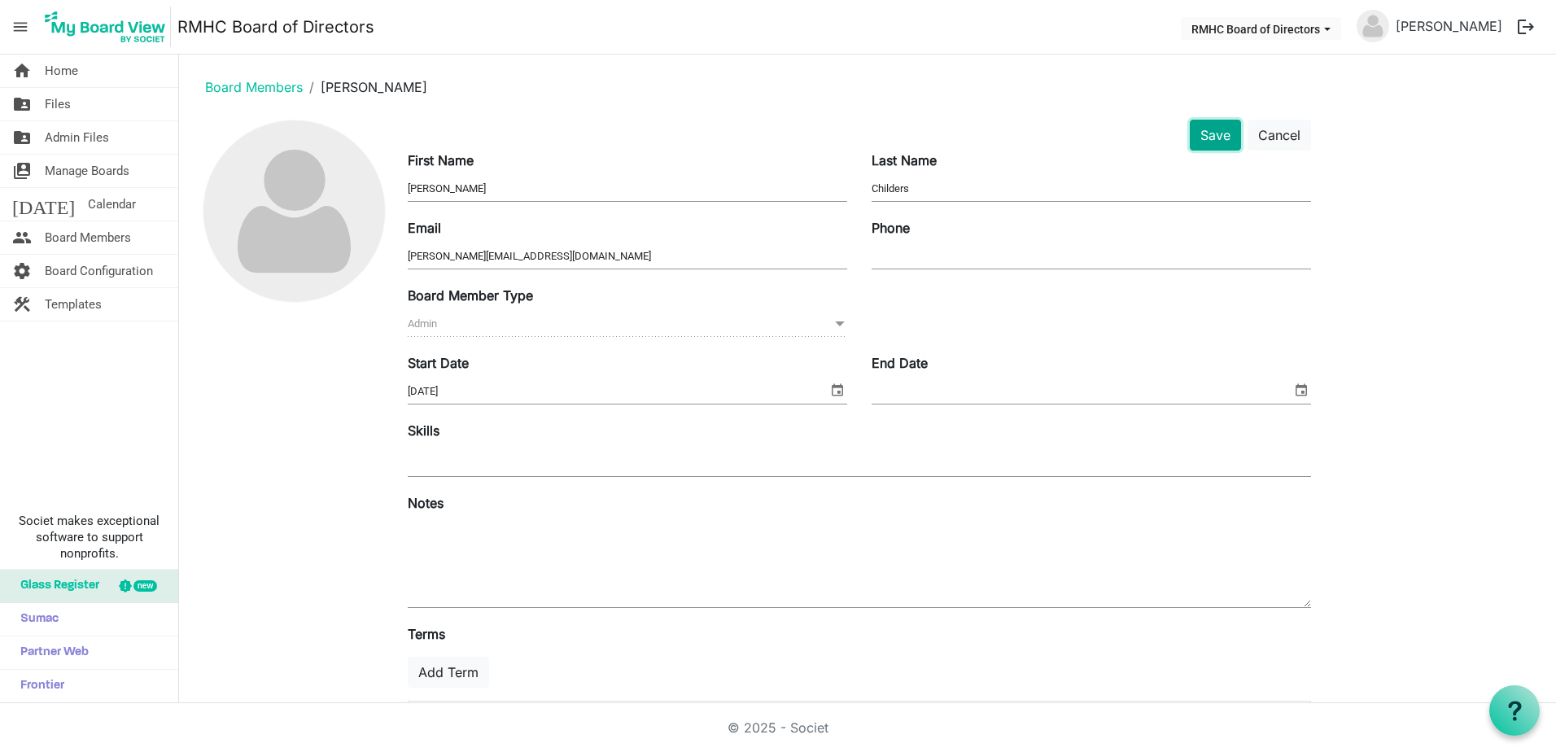
click at [1213, 134] on button "Save" at bounding box center [1214, 135] width 51 height 31
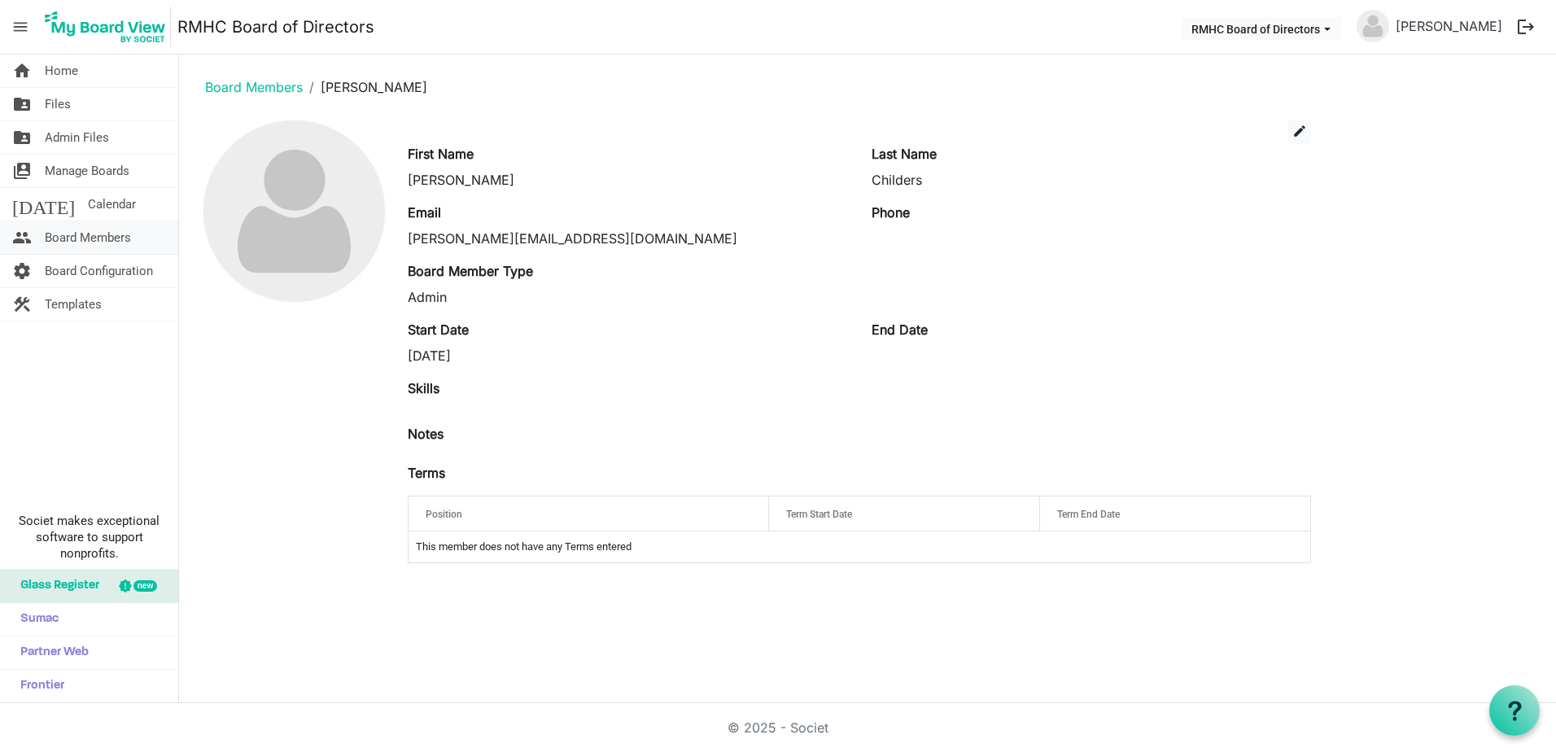
click at [74, 237] on span "Board Members" at bounding box center [88, 237] width 86 height 33
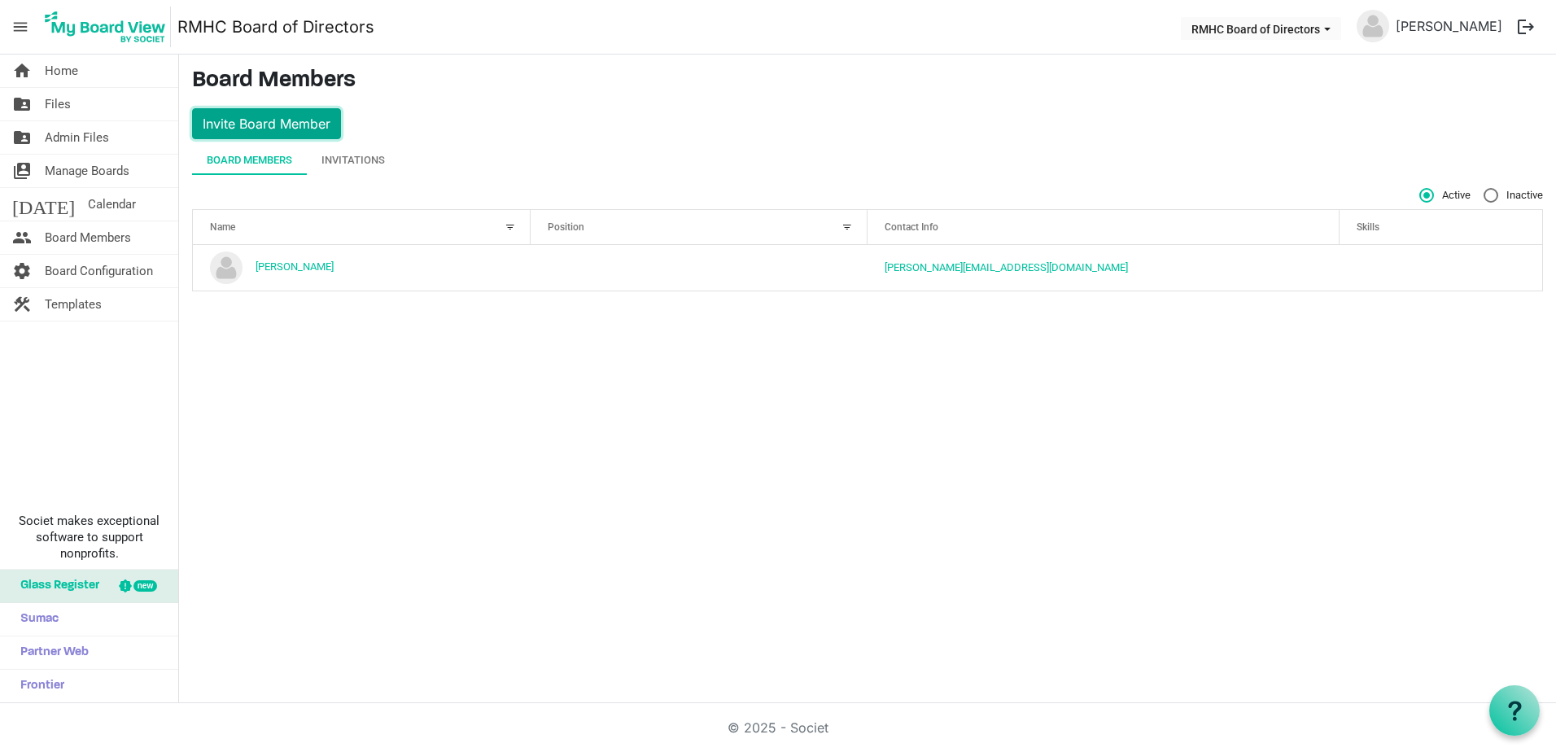
click at [256, 120] on button "Invite Board Member" at bounding box center [266, 123] width 149 height 31
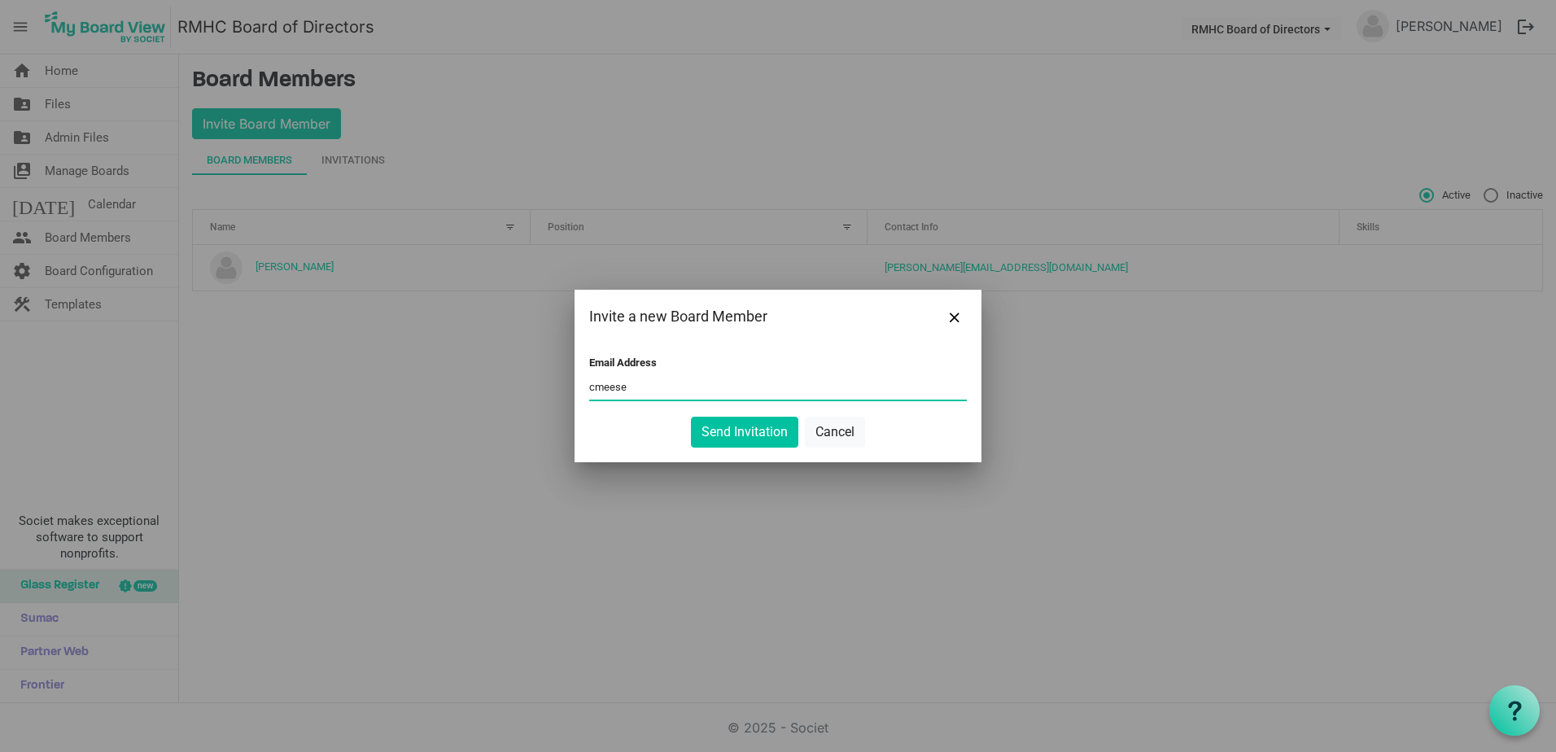
type input "cmeese@valleyhealth.org"
click at [733, 430] on button "Send Invitation" at bounding box center [744, 432] width 107 height 31
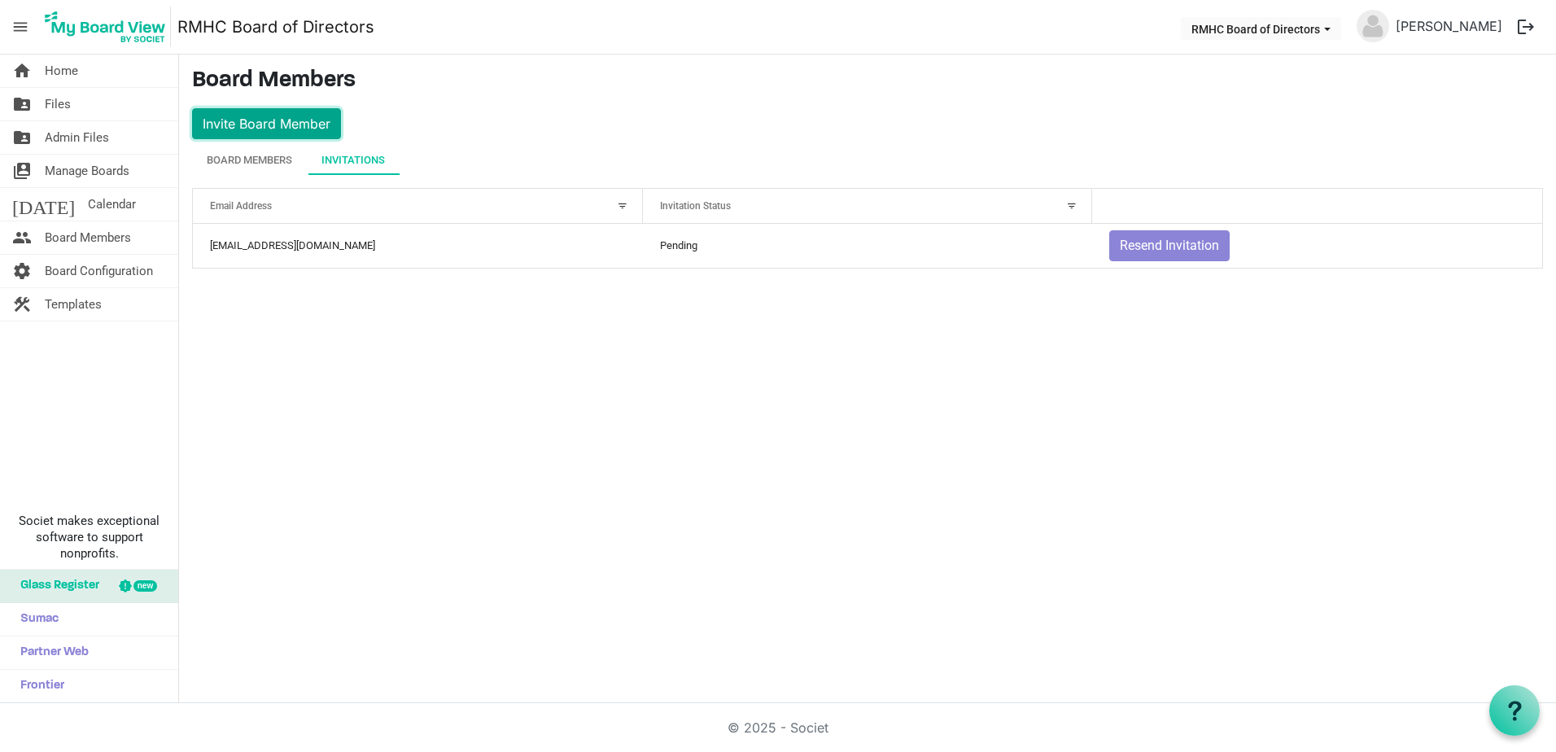
click at [273, 117] on button "Invite Board Member" at bounding box center [266, 123] width 149 height 31
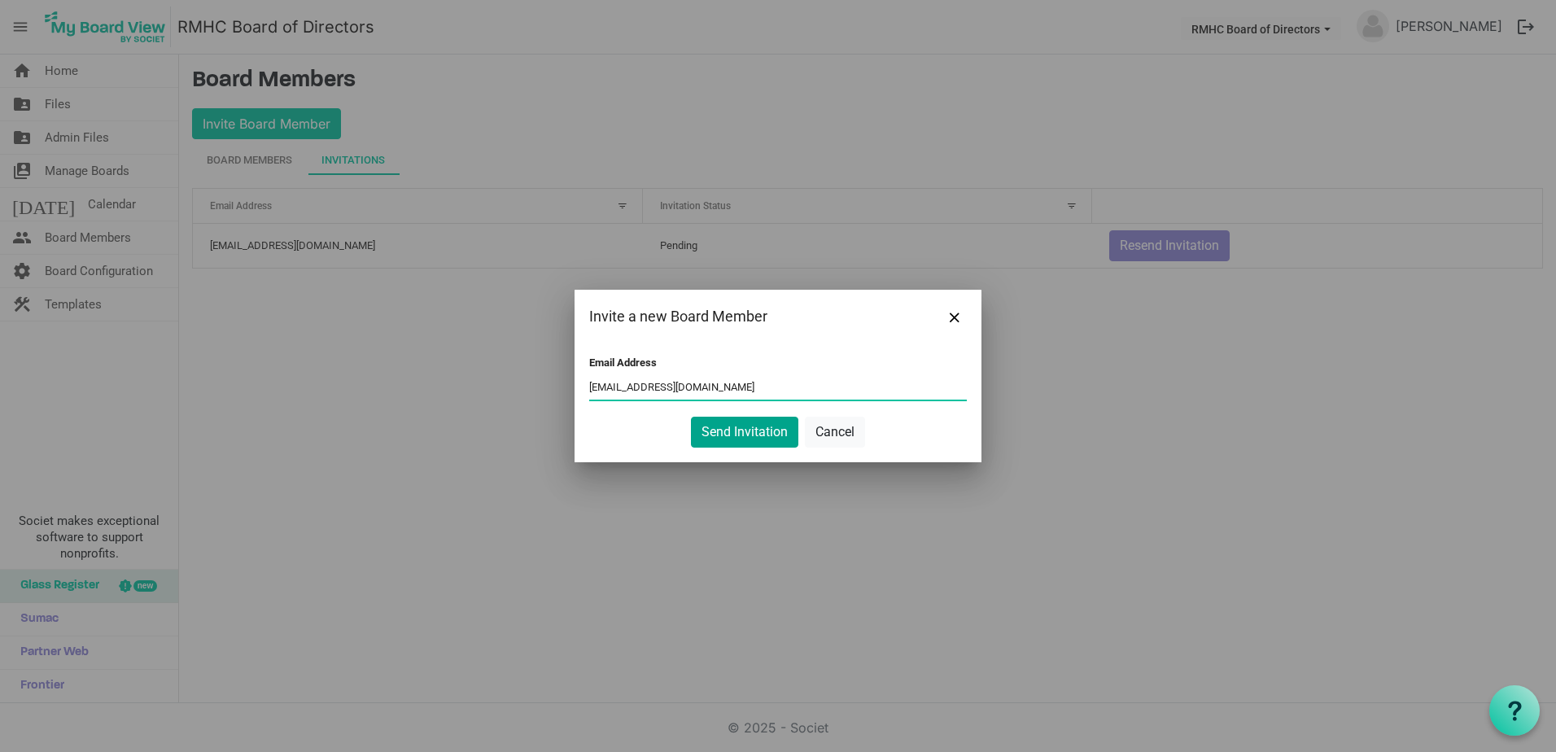
type input "qrphillips@suddenlink.net"
click at [766, 424] on button "Send Invitation" at bounding box center [744, 432] width 107 height 31
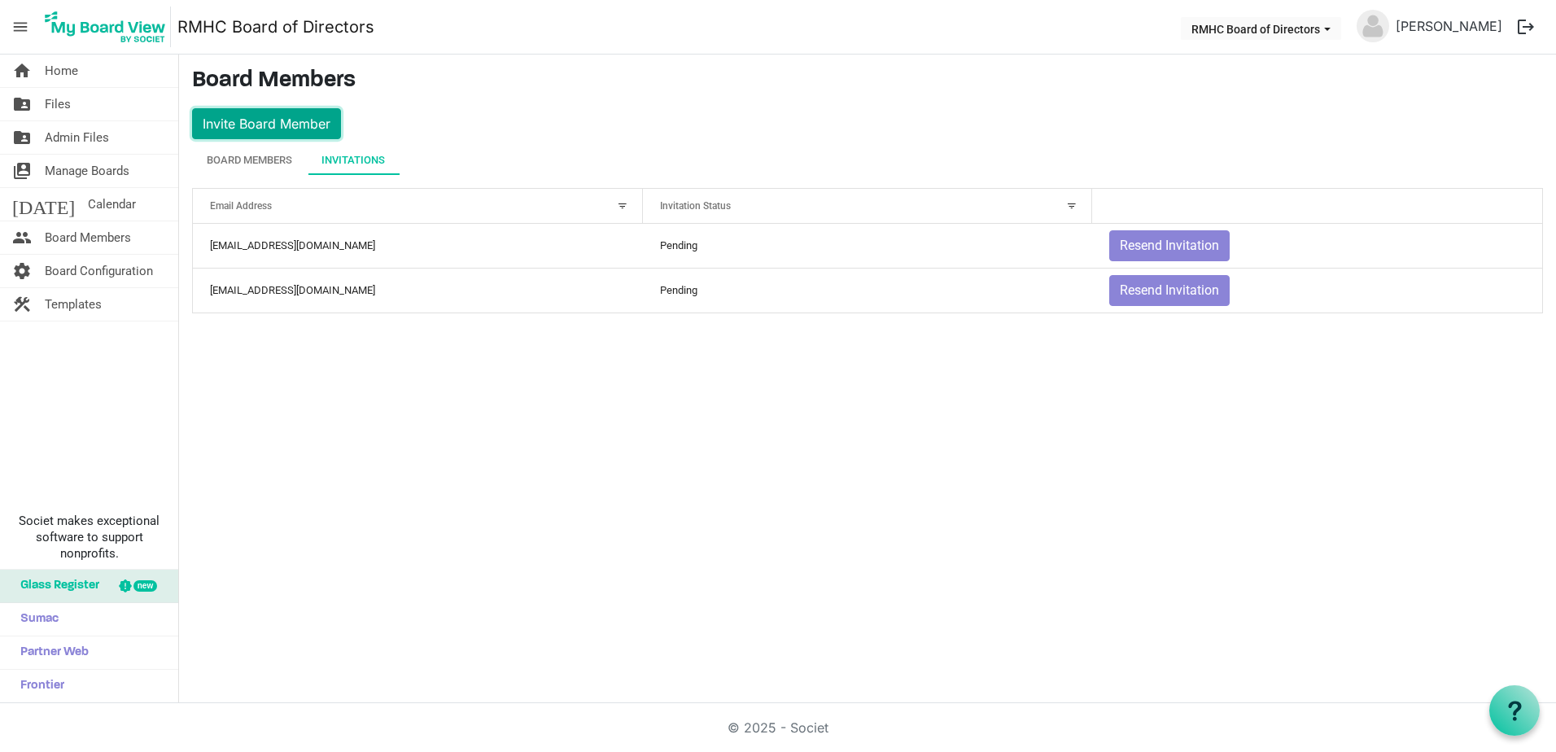
click at [299, 116] on button "Invite Board Member" at bounding box center [266, 123] width 149 height 31
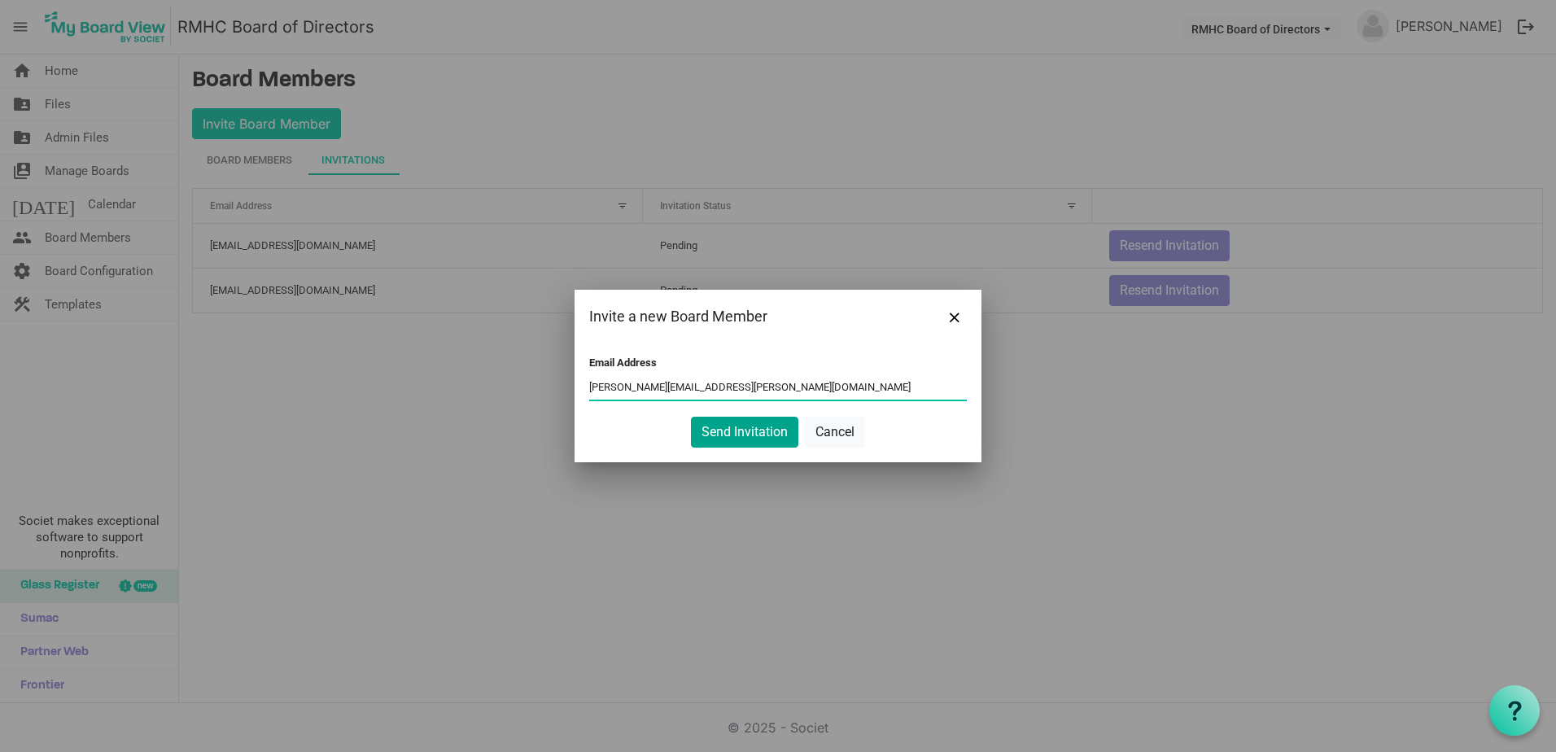
type input "stephanie.belford@uhsinc.com"
click at [735, 433] on button "Send Invitation" at bounding box center [744, 432] width 107 height 31
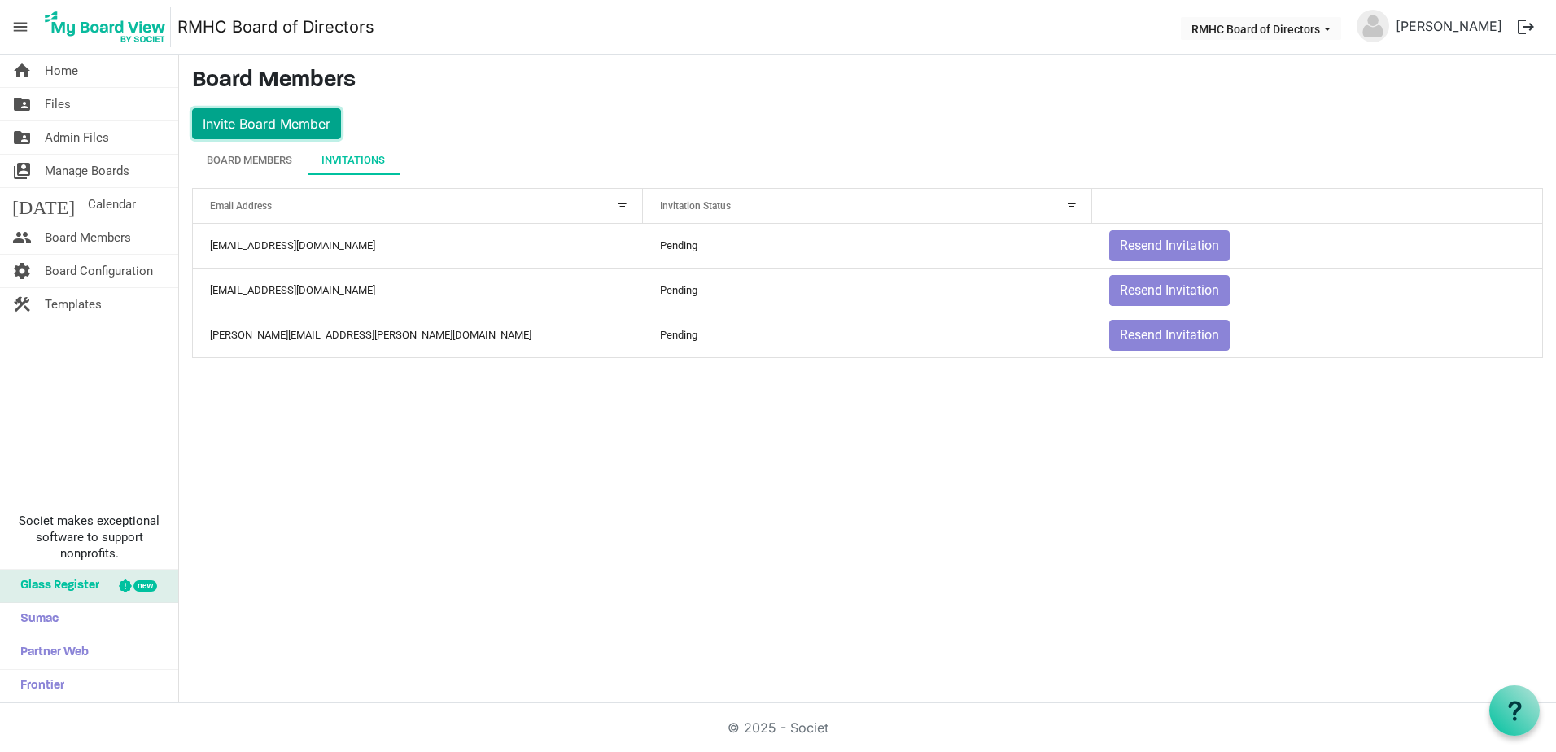
click at [284, 120] on button "Invite Board Member" at bounding box center [266, 123] width 149 height 31
click at [286, 129] on button "Invite Board Member" at bounding box center [266, 123] width 149 height 31
click at [247, 124] on button "Invite Board Member" at bounding box center [266, 123] width 149 height 31
click at [1526, 24] on button "logout" at bounding box center [1525, 27] width 34 height 34
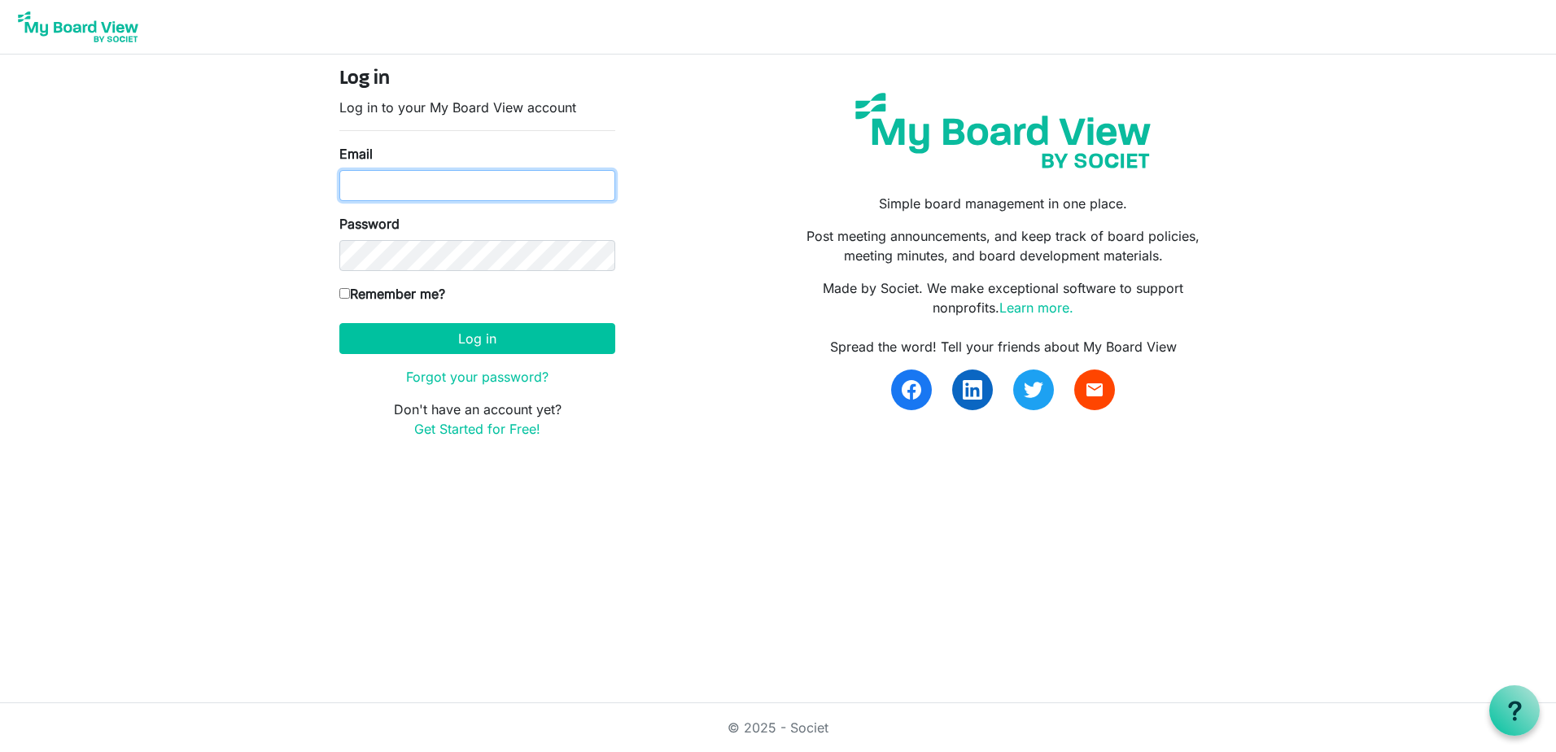
type input "[PERSON_NAME][EMAIL_ADDRESS][DOMAIN_NAME]"
click at [340, 292] on input "Remember me?" at bounding box center [344, 293] width 11 height 11
checkbox input "true"
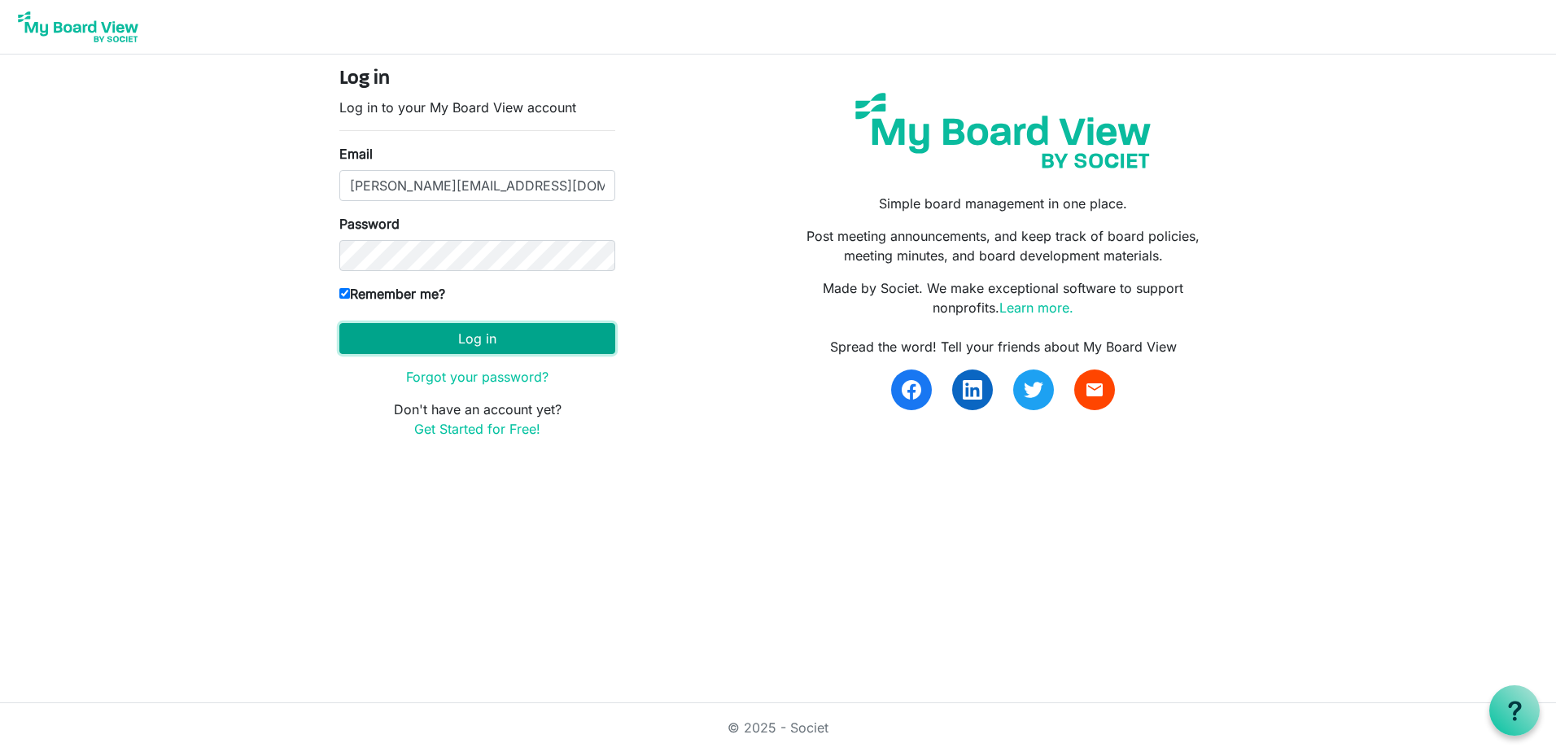
click at [469, 331] on button "Log in" at bounding box center [477, 338] width 276 height 31
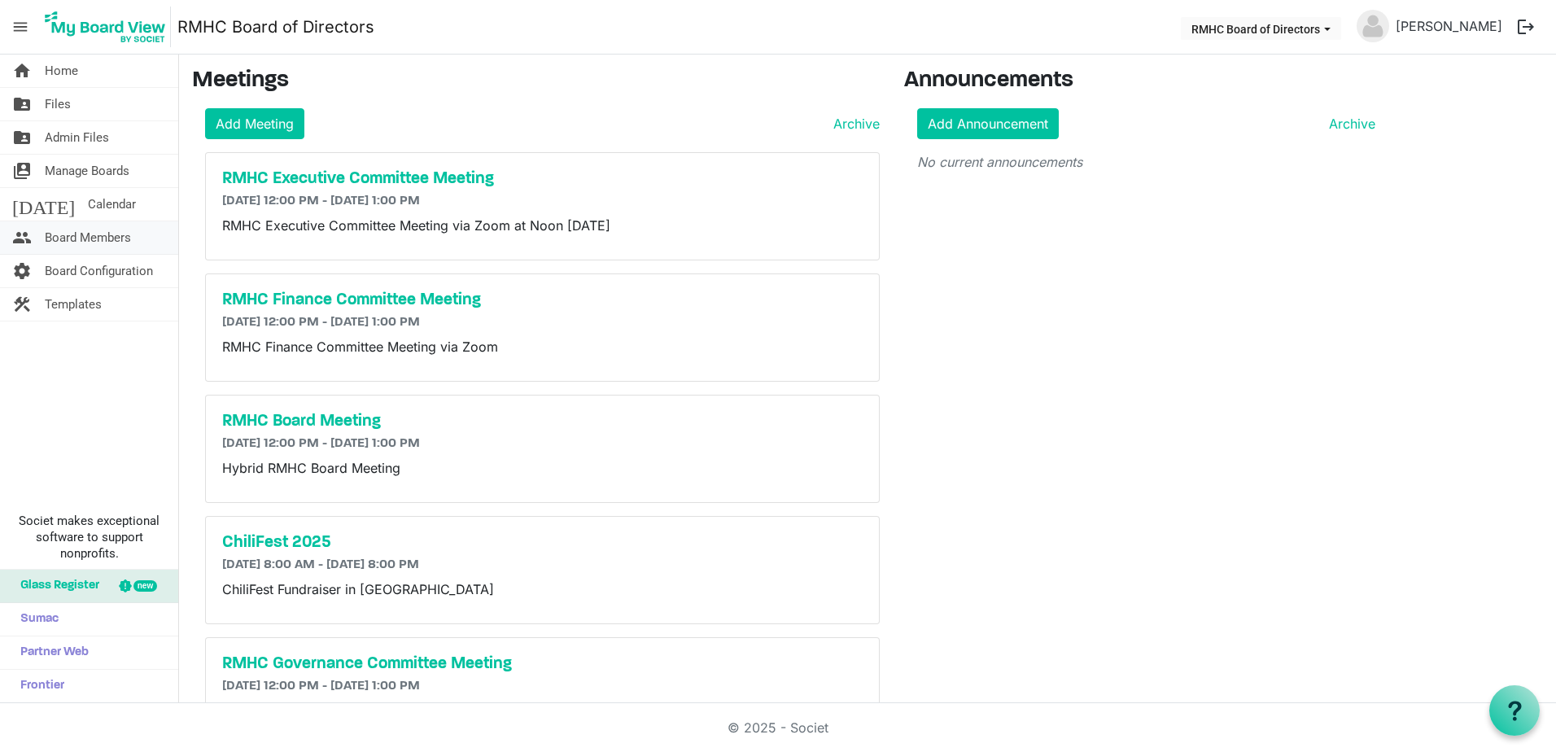
click at [24, 236] on span "people" at bounding box center [22, 237] width 20 height 33
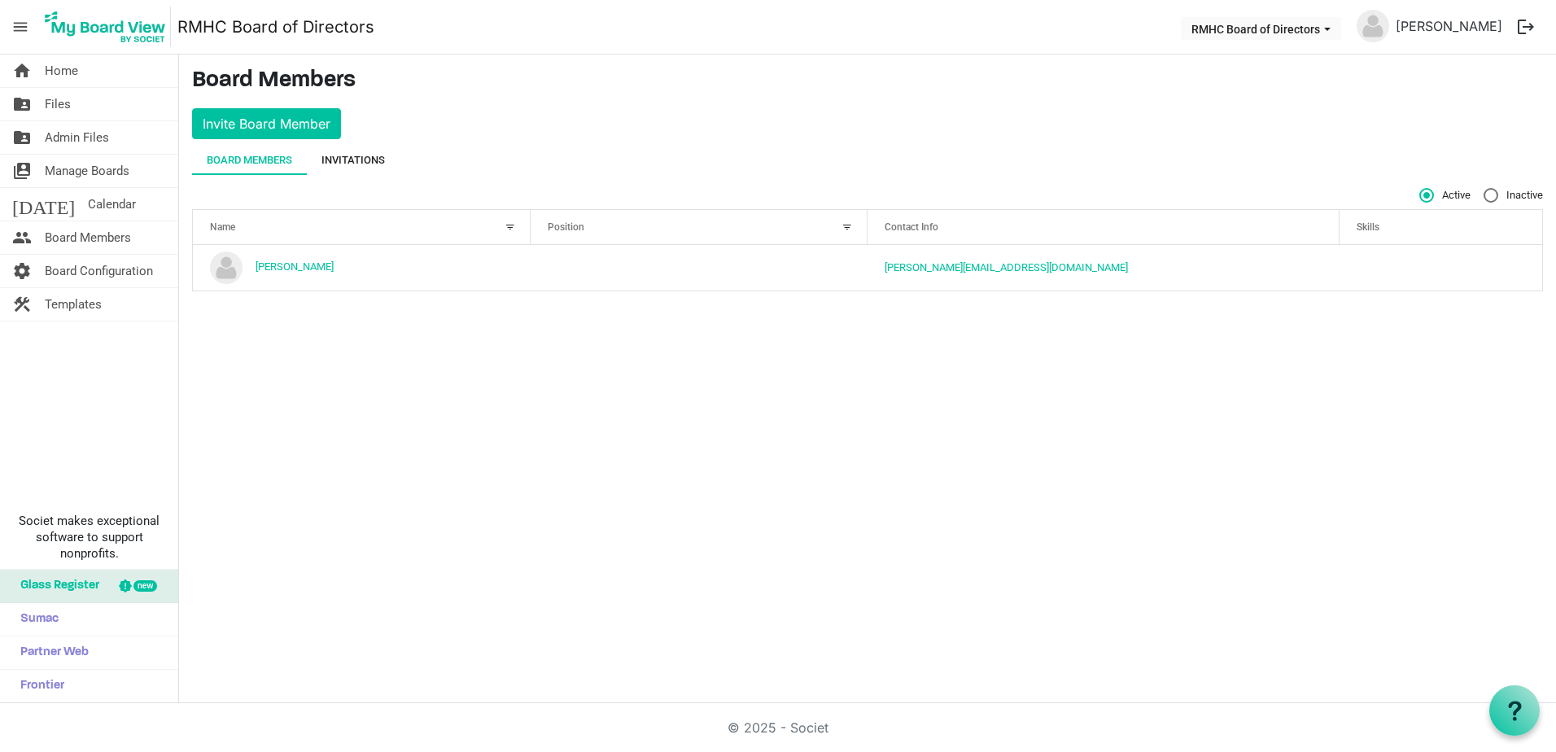
click at [352, 165] on div "Invitations" at bounding box center [352, 160] width 63 height 16
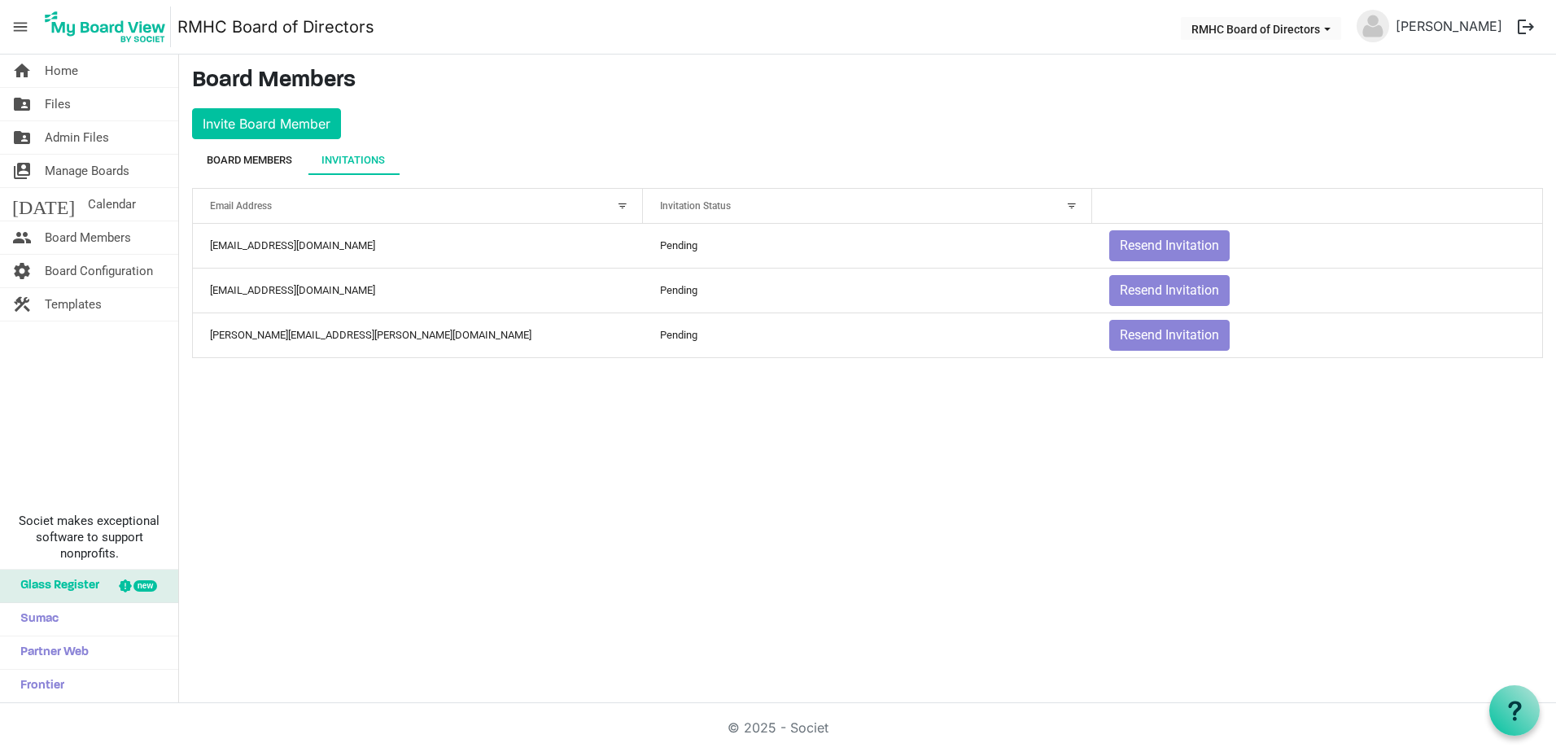
click at [256, 161] on div "Board Members" at bounding box center [249, 160] width 85 height 16
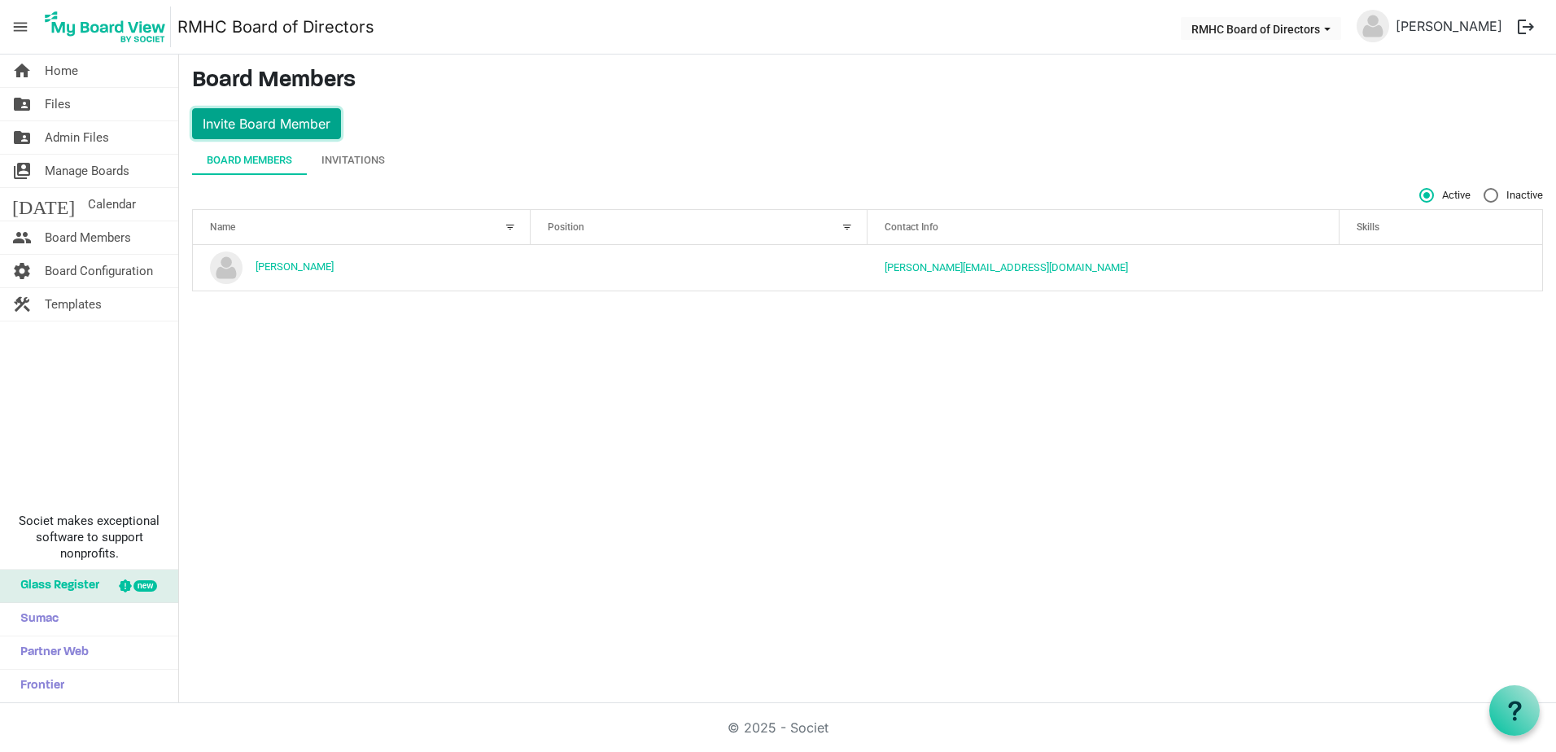
click at [252, 129] on button "Invite Board Member" at bounding box center [266, 123] width 149 height 31
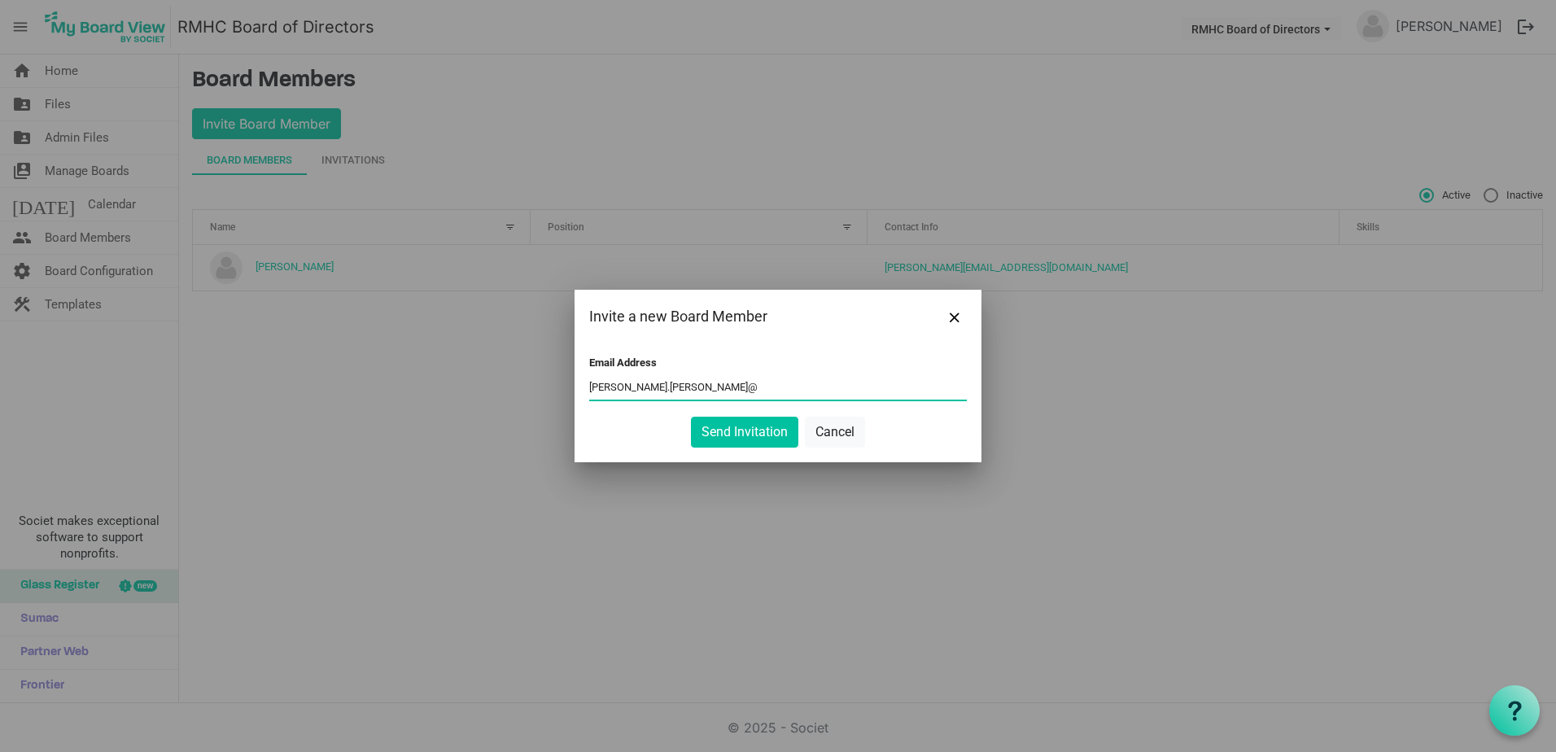
type input "[PERSON_NAME][EMAIL_ADDRESS][PERSON_NAME][DOMAIN_NAME]"
click at [751, 434] on button "Send Invitation" at bounding box center [744, 432] width 107 height 31
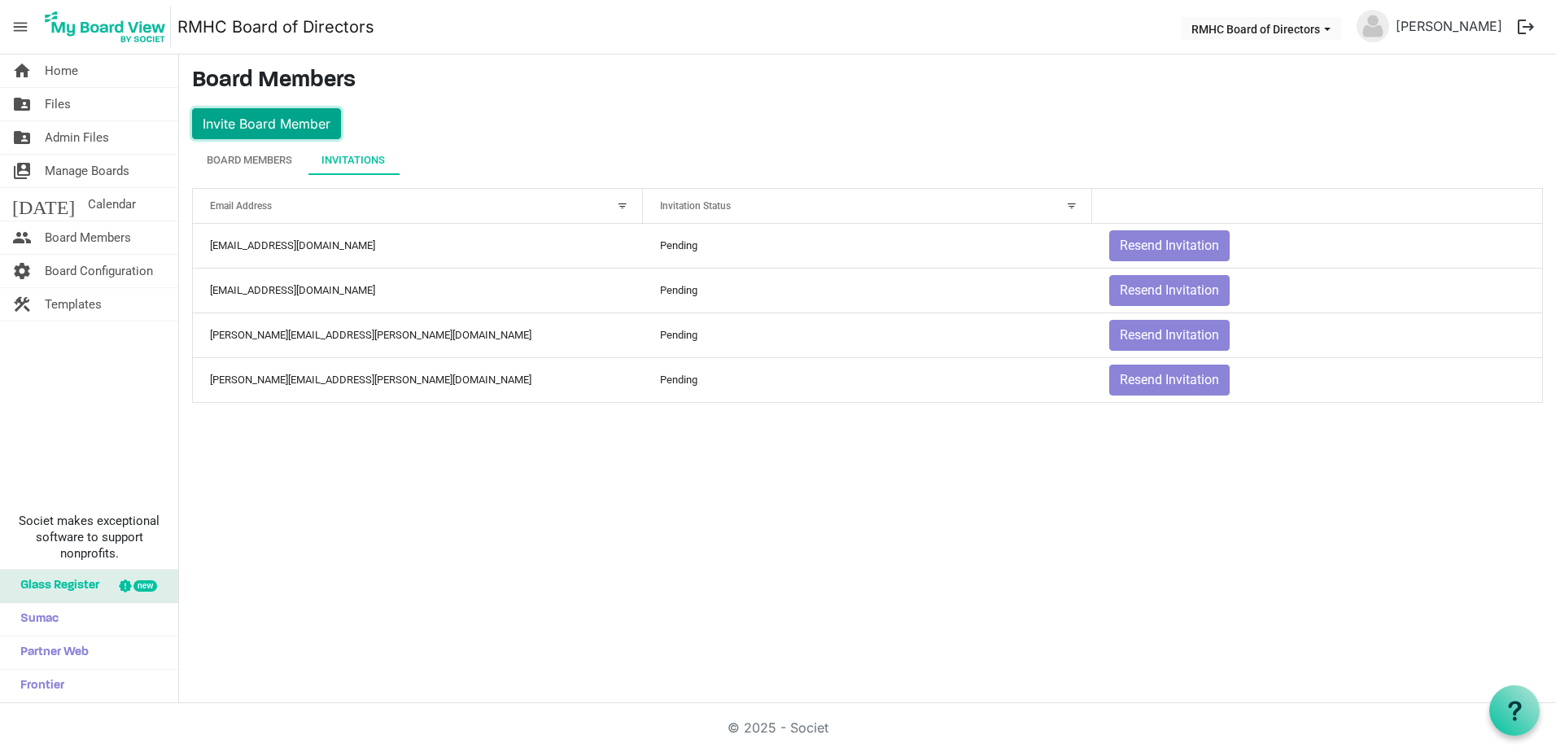
click at [250, 124] on button "Invite Board Member" at bounding box center [266, 123] width 149 height 31
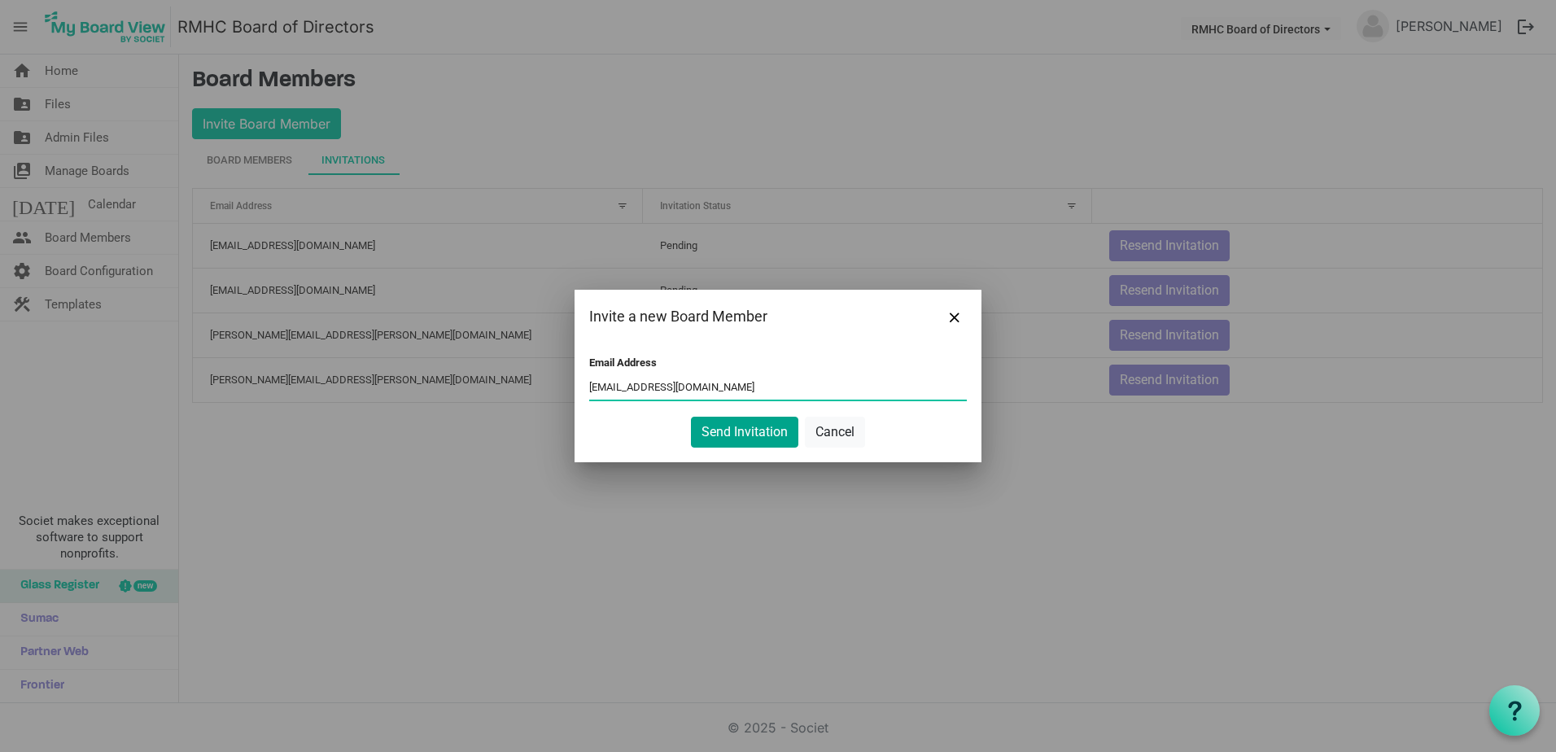
type input "jasonbeter@gmail.com"
click at [726, 447] on button "Send Invitation" at bounding box center [744, 432] width 107 height 31
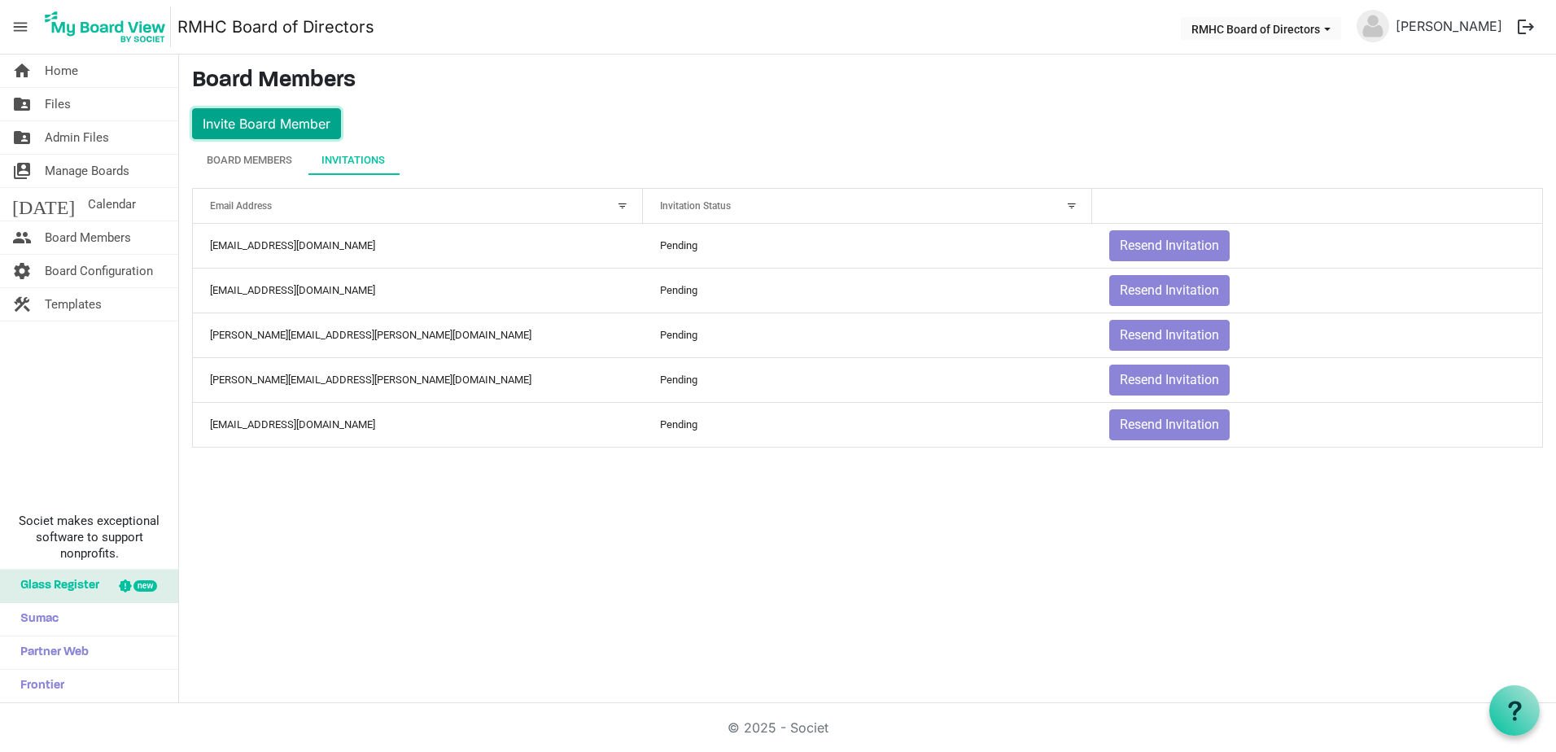
click at [251, 120] on button "Invite Board Member" at bounding box center [266, 123] width 149 height 31
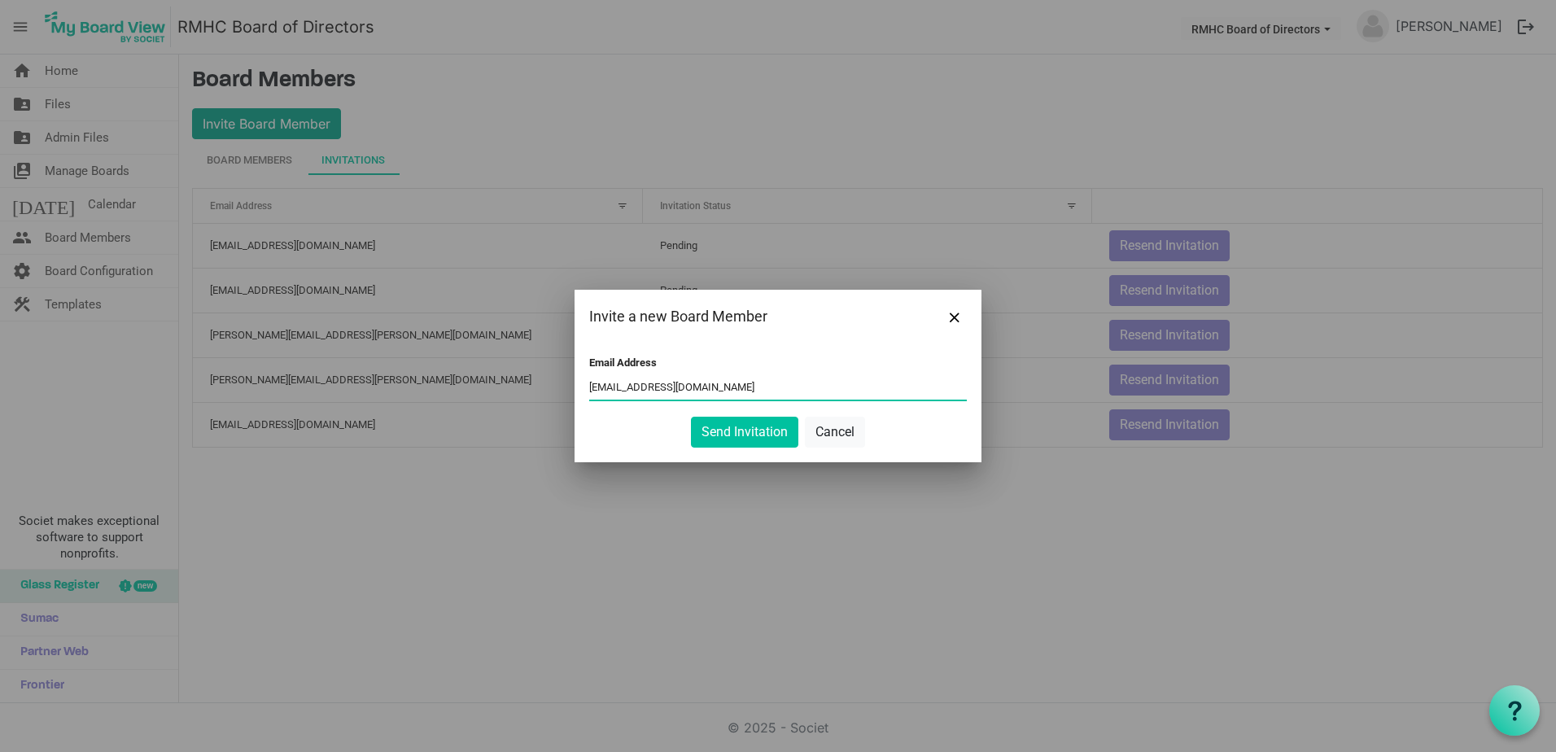
type input "ebowens@ovp.healthcare"
click at [691, 417] on button "Send Invitation" at bounding box center [744, 432] width 107 height 31
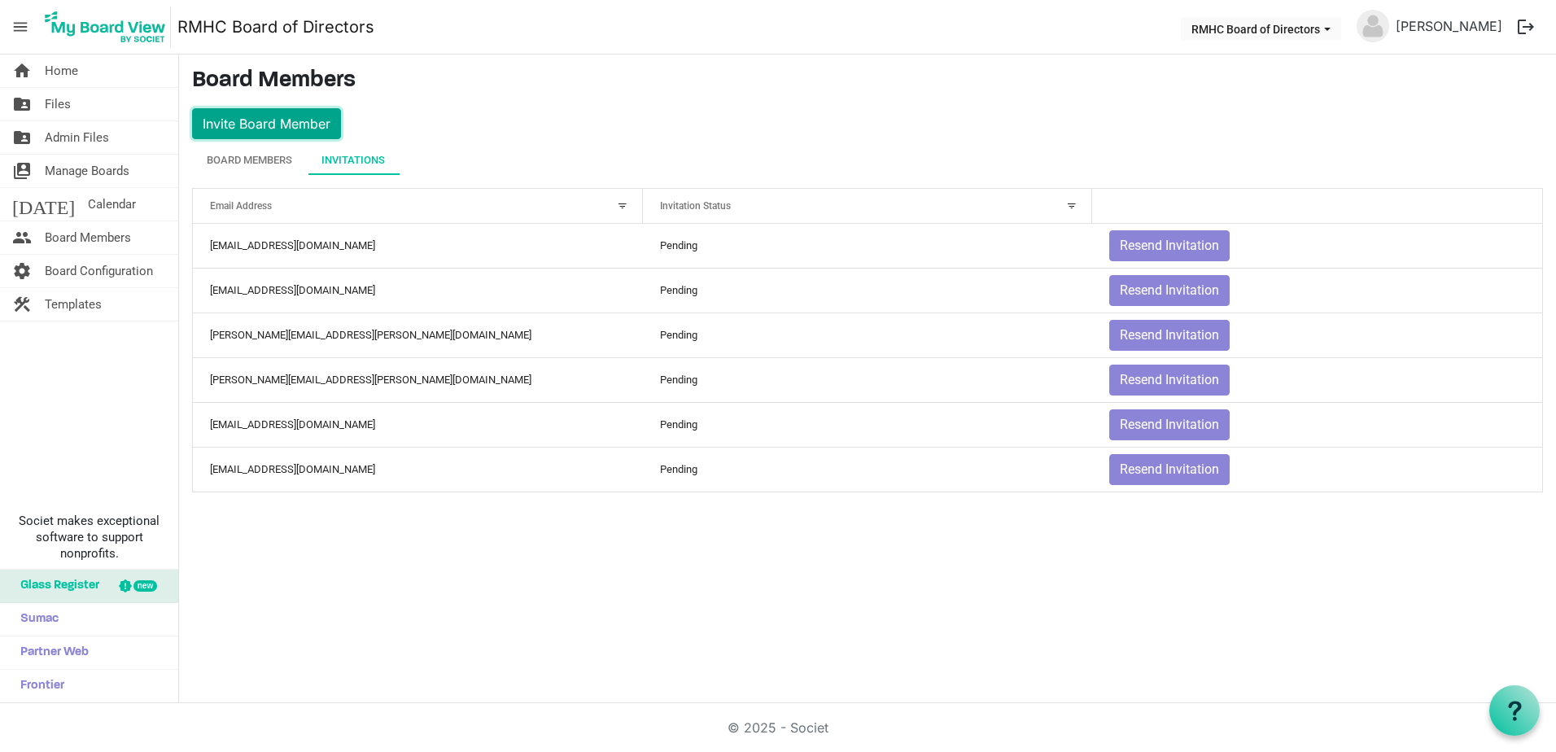
click at [237, 123] on button "Invite Board Member" at bounding box center [266, 123] width 149 height 31
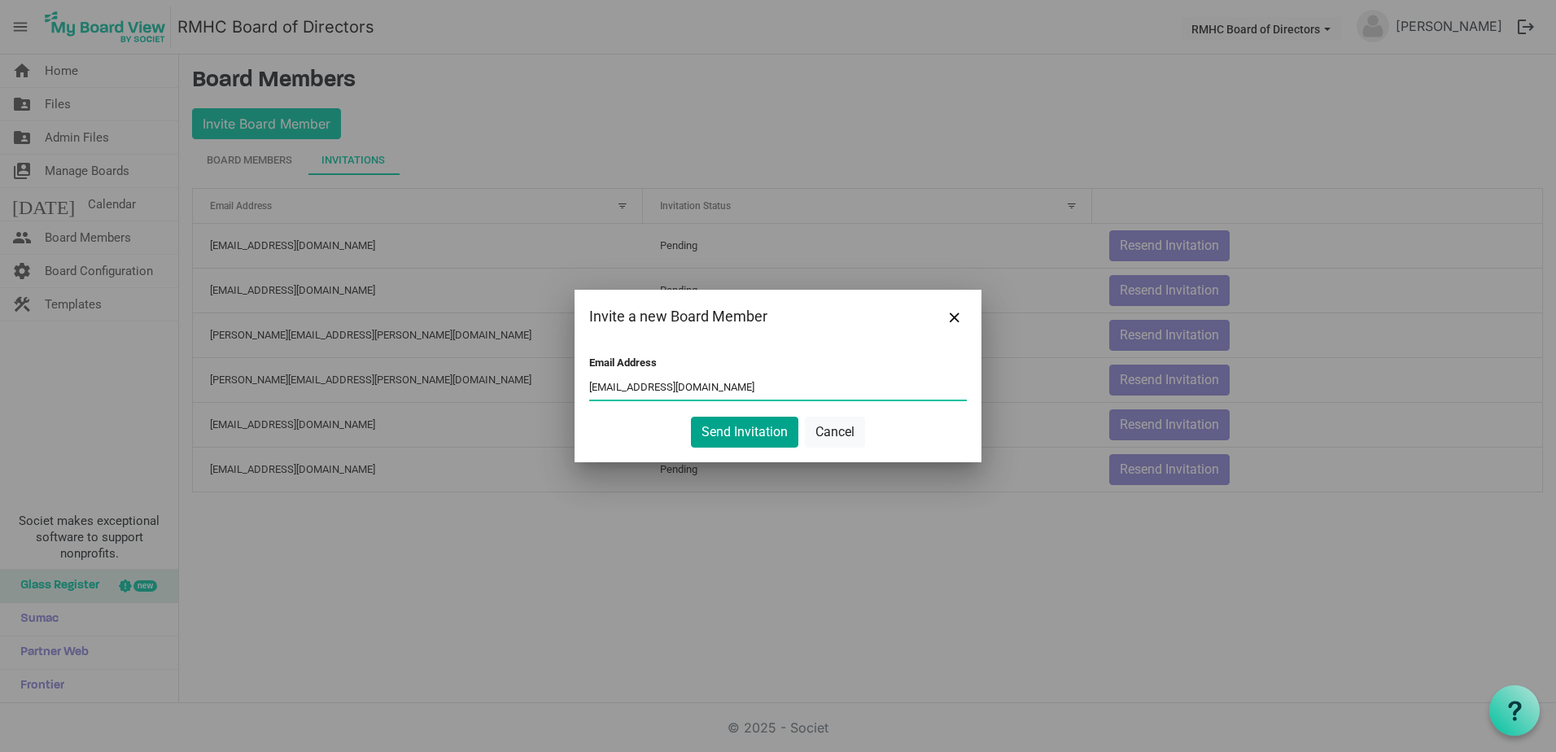
type input "suzibrodof@gmail.com"
click at [723, 433] on button "Send Invitation" at bounding box center [744, 432] width 107 height 31
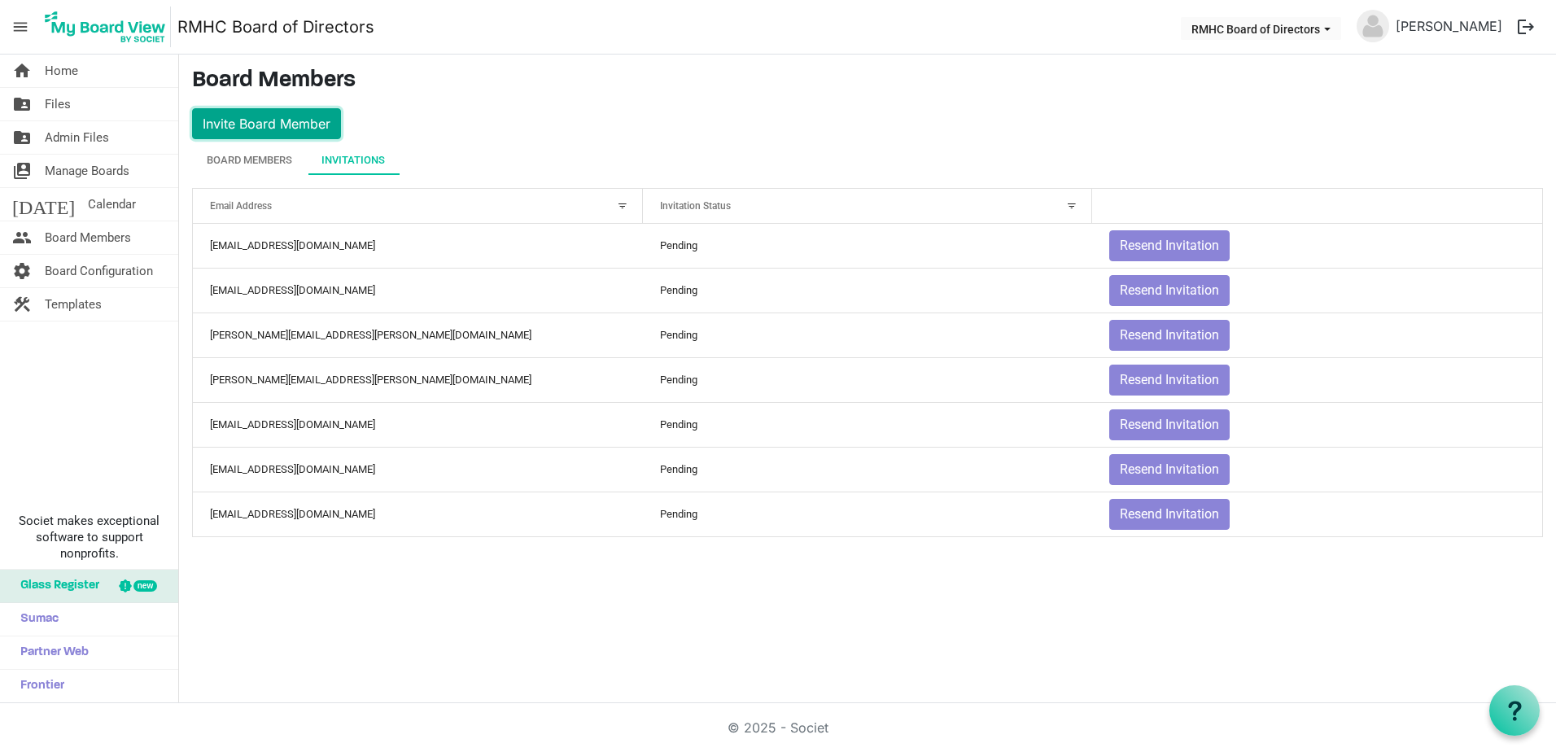
click at [270, 111] on button "Invite Board Member" at bounding box center [266, 123] width 149 height 31
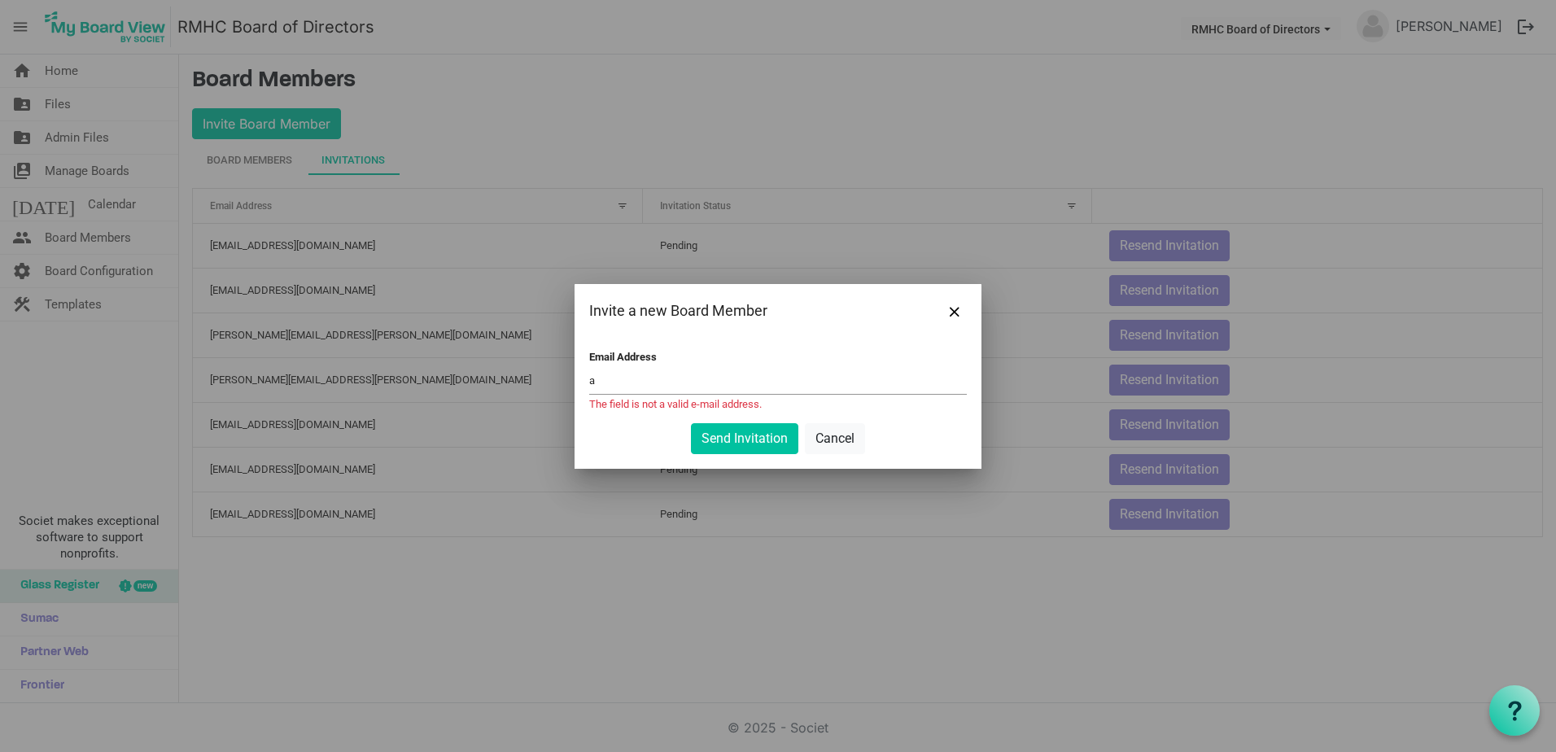
click at [640, 375] on input "a" at bounding box center [777, 381] width 377 height 24
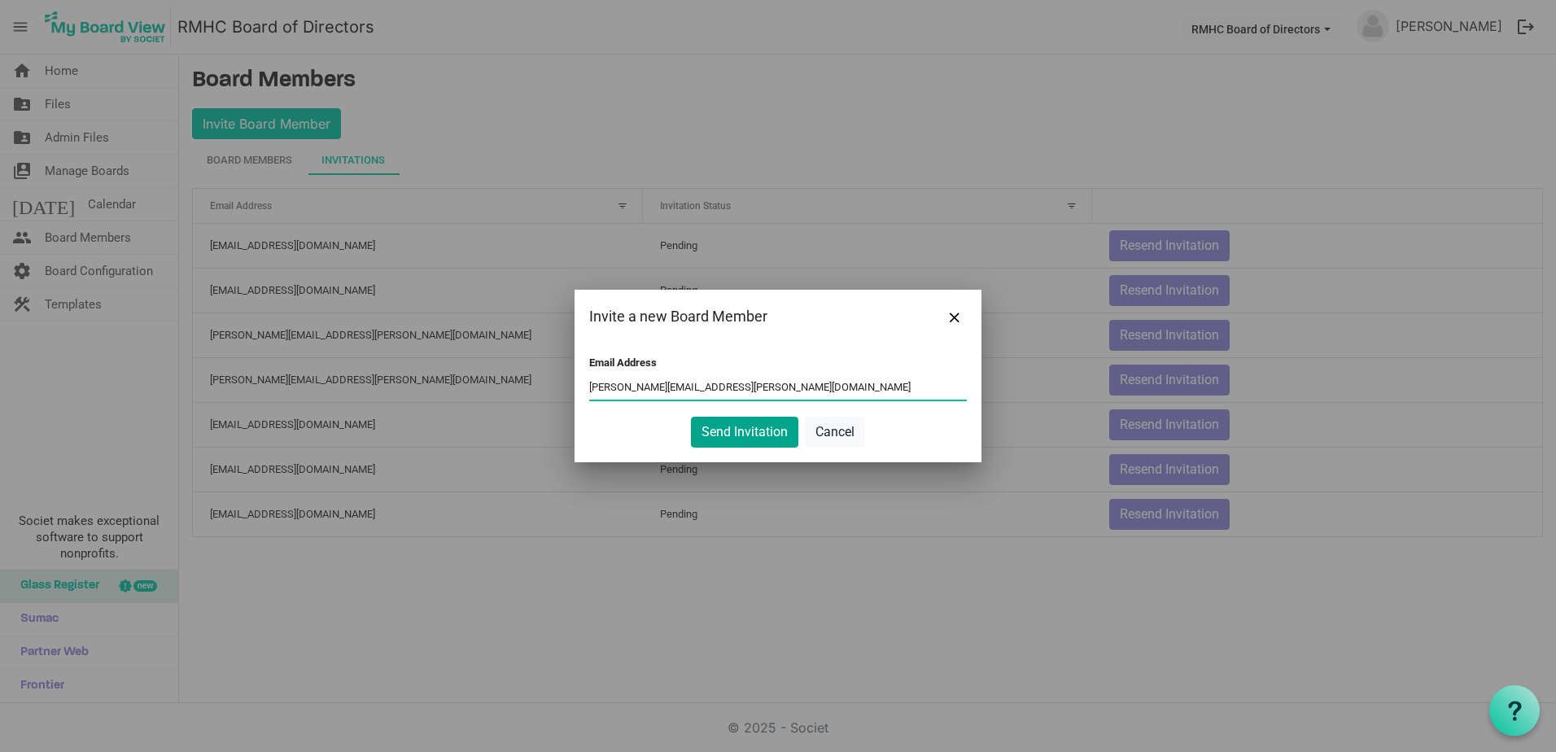
type input "andy.burns@raymondjames.com"
click at [761, 435] on button "Send Invitation" at bounding box center [744, 432] width 107 height 31
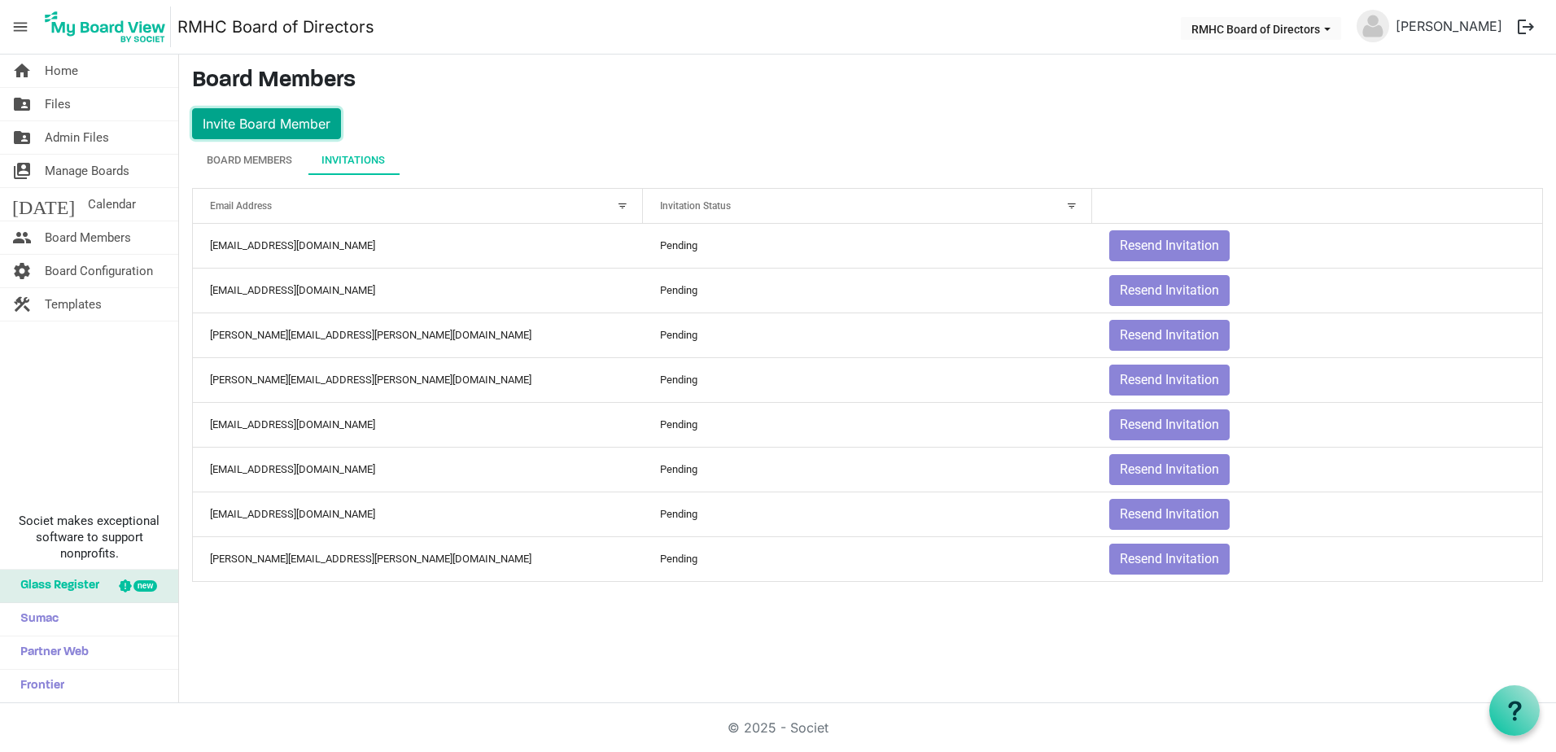
click at [247, 116] on button "Invite Board Member" at bounding box center [266, 123] width 149 height 31
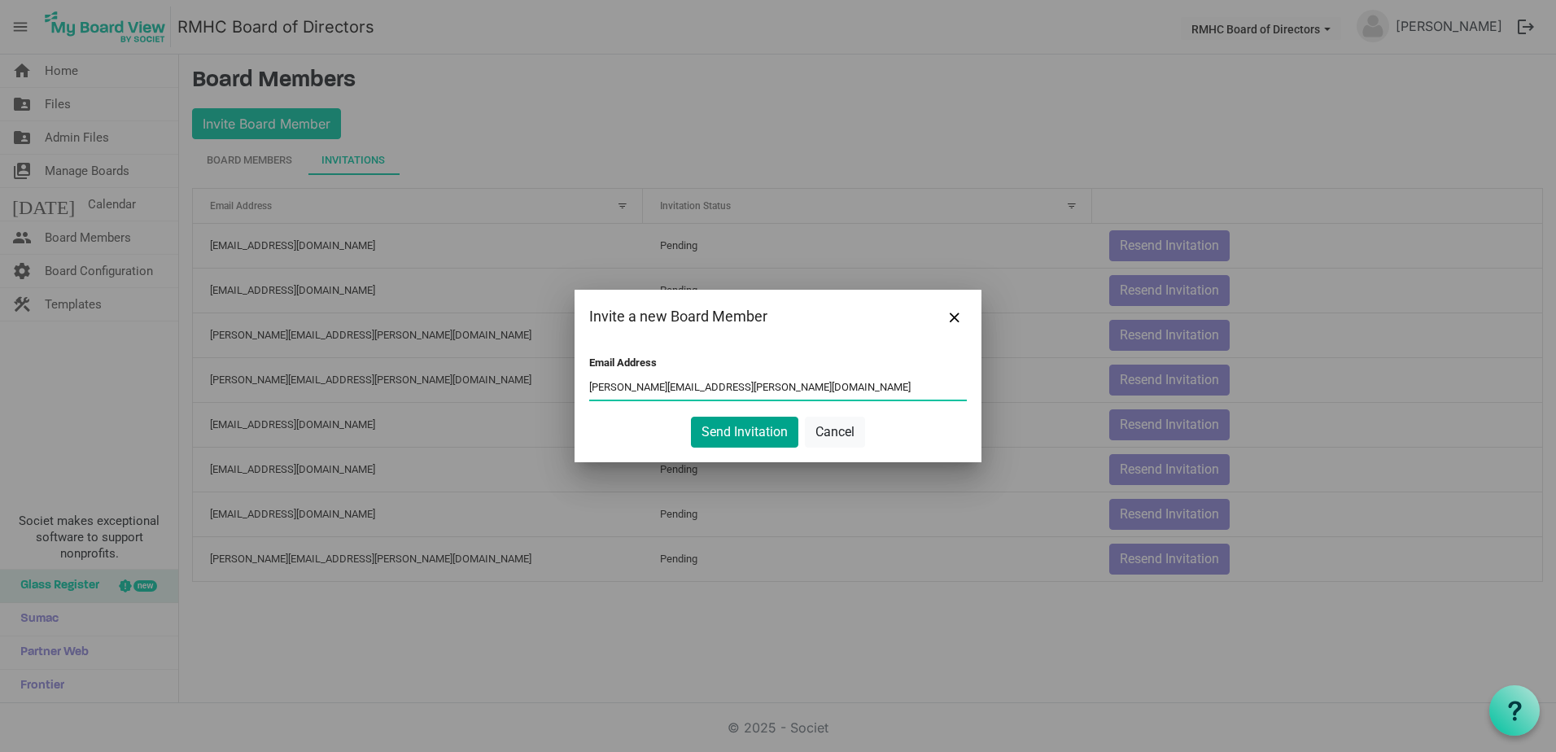
type input "chris.connolly@partners.mcd.com"
click at [747, 439] on button "Send Invitation" at bounding box center [744, 432] width 107 height 31
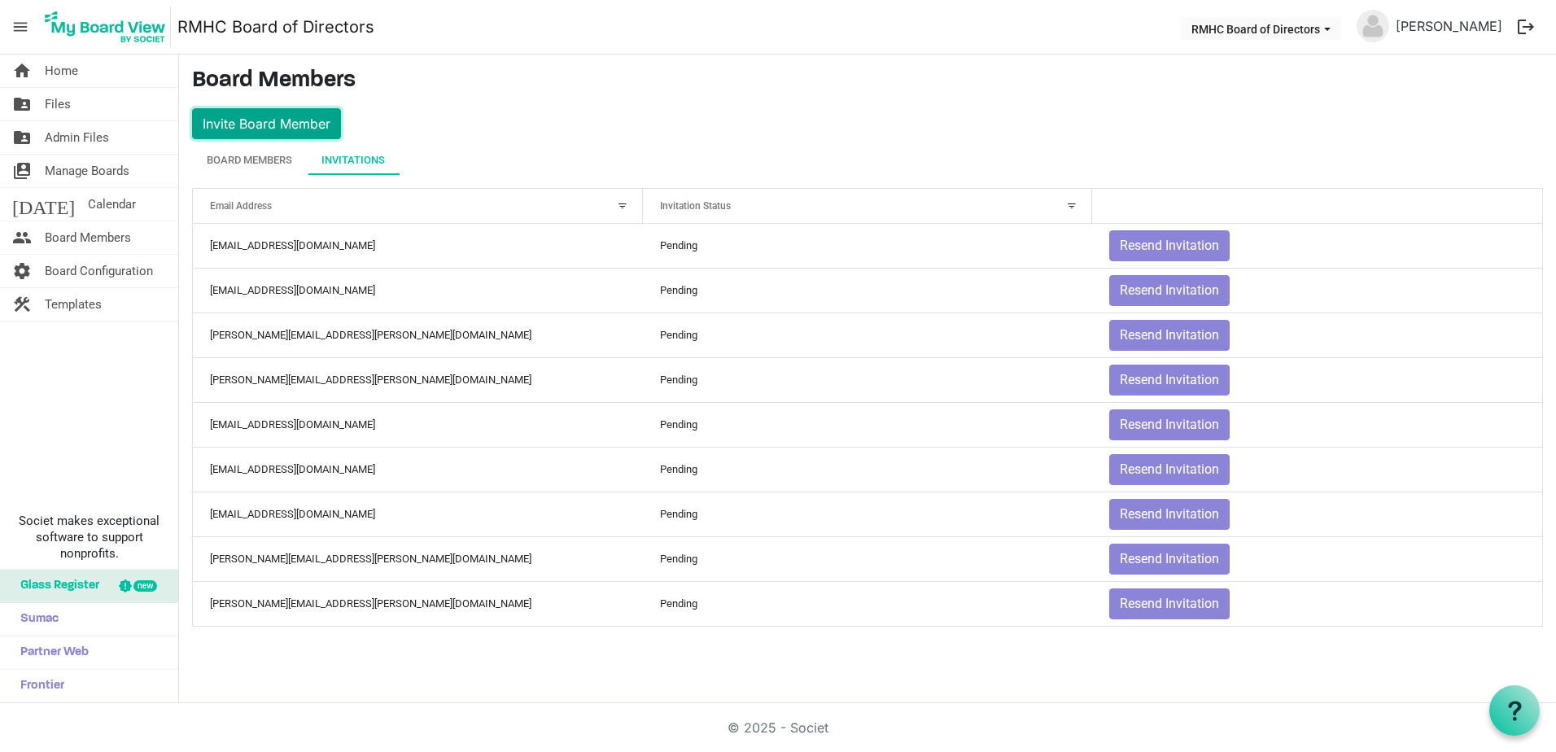
click at [248, 121] on button "Invite Board Member" at bounding box center [266, 123] width 149 height 31
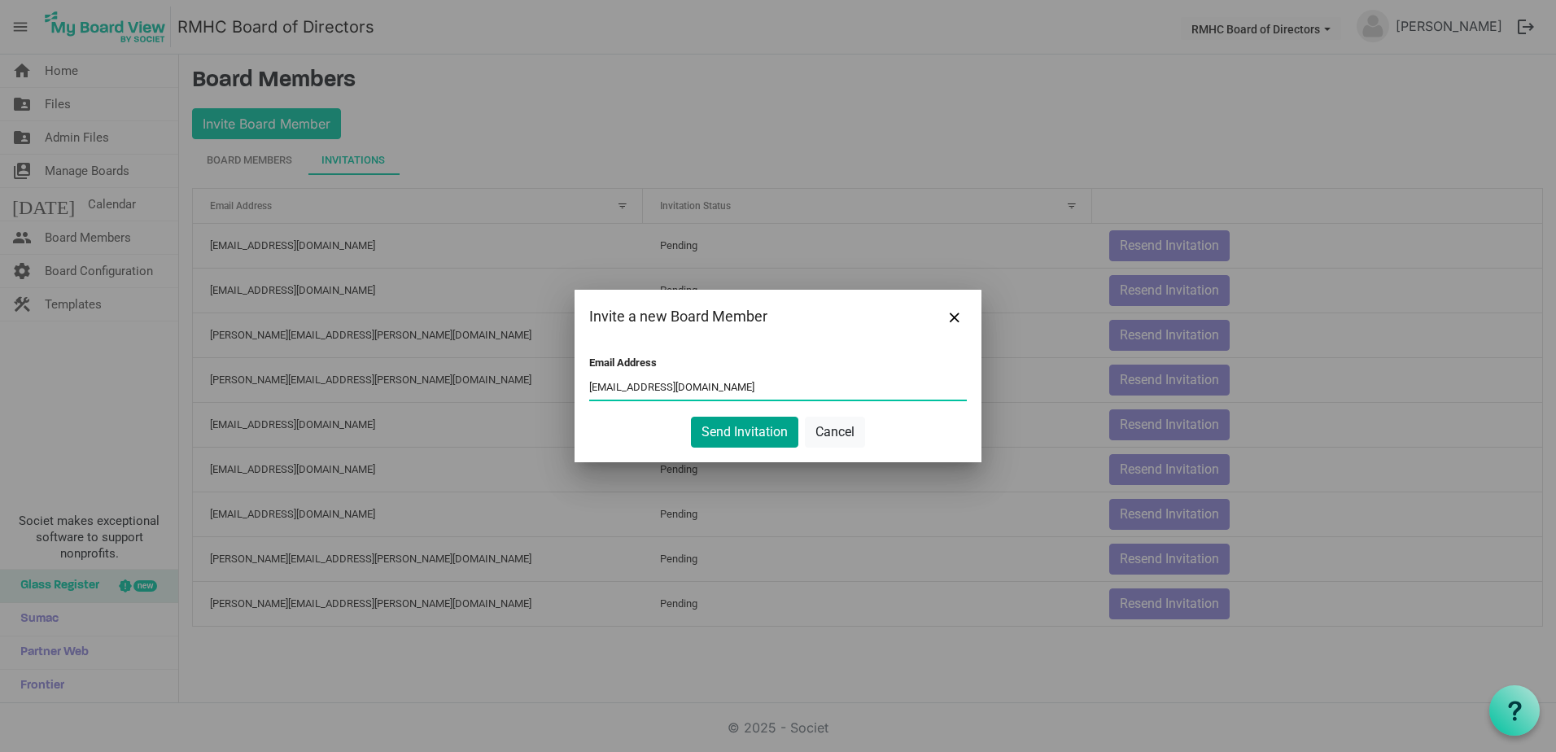
type input "mbcopley@ovp.healthcare"
click at [754, 438] on button "Send Invitation" at bounding box center [744, 432] width 107 height 31
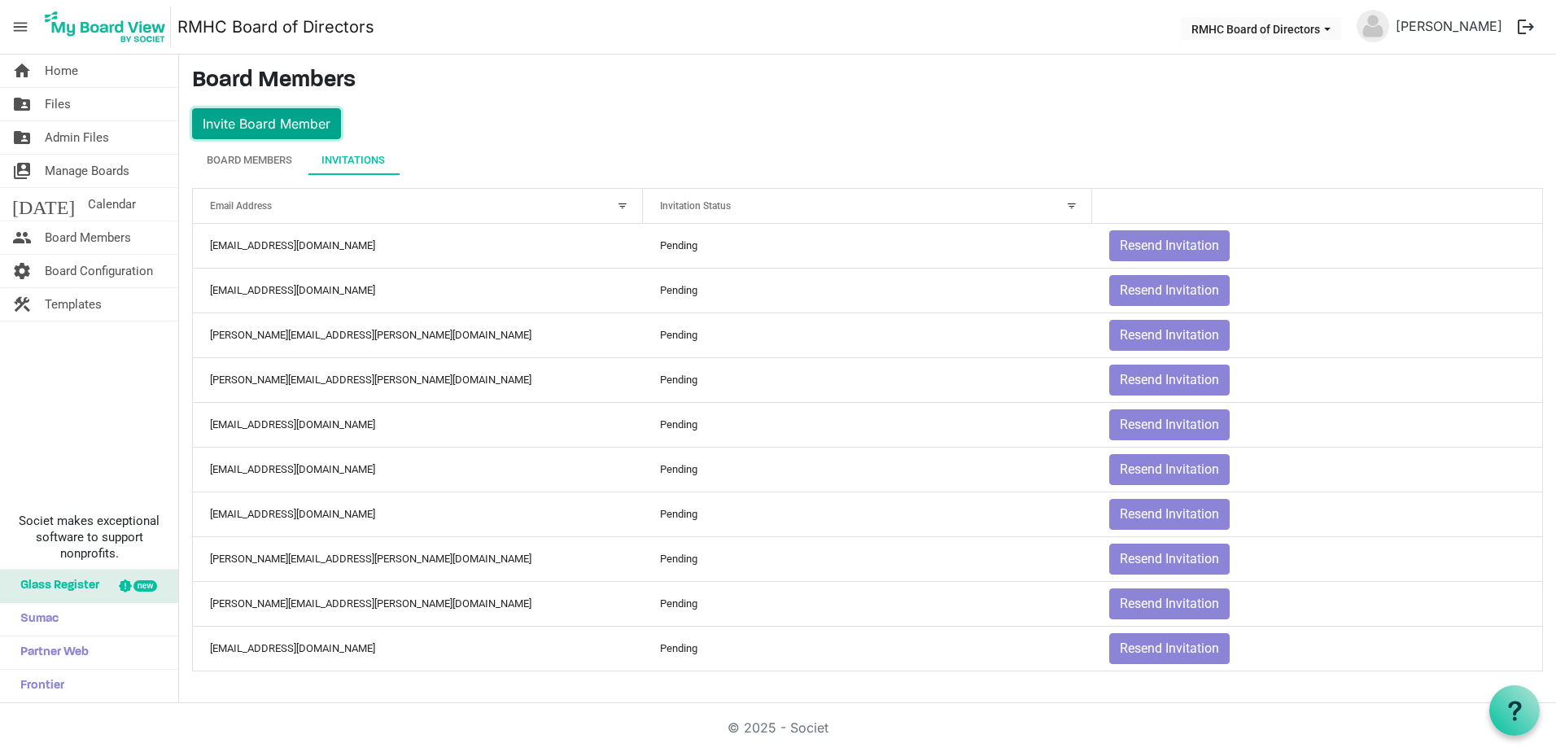
click at [277, 129] on button "Invite Board Member" at bounding box center [266, 123] width 149 height 31
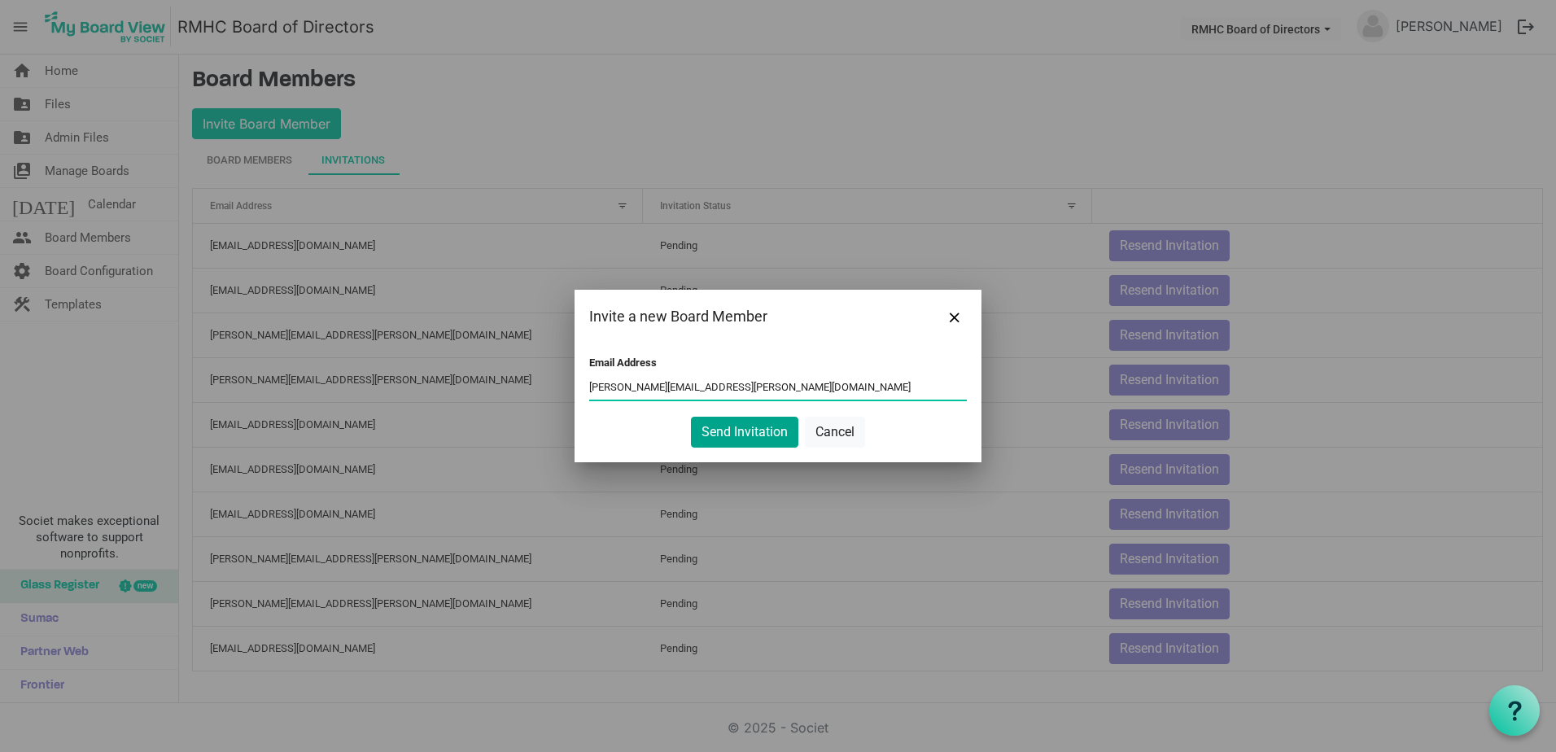
type input "aimee.dickerson@bankwithunited.com"
click at [777, 434] on button "Send Invitation" at bounding box center [744, 432] width 107 height 31
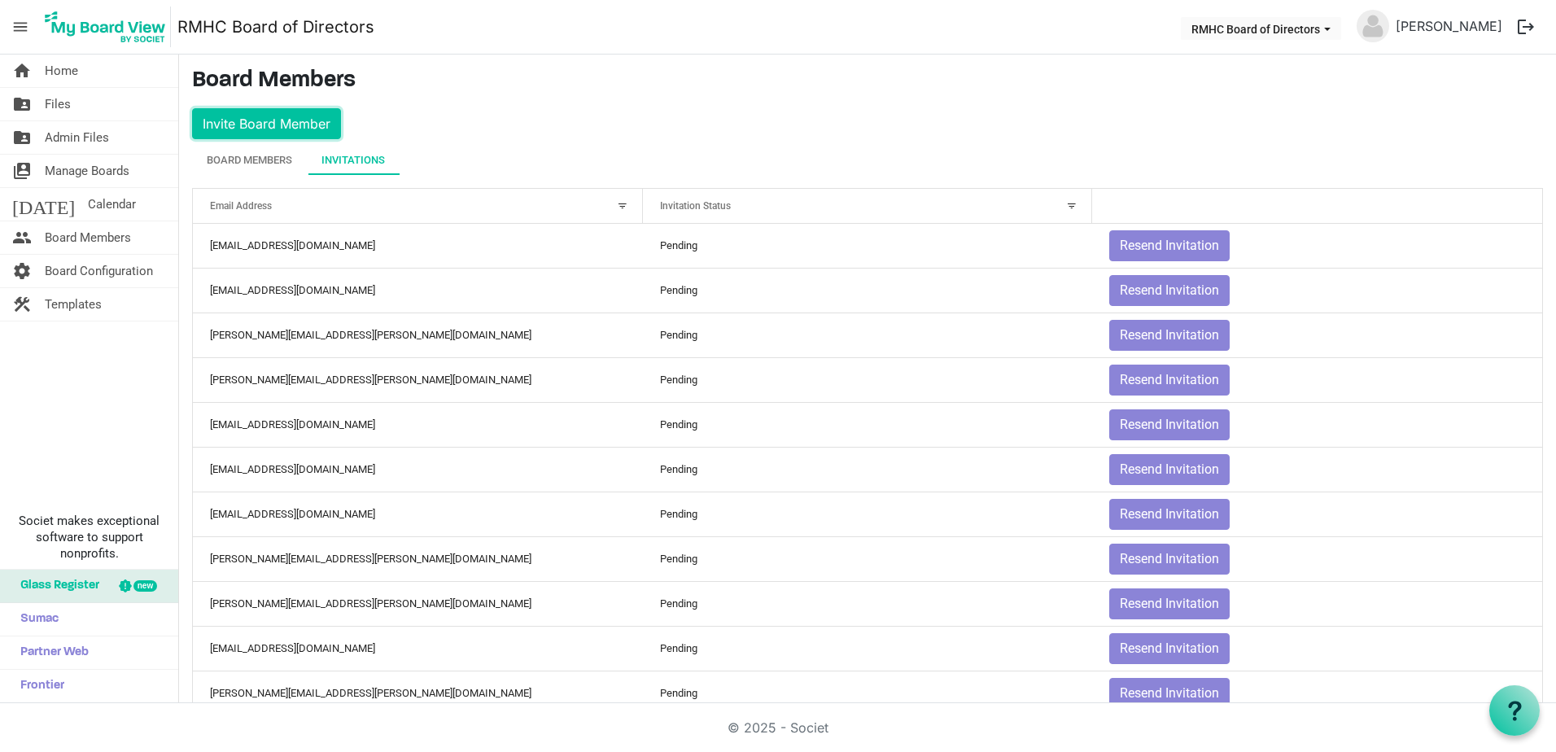
click at [246, 124] on button "Invite Board Member" at bounding box center [266, 123] width 149 height 31
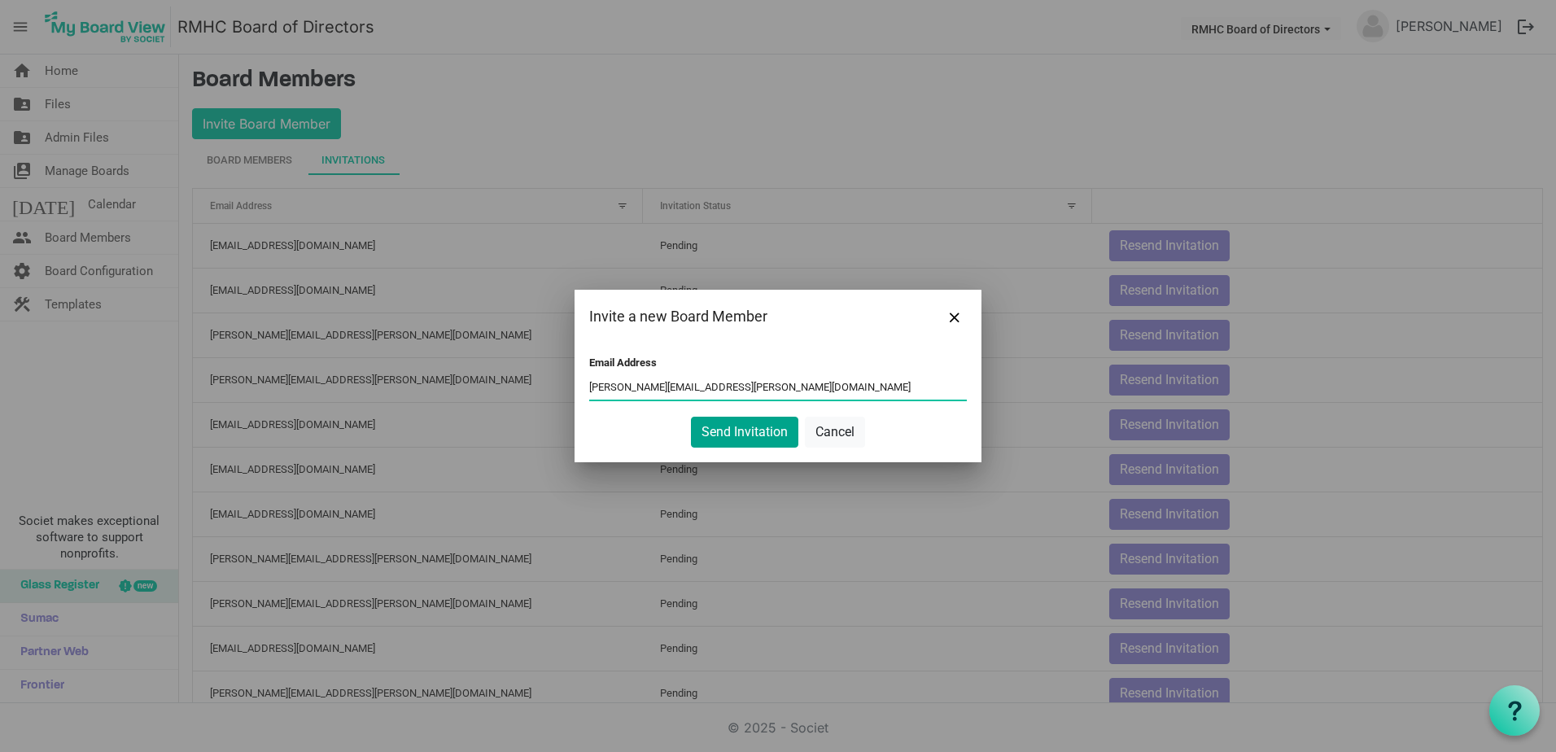
type input "clyde.dolin@pebo.com"
click at [744, 435] on button "Send Invitation" at bounding box center [744, 432] width 107 height 31
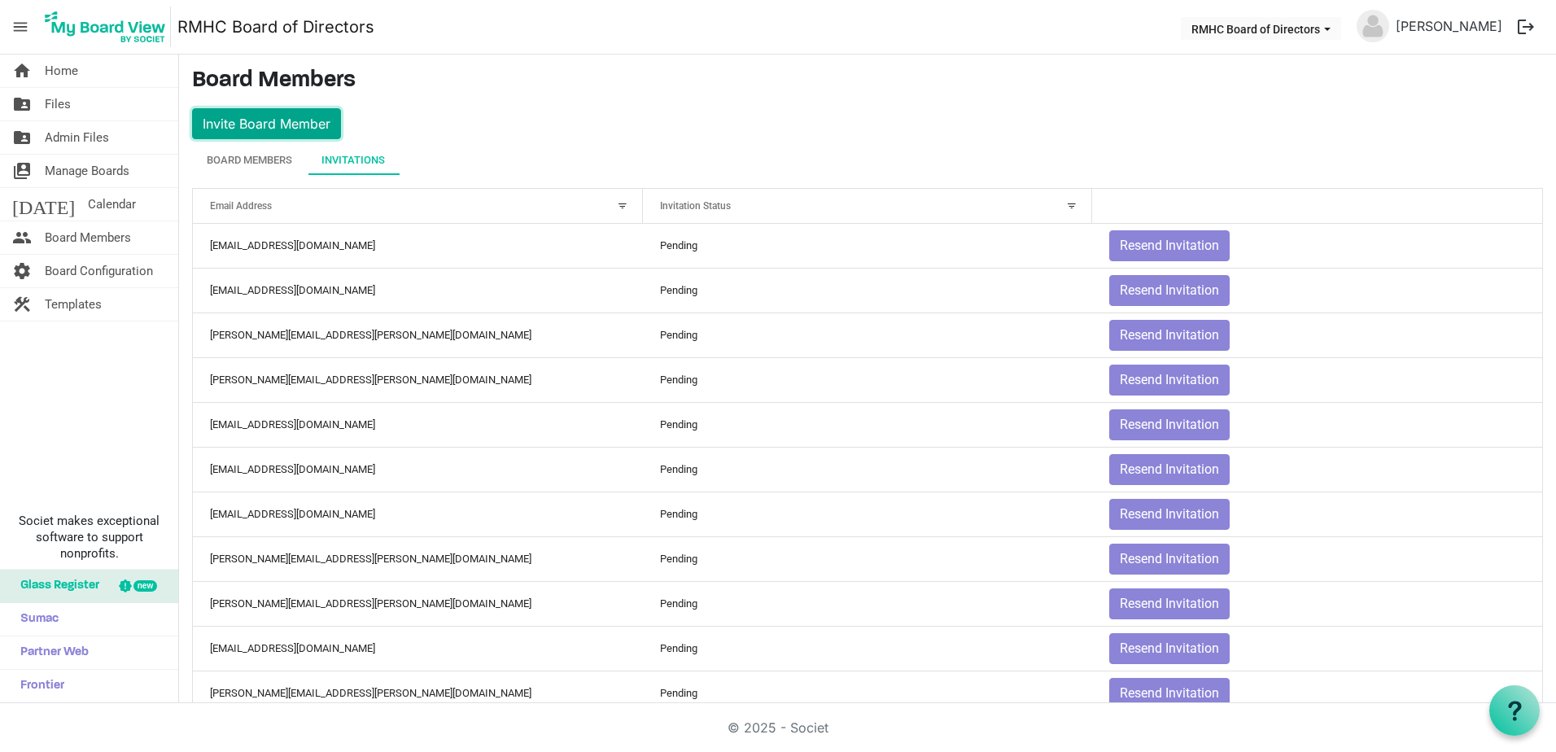
click at [285, 125] on button "Invite Board Member" at bounding box center [266, 123] width 149 height 31
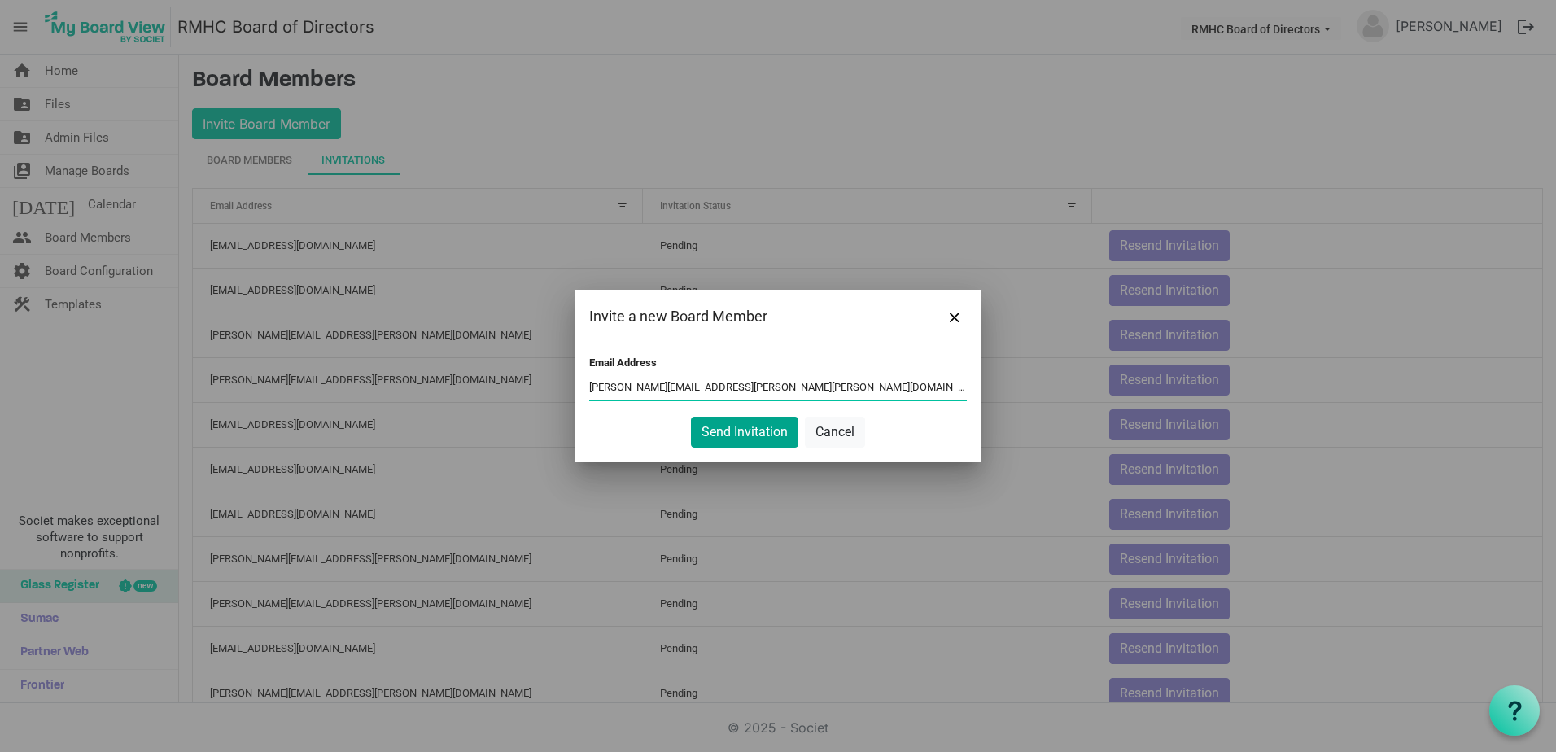
type input "marybeth.ferda@marshall.edu"
click at [732, 432] on button "Send Invitation" at bounding box center [744, 432] width 107 height 31
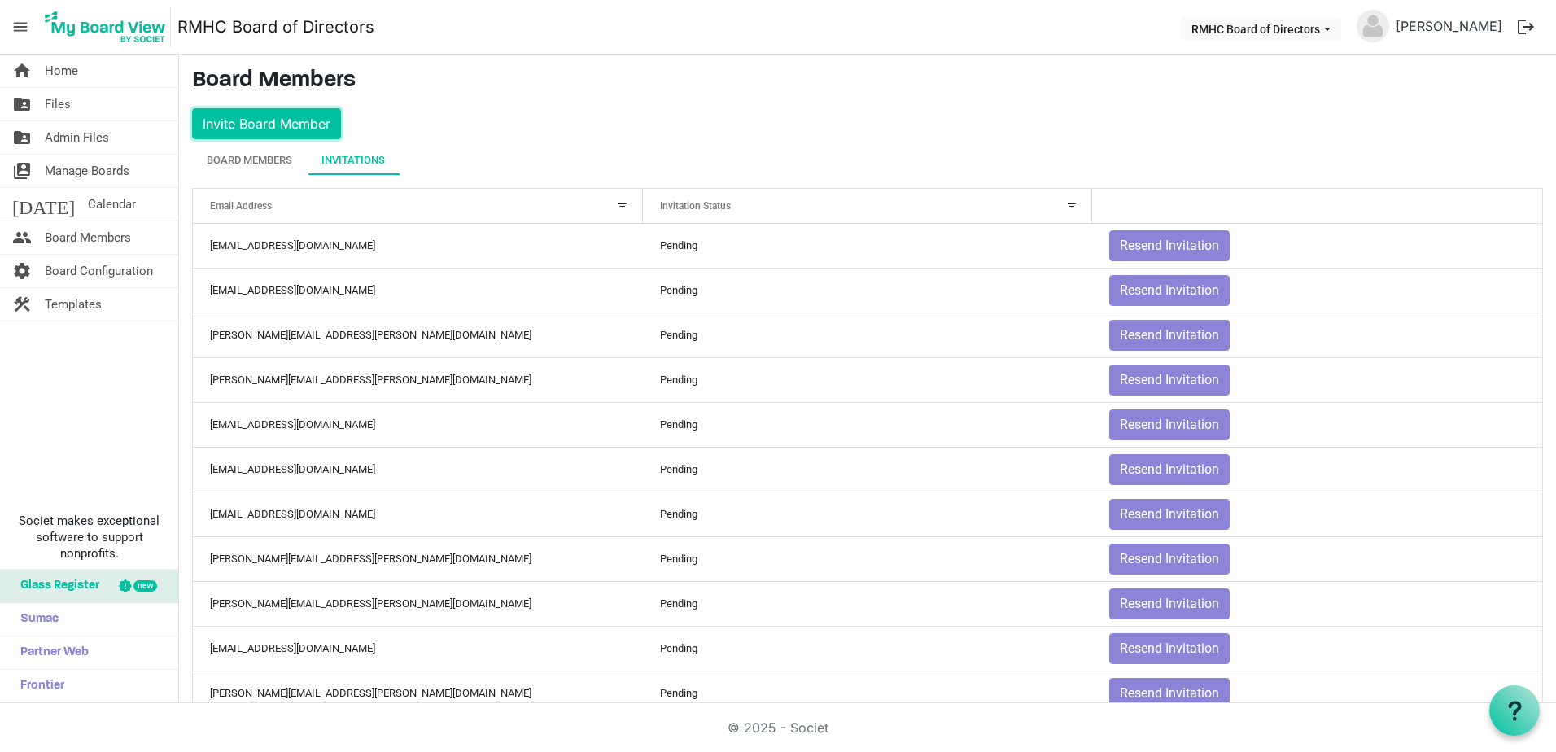
click at [249, 118] on button "Invite Board Member" at bounding box center [266, 123] width 149 height 31
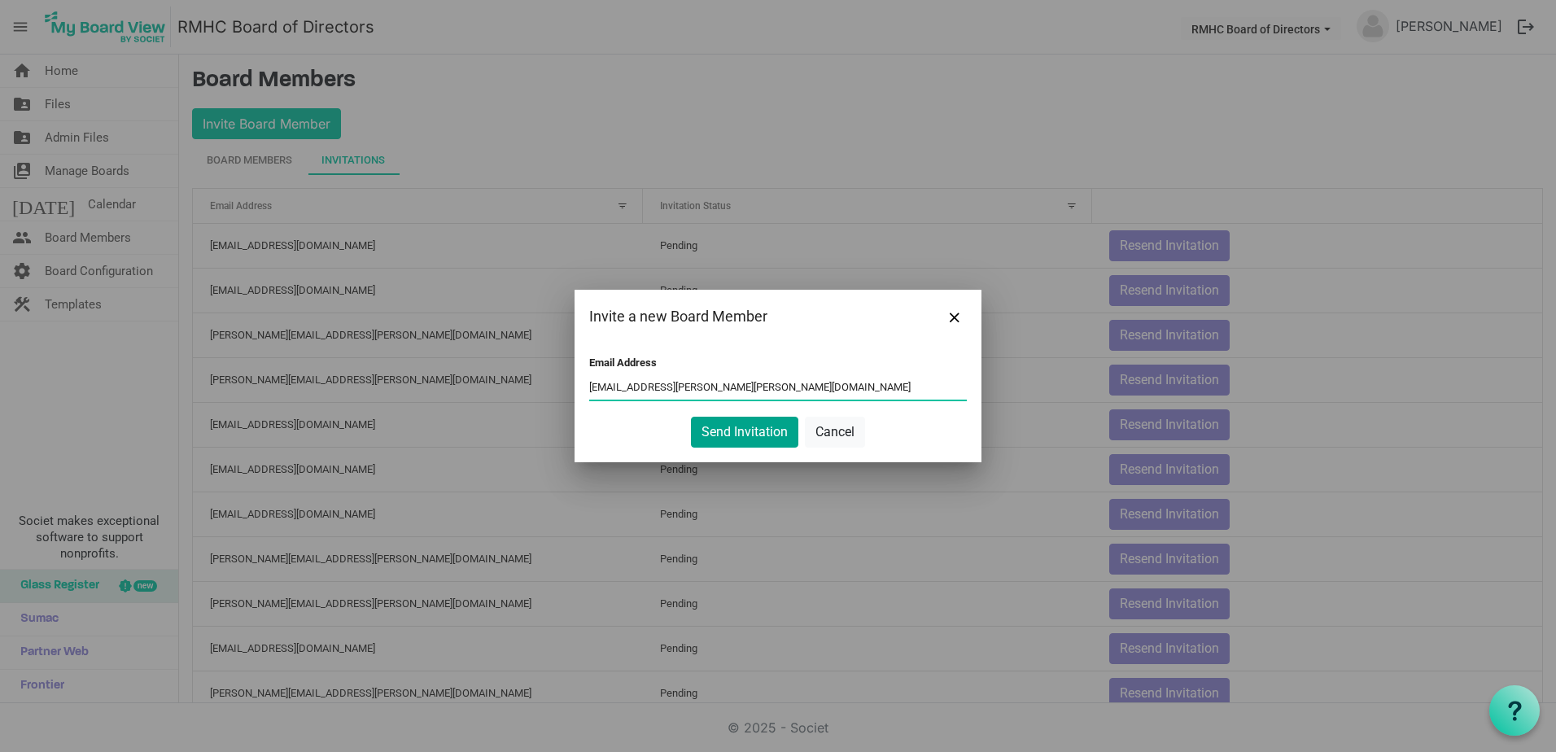
type input "matt.james@marshall.edu"
click at [740, 432] on button "Send Invitation" at bounding box center [744, 432] width 107 height 31
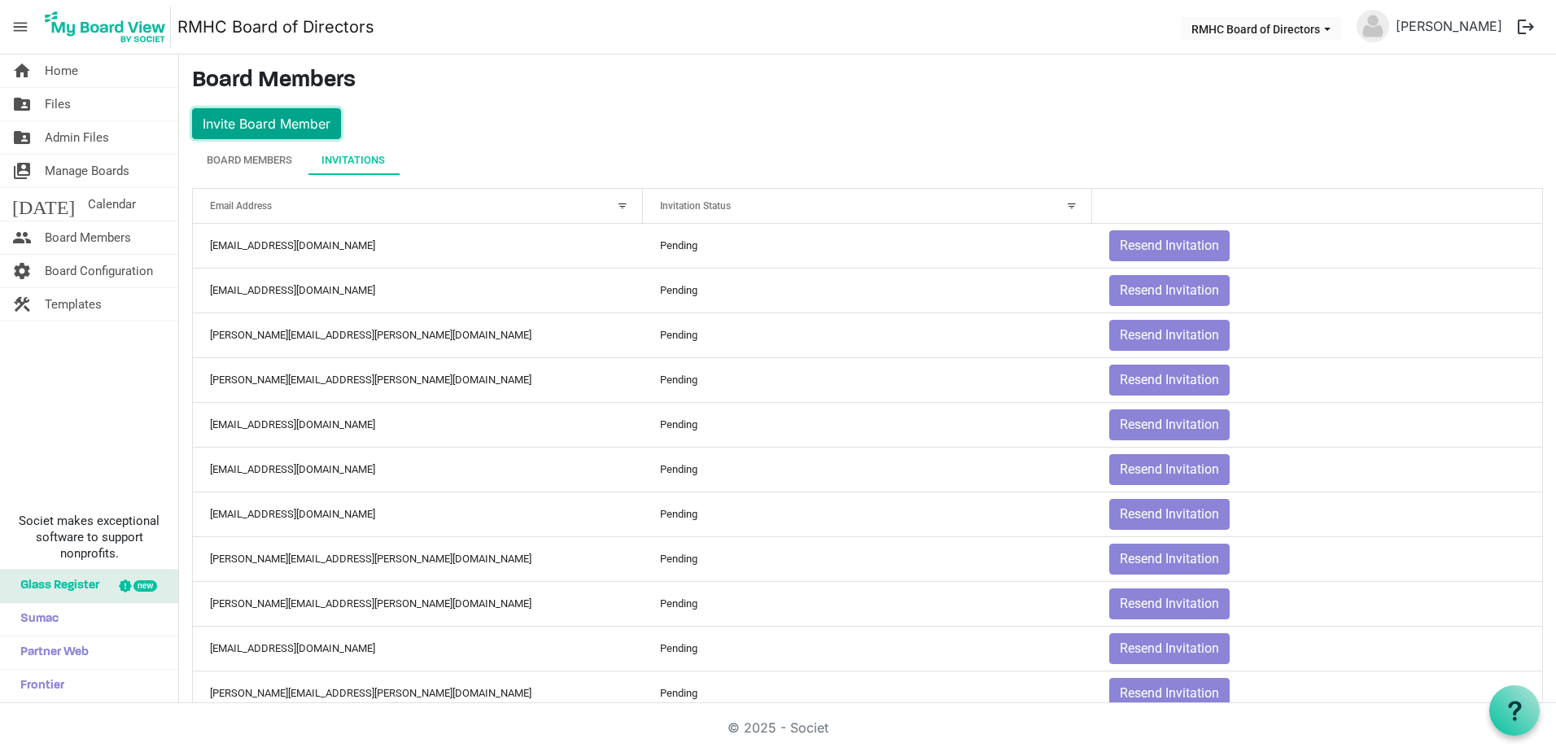
click at [247, 128] on button "Invite Board Member" at bounding box center [266, 123] width 149 height 31
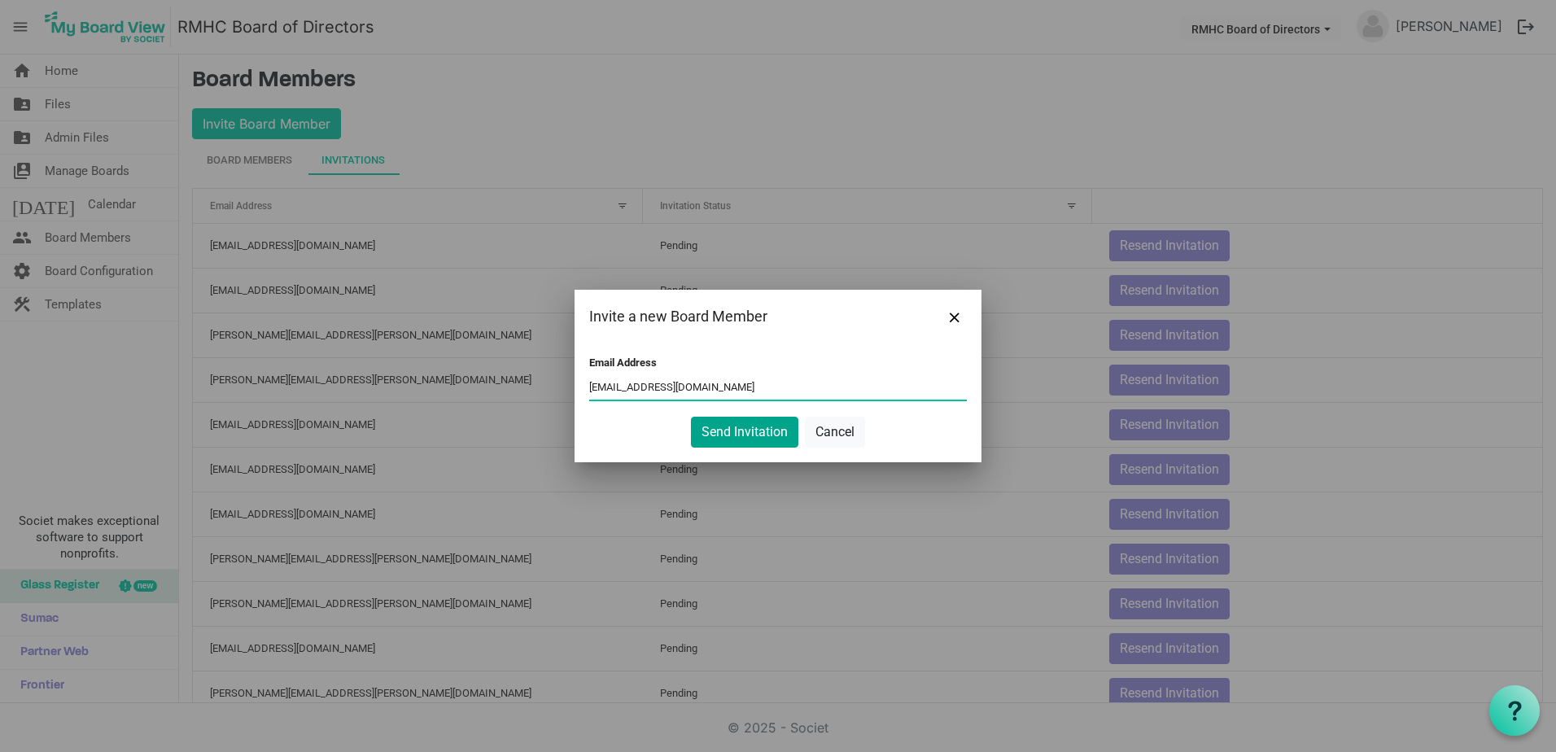
type input "amjburdick@gmail.com"
click at [750, 433] on button "Send Invitation" at bounding box center [744, 432] width 107 height 31
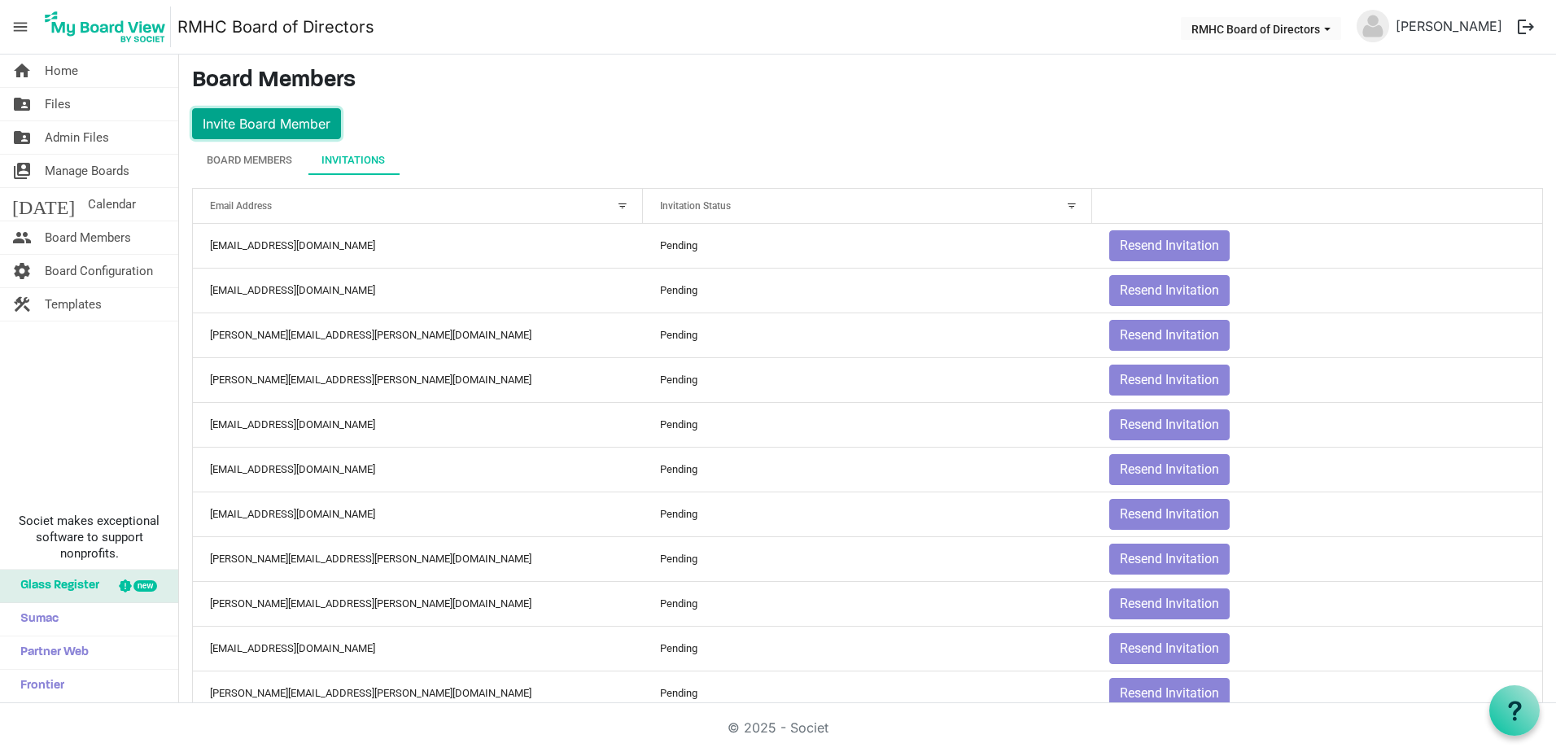
click at [274, 125] on button "Invite Board Member" at bounding box center [266, 123] width 149 height 31
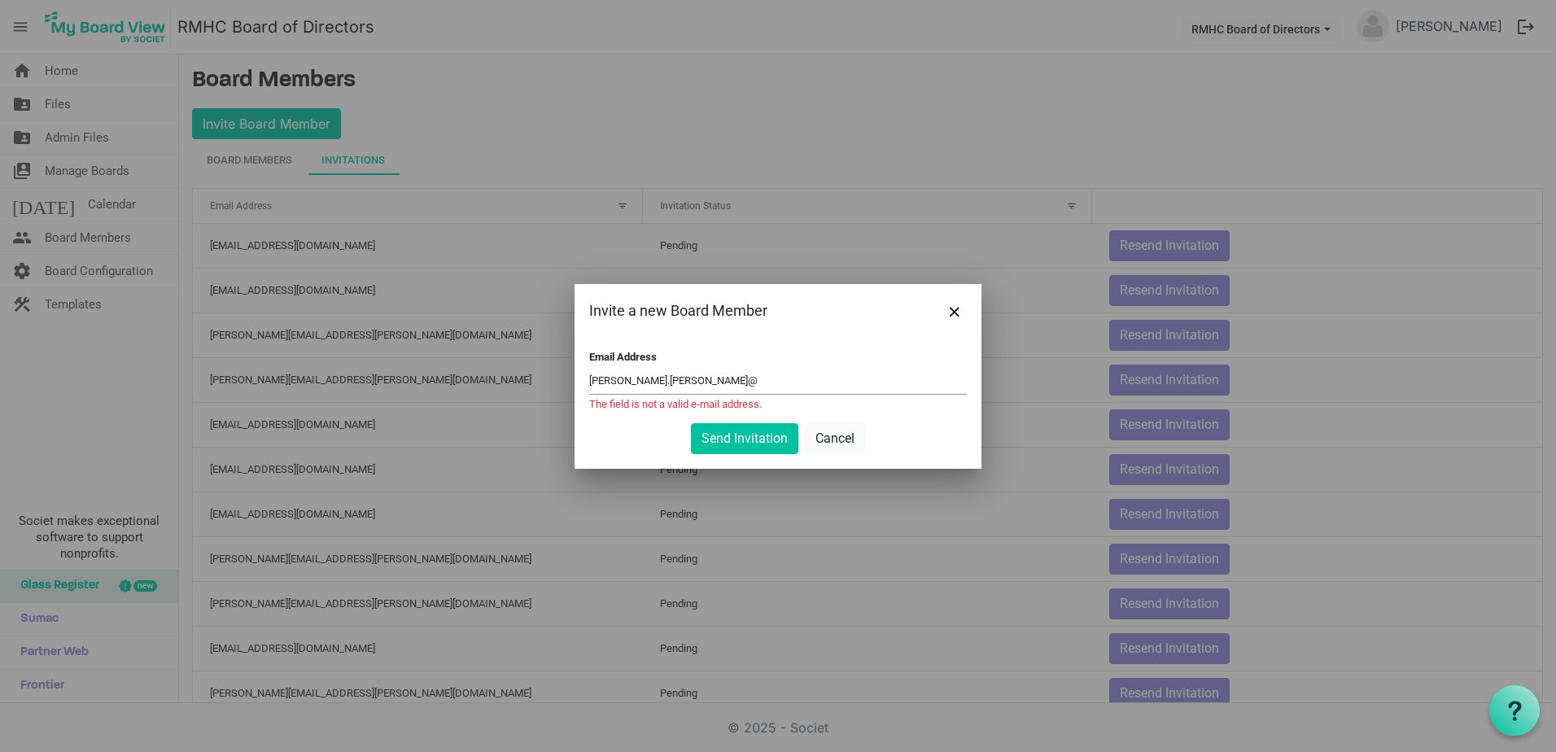
drag, startPoint x: 654, startPoint y: 379, endPoint x: 665, endPoint y: 375, distance: 12.1
click at [654, 379] on input "ethan.layne@" at bounding box center [777, 381] width 377 height 24
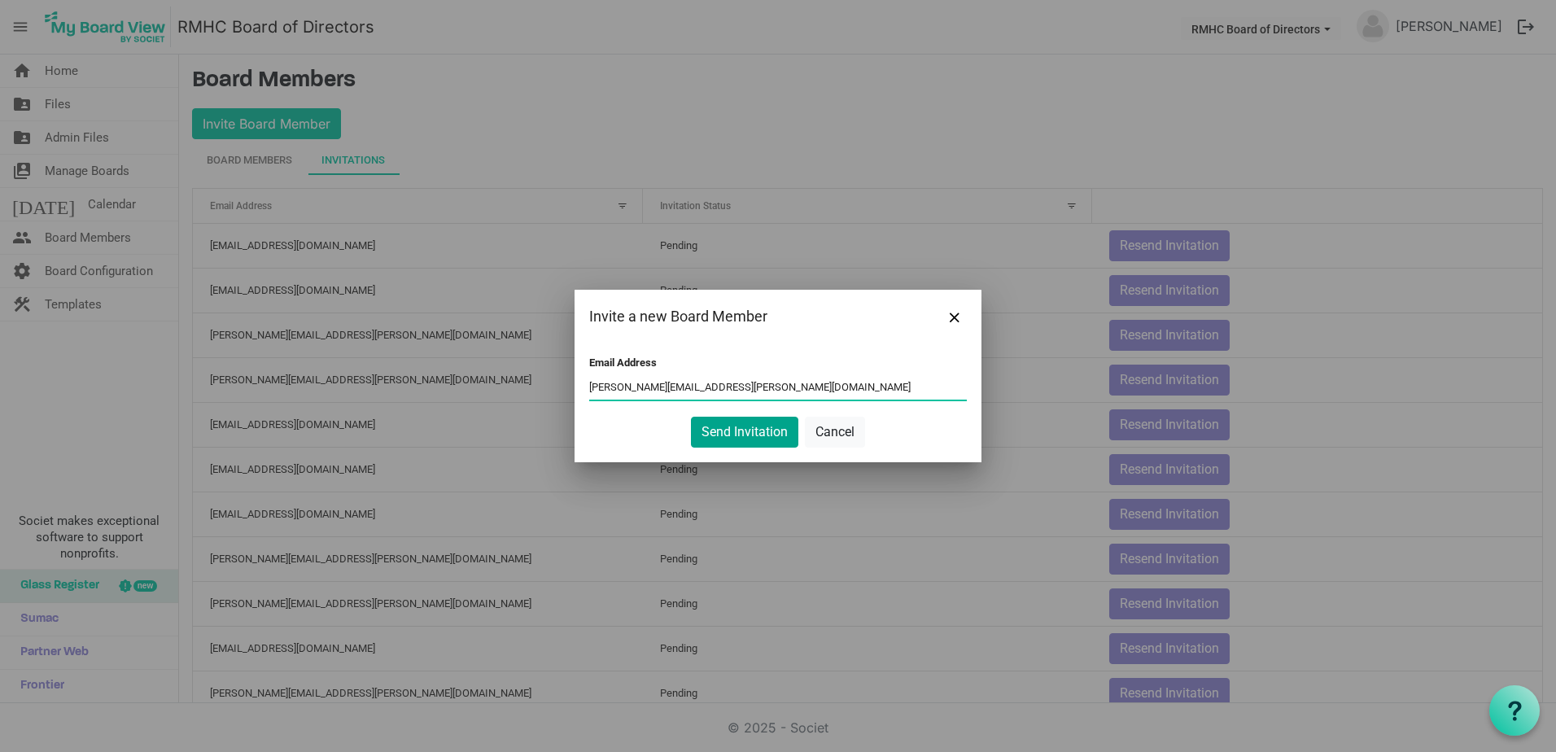
type input "ethan.layne@laynetaxsolutions.com"
click at [740, 438] on button "Send Invitation" at bounding box center [744, 432] width 107 height 31
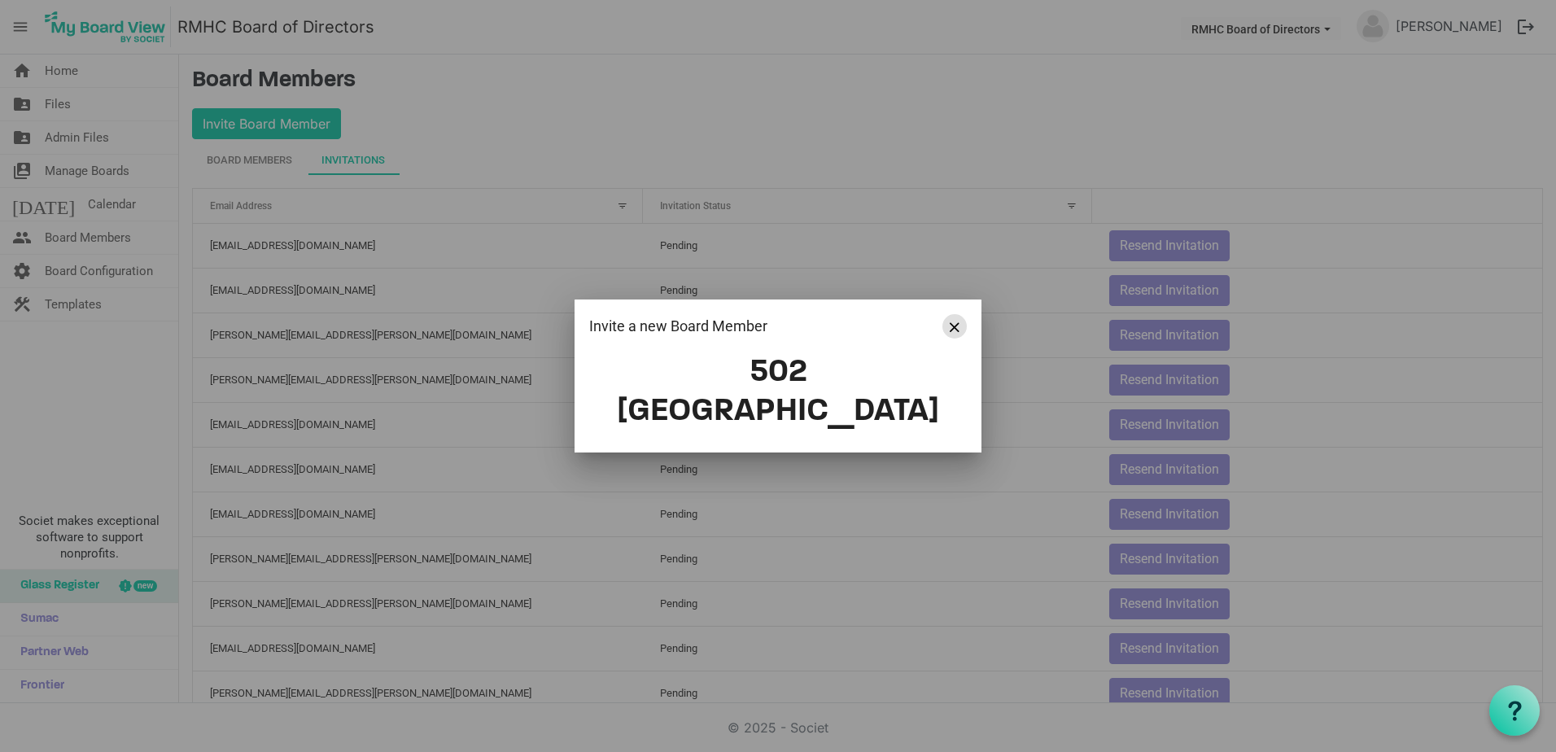
click at [951, 332] on span "Close" at bounding box center [954, 327] width 10 height 10
click at [958, 332] on span "Close" at bounding box center [954, 327] width 10 height 10
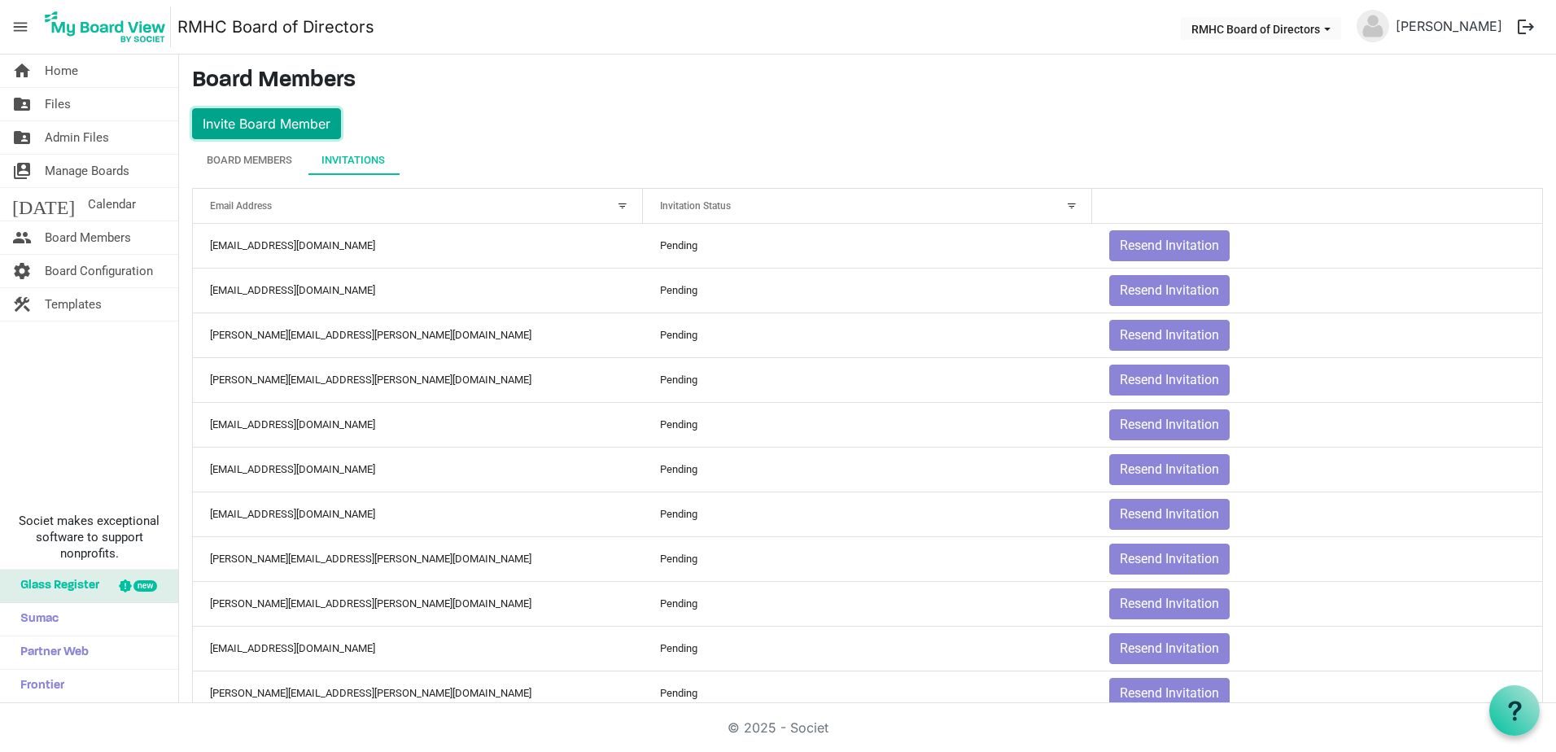
drag, startPoint x: 296, startPoint y: 120, endPoint x: 320, endPoint y: 133, distance: 26.9
click at [296, 120] on button "Invite Board Member" at bounding box center [266, 123] width 149 height 31
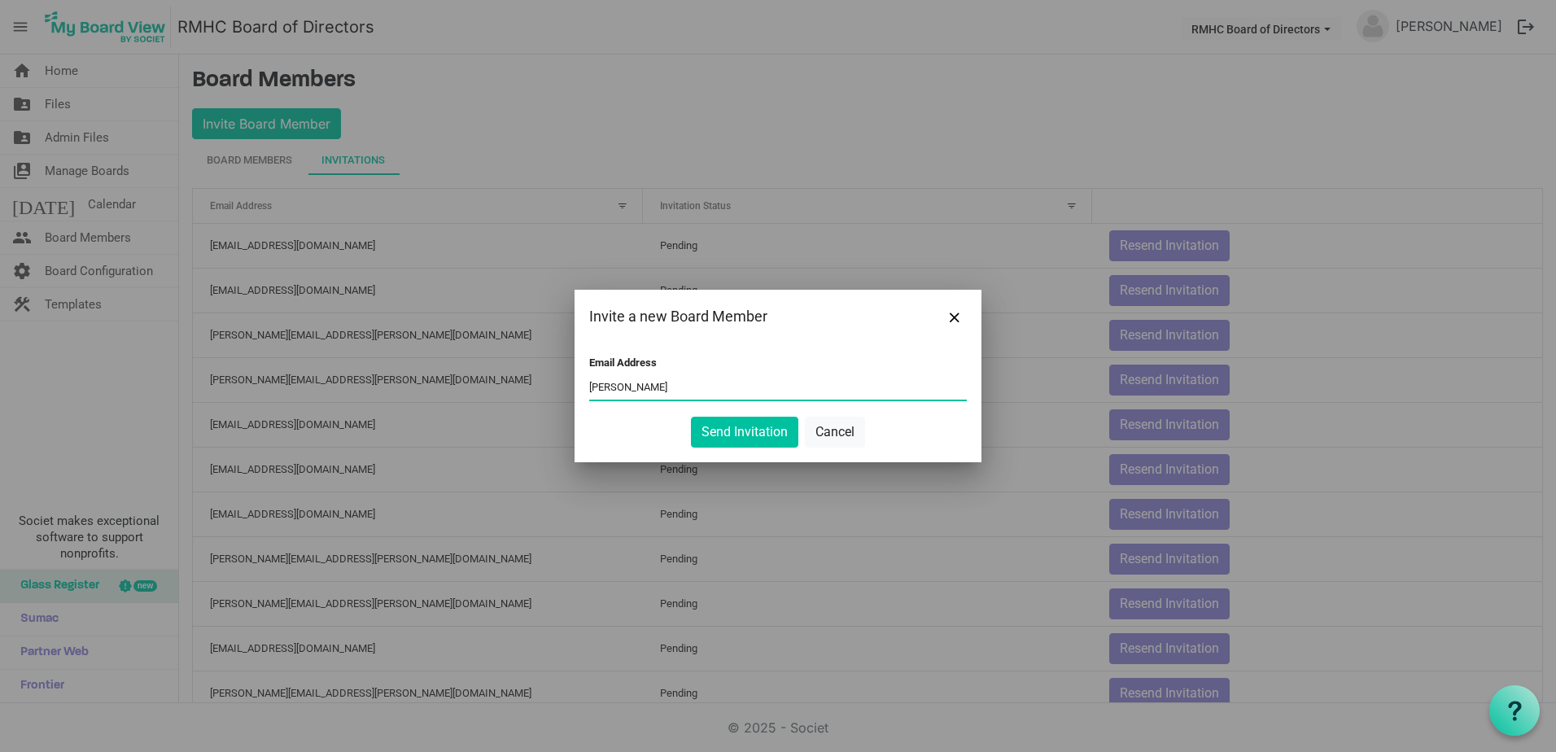
type input "ethan.layne@laynetaxsolutions.com"
click at [742, 433] on button "Send Invitation" at bounding box center [744, 432] width 107 height 31
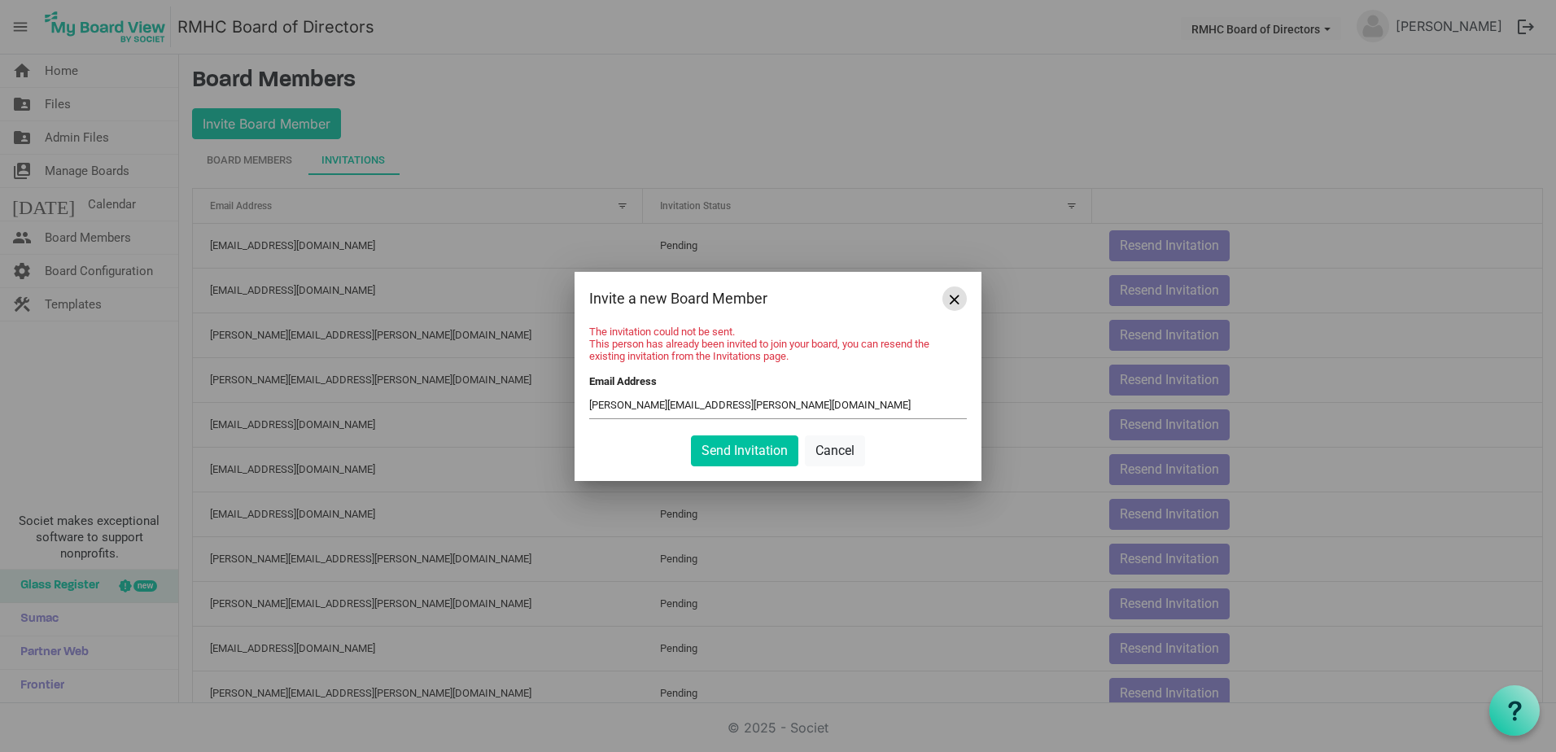
click at [954, 289] on button "Close" at bounding box center [954, 298] width 24 height 24
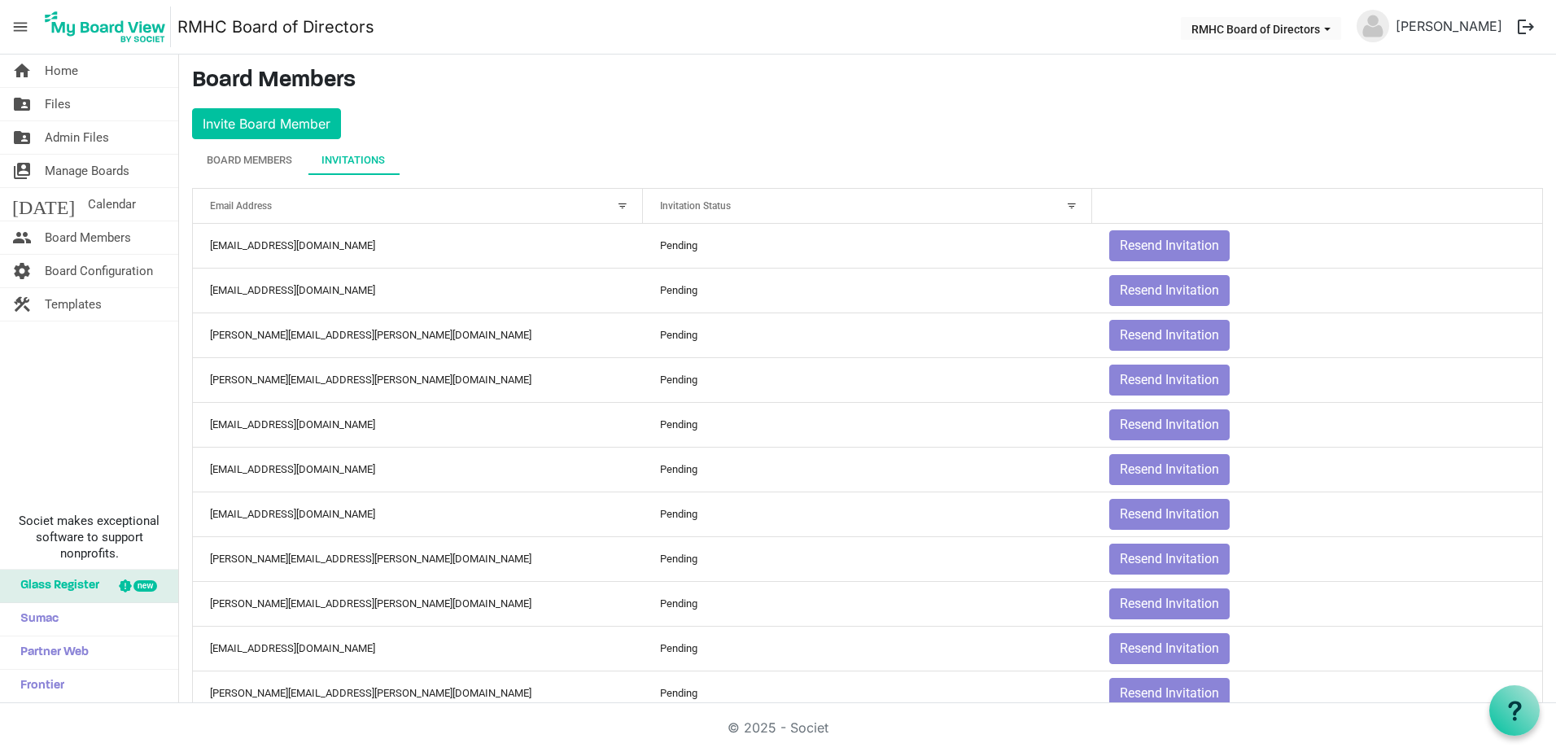
click at [361, 166] on div "Invitations" at bounding box center [352, 160] width 63 height 16
click at [260, 169] on div "Board Members" at bounding box center [249, 160] width 85 height 29
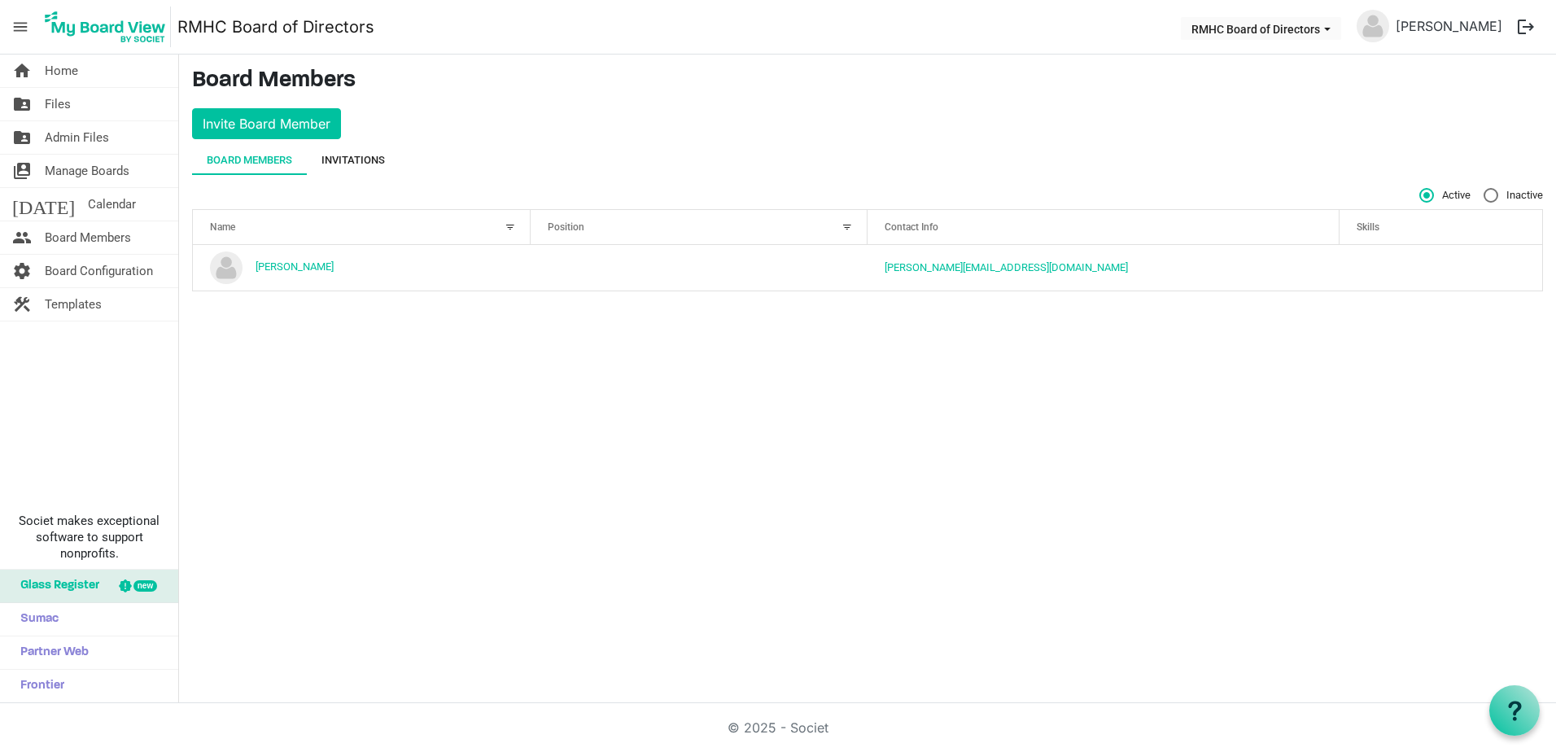
click at [360, 164] on div "Invitations" at bounding box center [352, 160] width 63 height 16
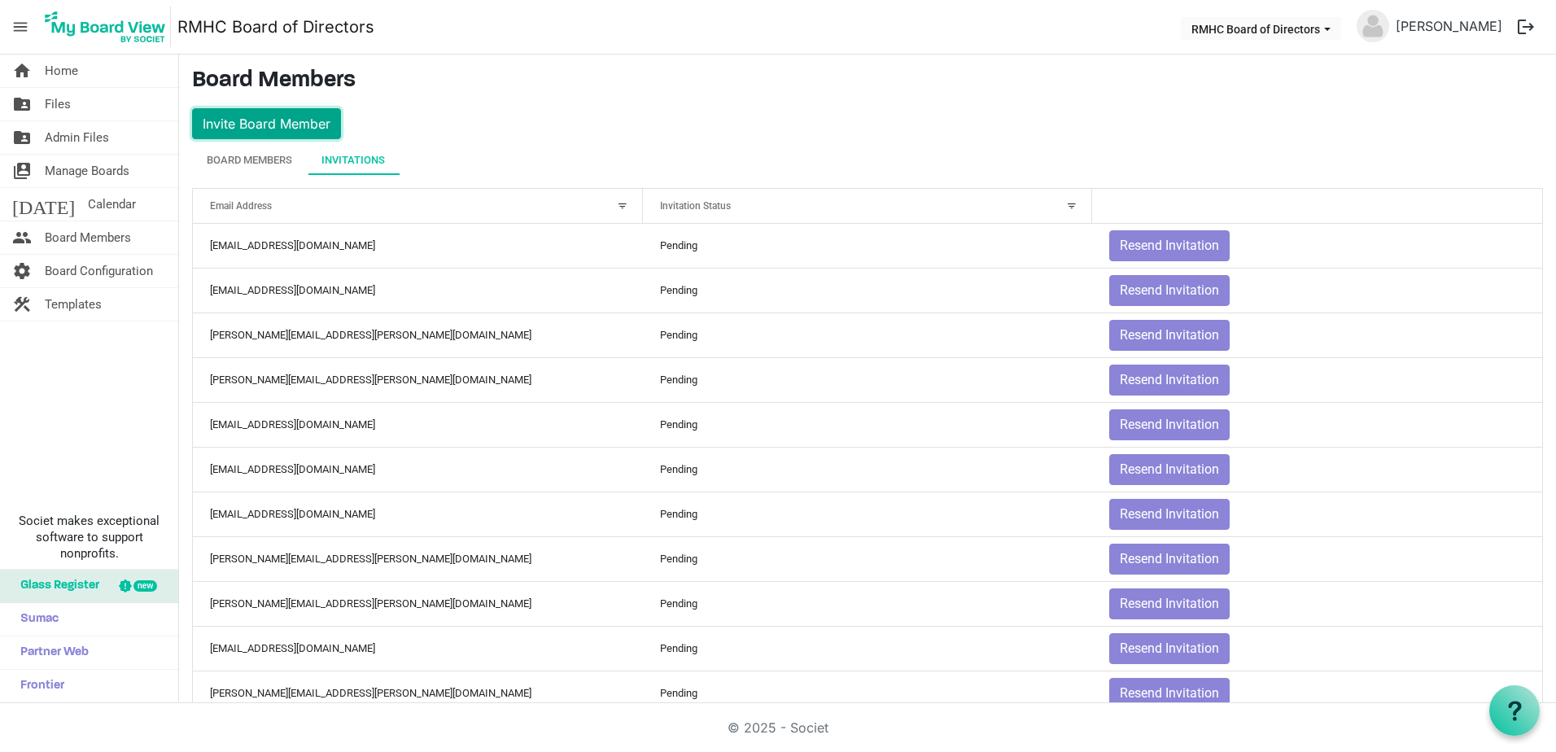
click at [246, 121] on button "Invite Board Member" at bounding box center [266, 123] width 149 height 31
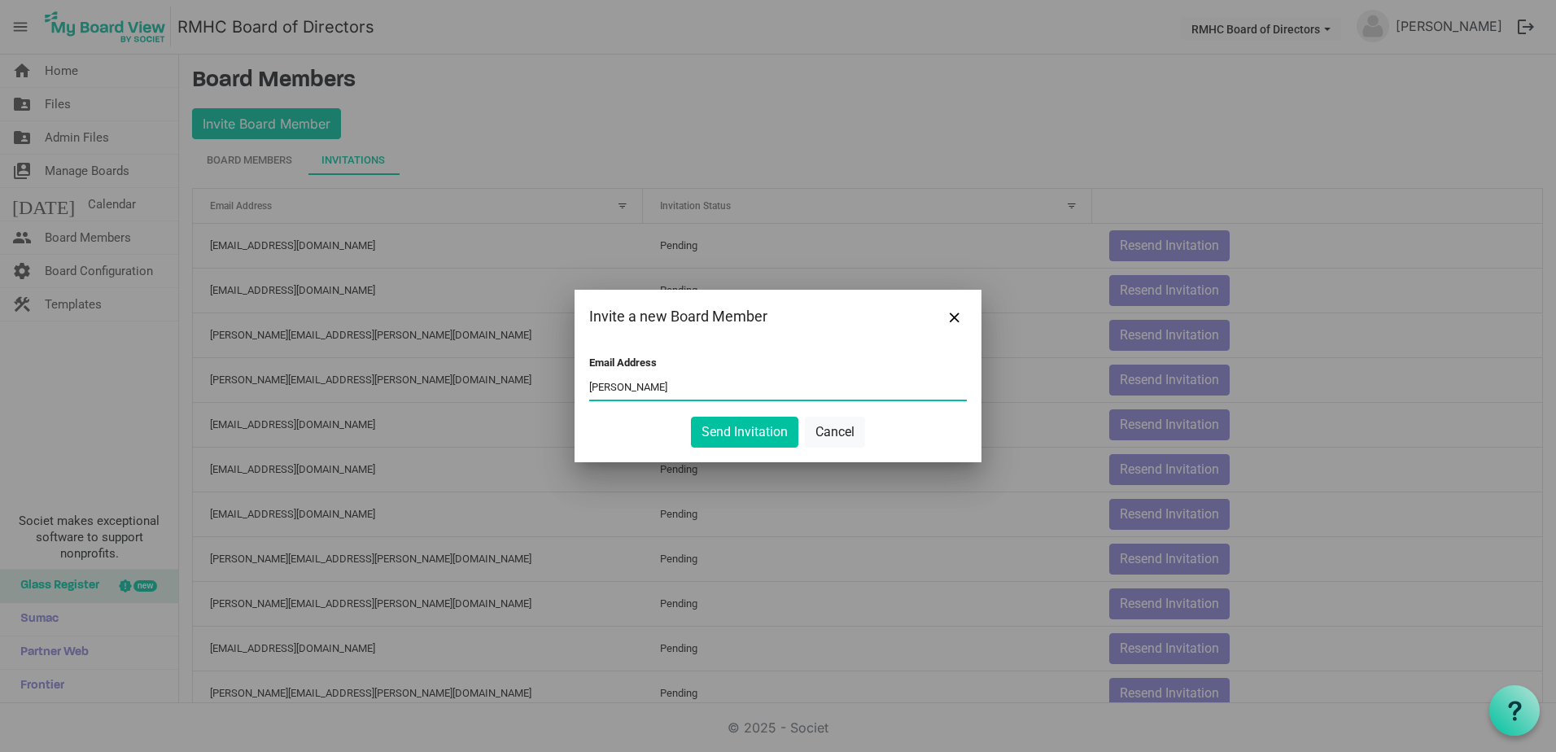
type input "ethan.layne@laynetaxsolutions.com"
click at [732, 434] on button "Send Invitation" at bounding box center [744, 432] width 107 height 31
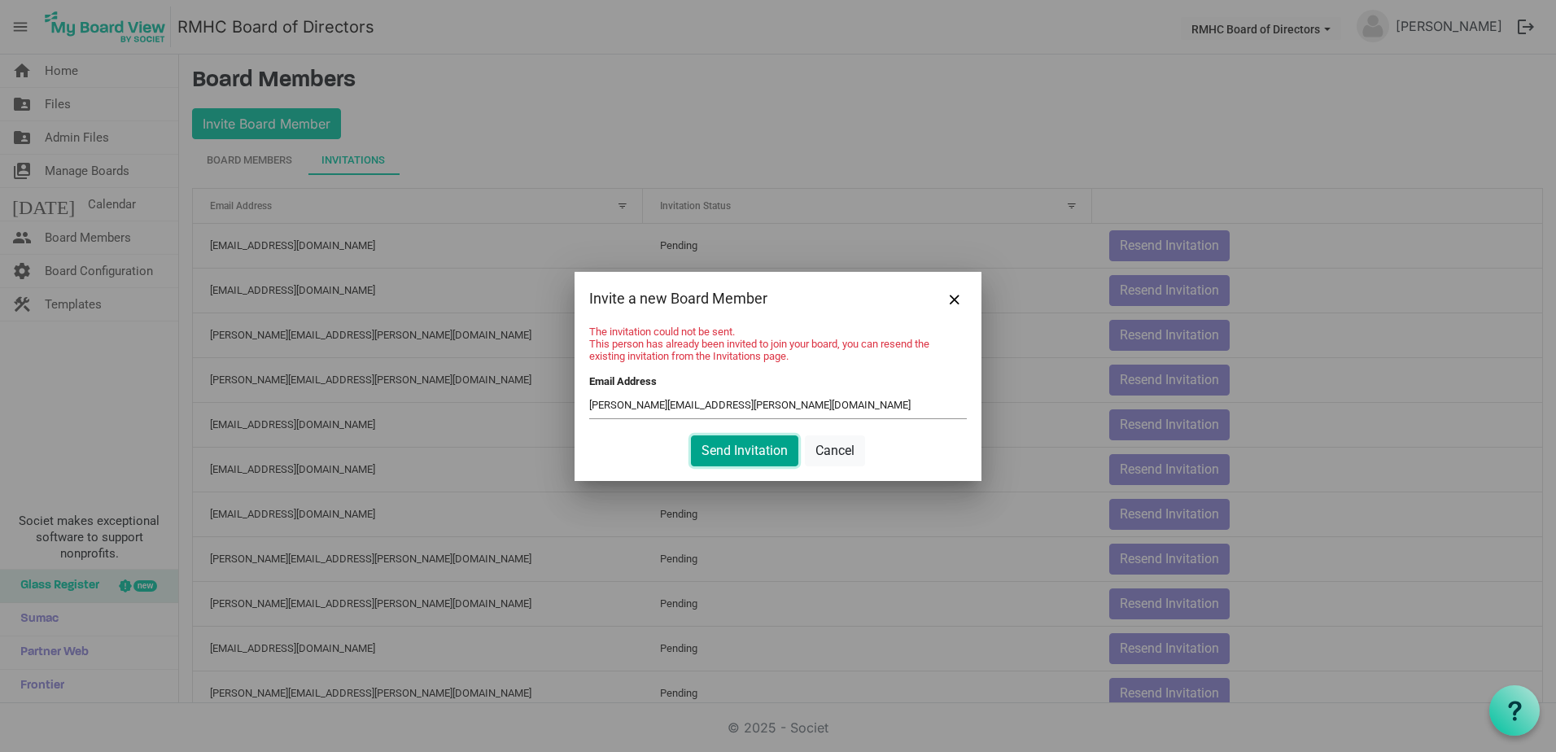
click at [744, 455] on button "Send Invitation" at bounding box center [744, 450] width 107 height 31
click at [846, 443] on button "Cancel" at bounding box center [835, 450] width 60 height 31
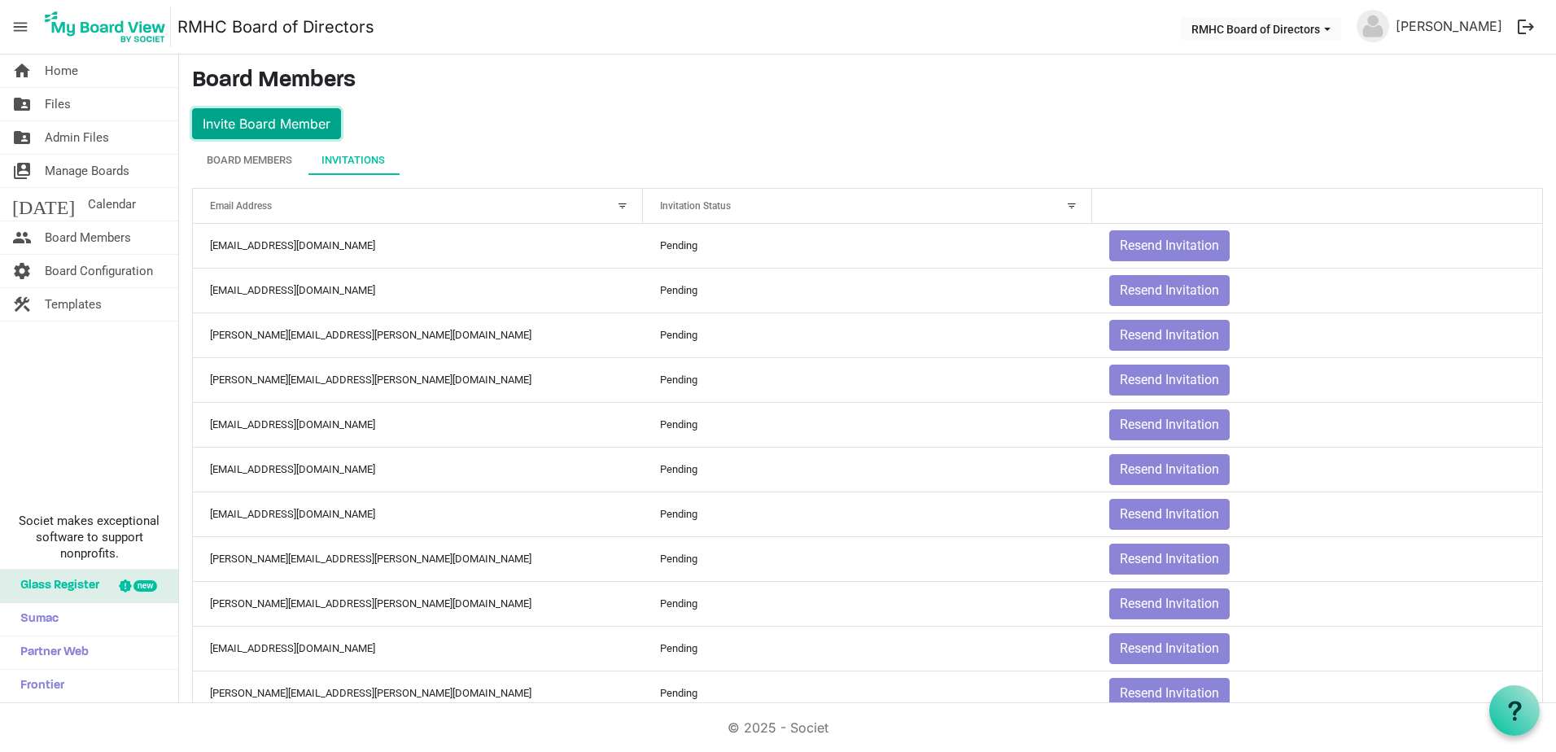
click at [231, 120] on button "Invite Board Member" at bounding box center [266, 123] width 149 height 31
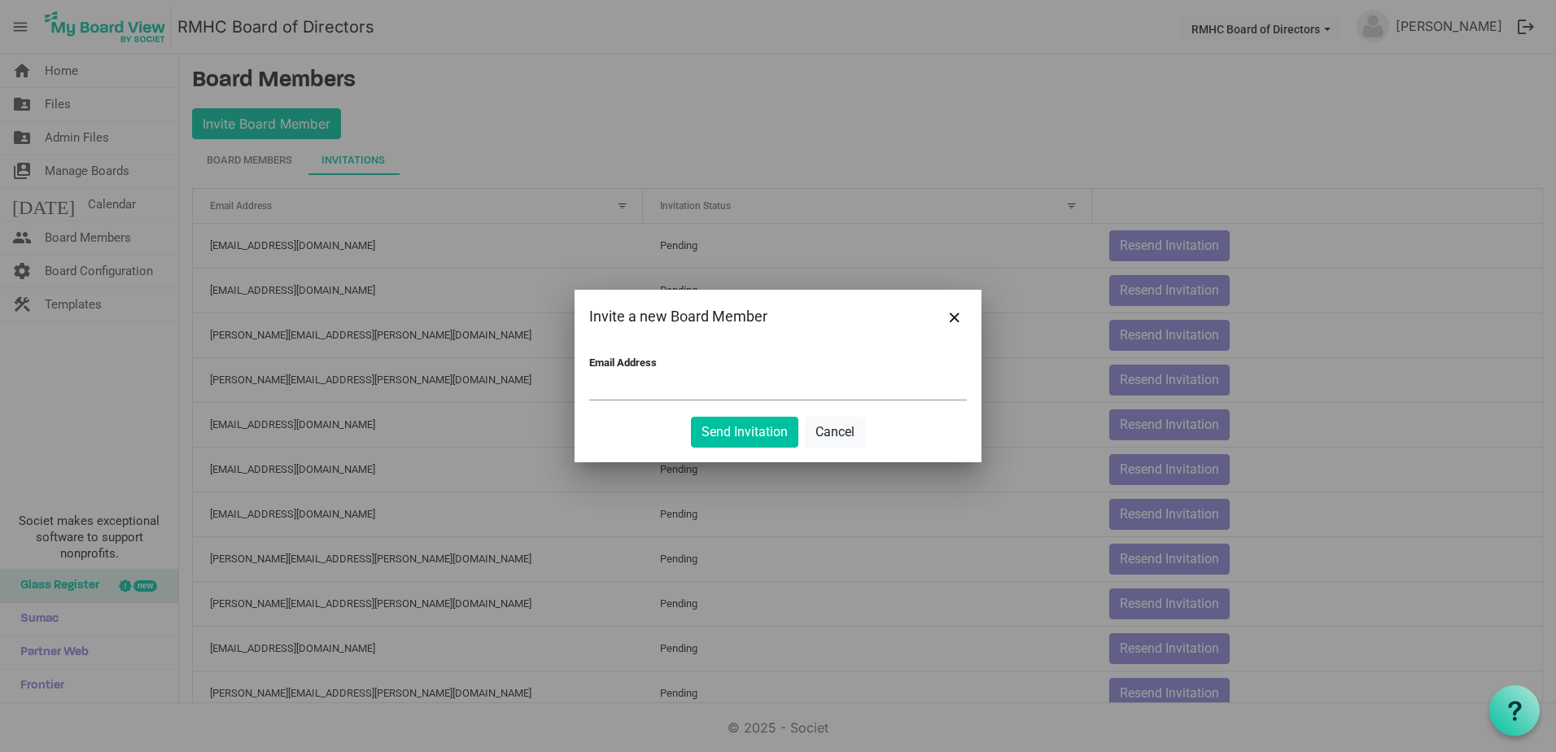
click at [639, 378] on input "Email Address" at bounding box center [777, 387] width 377 height 24
paste input ""Johnsonteresa1749@yahoo.com" <Johnsonteresa1749@yahoo.com>"
drag, startPoint x: 593, startPoint y: 385, endPoint x: 713, endPoint y: 344, distance: 127.1
click at [598, 382] on input ""Johnsonteresa1749@yahoo.com" <Johnsonteresa1749@yahoo.com>" at bounding box center [777, 387] width 377 height 24
type input "Johnsonteresa1749@yahoo.com"
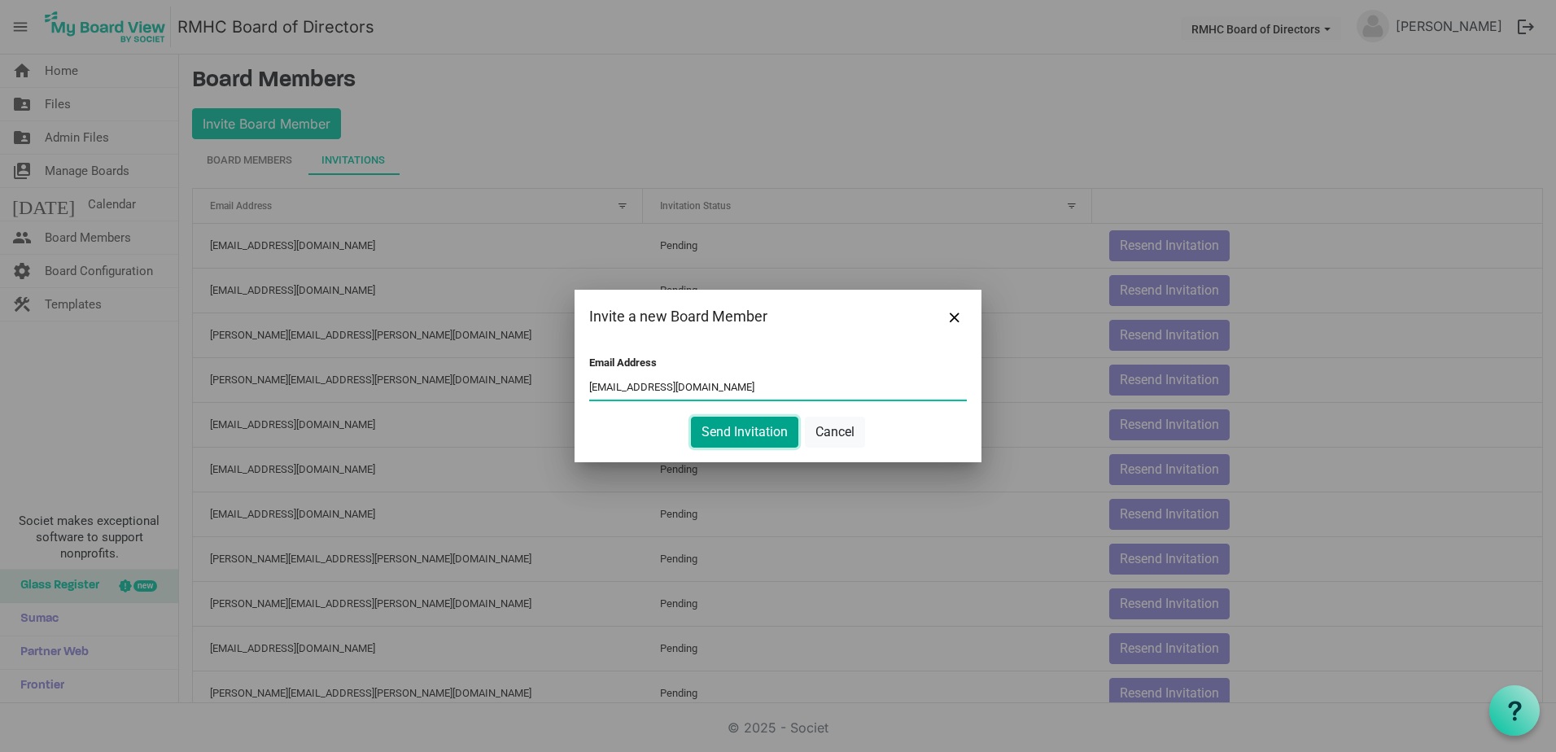
click at [728, 433] on button "Send Invitation" at bounding box center [744, 432] width 107 height 31
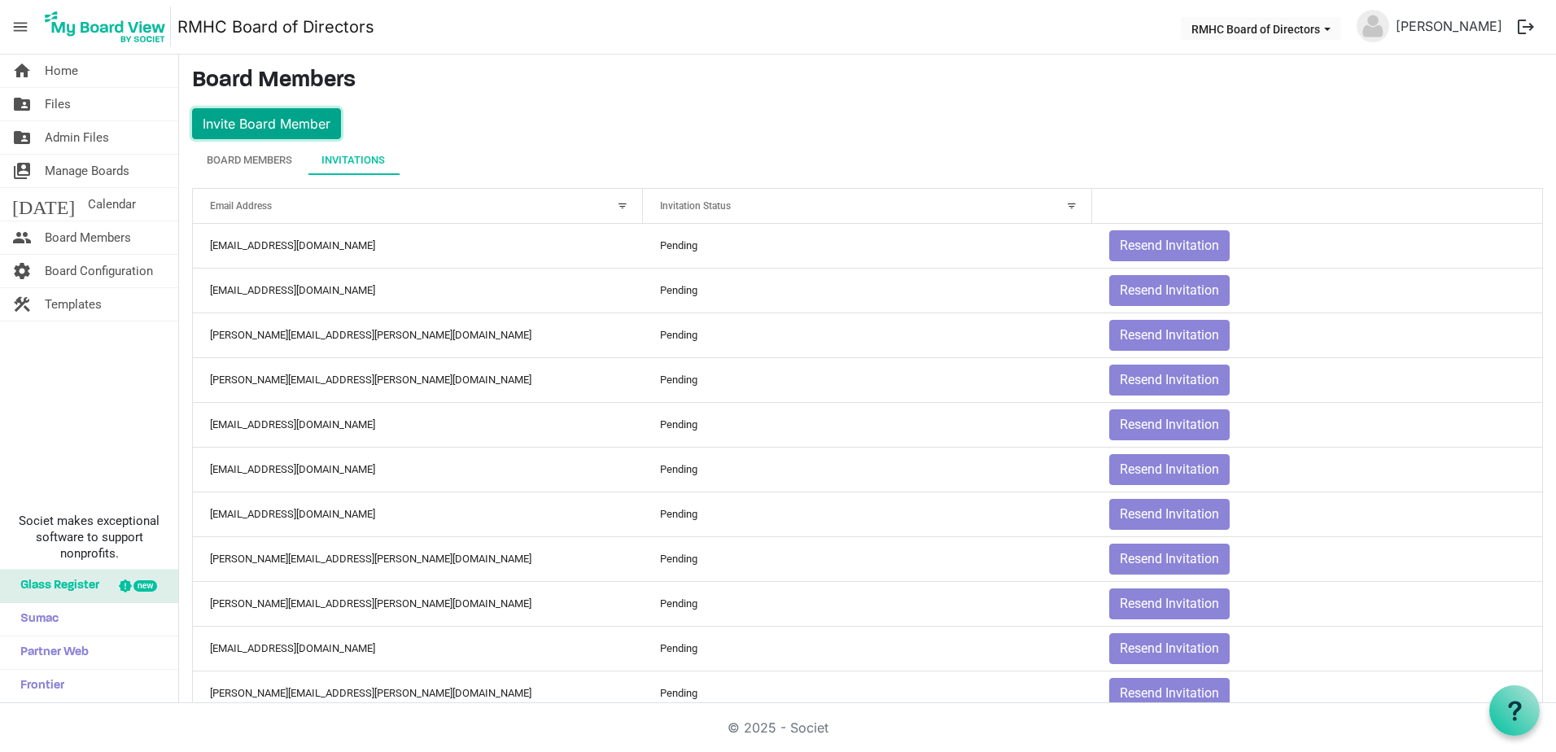
click at [296, 125] on button "Invite Board Member" at bounding box center [266, 123] width 149 height 31
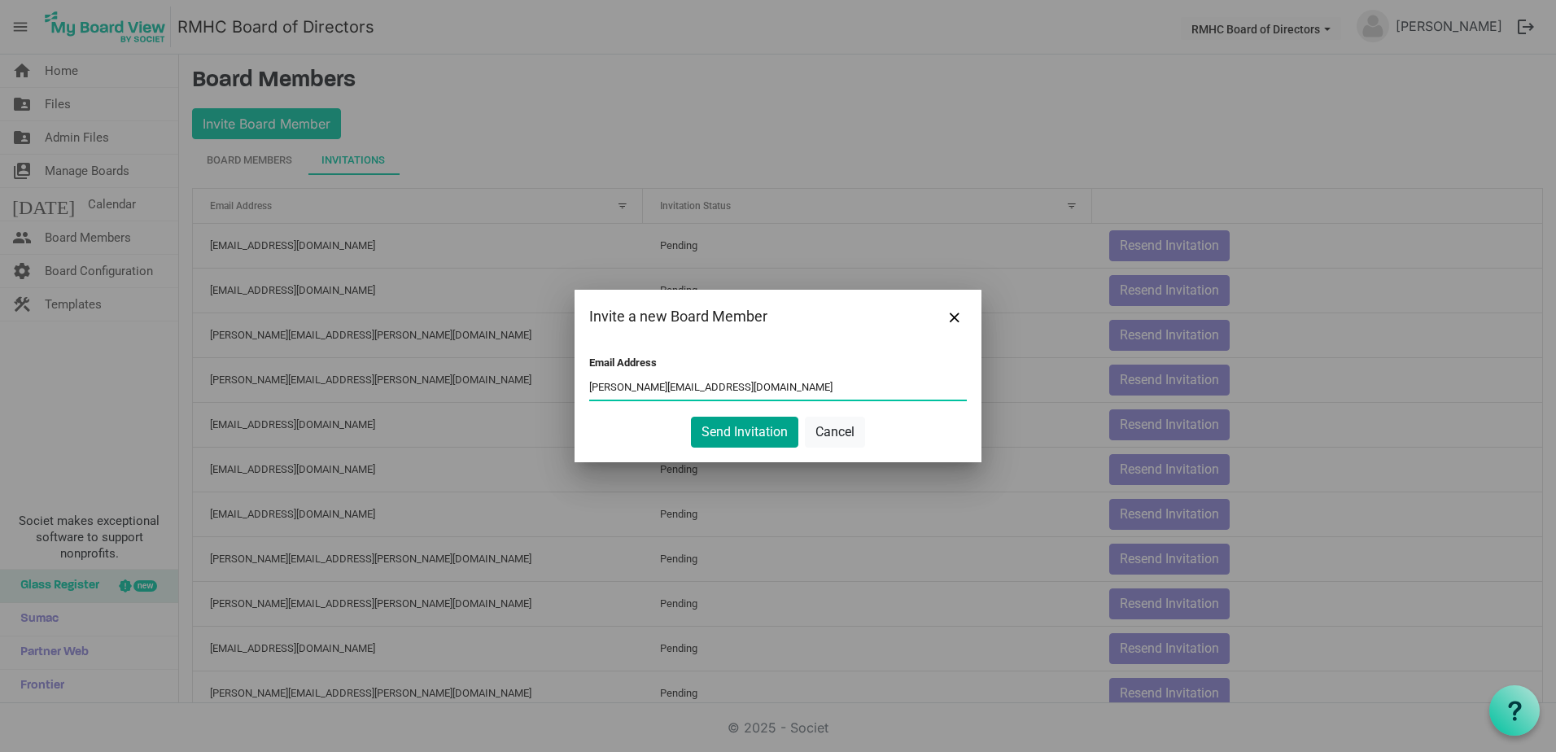
type input "leasure@mhnetwork.org"
click at [750, 434] on button "Send Invitation" at bounding box center [744, 432] width 107 height 31
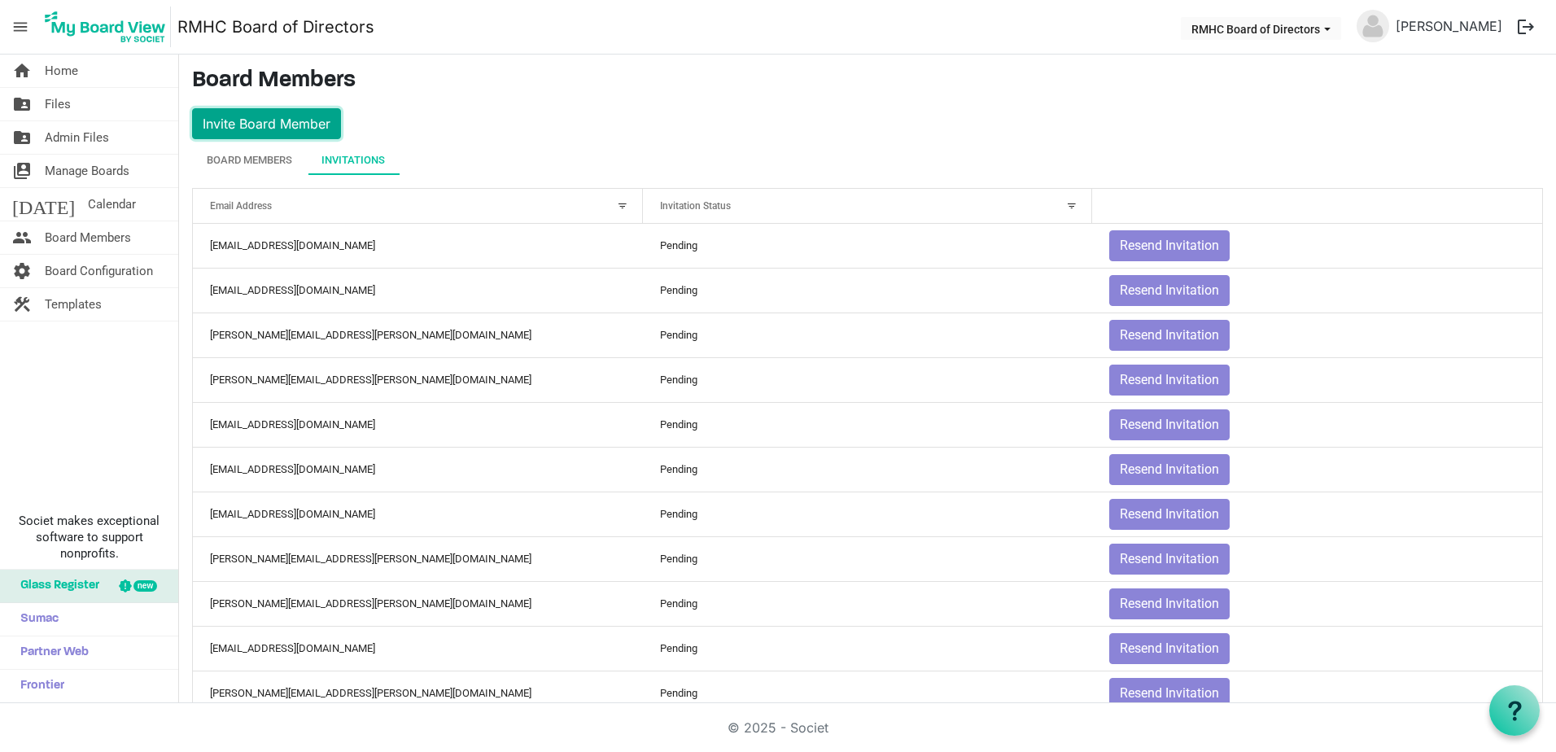
click at [217, 127] on button "Invite Board Member" at bounding box center [266, 123] width 149 height 31
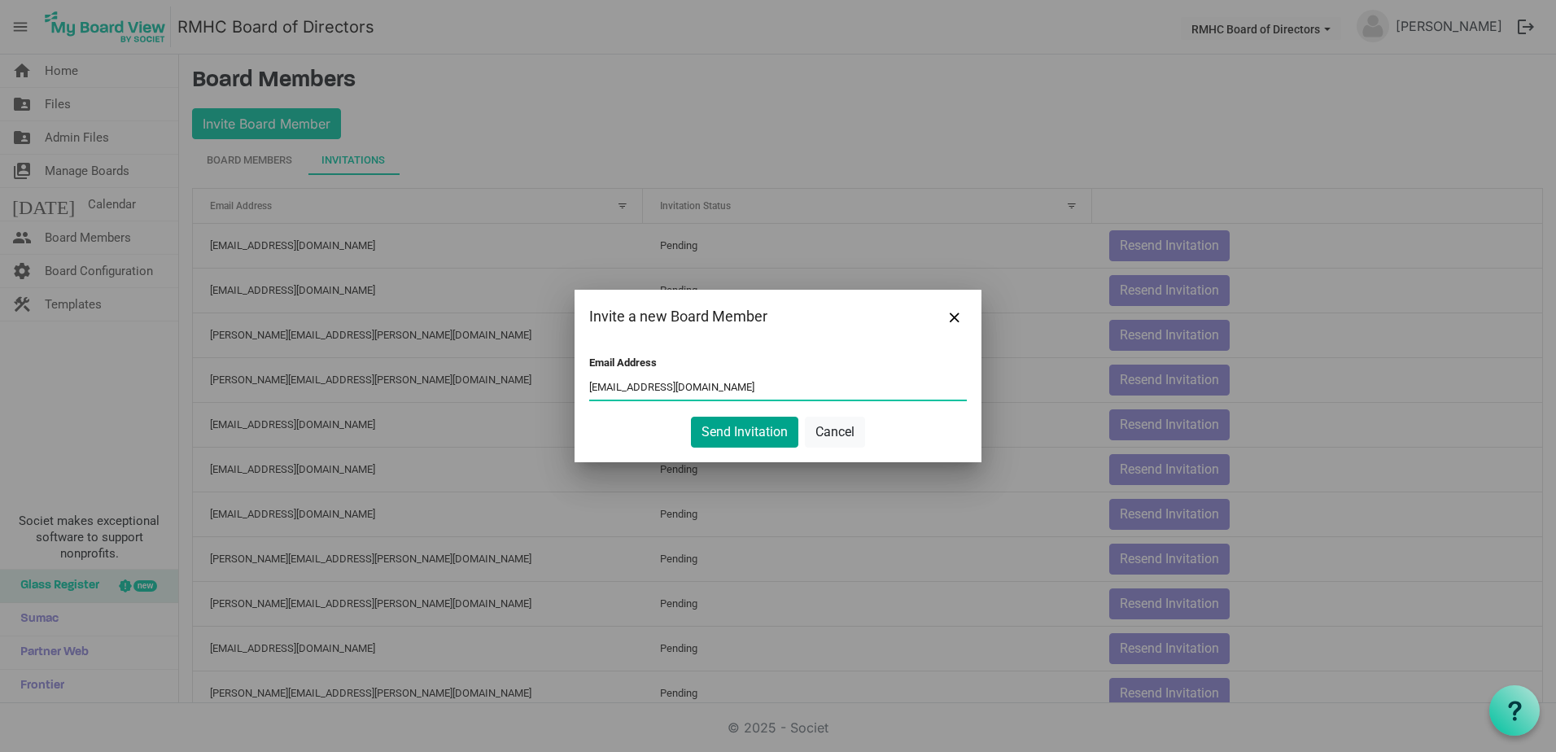
type input "scotmellert@yahoo.com"
click at [727, 443] on button "Send Invitation" at bounding box center [744, 432] width 107 height 31
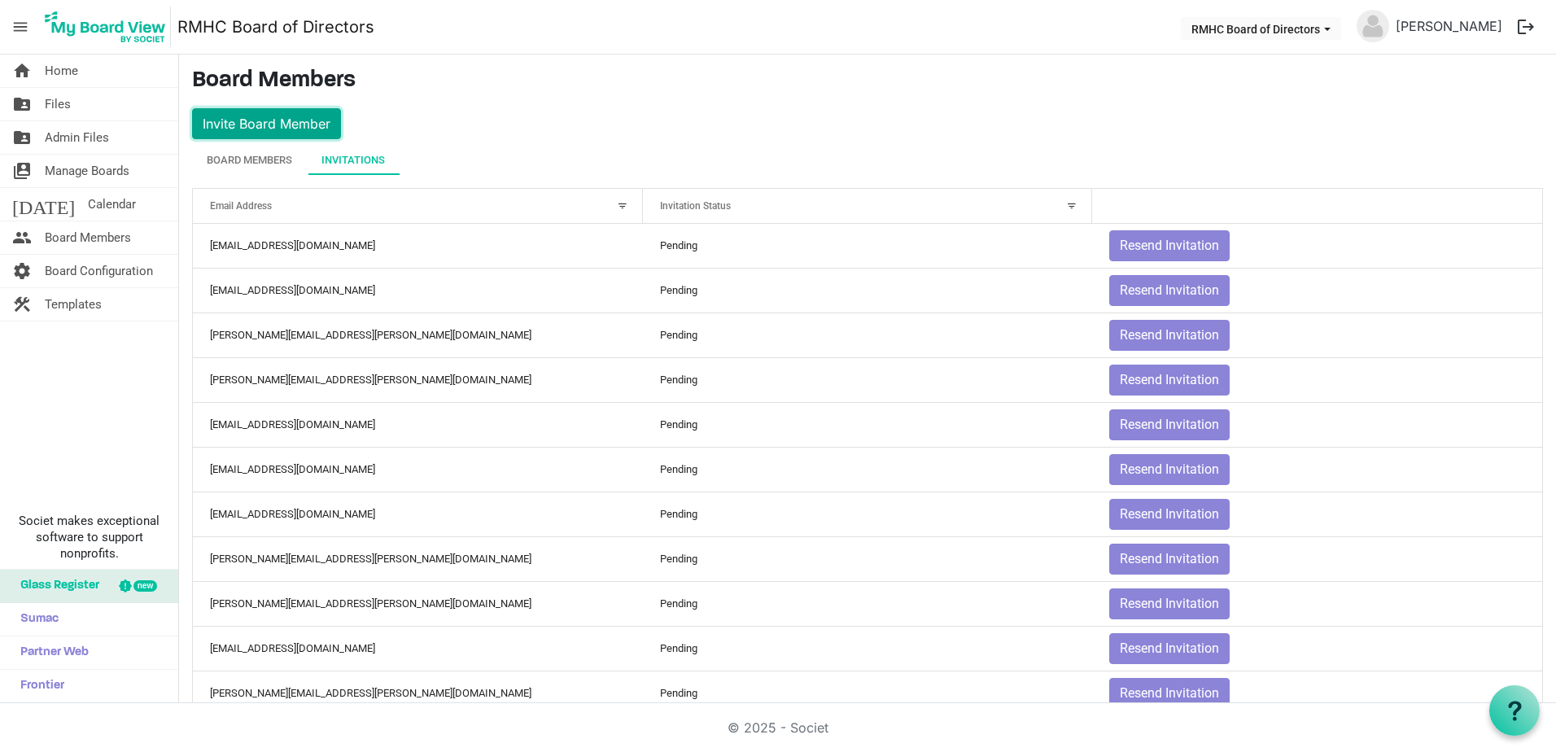
click at [257, 118] on button "Invite Board Member" at bounding box center [266, 123] width 149 height 31
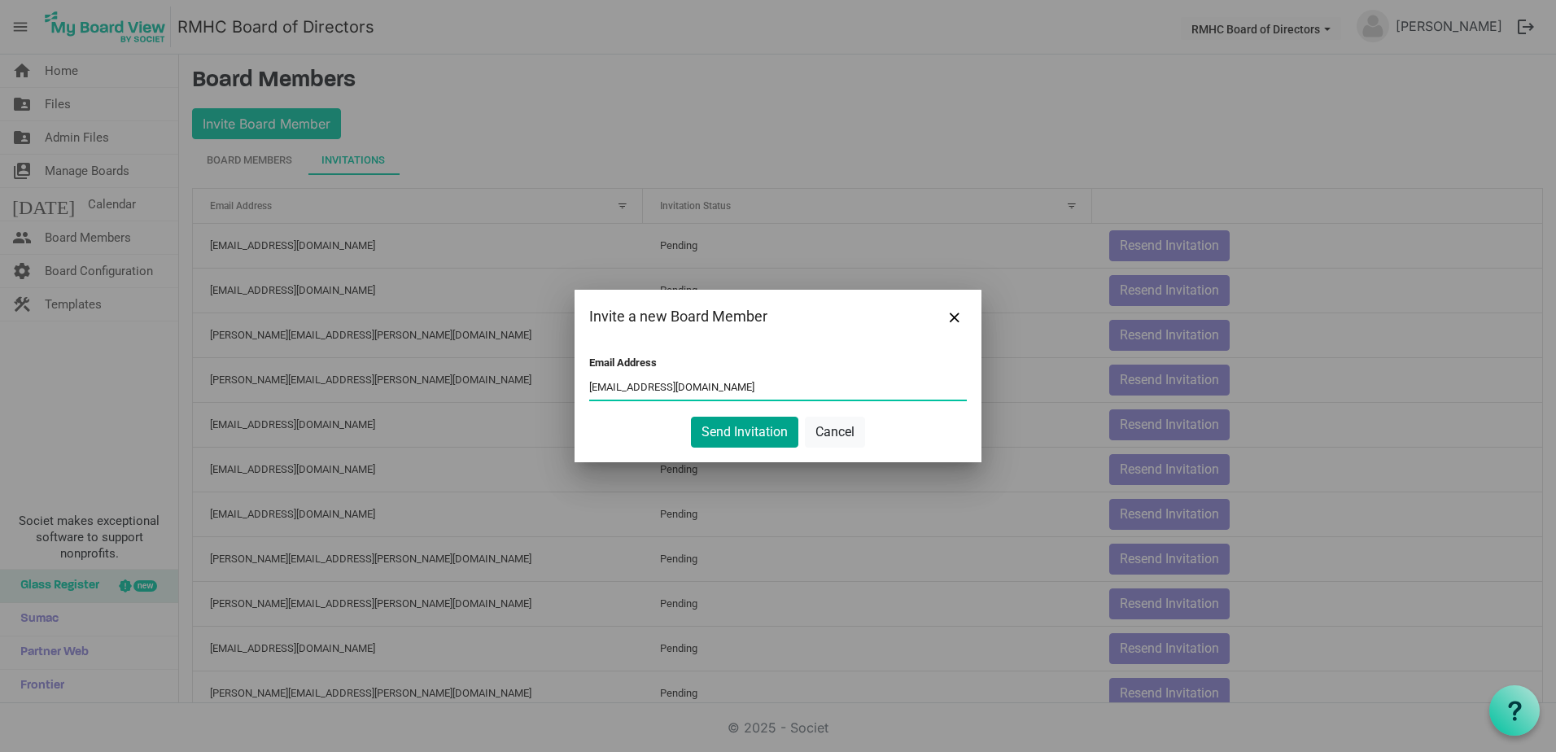
type input "cpayne@mircconstruction.com"
click at [734, 433] on button "Send Invitation" at bounding box center [744, 432] width 107 height 31
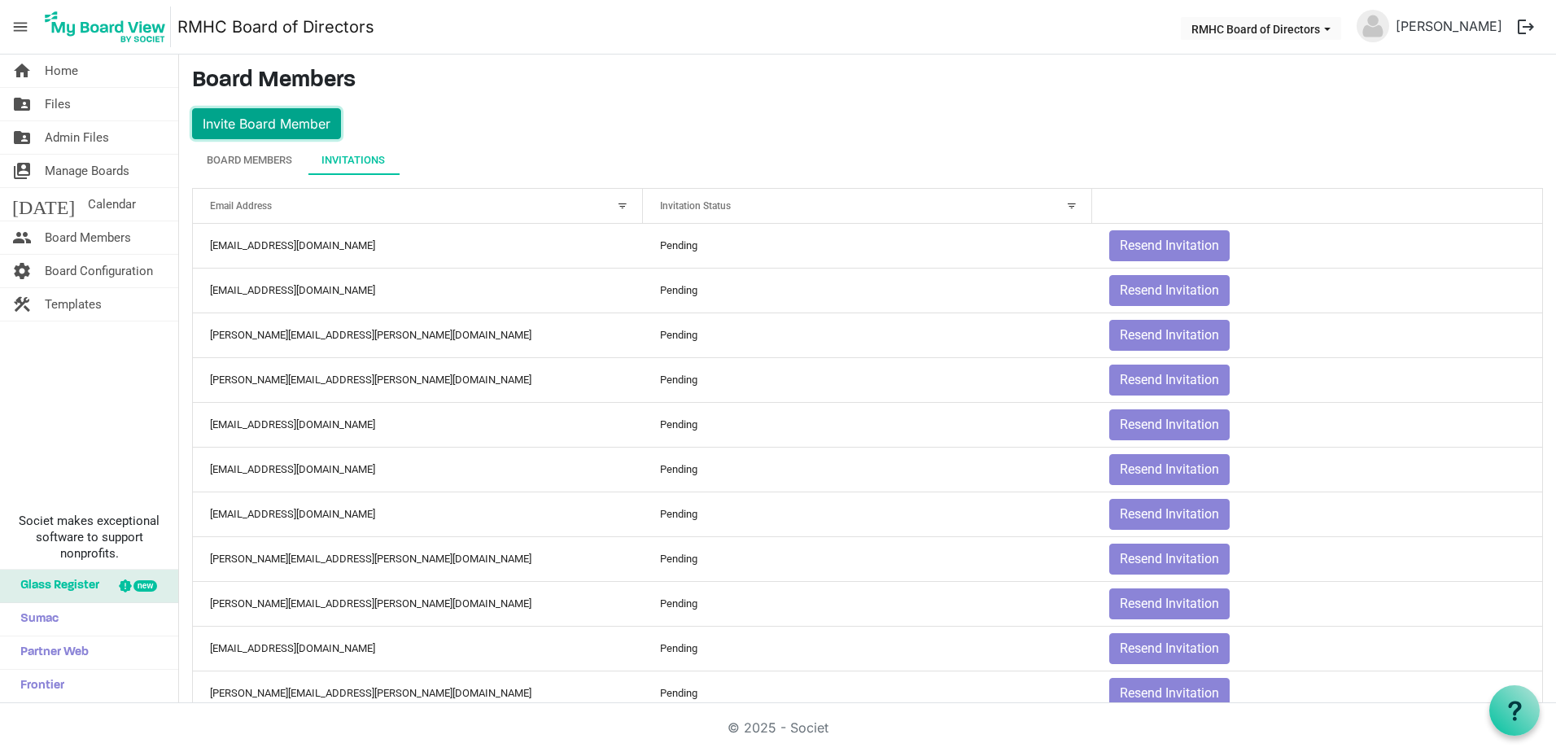
click at [233, 121] on button "Invite Board Member" at bounding box center [266, 123] width 149 height 31
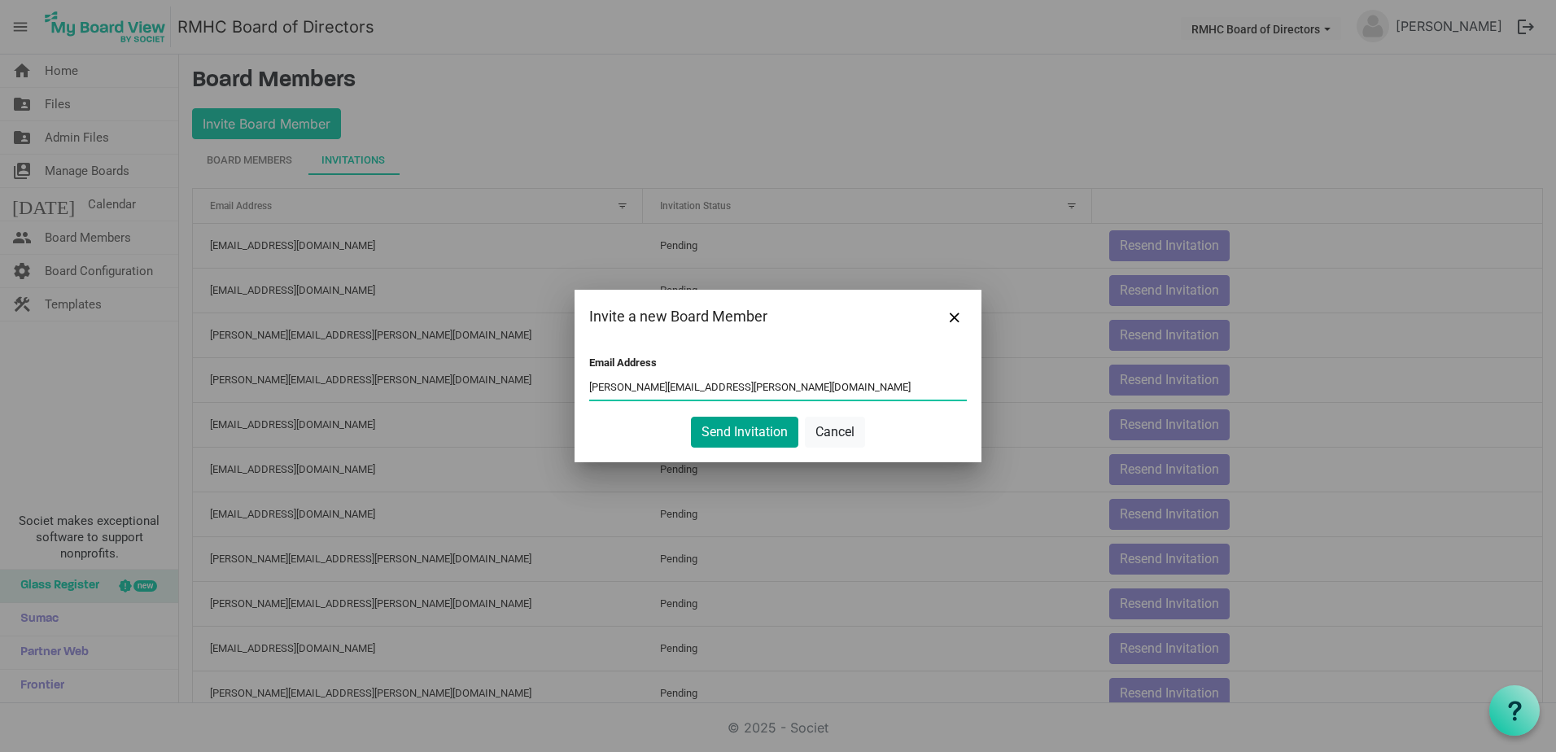
type input "josie.pratt@macatac.net"
click at [735, 435] on button "Send Invitation" at bounding box center [744, 432] width 107 height 31
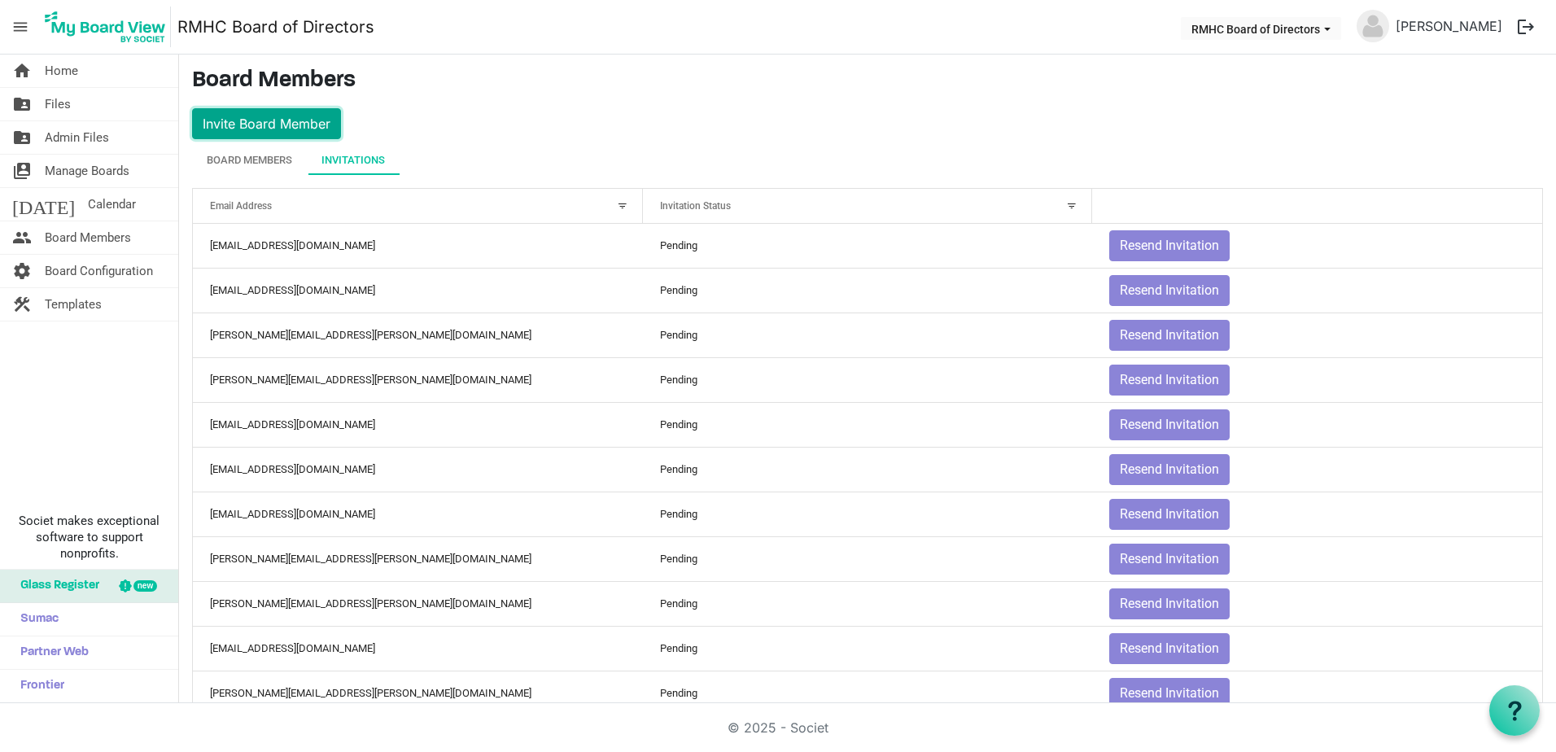
click at [249, 125] on button "Invite Board Member" at bounding box center [266, 123] width 149 height 31
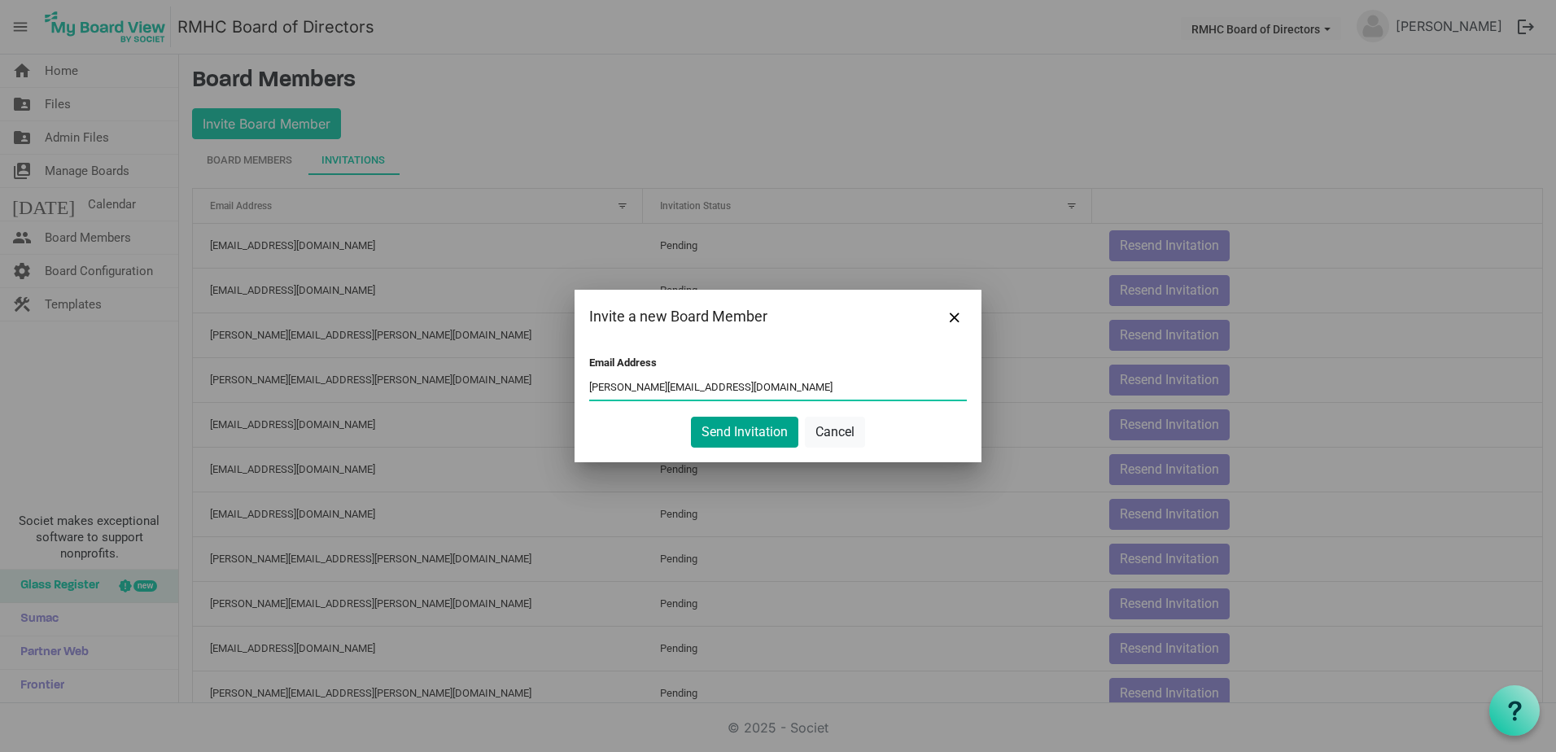
type input "ariana@arianashives.net"
click at [729, 437] on button "Send Invitation" at bounding box center [744, 432] width 107 height 31
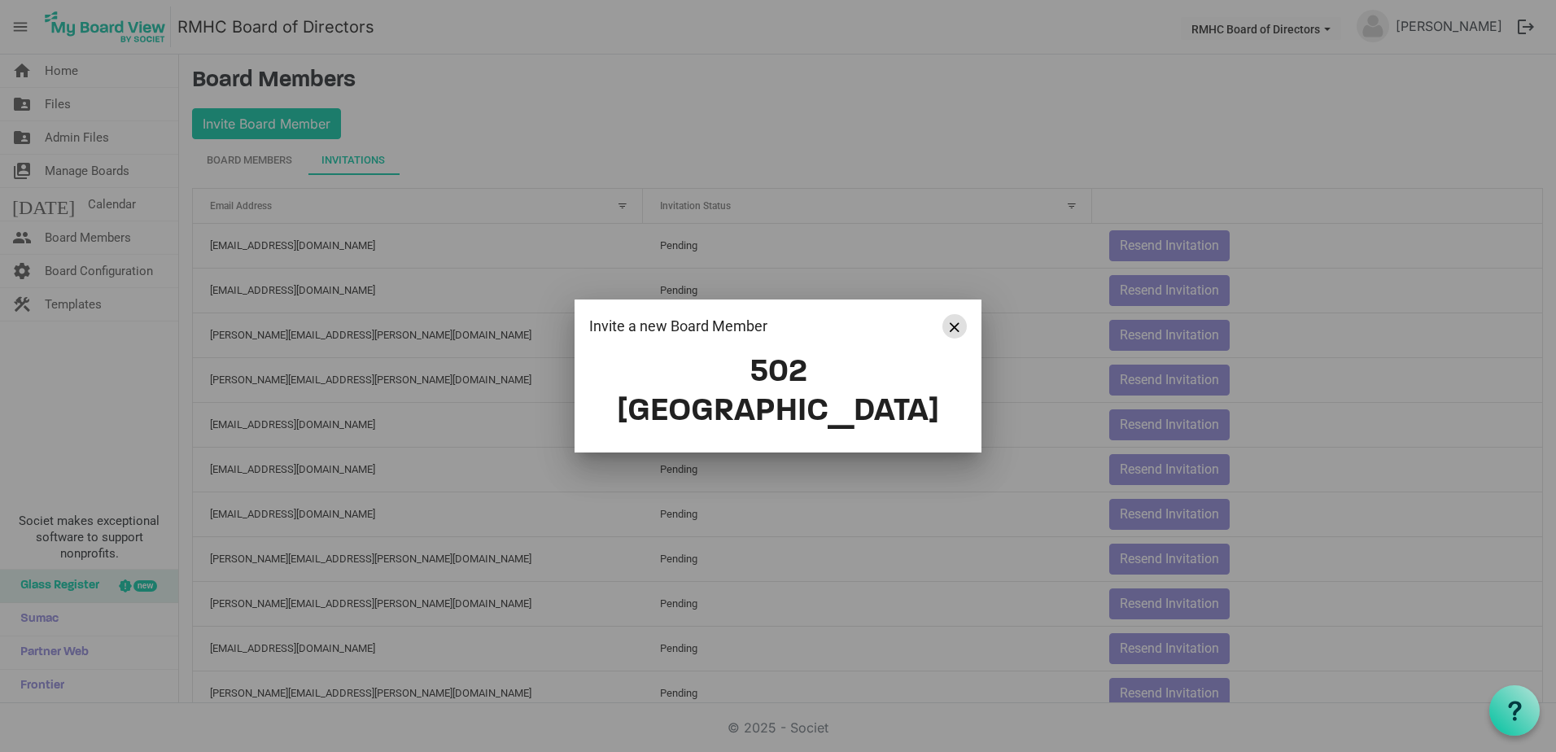
click at [949, 338] on button "Close" at bounding box center [954, 326] width 24 height 24
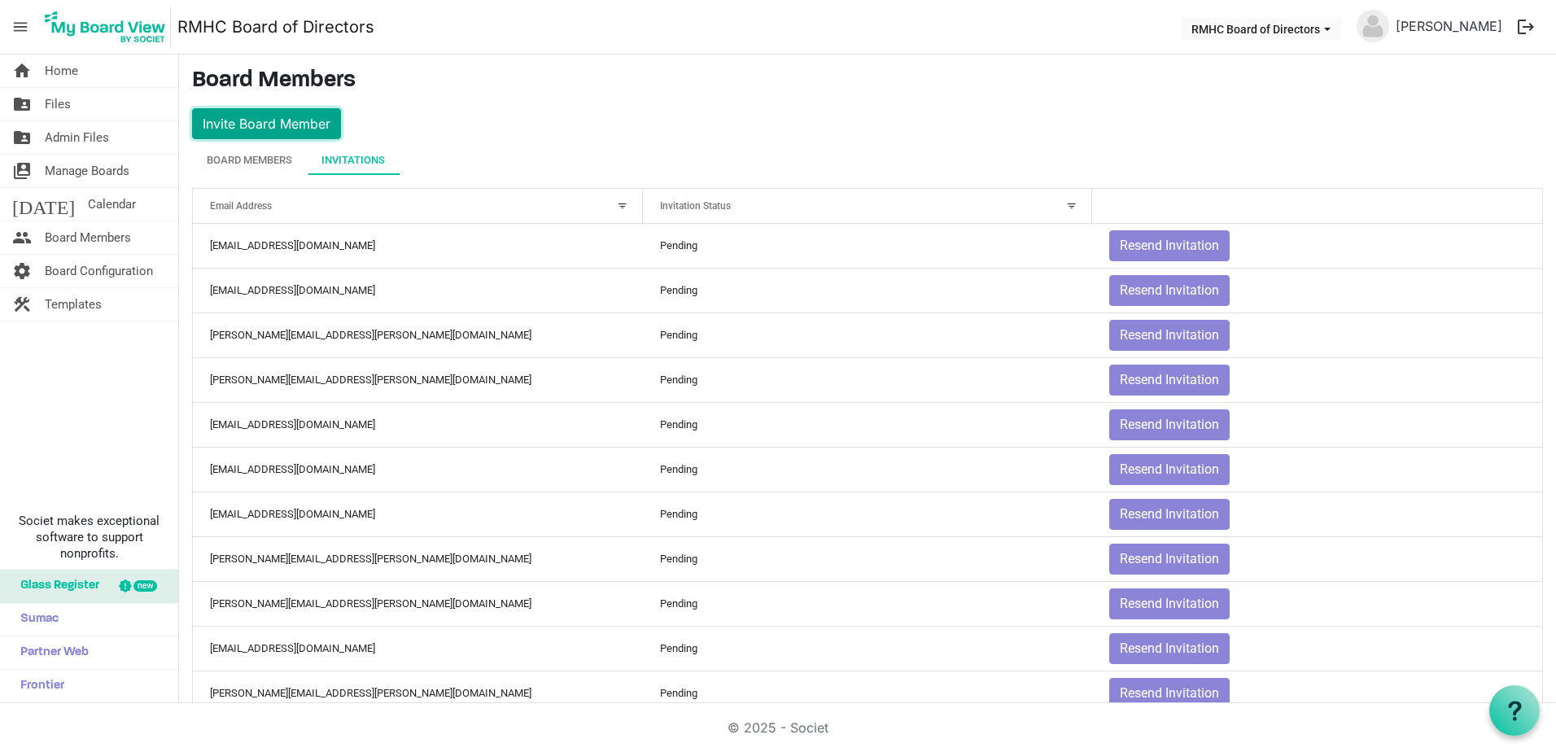
click at [243, 124] on button "Invite Board Member" at bounding box center [266, 123] width 149 height 31
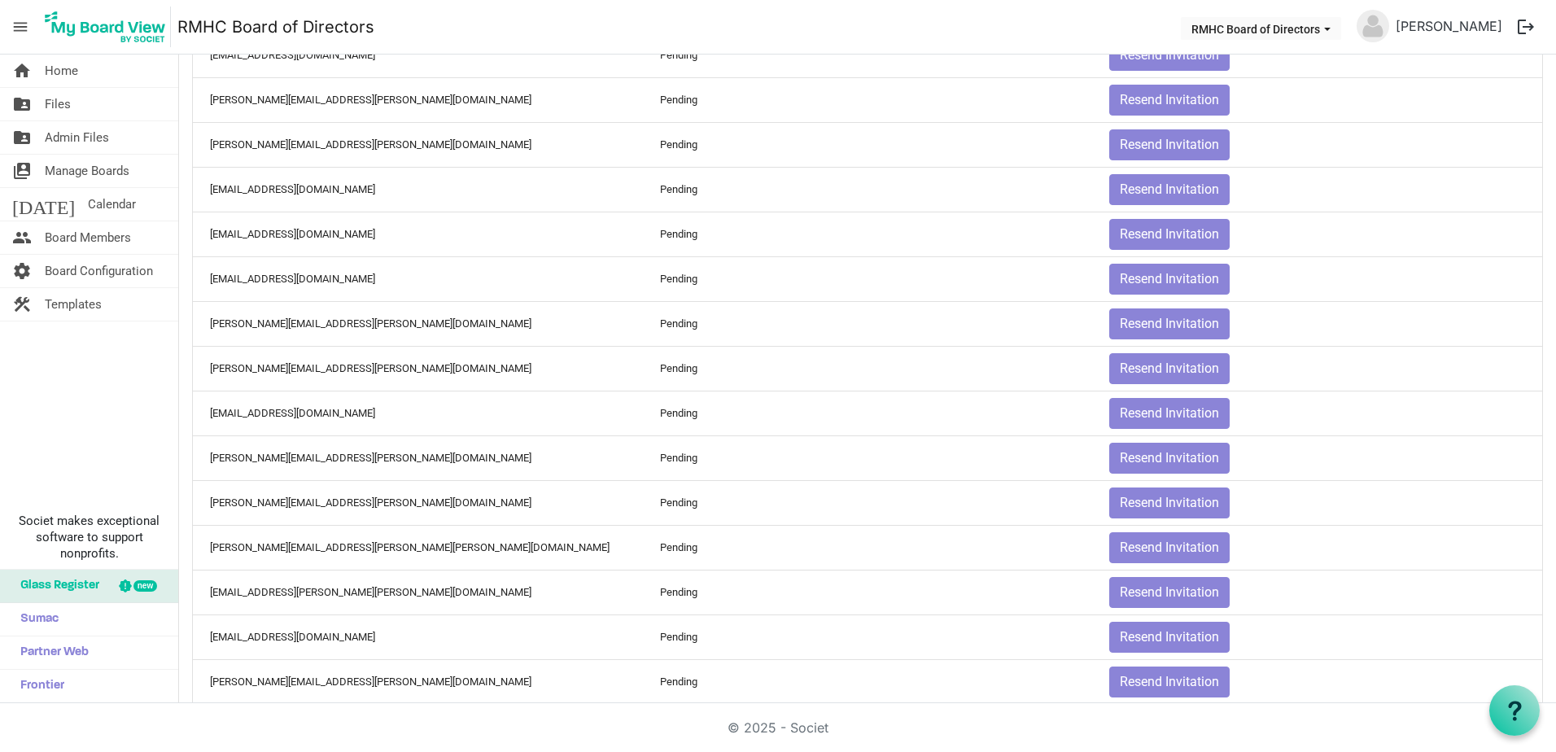
scroll to position [487, 0]
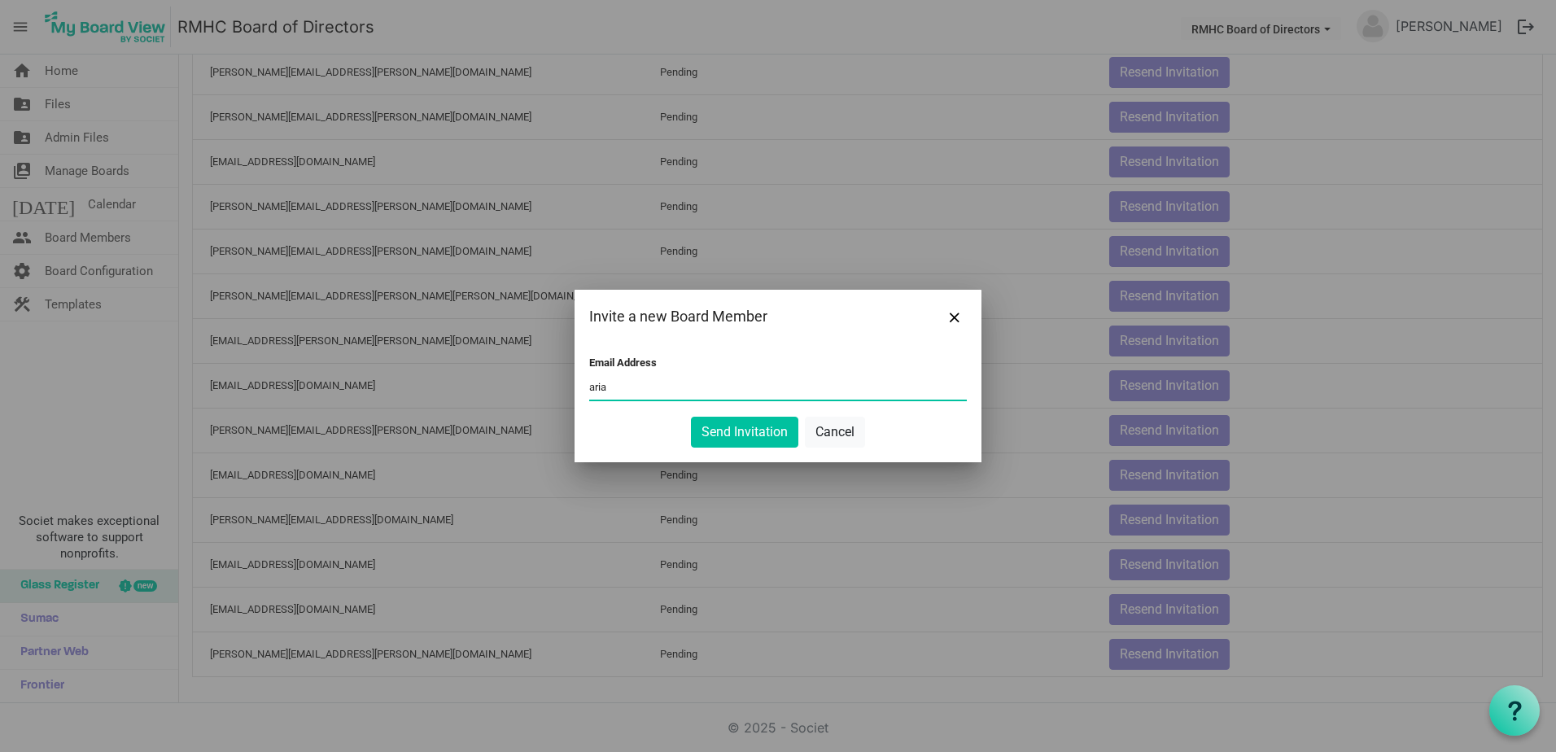
type input "ariana@arianashives.net"
click at [741, 431] on button "Send Invitation" at bounding box center [744, 432] width 107 height 31
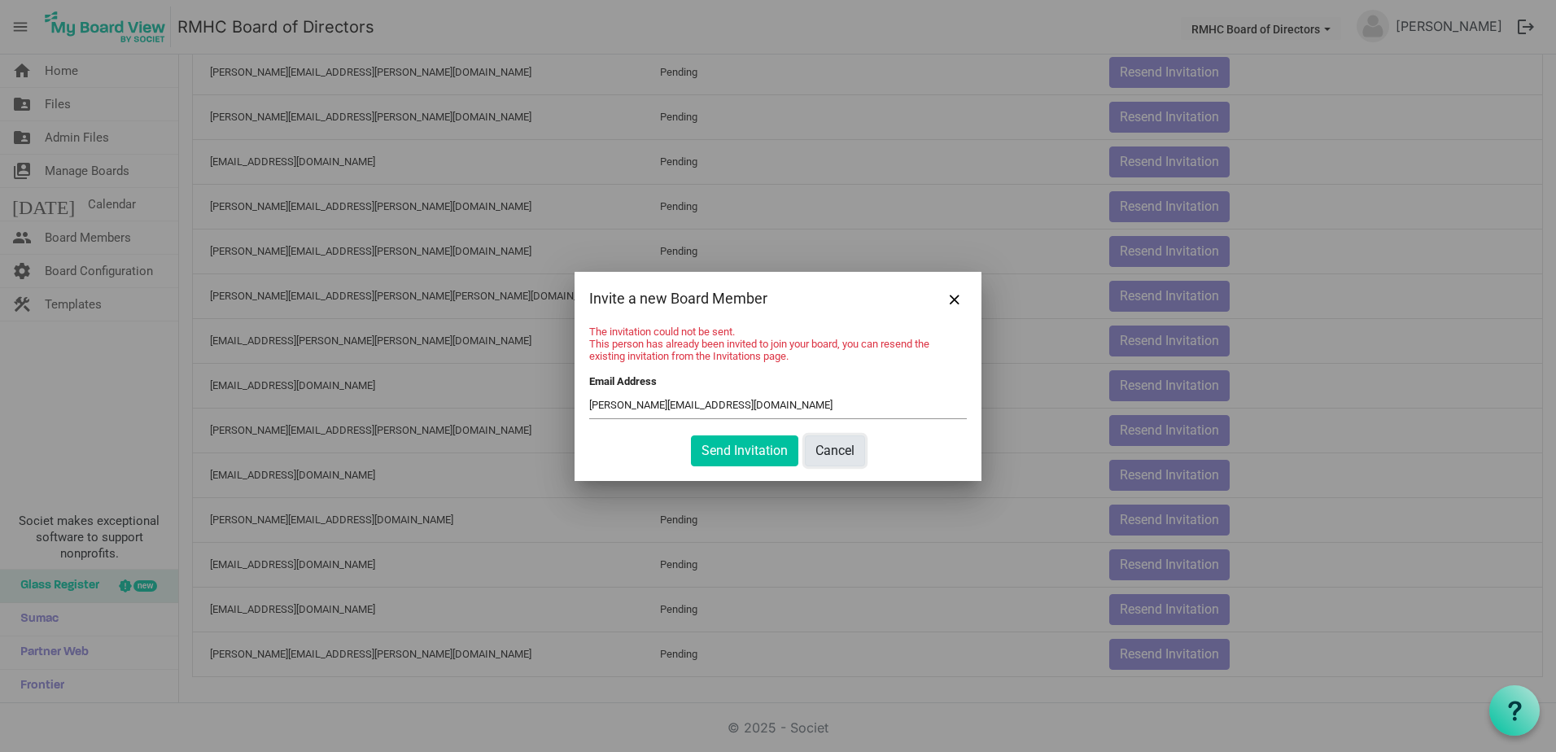
click at [836, 450] on button "Cancel" at bounding box center [835, 450] width 60 height 31
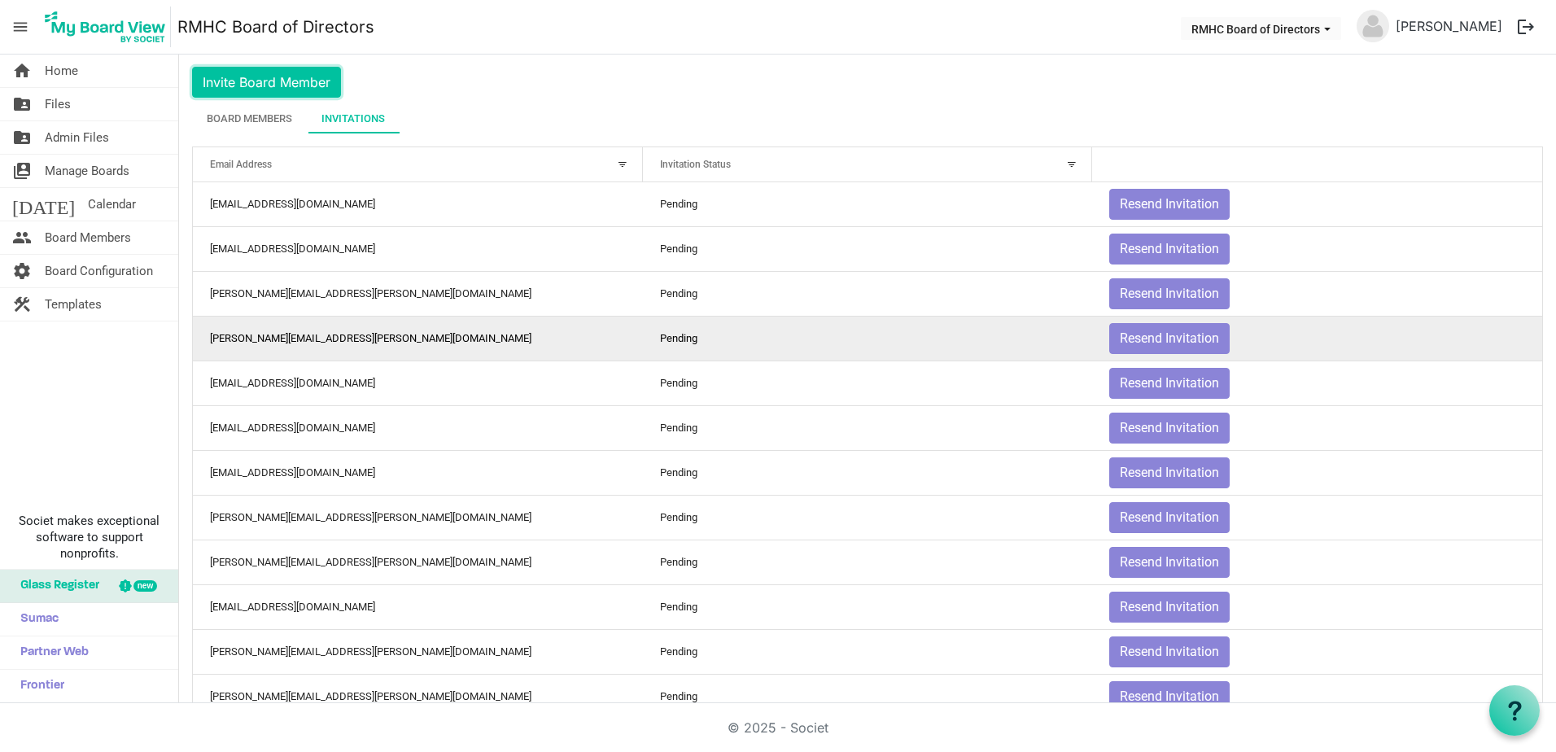
scroll to position [0, 0]
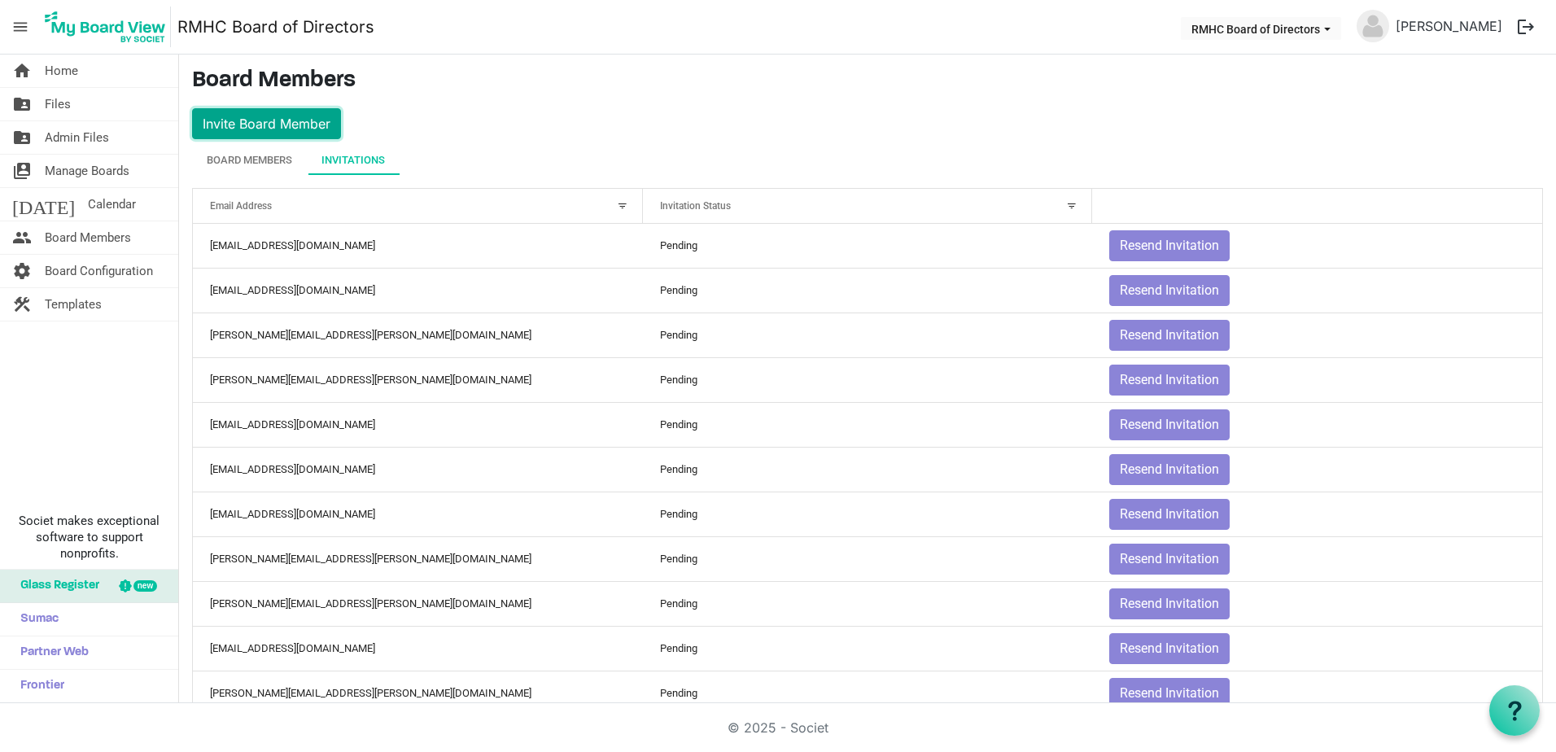
click at [299, 129] on button "Invite Board Member" at bounding box center [266, 123] width 149 height 31
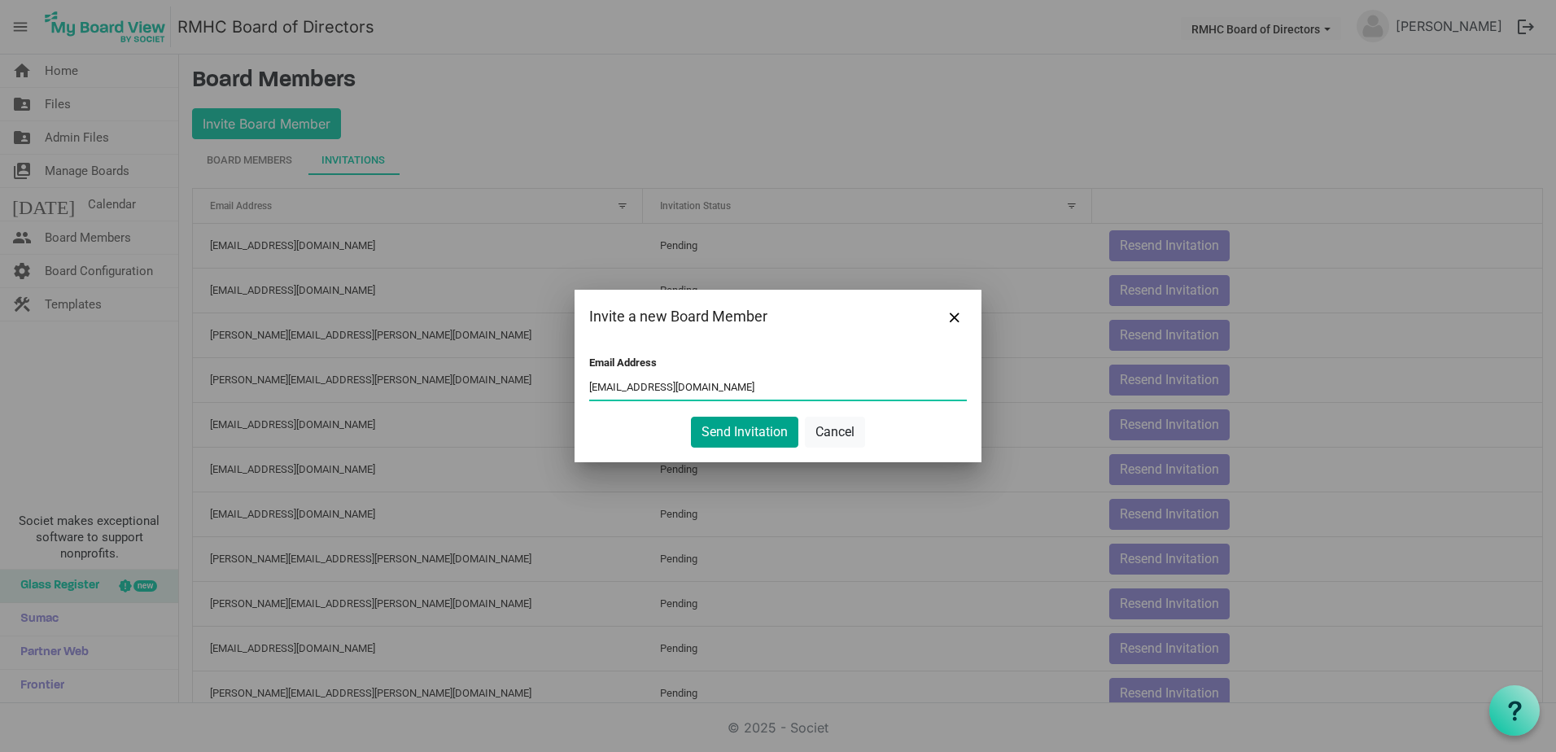
type input "jwoodall@tta-wv.com"
click at [764, 426] on button "Send Invitation" at bounding box center [744, 432] width 107 height 31
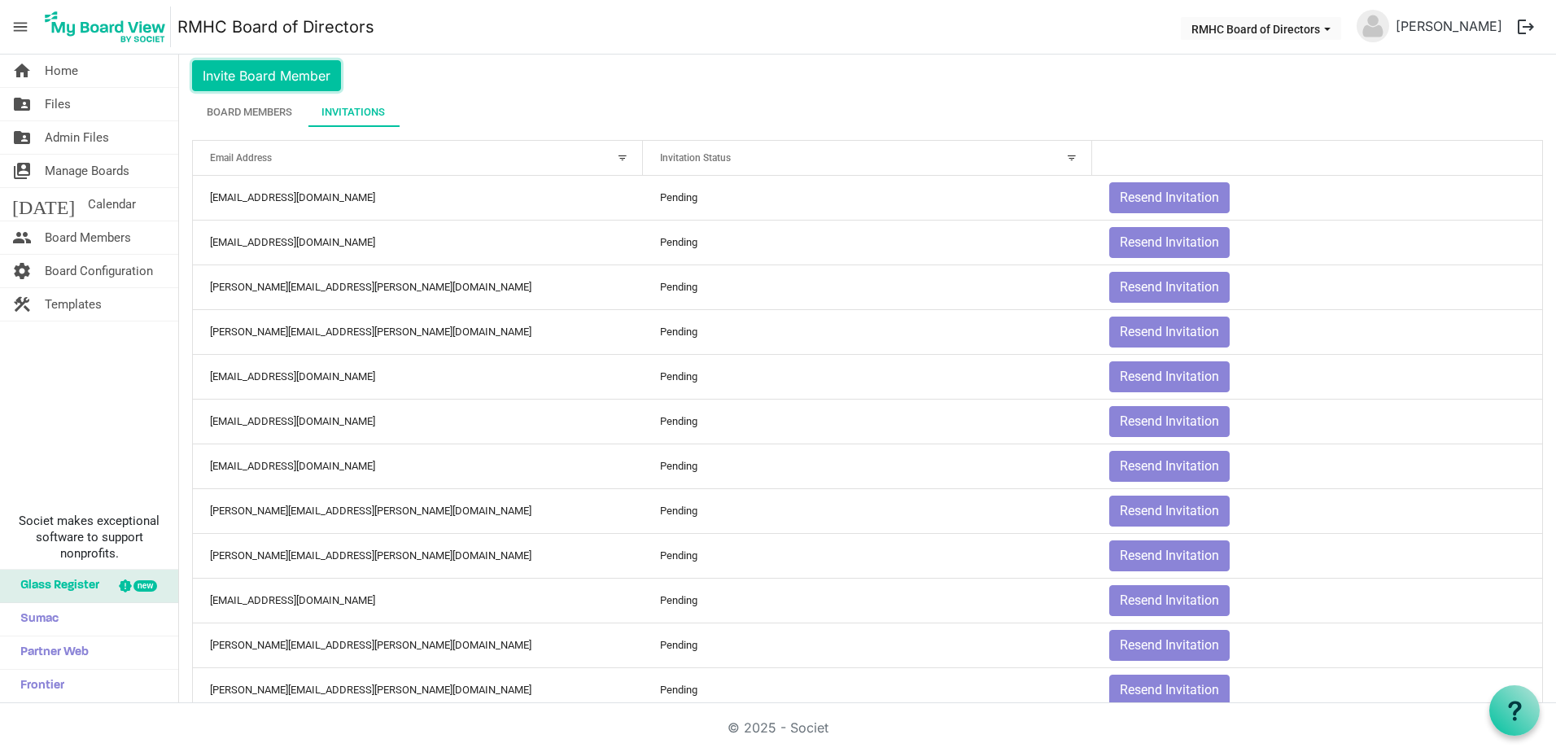
scroll to position [7, 0]
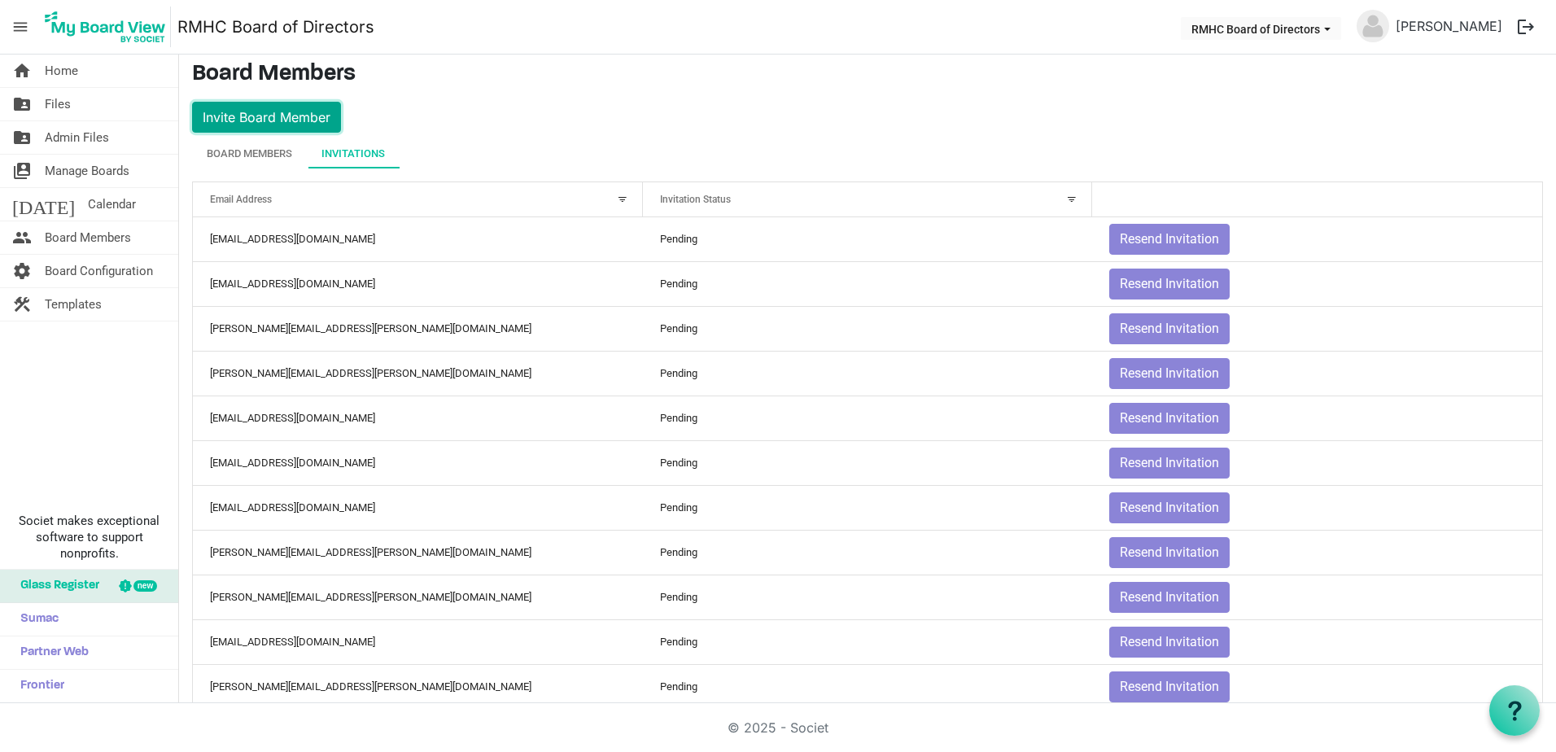
click at [290, 116] on button "Invite Board Member" at bounding box center [266, 117] width 149 height 31
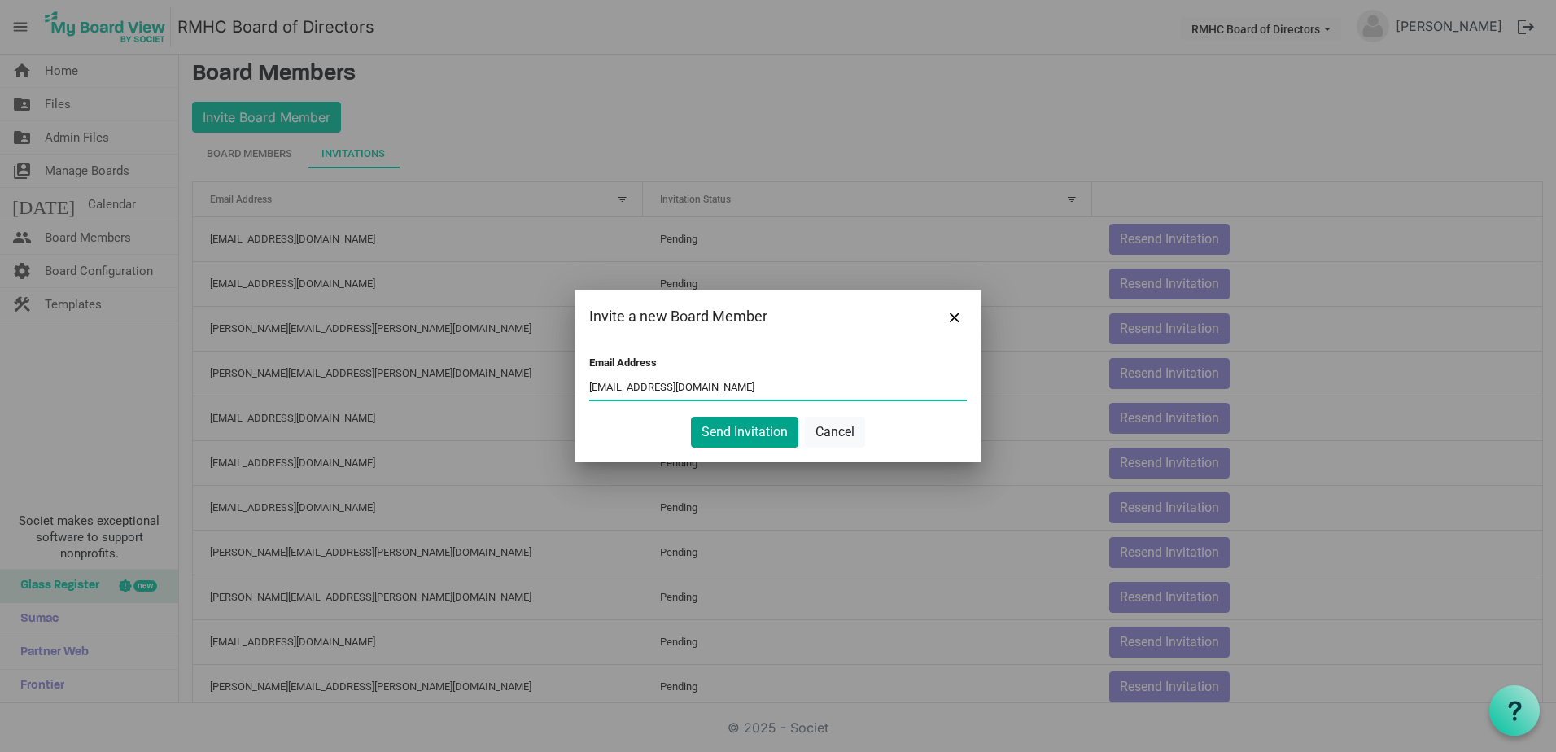
type input "sbarnes@jbarnes.com"
click at [753, 431] on button "Send Invitation" at bounding box center [744, 432] width 107 height 31
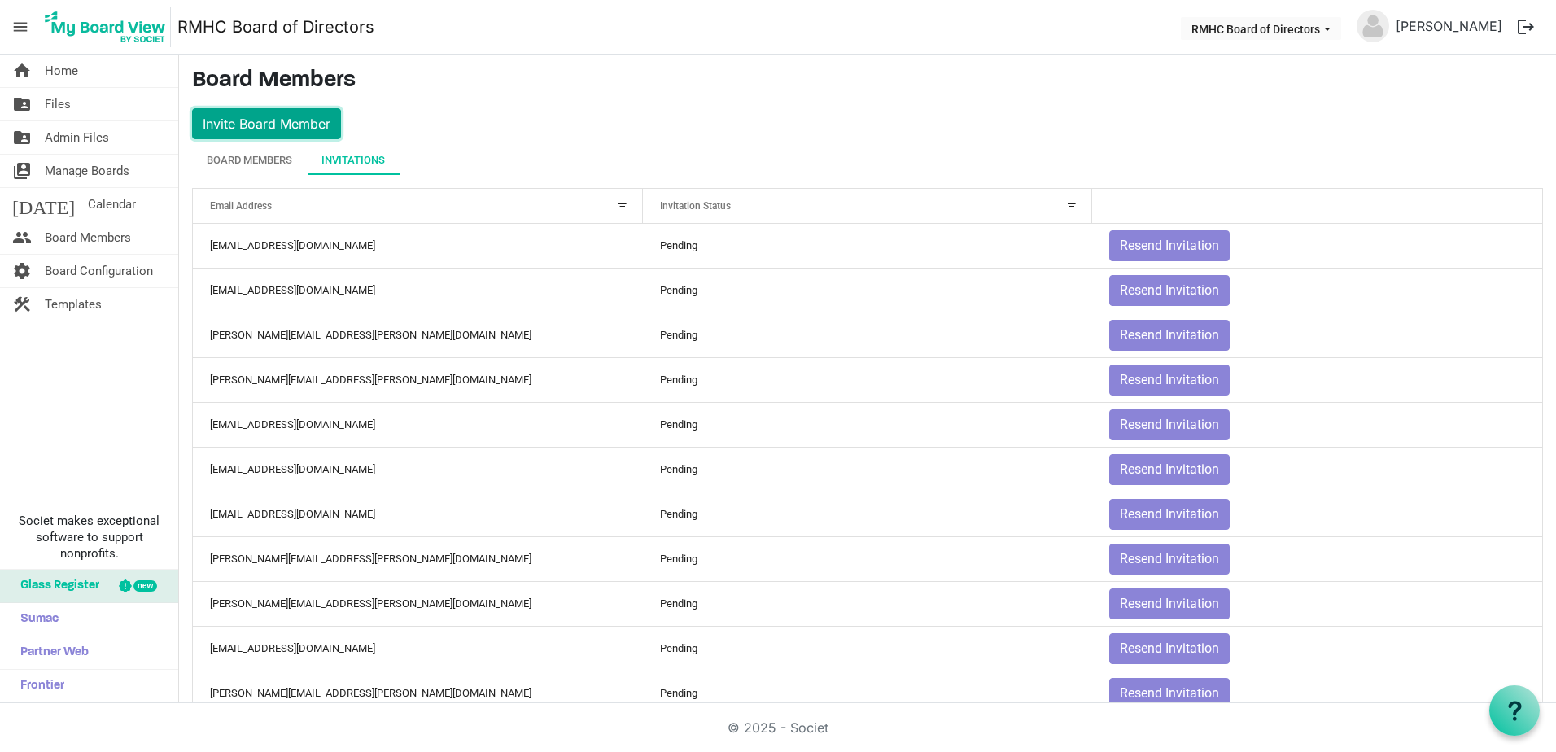
click at [252, 124] on button "Invite Board Member" at bounding box center [266, 123] width 149 height 31
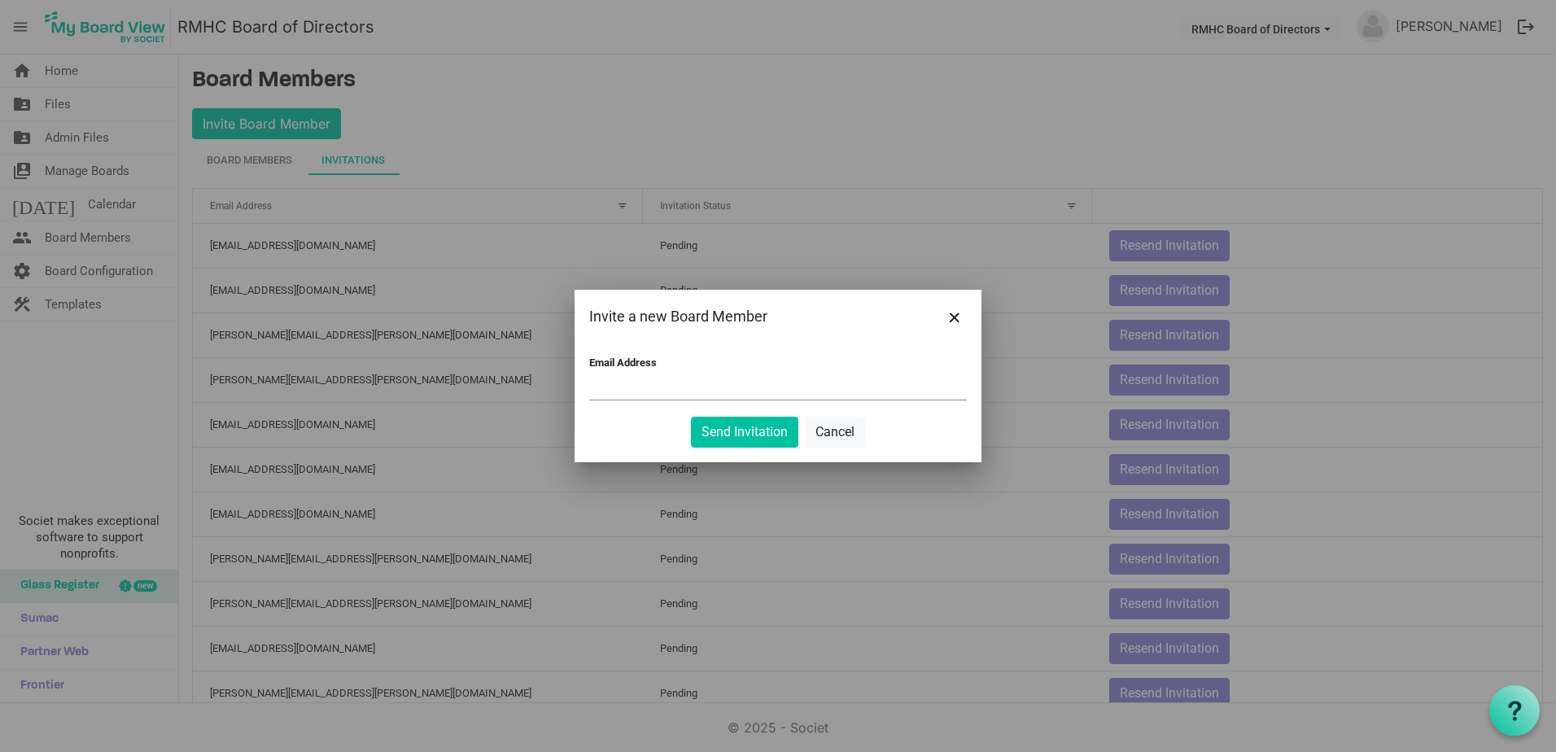
click at [643, 386] on input "Email Address" at bounding box center [777, 387] width 377 height 24
paste input ""Gretchen Bias 2" <gretchen_bias@yahoo.com>"
click at [677, 386] on input ""Gretchen Bias 2" <gretchen_bias@yahoo.com>" at bounding box center [777, 387] width 377 height 24
click at [723, 391] on input "gretchen_bias@yahoo.com>" at bounding box center [777, 387] width 377 height 24
type input "gretchen_bias@yahoo.com"
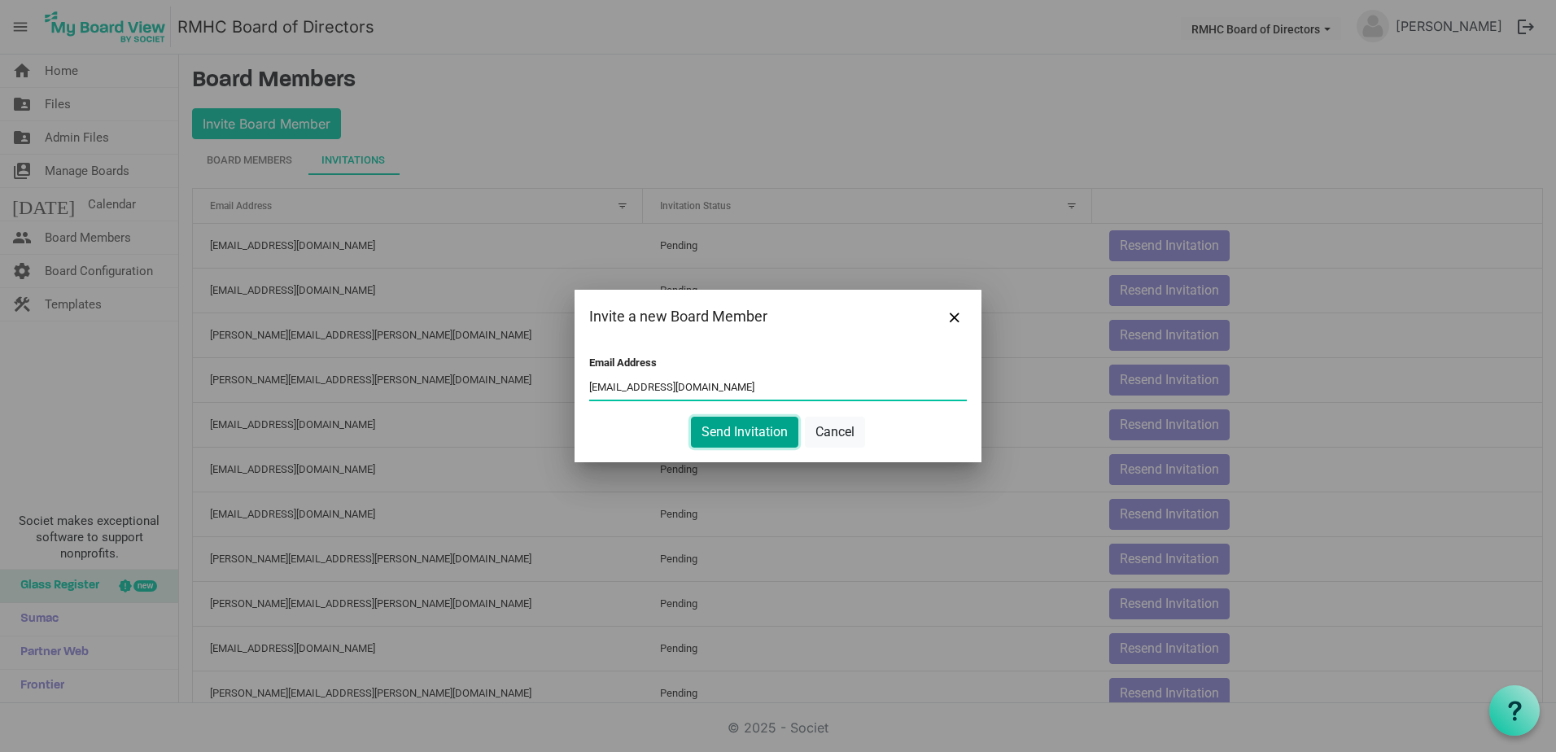
drag, startPoint x: 723, startPoint y: 421, endPoint x: 726, endPoint y: 430, distance: 9.5
click at [726, 425] on button "Send Invitation" at bounding box center [744, 432] width 107 height 31
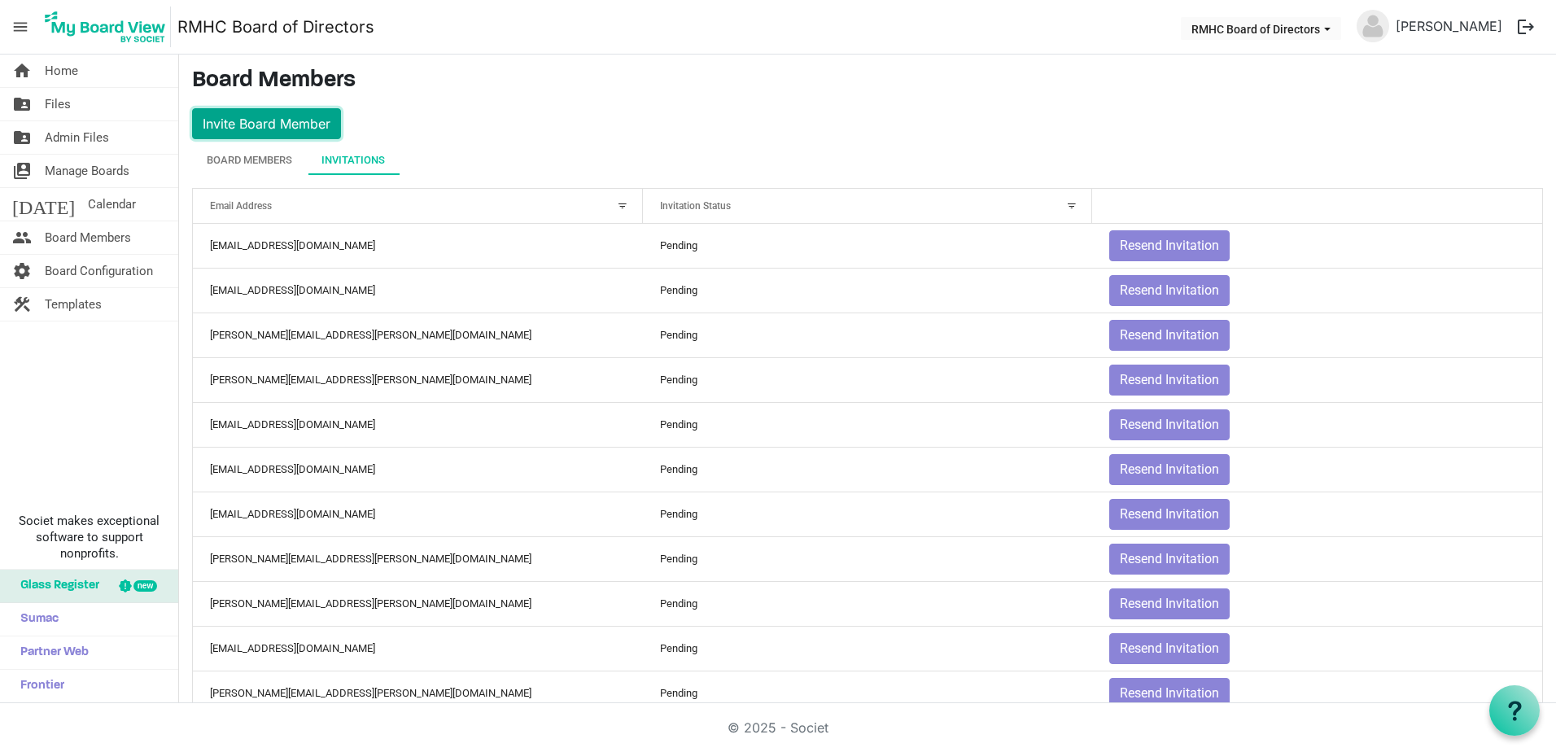
click at [237, 116] on button "Invite Board Member" at bounding box center [266, 123] width 149 height 31
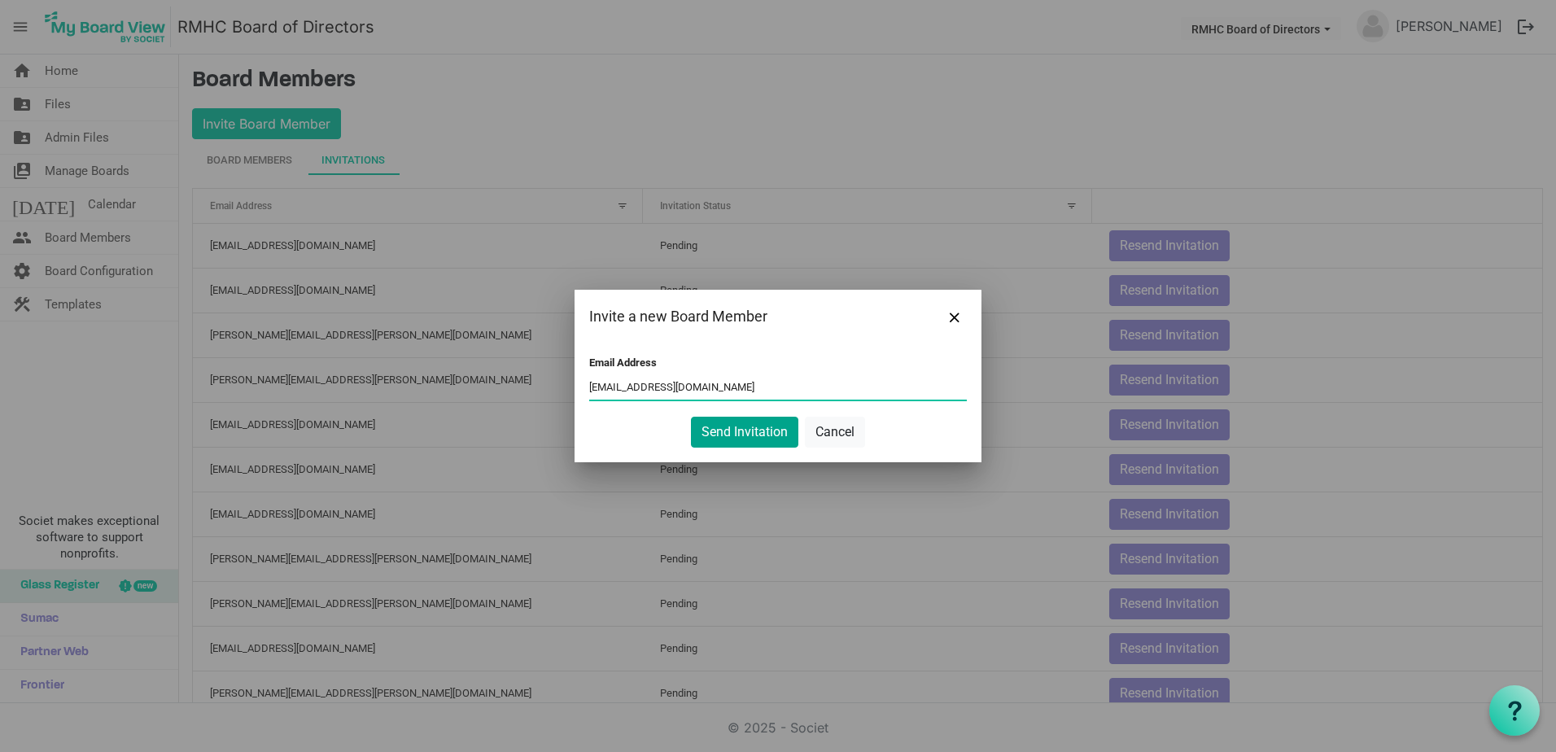
type input "genemichelecraig@gmail.com"
click at [748, 431] on button "Send Invitation" at bounding box center [744, 432] width 107 height 31
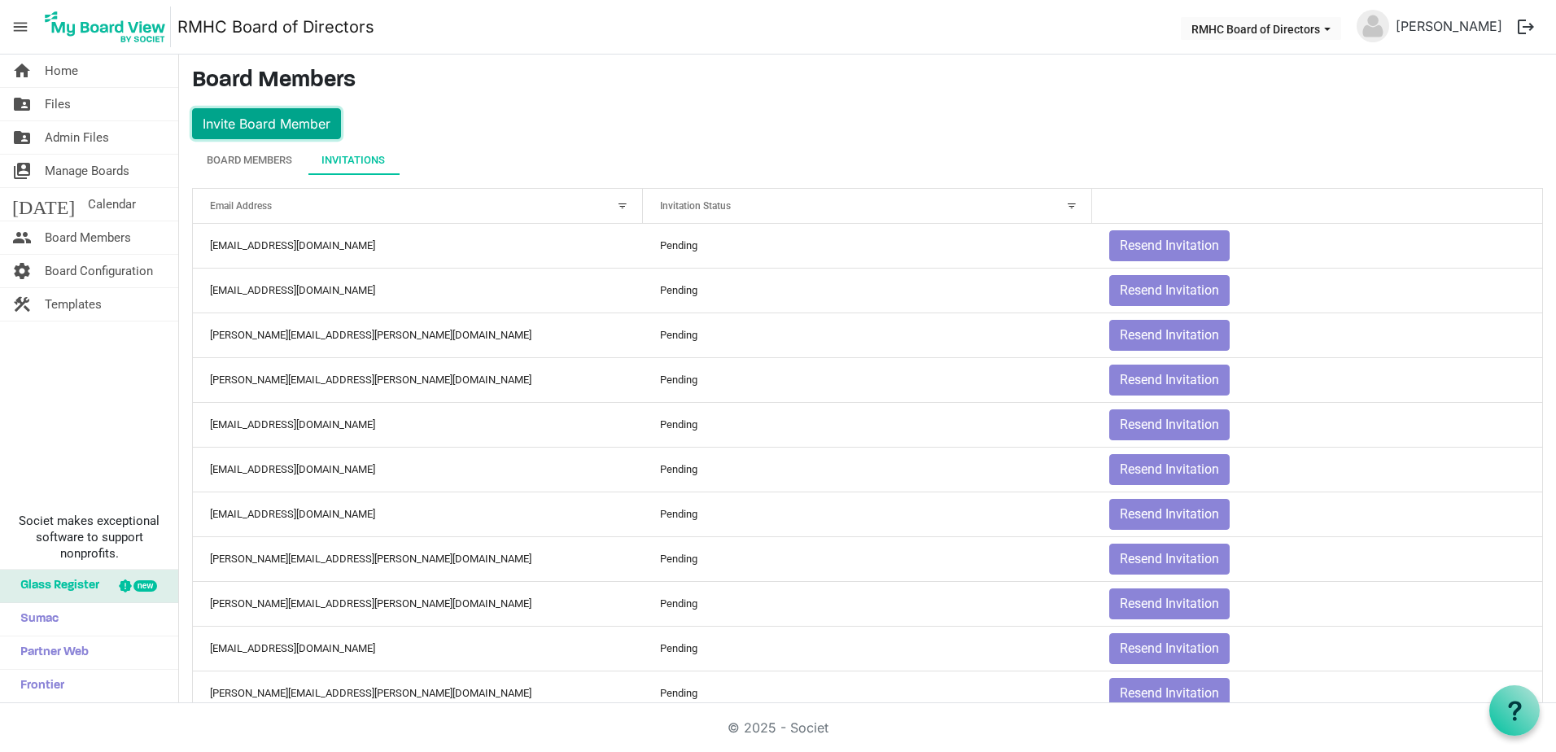
click at [231, 122] on button "Invite Board Member" at bounding box center [266, 123] width 149 height 31
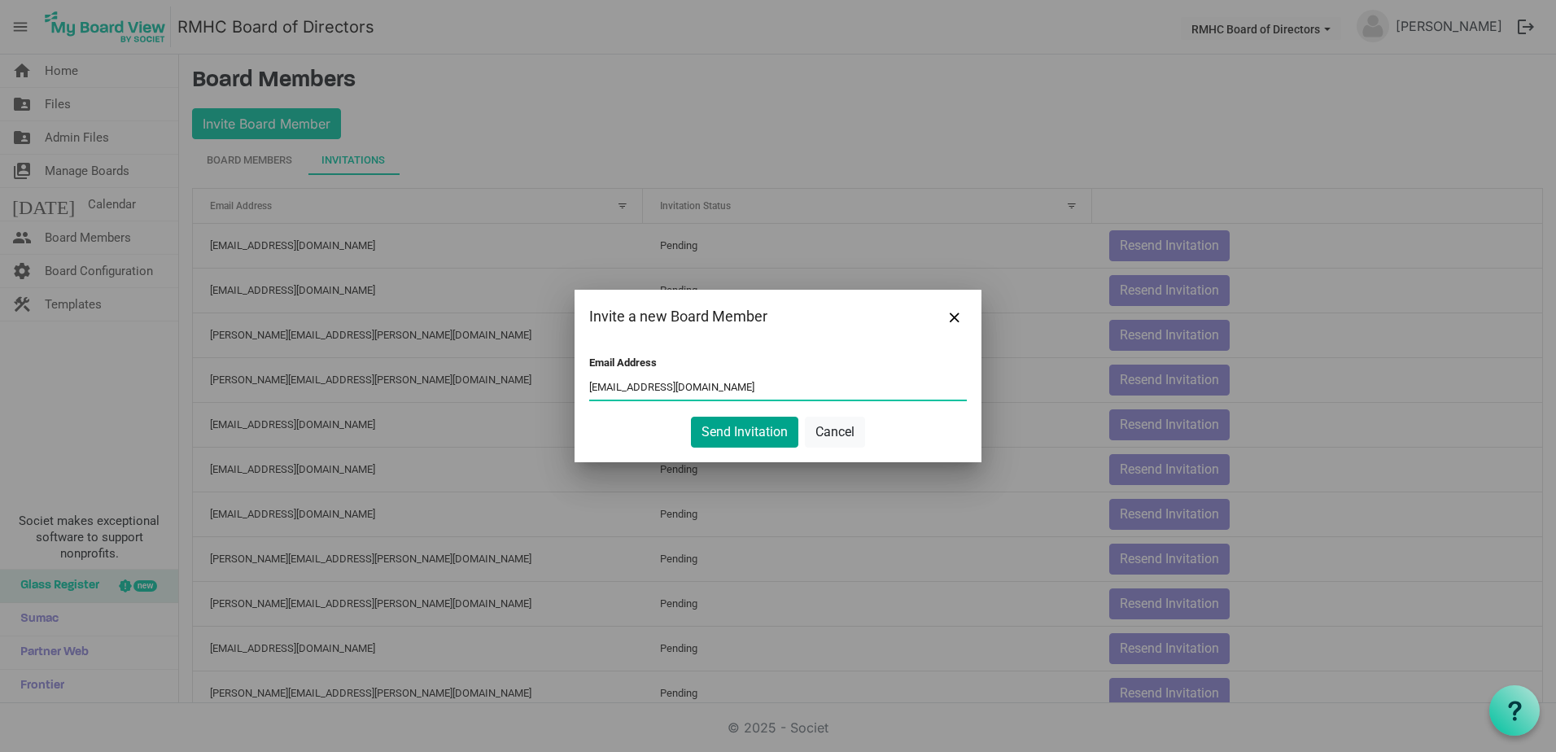
type input "smachage@gmail.com"
click at [759, 425] on button "Send Invitation" at bounding box center [744, 432] width 107 height 31
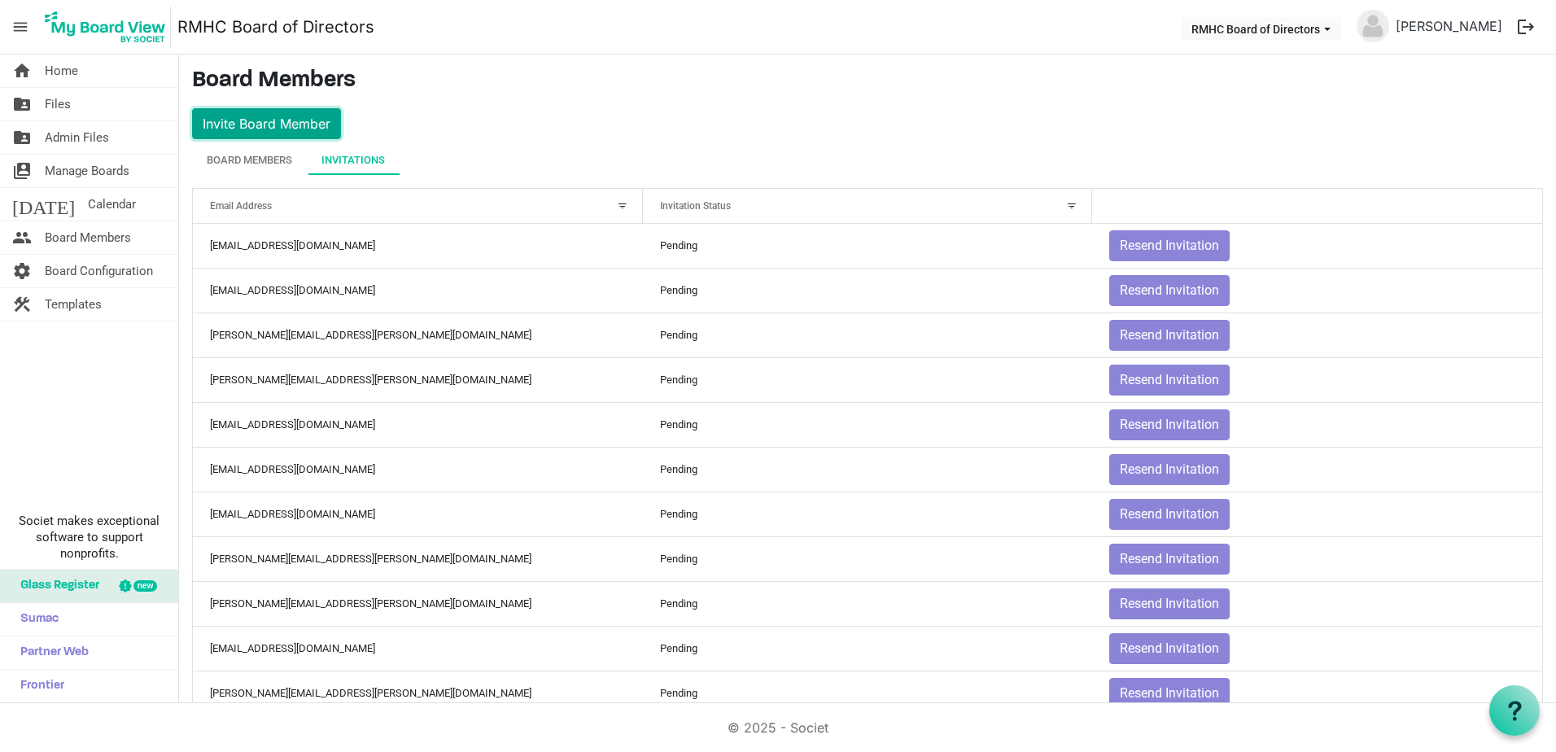
click at [299, 124] on button "Invite Board Member" at bounding box center [266, 123] width 149 height 31
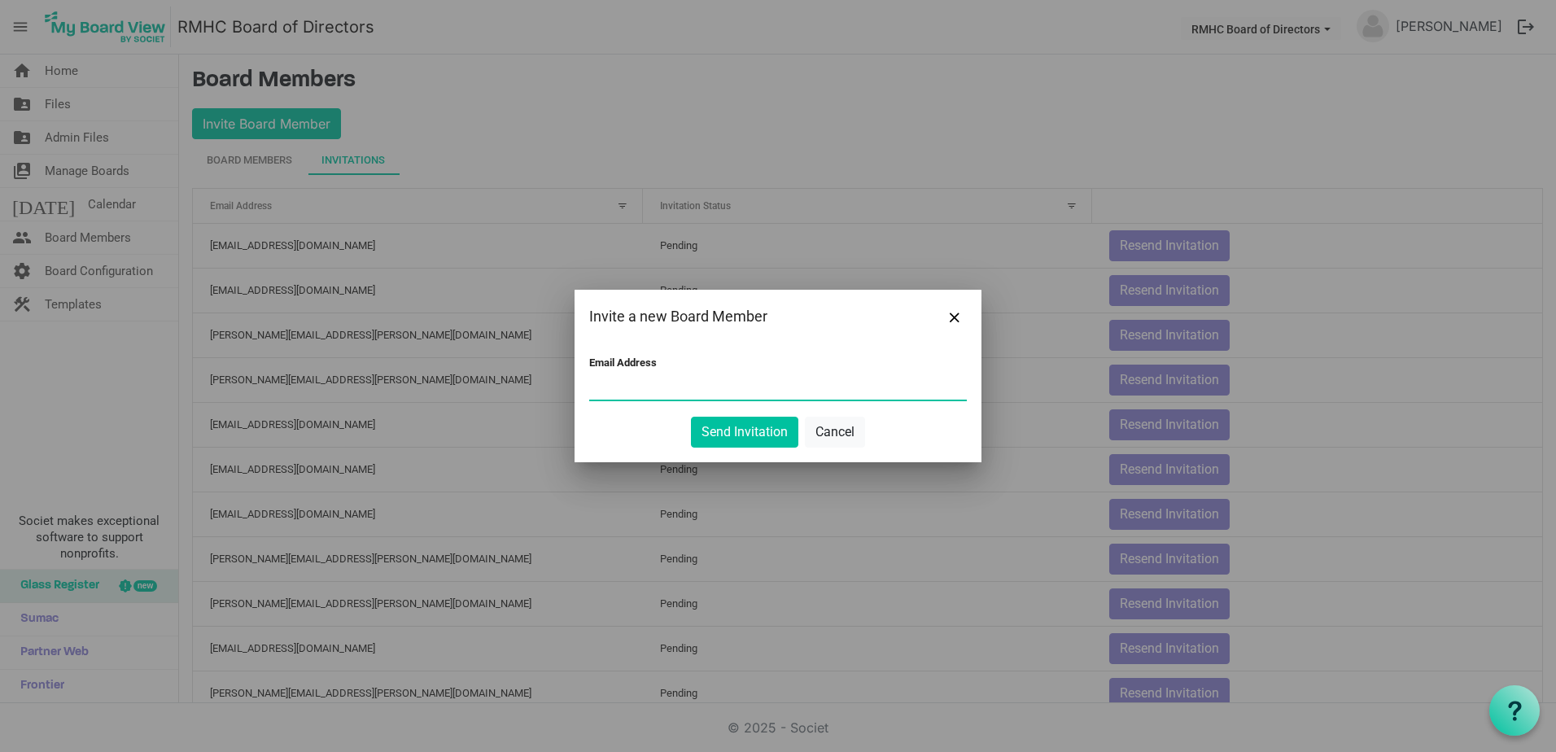
click at [662, 386] on input "Email Address" at bounding box center [777, 387] width 377 height 24
type input "sarakate41@yahoo.com"
click at [765, 426] on button "Send Invitation" at bounding box center [744, 432] width 107 height 31
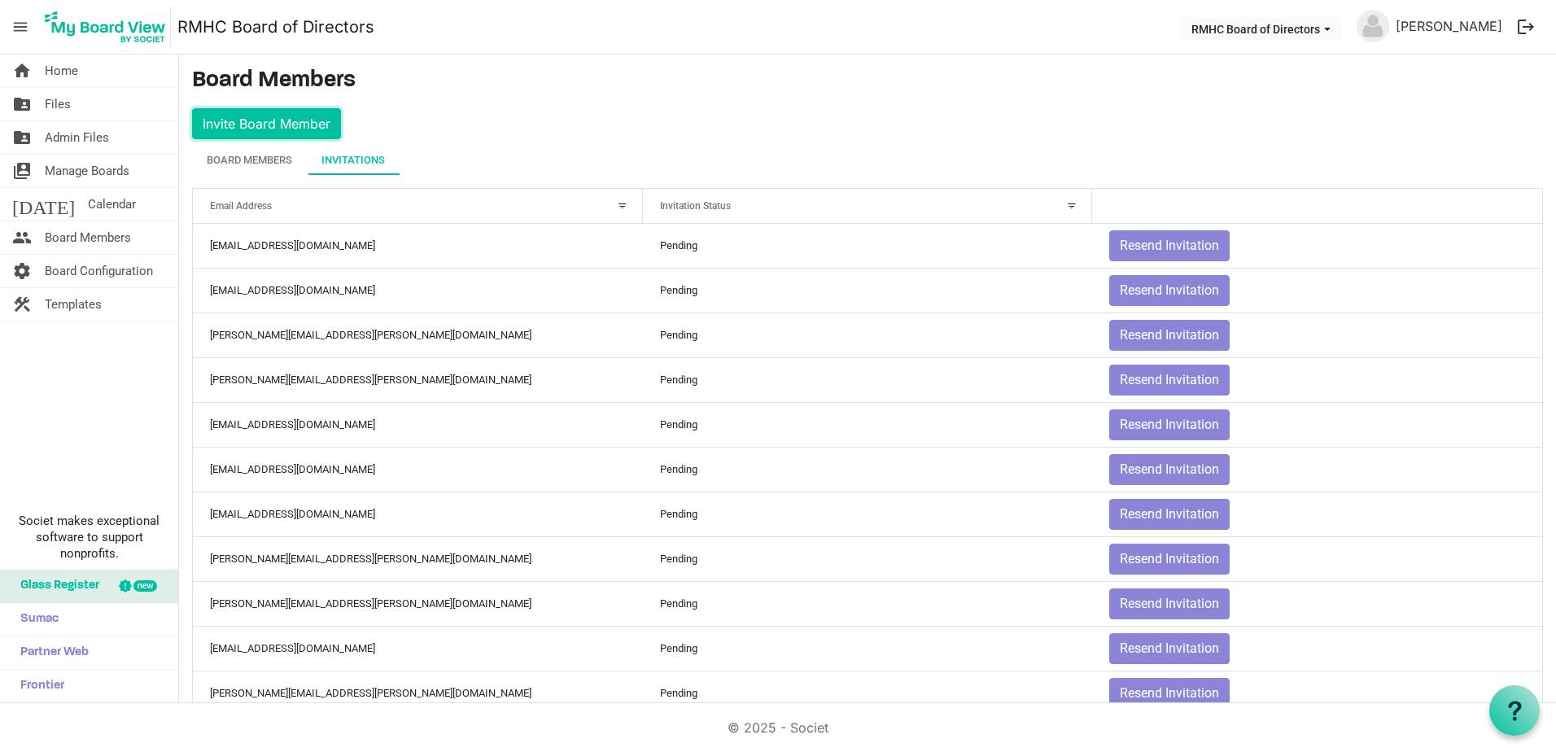
click at [248, 113] on button "Invite Board Member" at bounding box center [266, 123] width 149 height 31
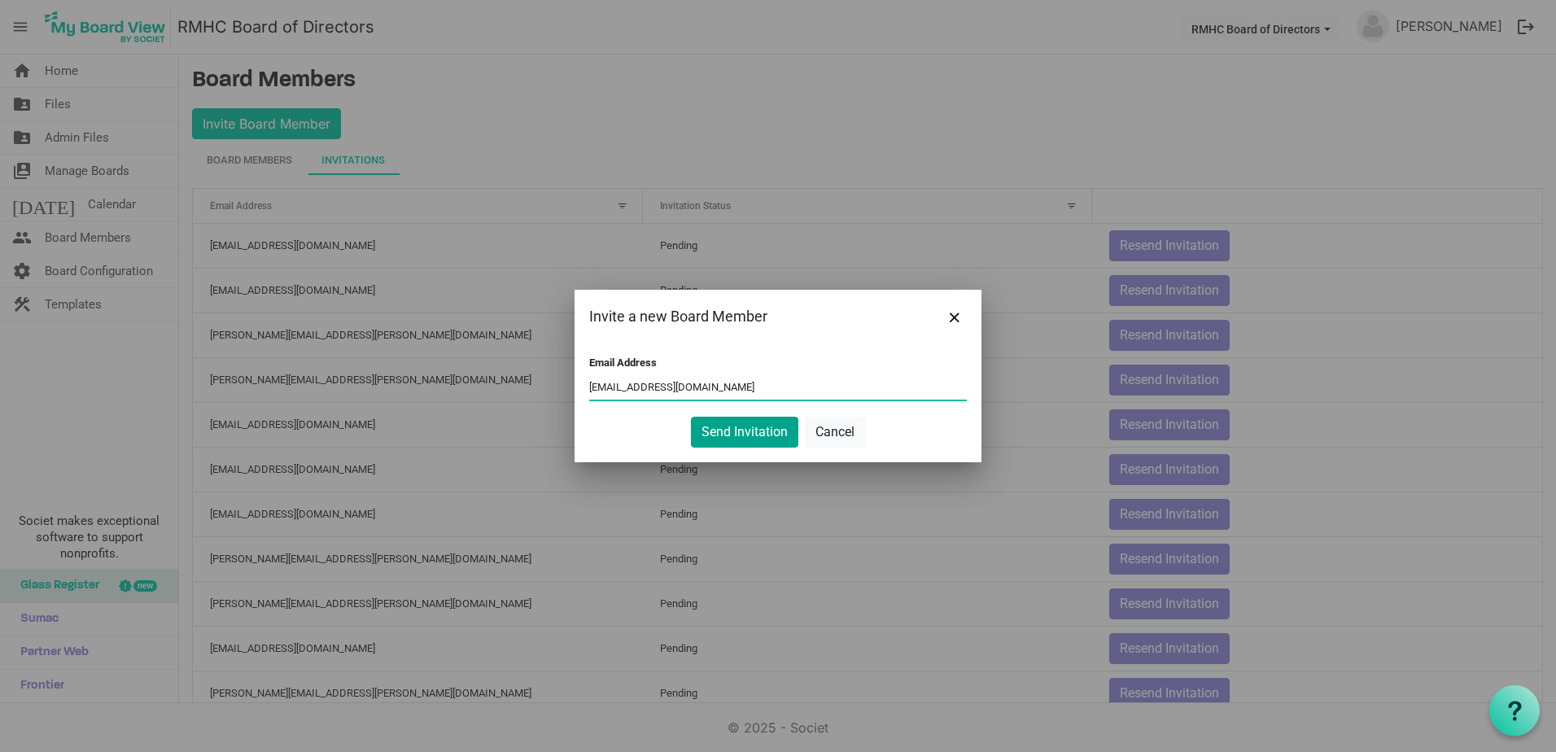
type input "cynhmurray@gmail.com"
click at [766, 436] on button "Send Invitation" at bounding box center [744, 432] width 107 height 31
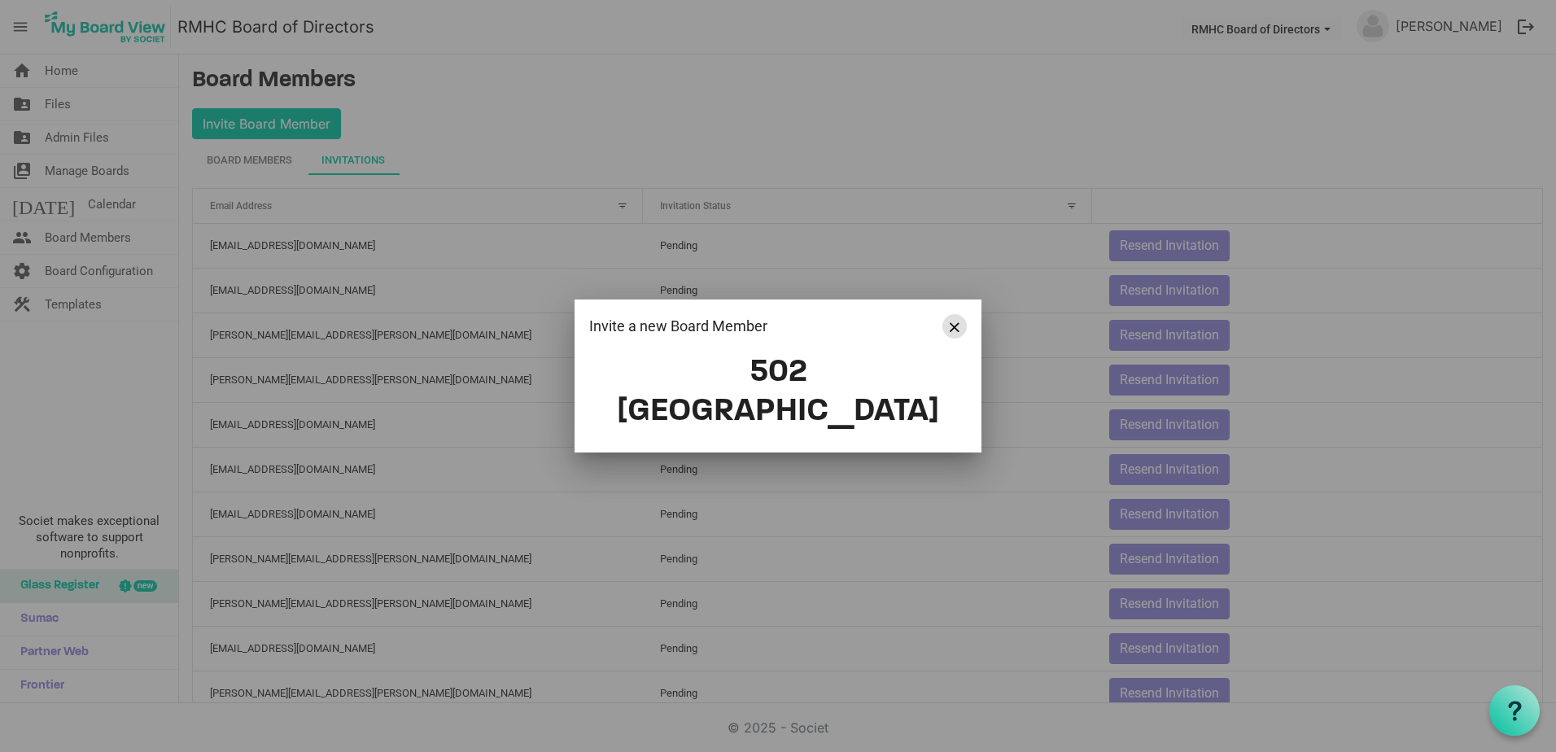
click at [953, 332] on span "Close" at bounding box center [954, 327] width 10 height 10
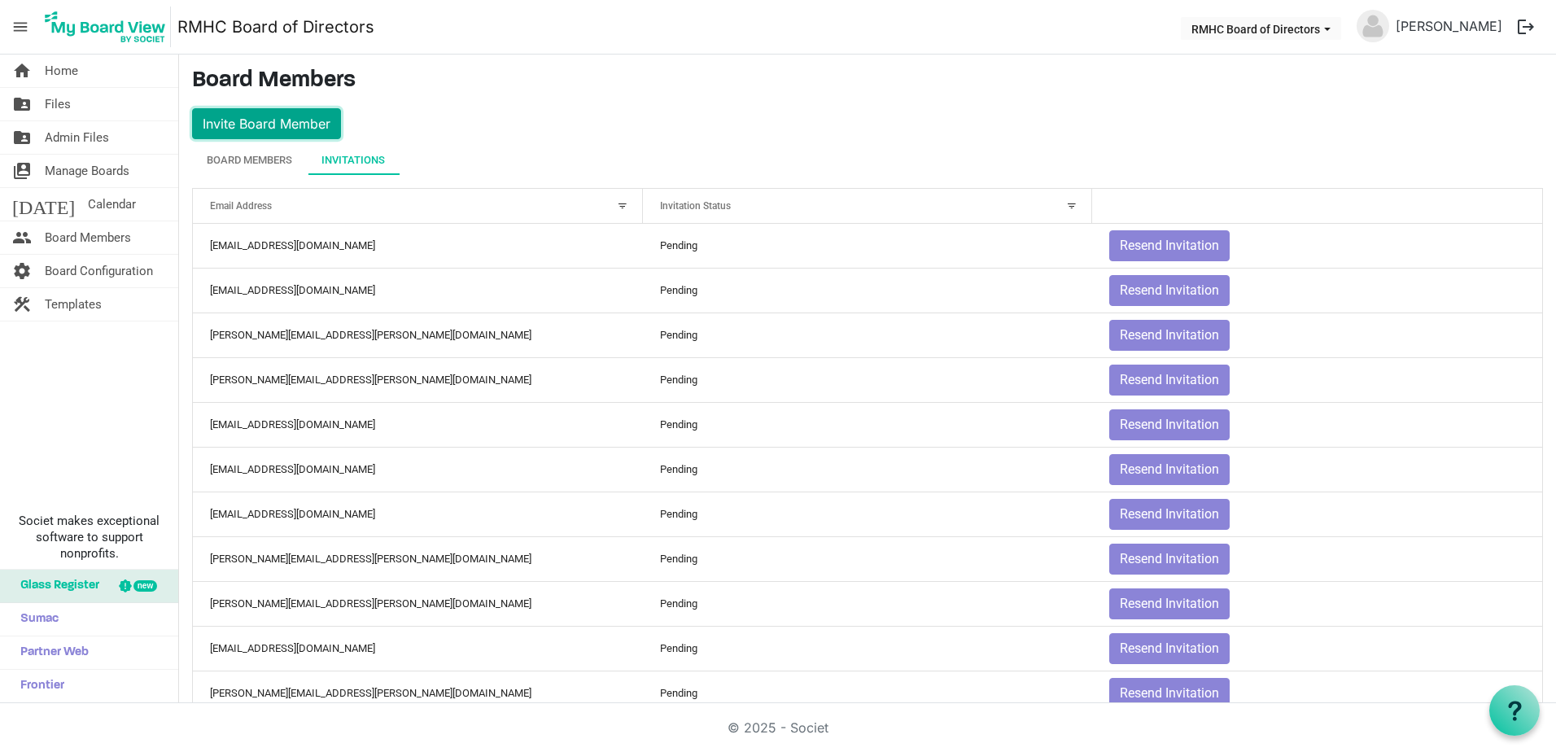
click at [290, 121] on button "Invite Board Member" at bounding box center [266, 123] width 149 height 31
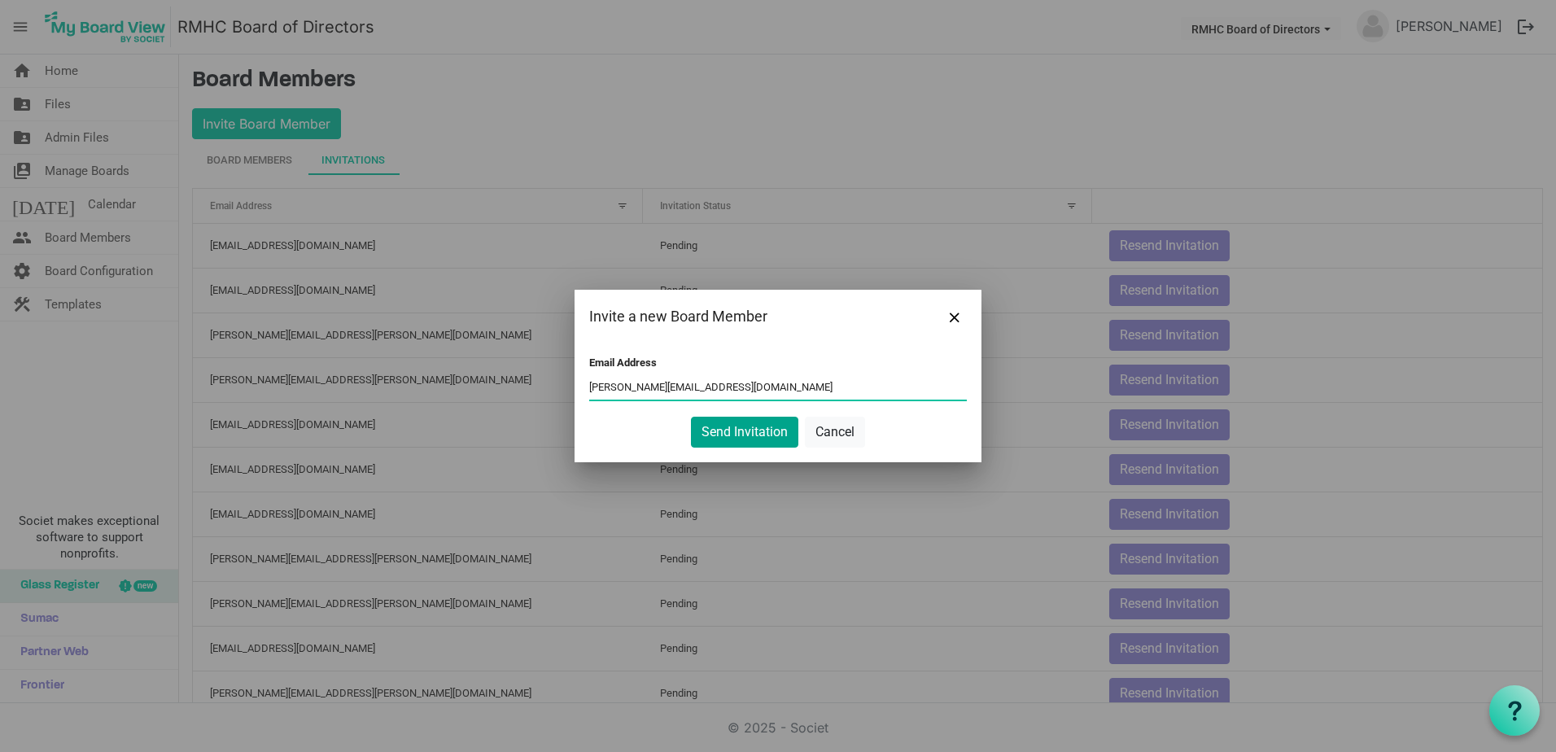
type input "ron@chiliwilli.com"
click at [748, 440] on button "Send Invitation" at bounding box center [744, 432] width 107 height 31
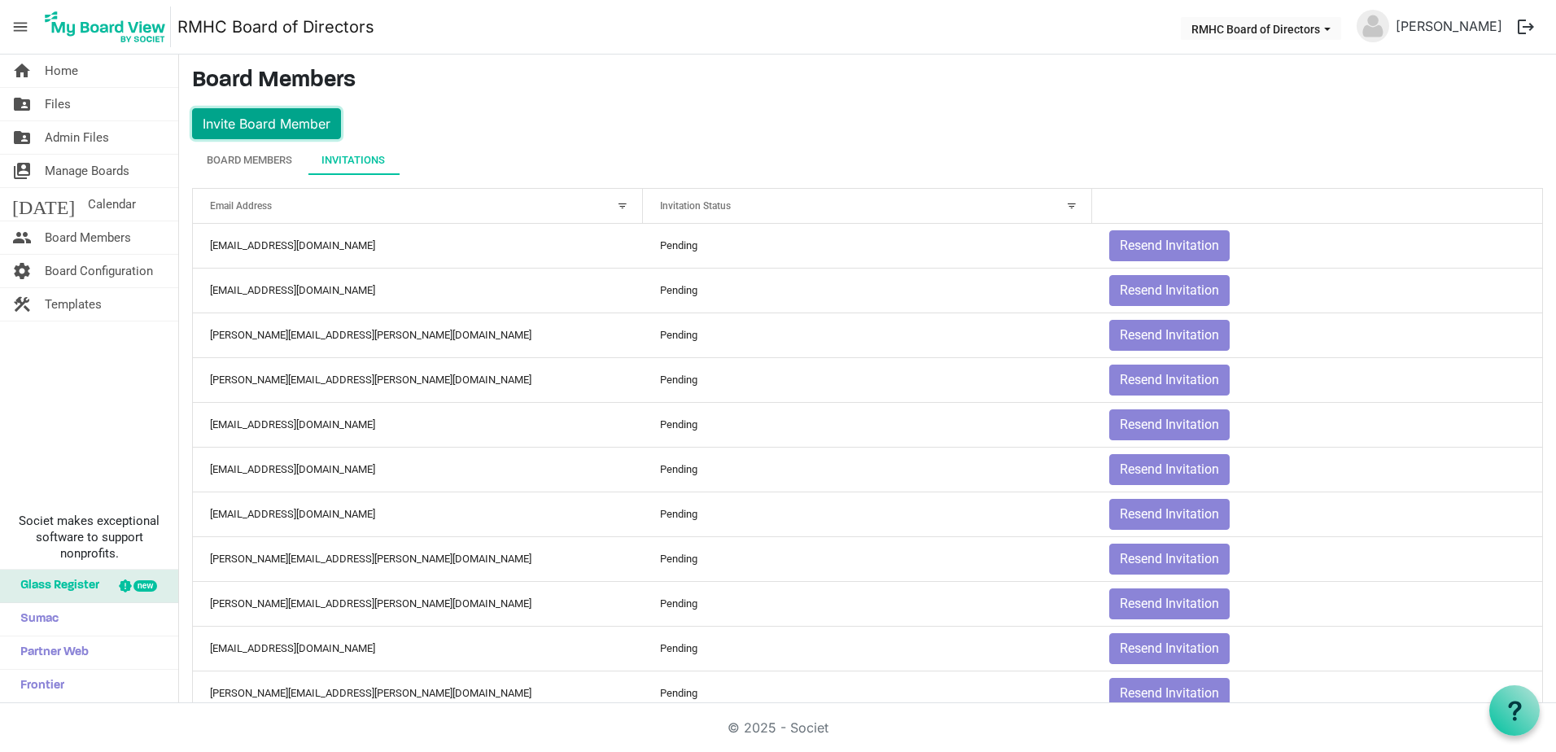
click at [300, 129] on button "Invite Board Member" at bounding box center [266, 123] width 149 height 31
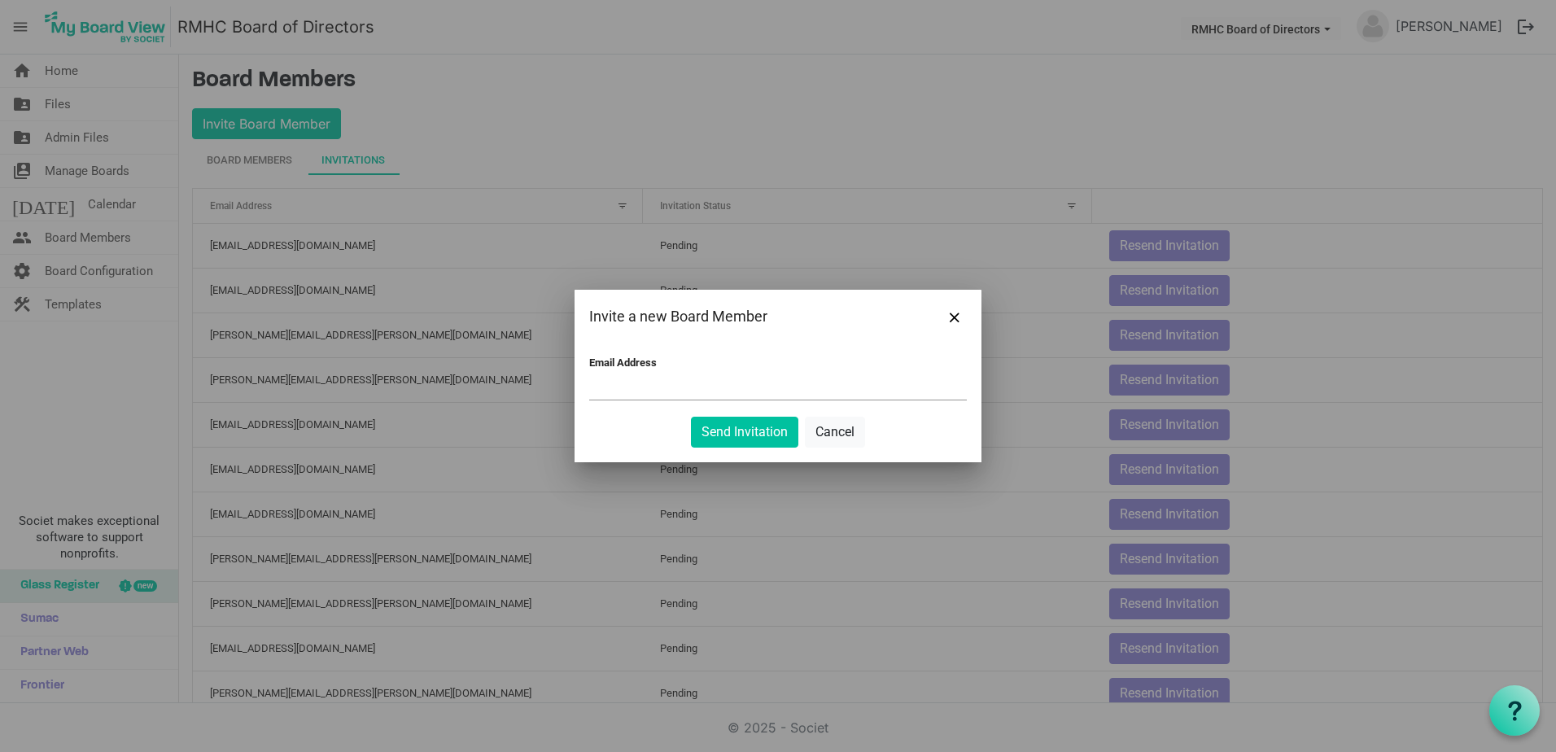
click at [681, 373] on div "Email Address" at bounding box center [777, 379] width 377 height 47
click at [678, 386] on input "Email Address" at bounding box center [777, 387] width 377 height 24
type input "cynhmurray@gmail.com"
click at [738, 434] on button "Send Invitation" at bounding box center [744, 432] width 107 height 31
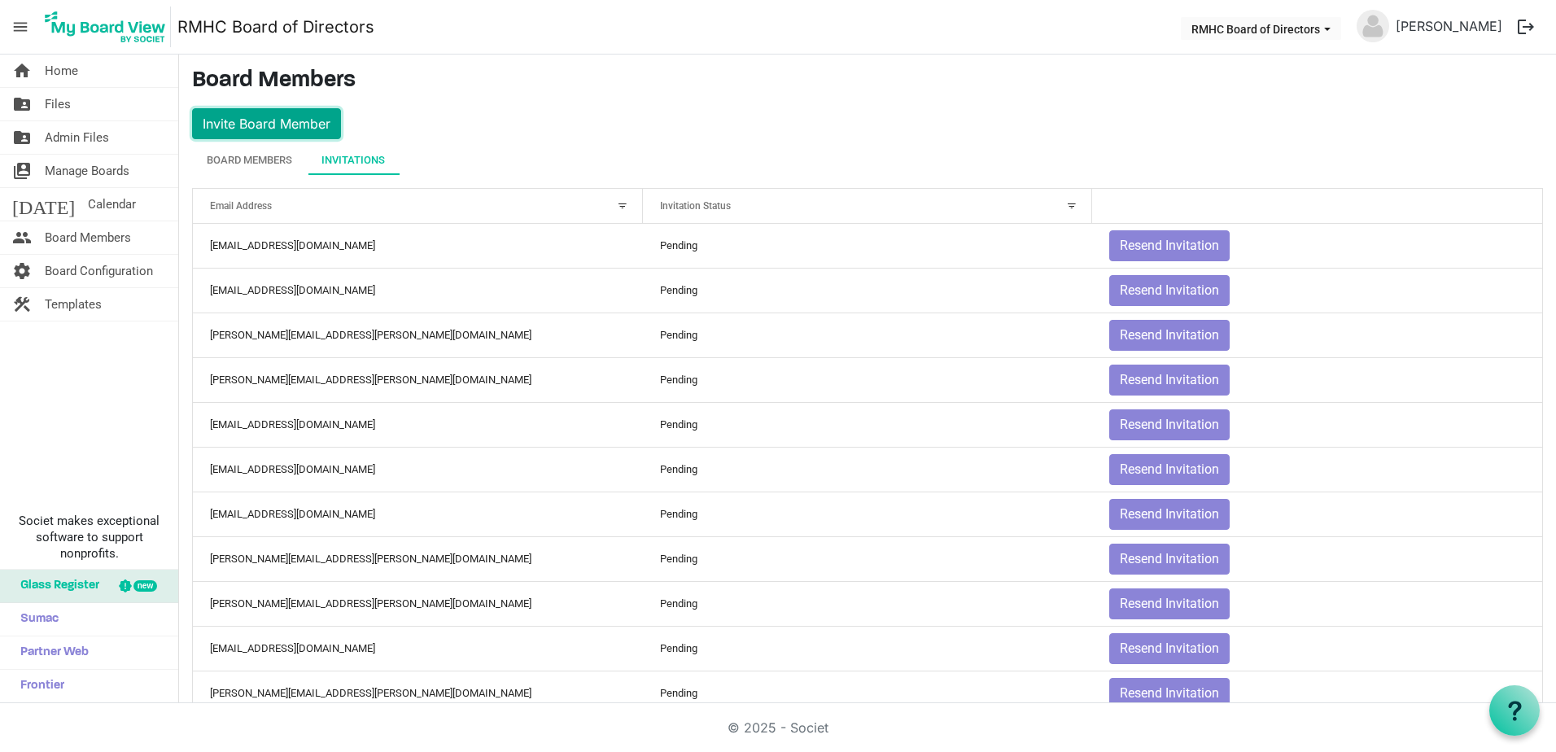
click at [280, 126] on button "Invite Board Member" at bounding box center [266, 123] width 149 height 31
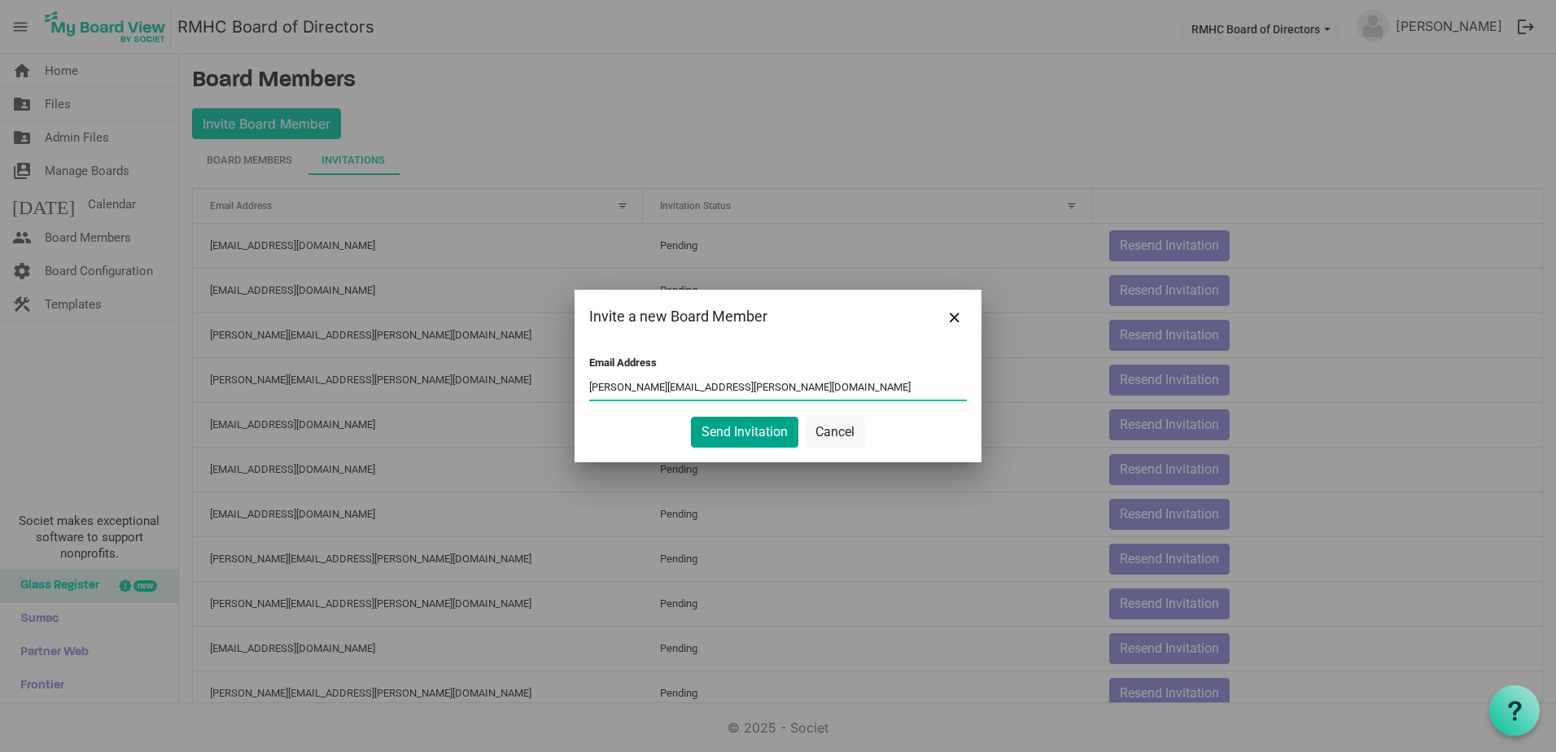
type input "sarah.a.walling@gmail.com"
click at [774, 434] on button "Send Invitation" at bounding box center [744, 432] width 107 height 31
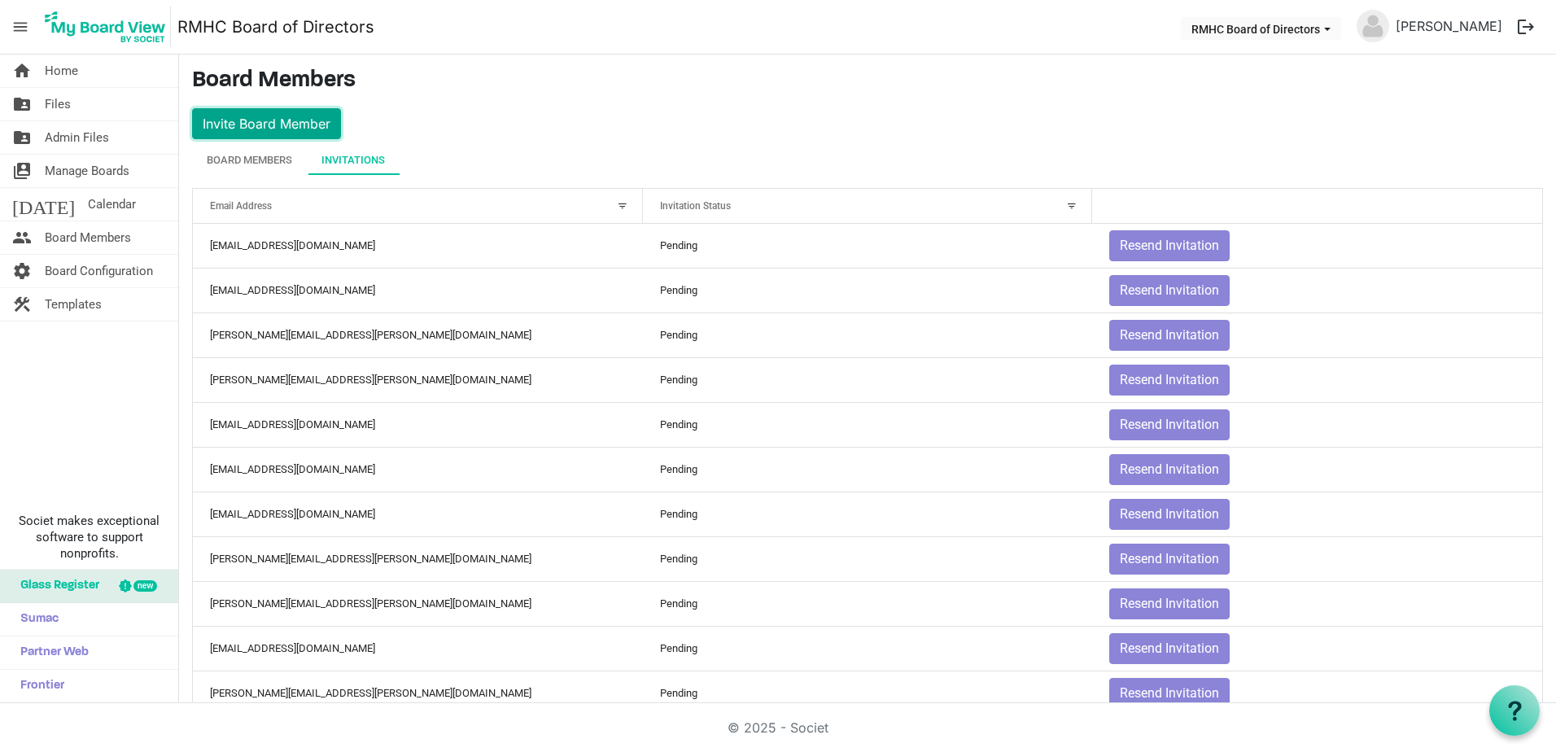
click at [303, 117] on button "Invite Board Member" at bounding box center [266, 123] width 149 height 31
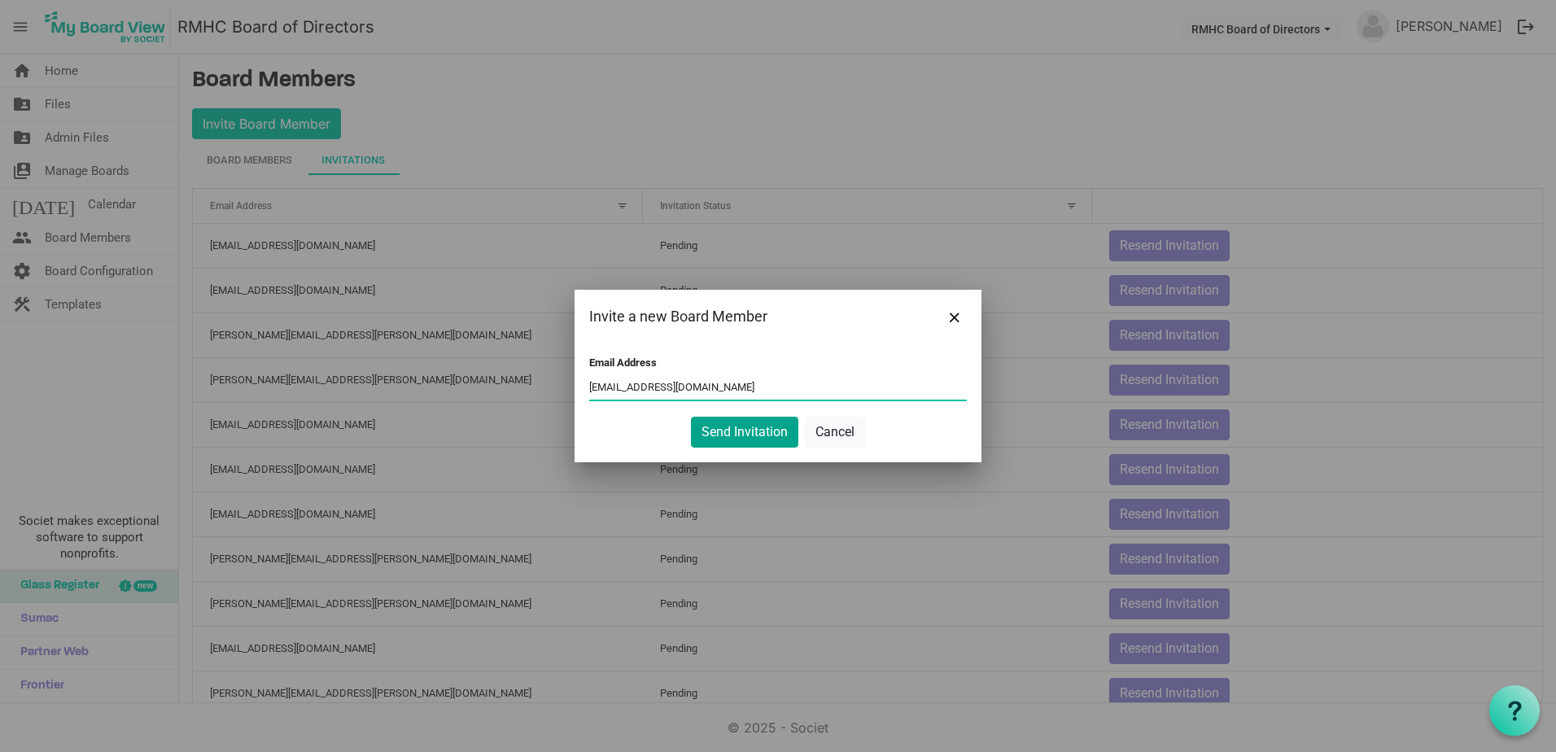
type input "jawhite1860@gmail.com"
click at [752, 435] on button "Send Invitation" at bounding box center [744, 432] width 107 height 31
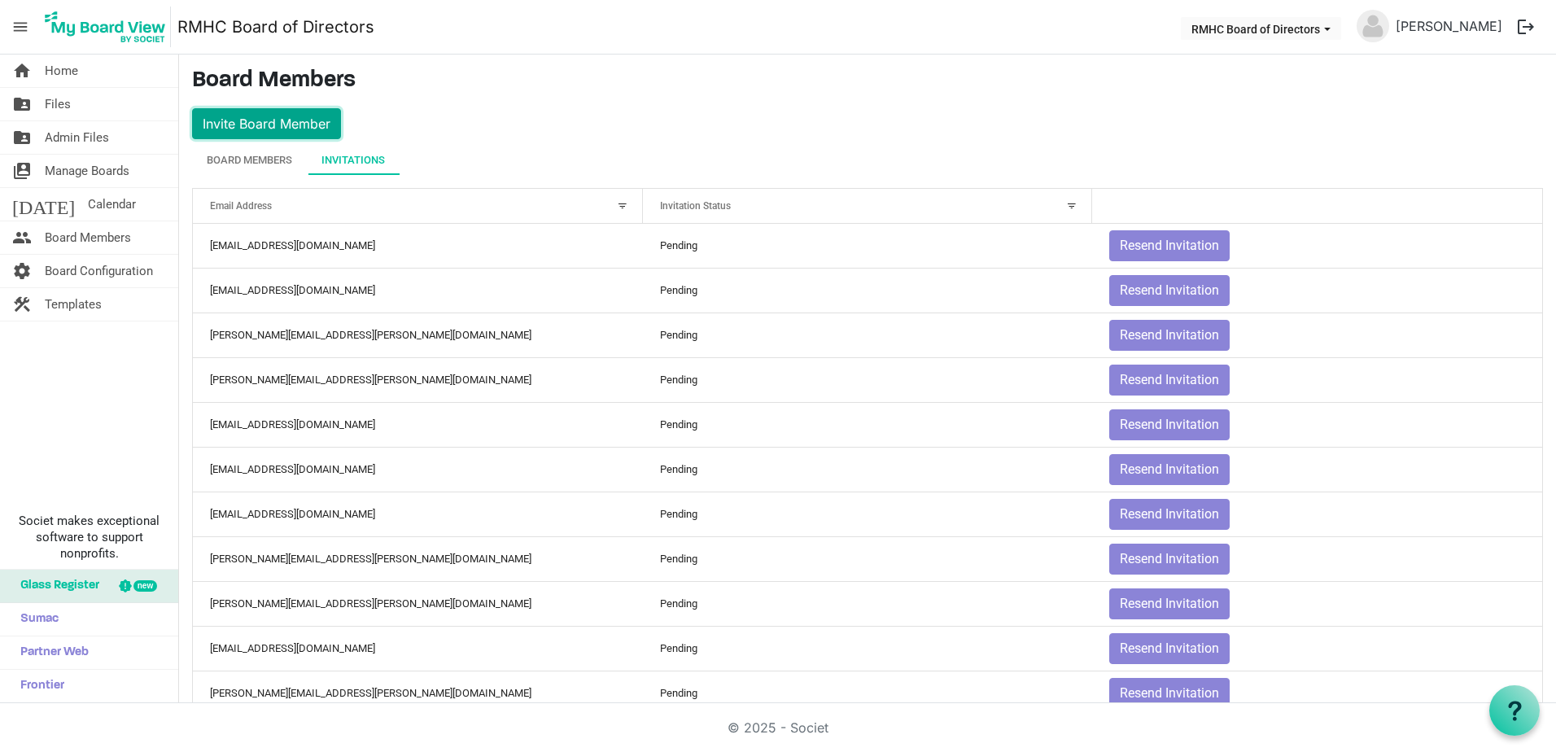
click at [271, 124] on button "Invite Board Member" at bounding box center [266, 123] width 149 height 31
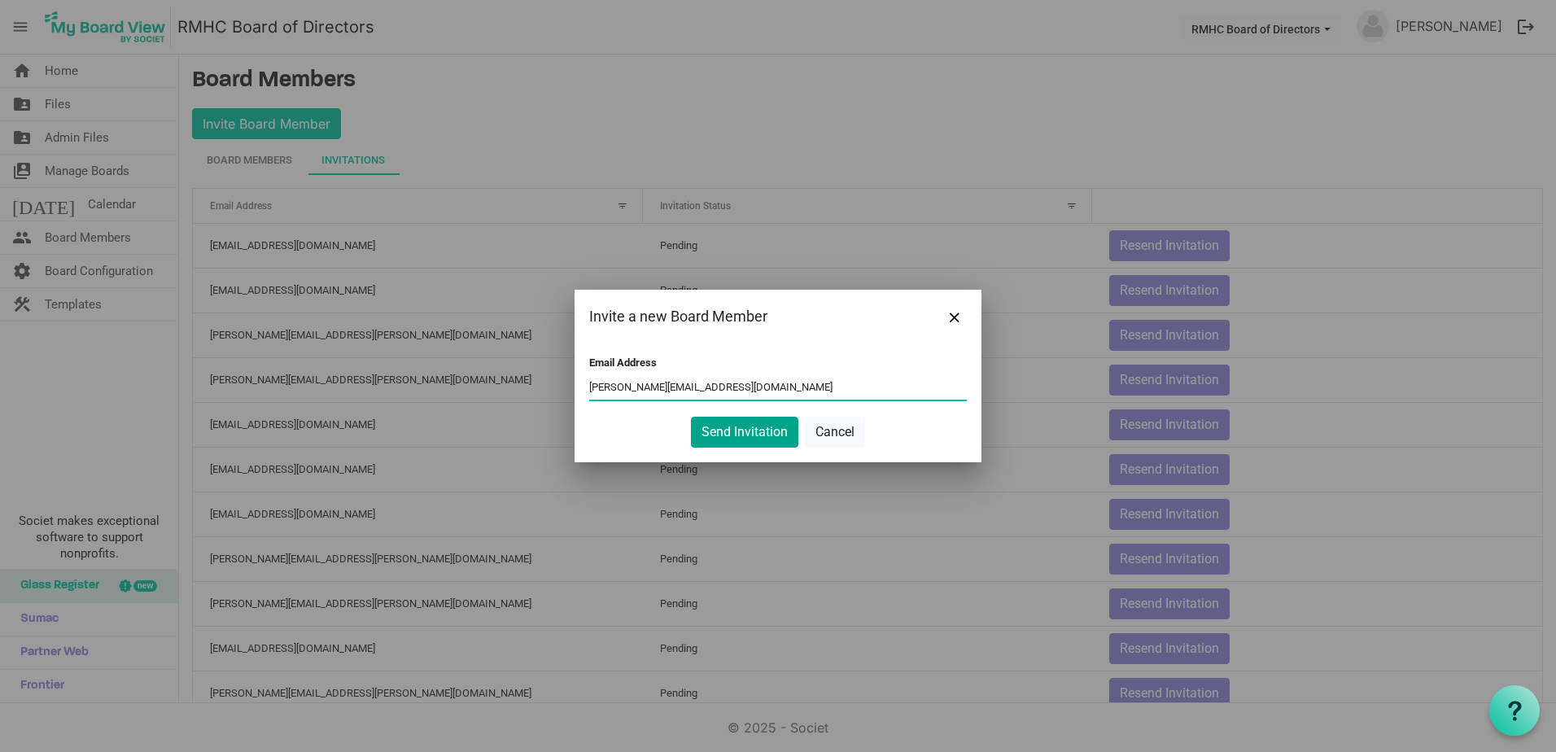
type input "tom@tjwolfinc.com"
click at [740, 427] on button "Send Invitation" at bounding box center [744, 432] width 107 height 31
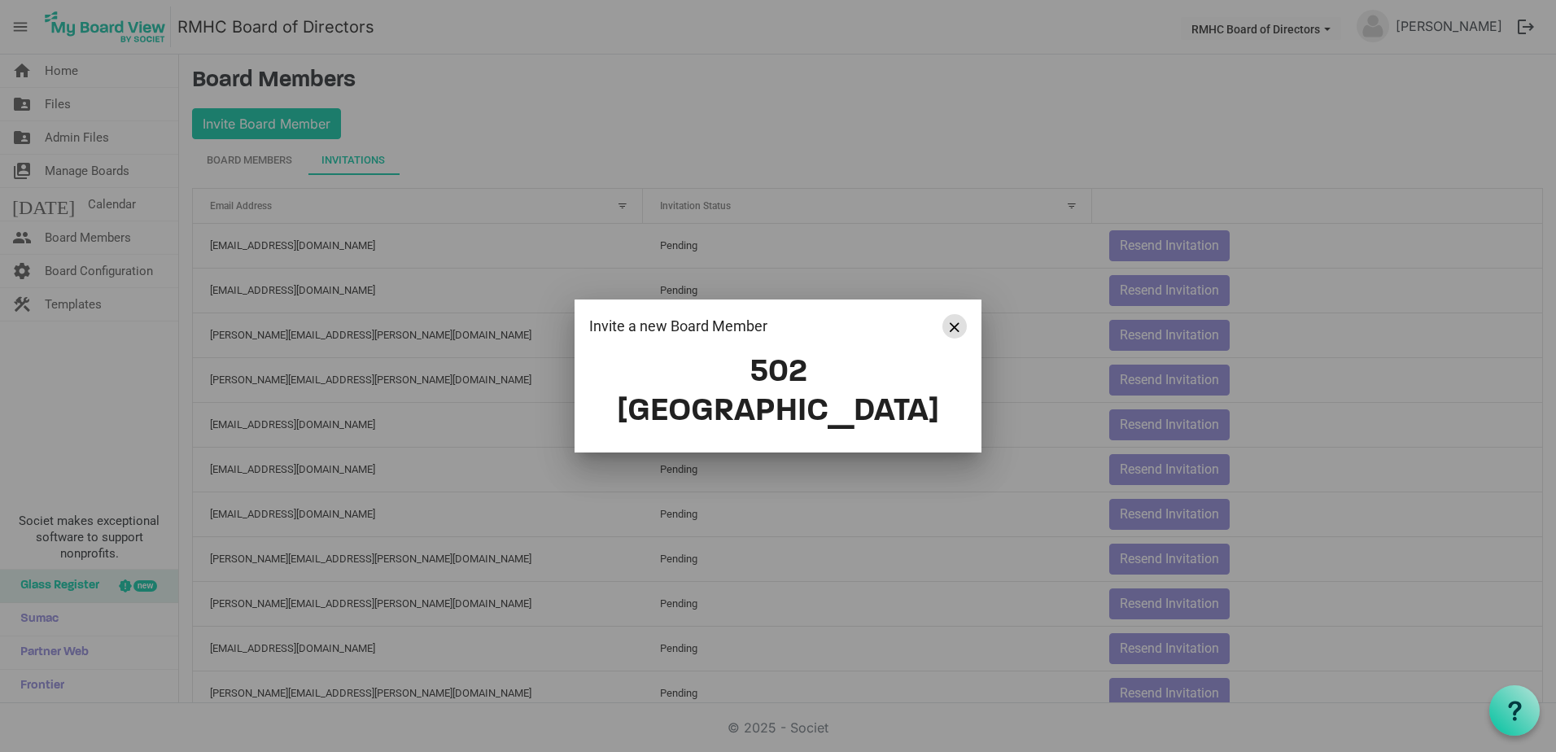
click at [958, 332] on span "Close" at bounding box center [954, 327] width 10 height 10
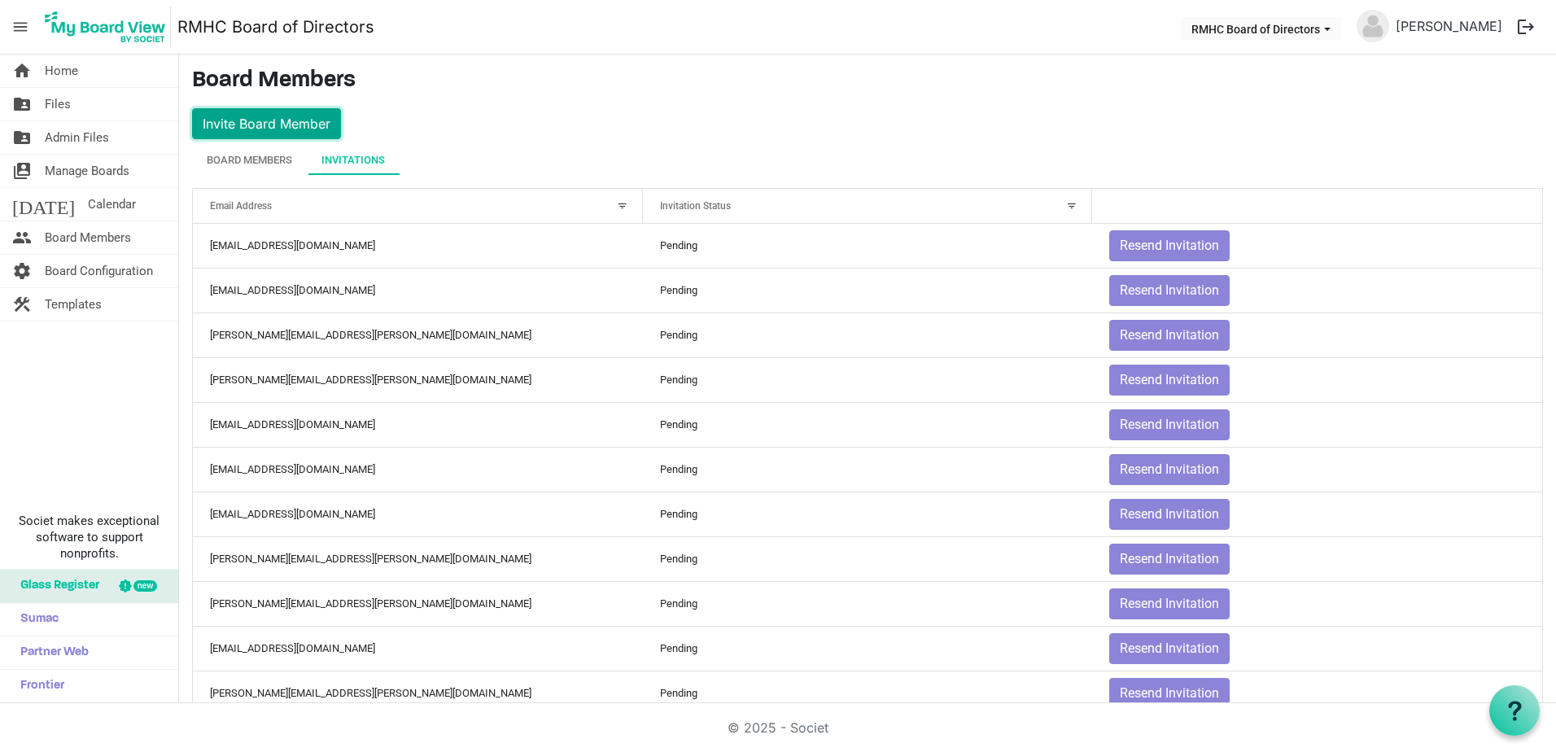
click at [280, 130] on button "Invite Board Member" at bounding box center [266, 123] width 149 height 31
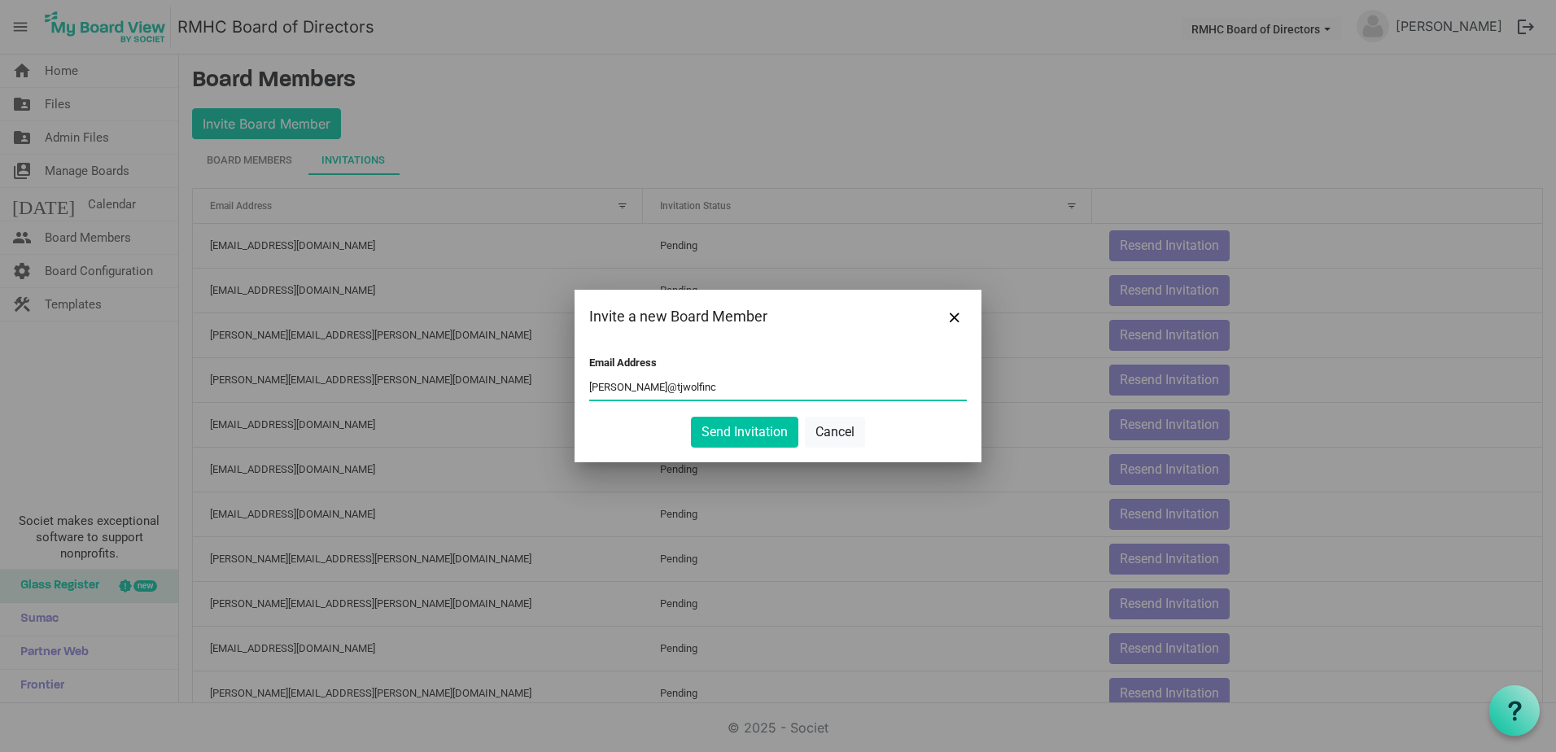
type input "tom@tjwolfinc.com"
click at [724, 438] on button "Send Invitation" at bounding box center [744, 432] width 107 height 31
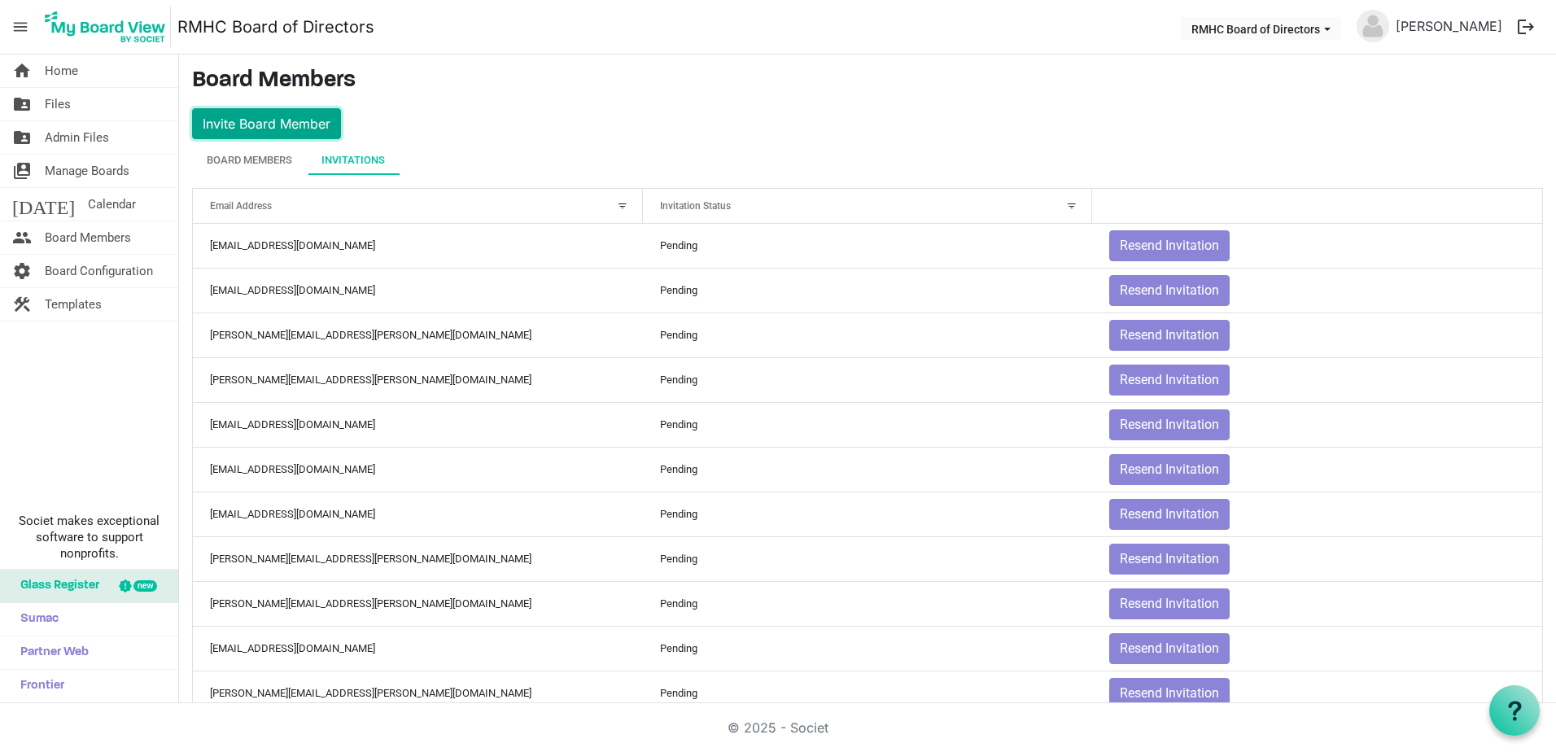
click at [278, 120] on button "Invite Board Member" at bounding box center [266, 123] width 149 height 31
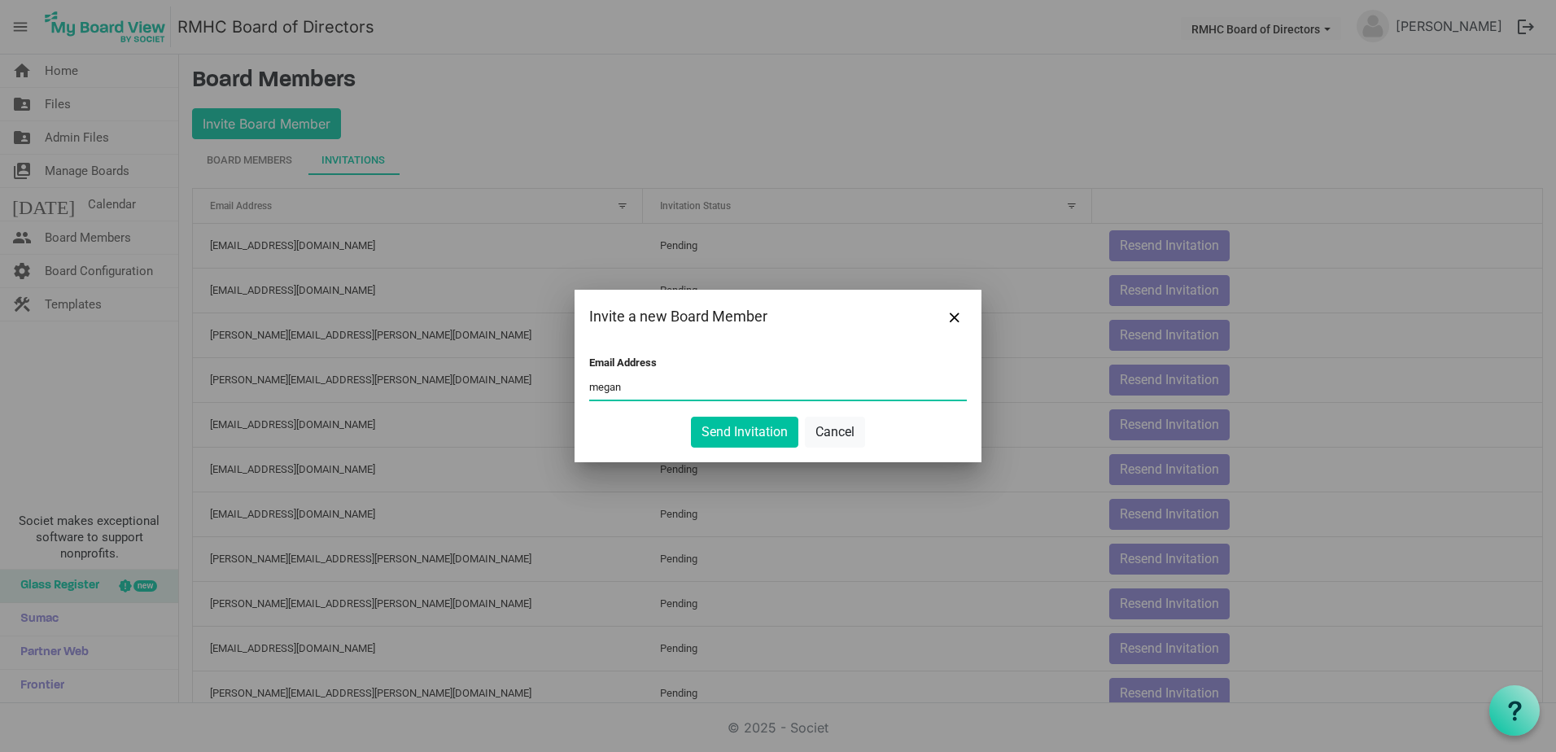
type input "megan@rmhchuntington.org"
click at [830, 434] on button "Cancel" at bounding box center [835, 432] width 60 height 31
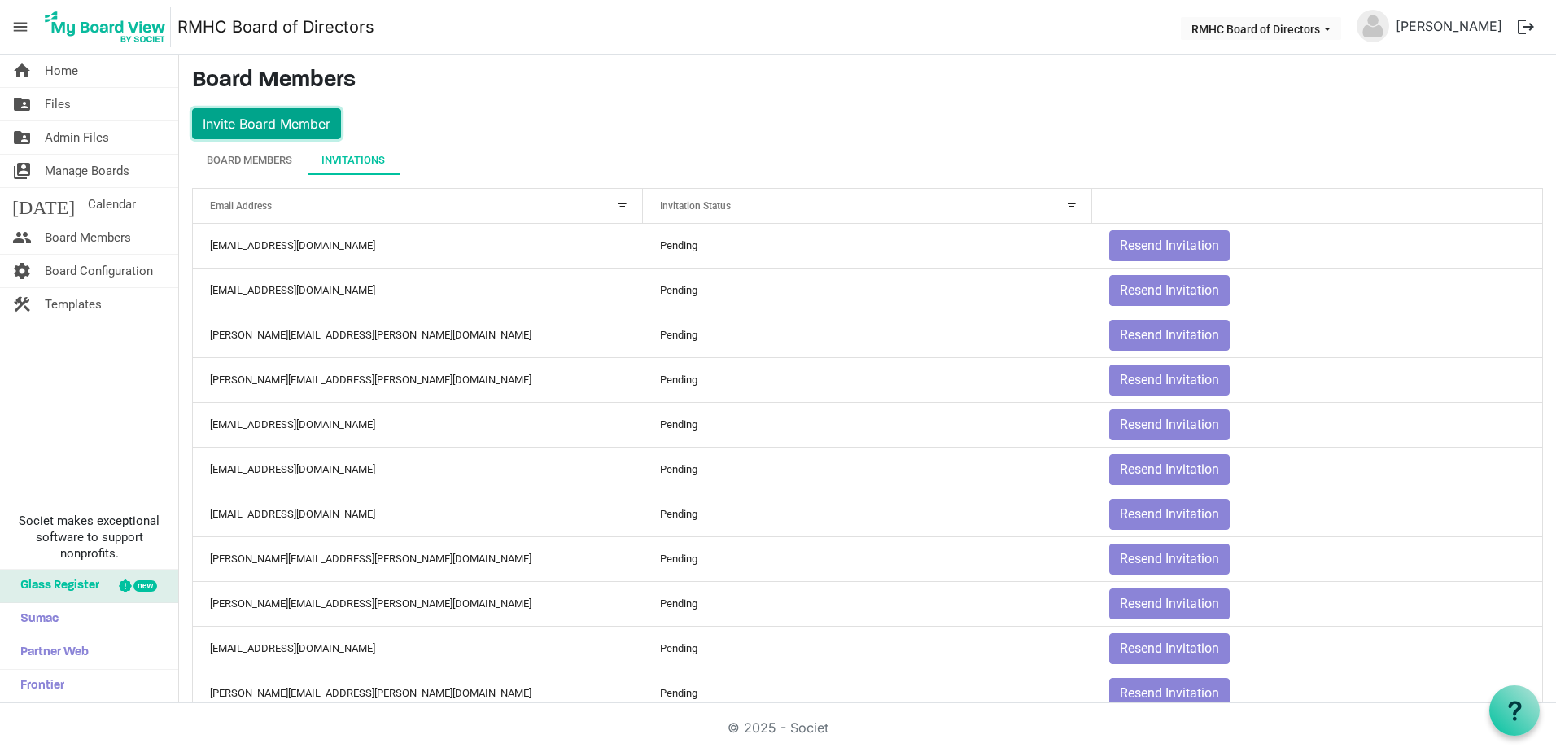
click at [245, 121] on button "Invite Board Member" at bounding box center [266, 123] width 149 height 31
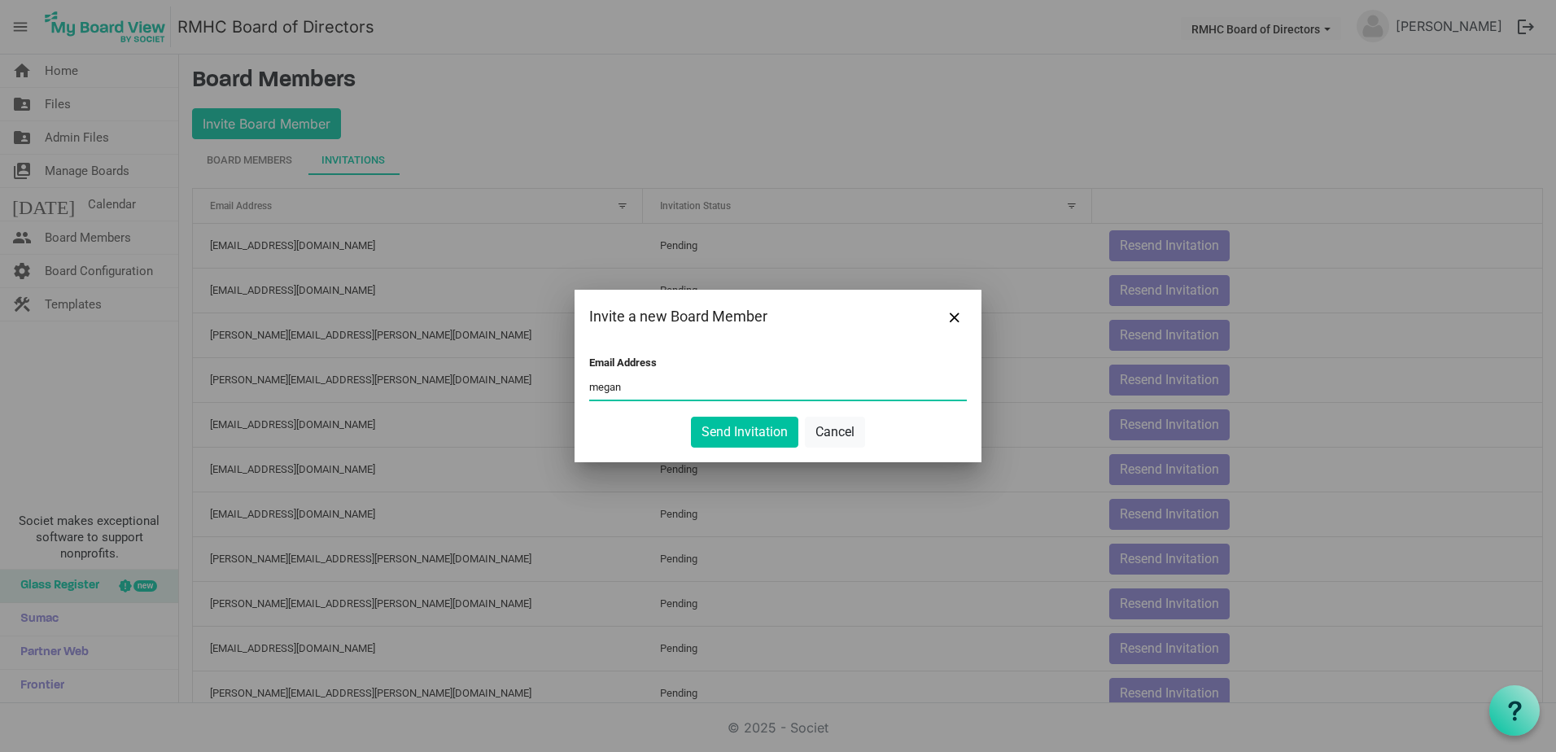
type input "megan@rmhchuntington.org"
click at [739, 430] on button "Send Invitation" at bounding box center [744, 432] width 107 height 31
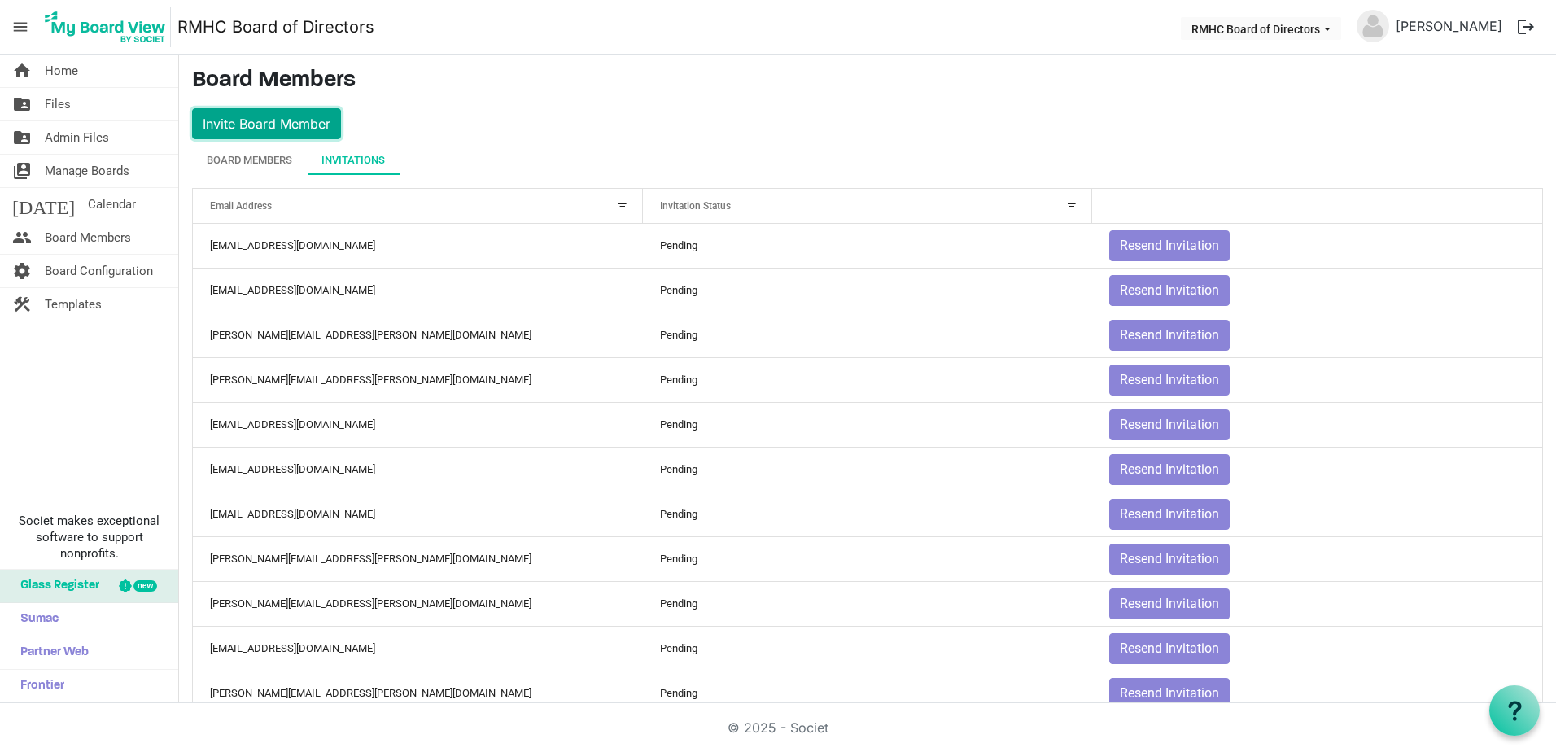
click at [292, 132] on button "Invite Board Member" at bounding box center [266, 123] width 149 height 31
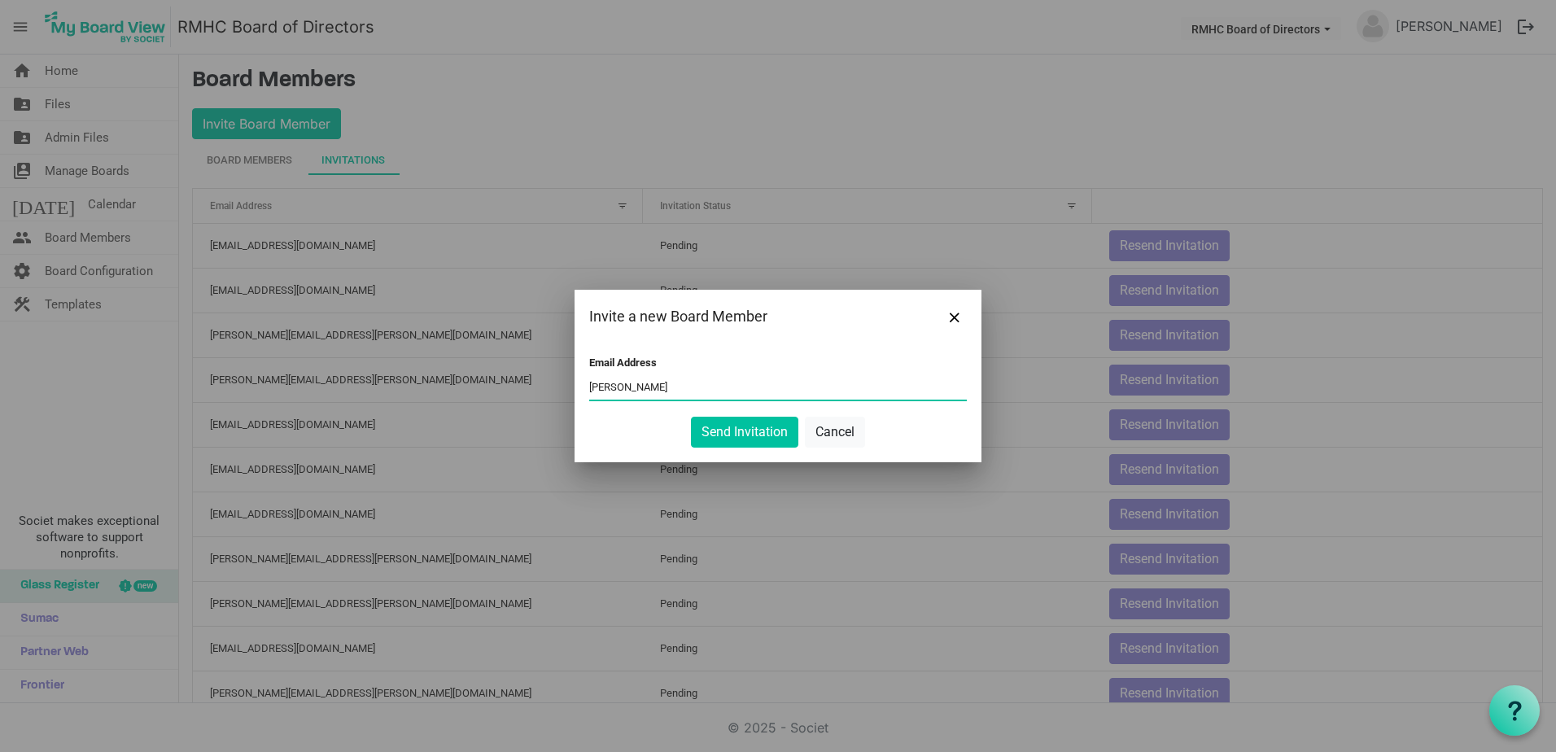
type input "liz@rmhchuntington.org"
click at [753, 434] on button "Send Invitation" at bounding box center [744, 432] width 107 height 31
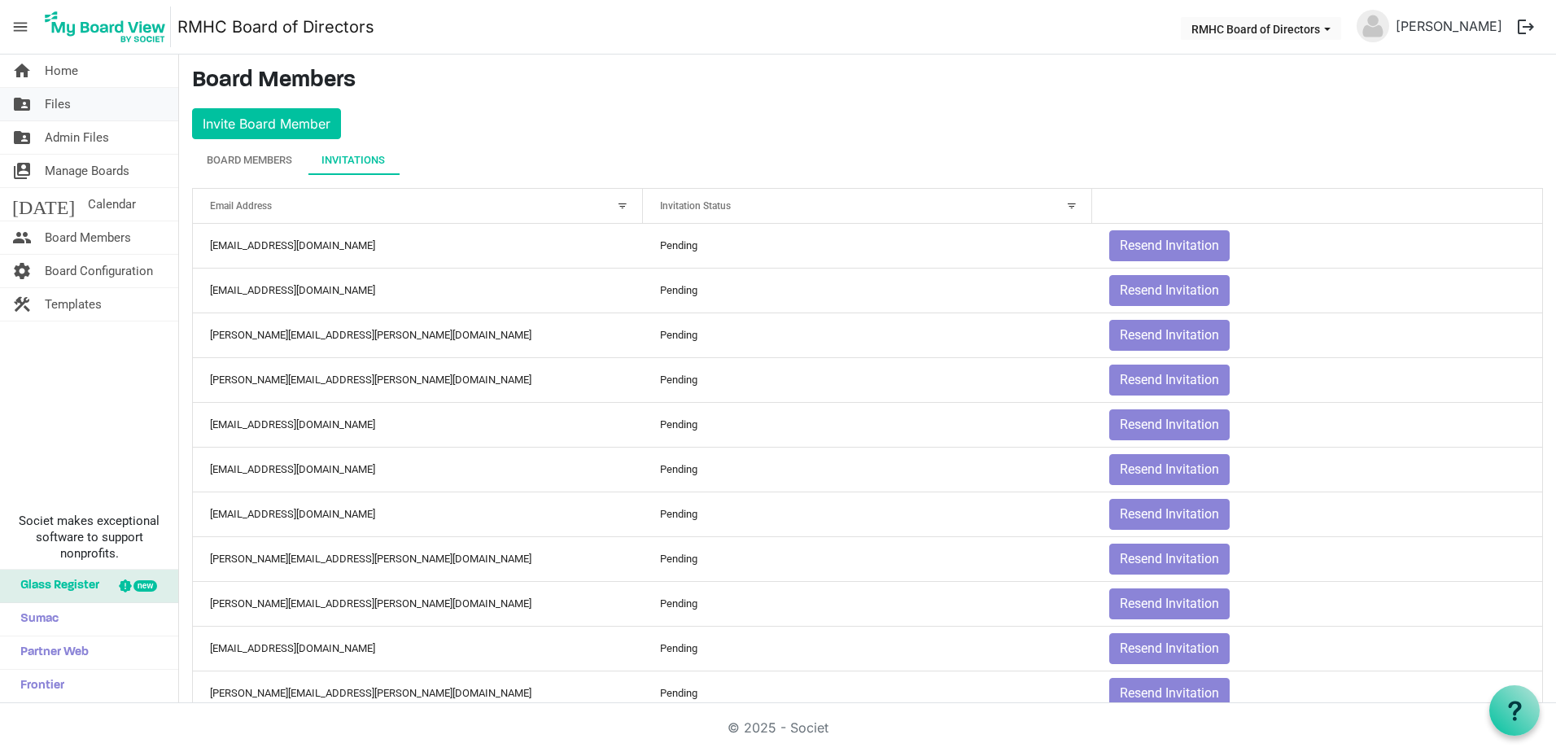
click at [6, 98] on link "folder_shared Files" at bounding box center [89, 104] width 178 height 33
